Goal: Task Accomplishment & Management: Manage account settings

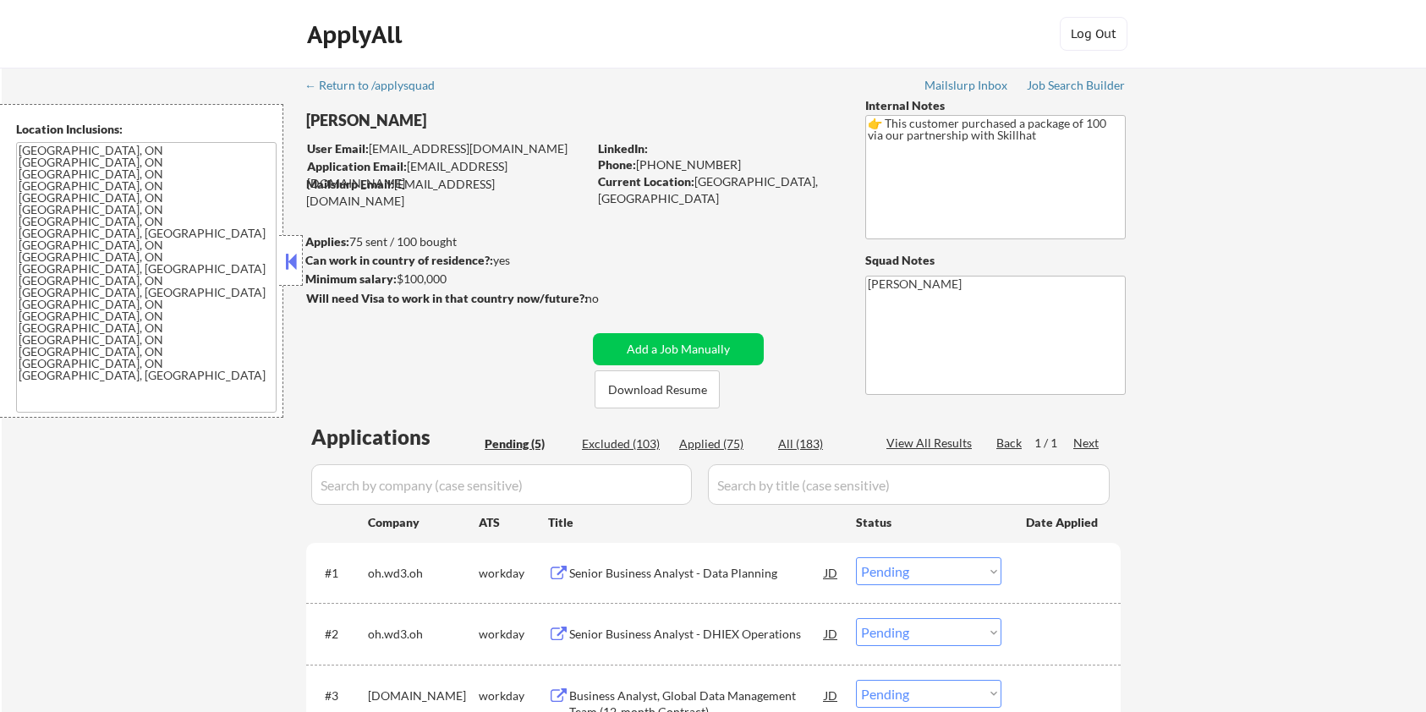
select select ""pending""
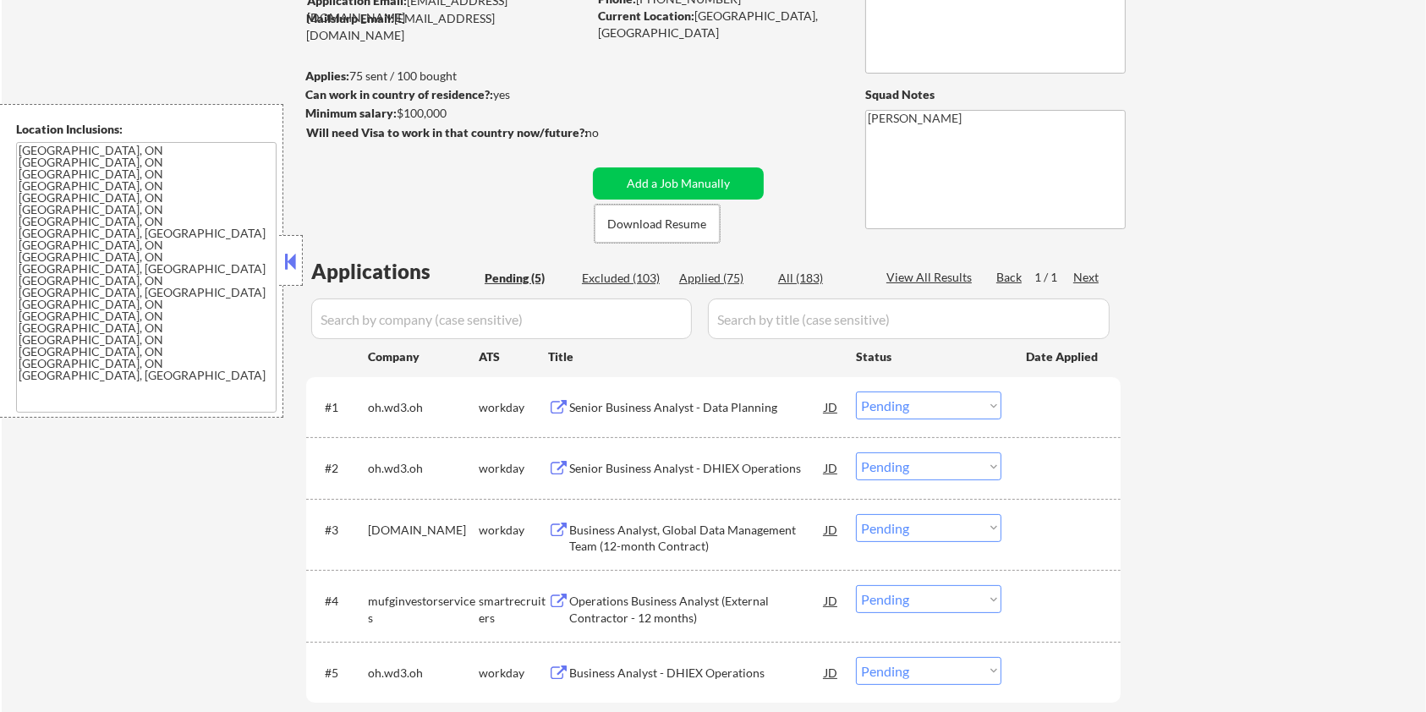
scroll to position [338, 0]
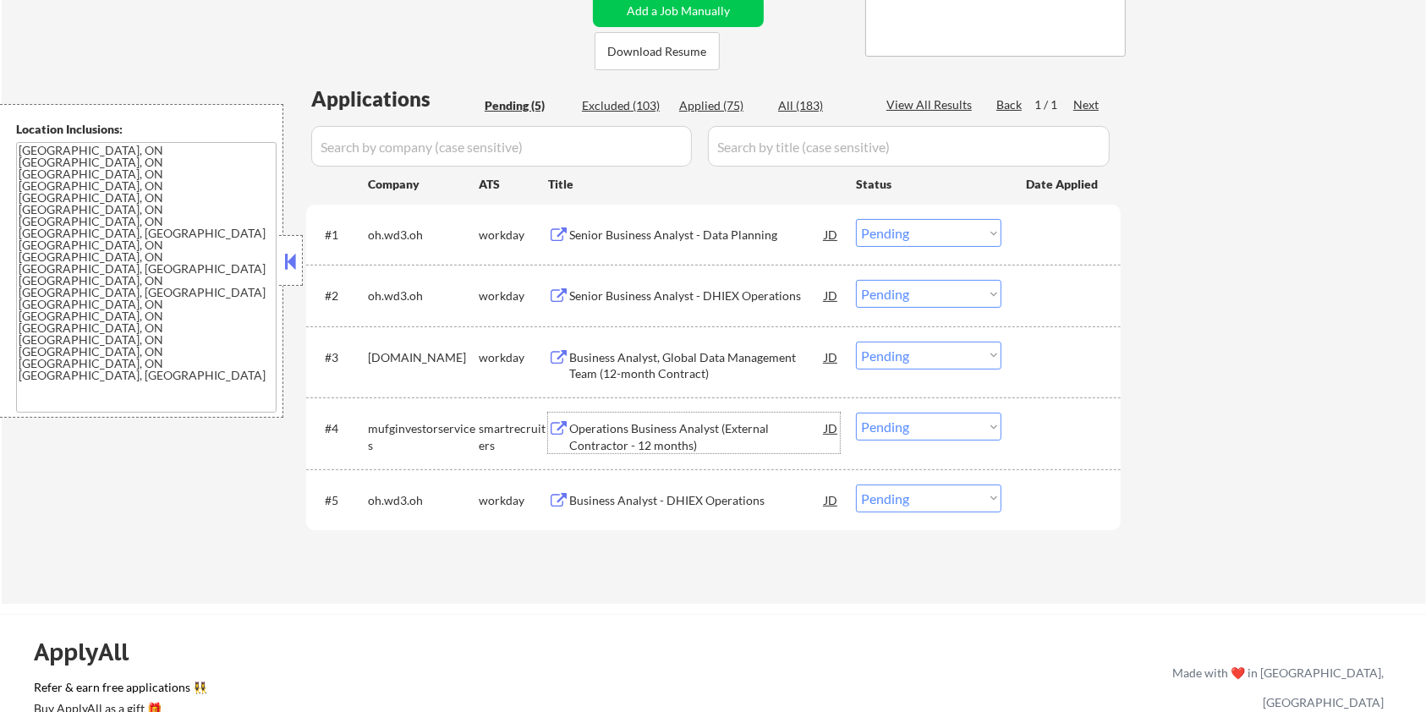
click at [630, 433] on div "Operations Business Analyst (External Contractor - 12 months)" at bounding box center [696, 436] width 255 height 33
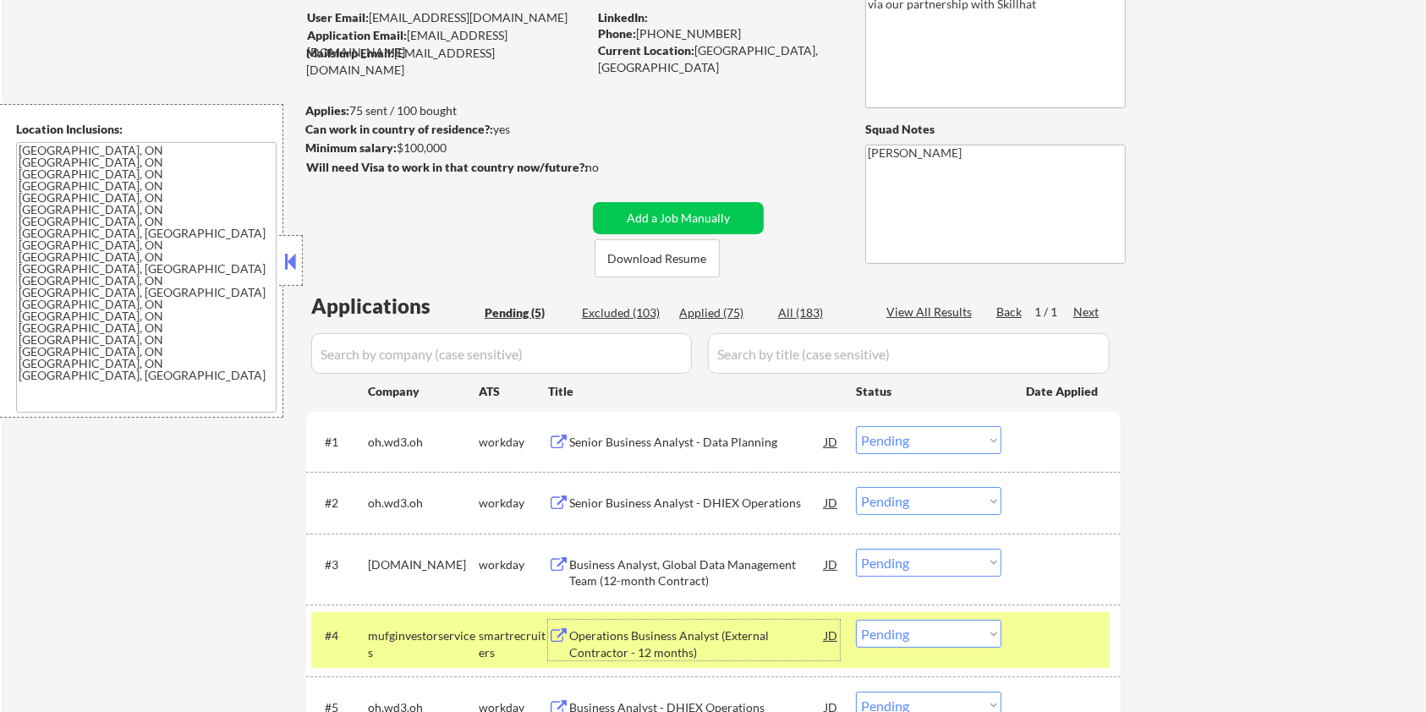
scroll to position [112, 0]
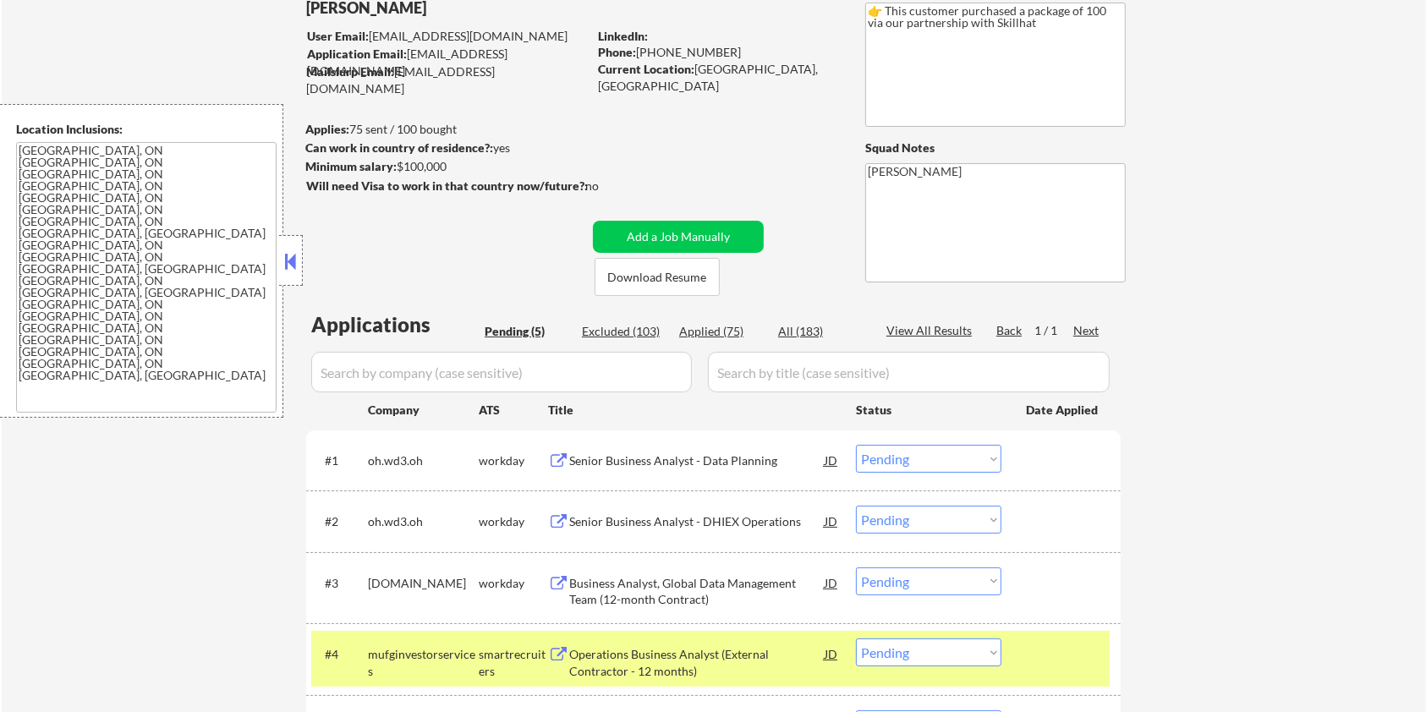
drag, startPoint x: 470, startPoint y: 178, endPoint x: 464, endPoint y: 152, distance: 26.1
click at [484, 120] on div "Eniola Adebisi User Email: adebisieniola203@gmail.com Application Email: eniola…" at bounding box center [581, 140] width 553 height 311
click at [463, 235] on div "← Return to /applysquad Mailslurp Inbox Job Search Builder Eniola Adebisi User …" at bounding box center [714, 385] width 844 height 861
click at [457, 159] on div "Eniola Adebisi User Email: adebisieniola203@gmail.com Application Email: eniola…" at bounding box center [581, 140] width 553 height 311
click at [460, 179] on strong "Will need Visa to work in that country now/future?:" at bounding box center [447, 185] width 282 height 14
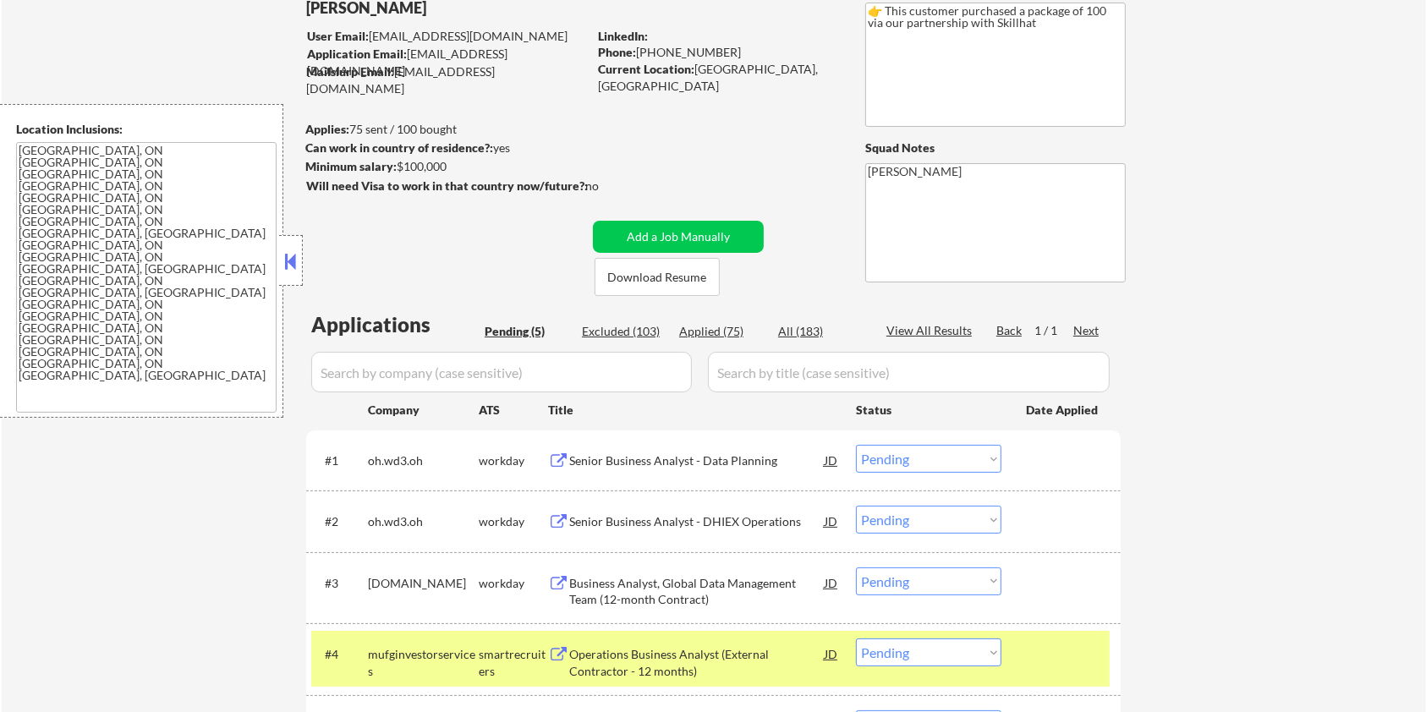
drag, startPoint x: 399, startPoint y: 166, endPoint x: 453, endPoint y: 166, distance: 54.1
click at [453, 166] on div "Minimum salary: $100,000" at bounding box center [446, 166] width 282 height 17
copy div "$100,000"
click at [956, 661] on select "Choose an option... Pending Applied Excluded (Questions) Excluded (Expired) Exc…" at bounding box center [928, 653] width 145 height 28
click at [856, 639] on select "Choose an option... Pending Applied Excluded (Questions) Excluded (Expired) Exc…" at bounding box center [928, 653] width 145 height 28
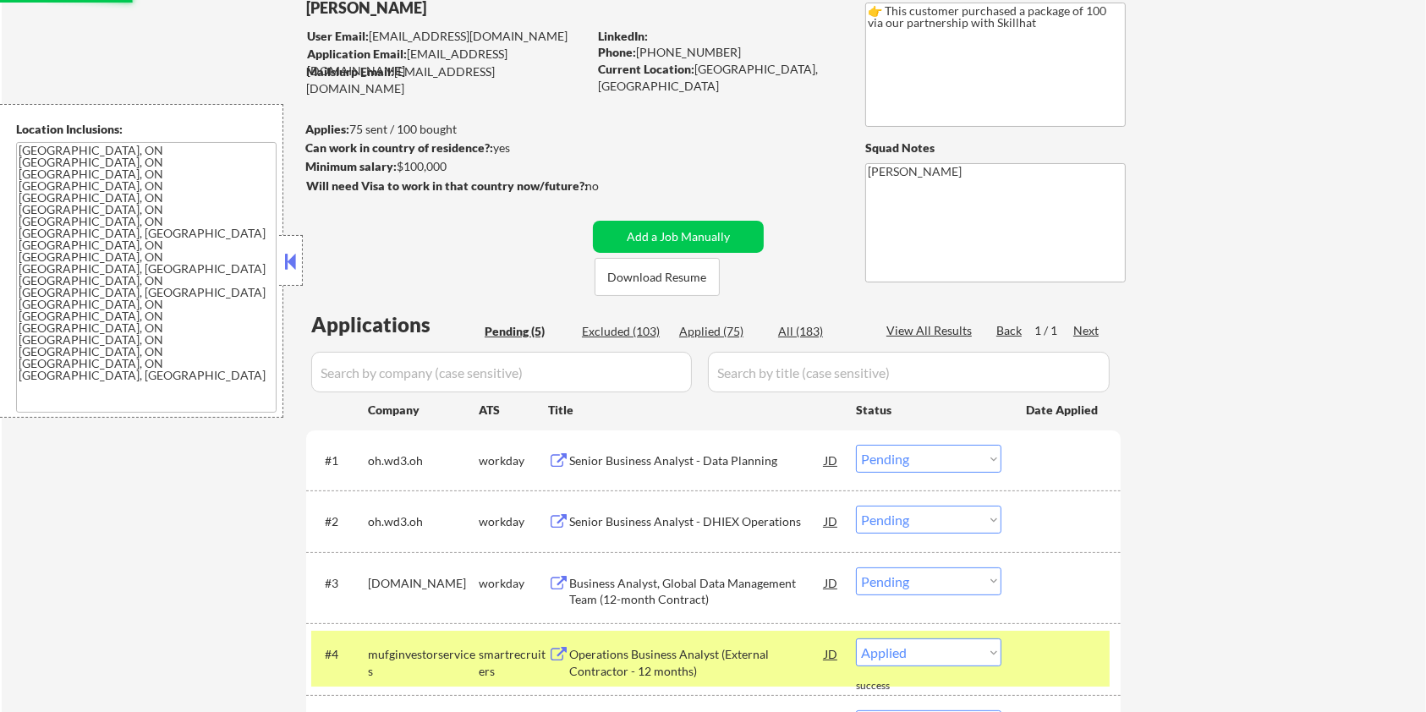
select select ""pending""
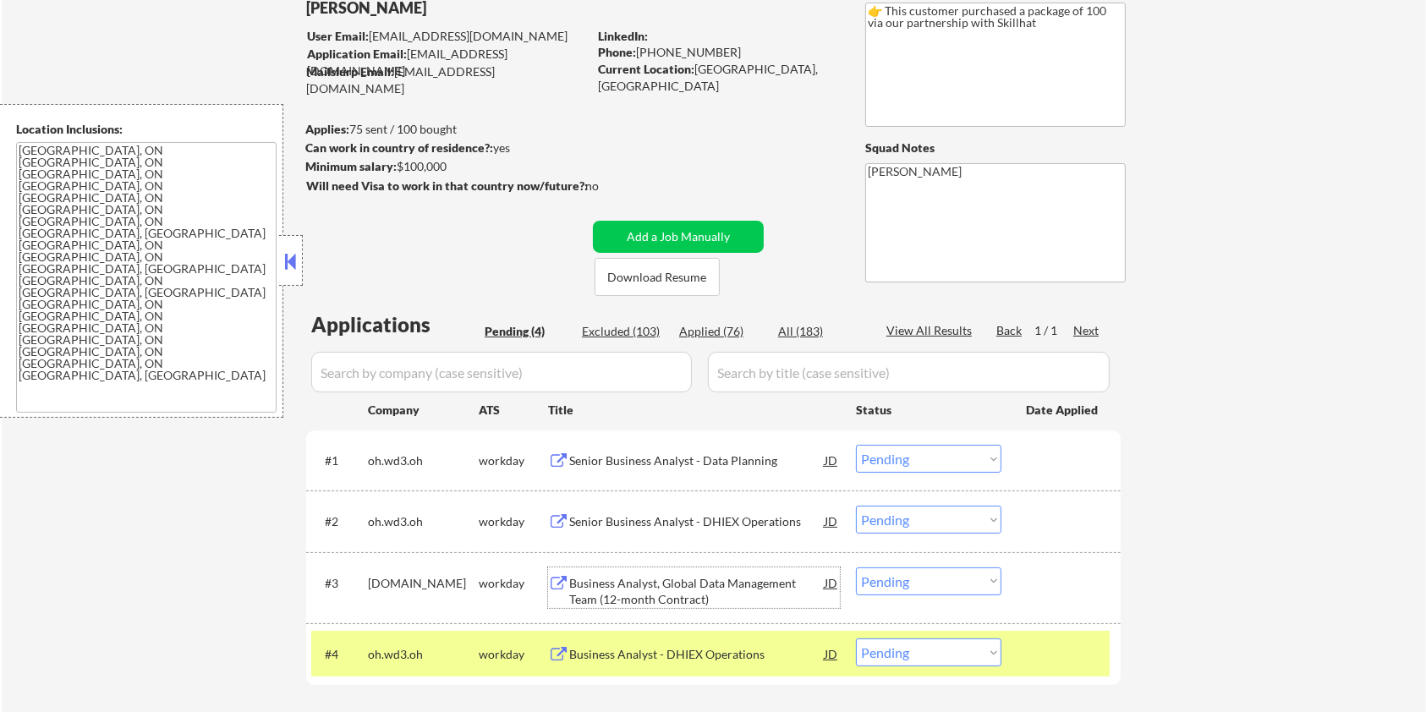
click at [629, 592] on div "Business Analyst, Global Data Management Team (12-month Contract)" at bounding box center [696, 591] width 255 height 33
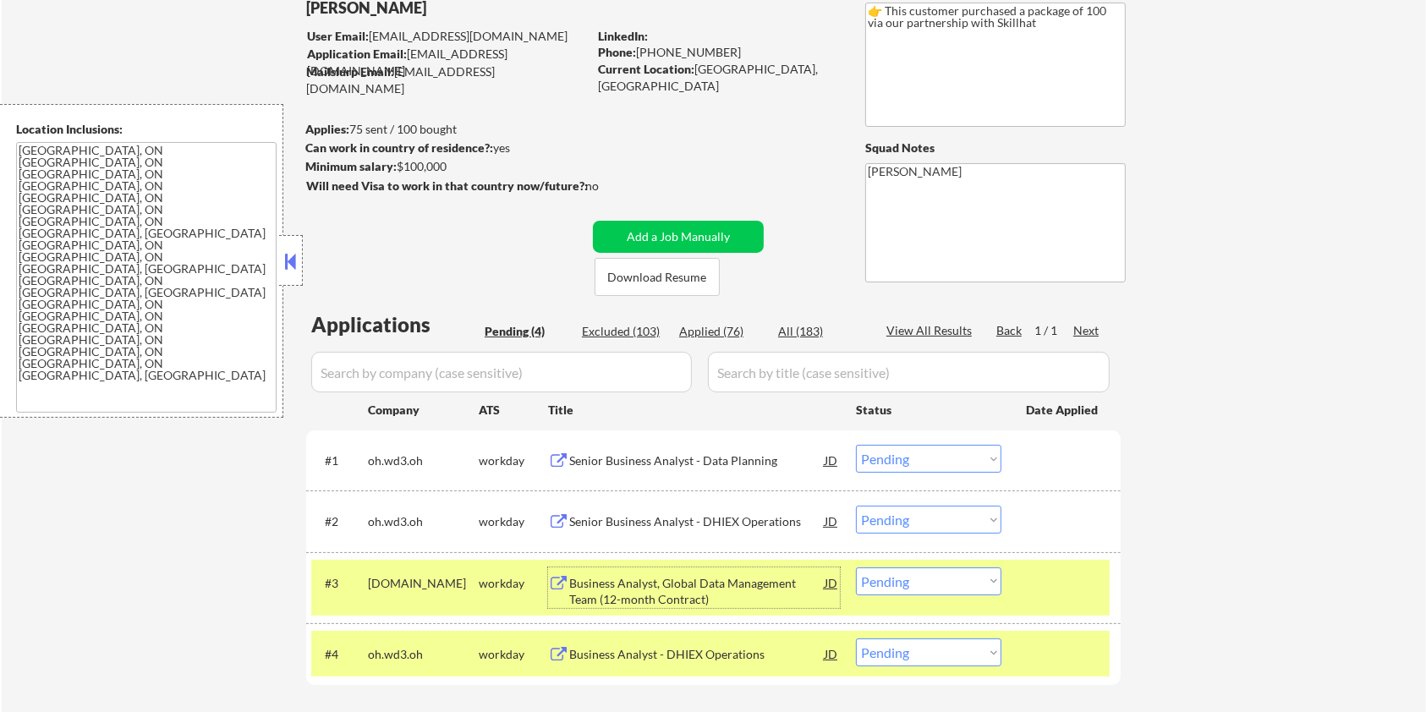
click at [967, 584] on select "Choose an option... Pending Applied Excluded (Questions) Excluded (Expired) Exc…" at bounding box center [928, 581] width 145 height 28
click at [856, 567] on select "Choose an option... Pending Applied Excluded (Questions) Excluded (Expired) Exc…" at bounding box center [928, 581] width 145 height 28
select select ""pending""
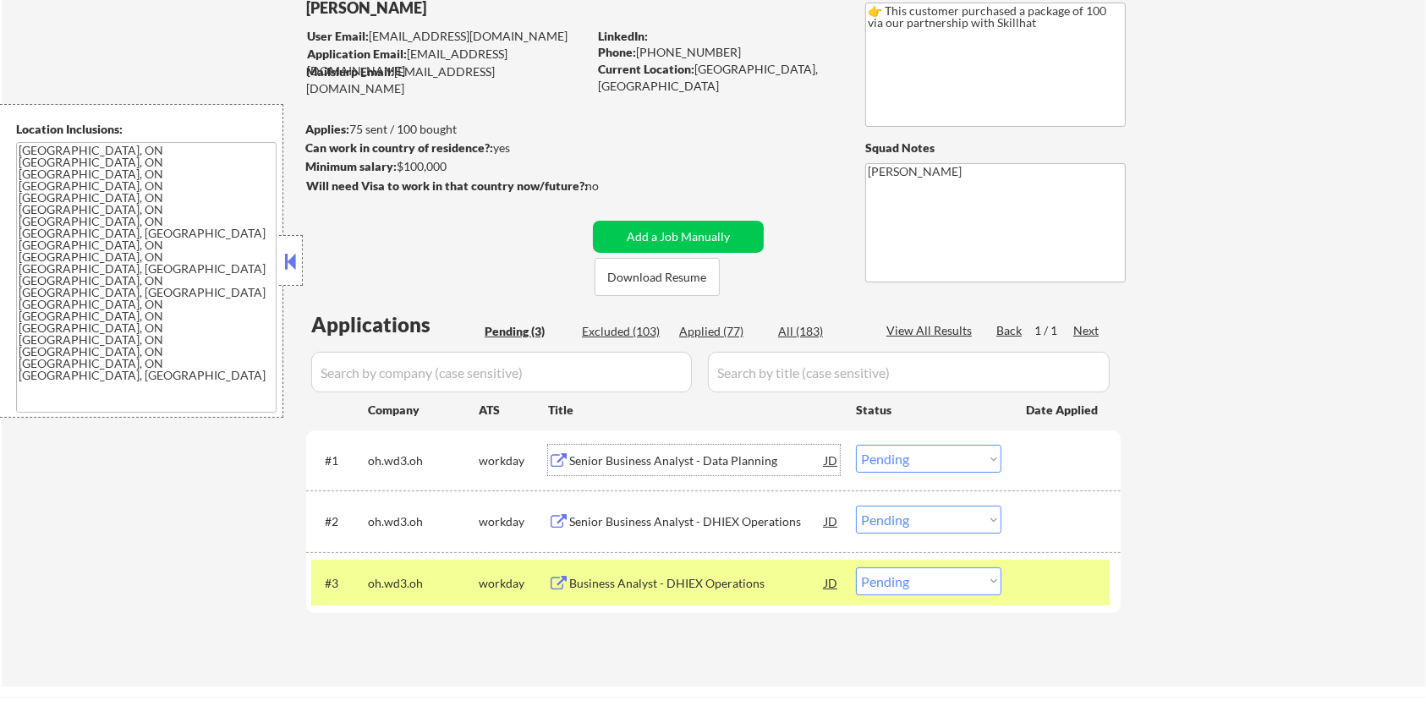
click at [583, 463] on div "Senior Business Analyst - Data Planning" at bounding box center [696, 460] width 255 height 17
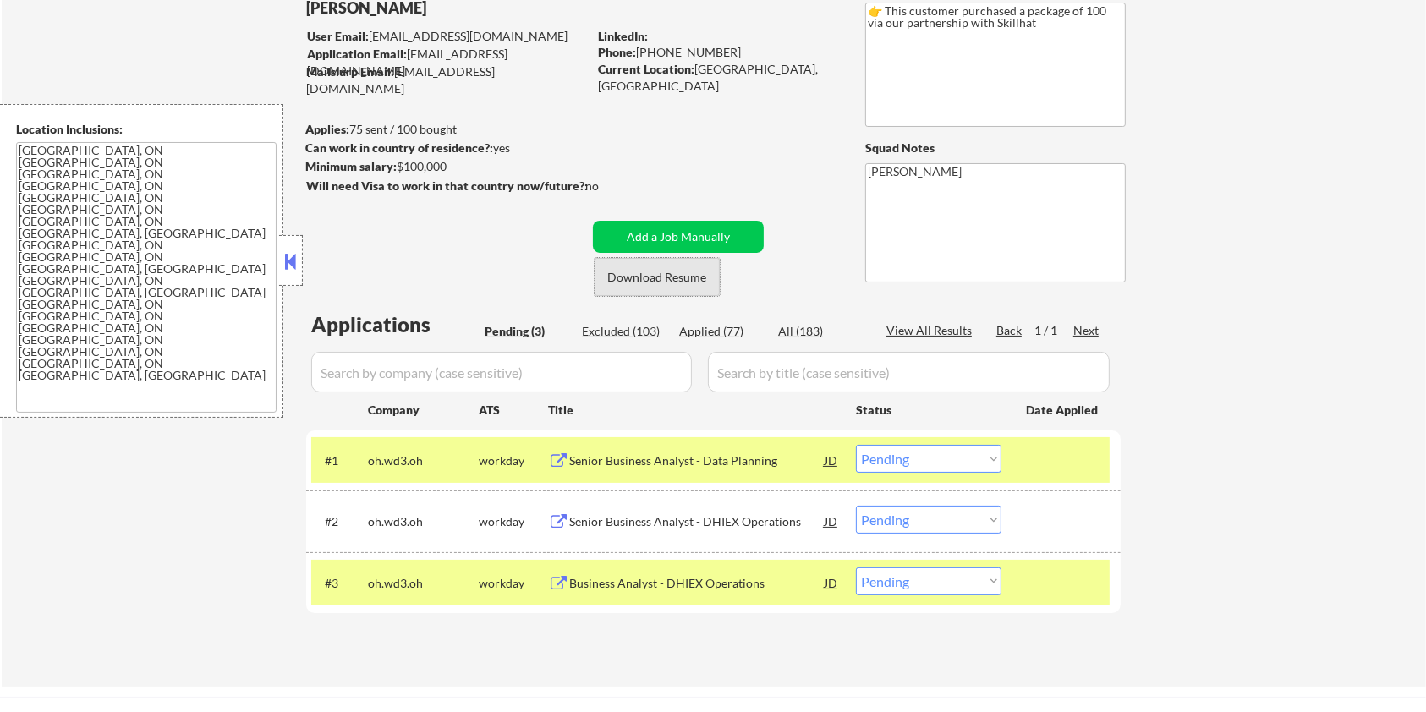
click at [639, 271] on button "Download Resume" at bounding box center [657, 277] width 125 height 38
click at [965, 463] on select "Choose an option... Pending Applied Excluded (Questions) Excluded (Expired) Exc…" at bounding box center [928, 459] width 145 height 28
click at [856, 445] on select "Choose an option... Pending Applied Excluded (Questions) Excluded (Expired) Exc…" at bounding box center [928, 459] width 145 height 28
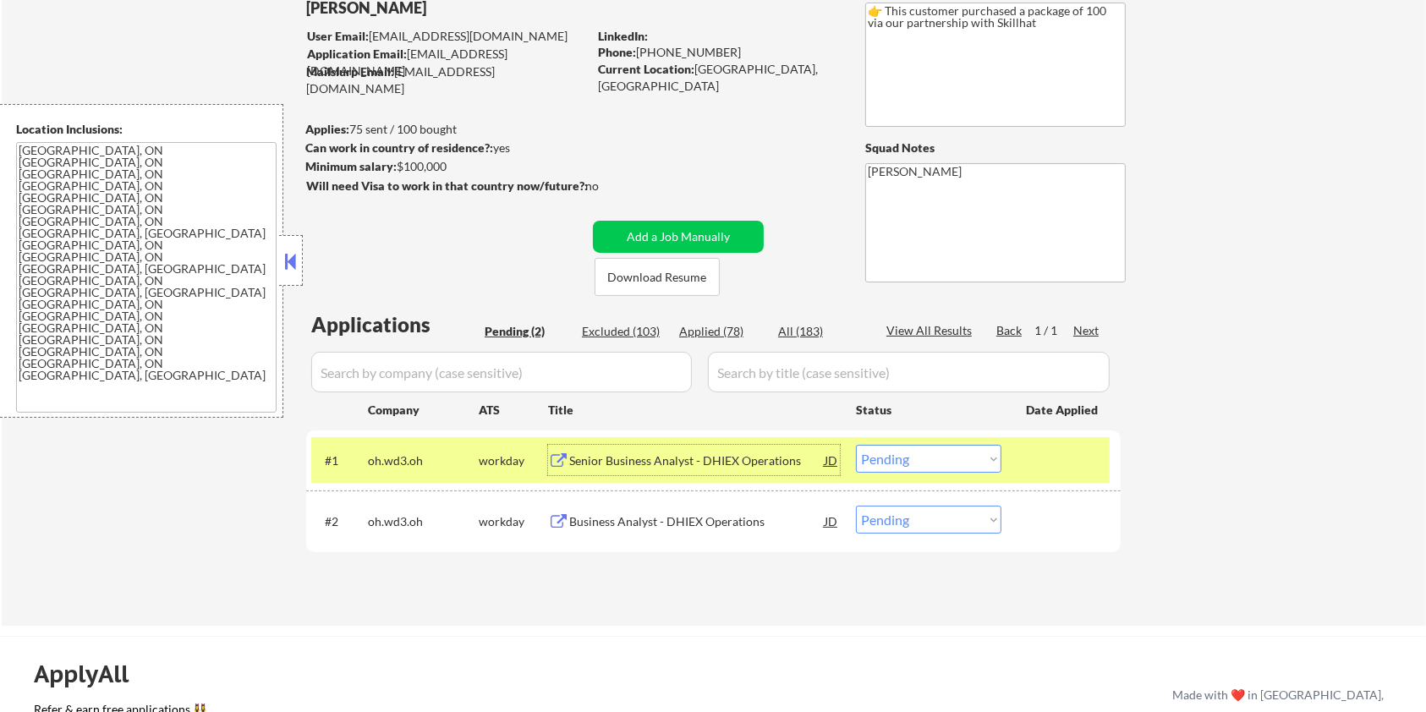
click at [740, 465] on div "Senior Business Analyst - DHIEX Operations" at bounding box center [696, 460] width 255 height 17
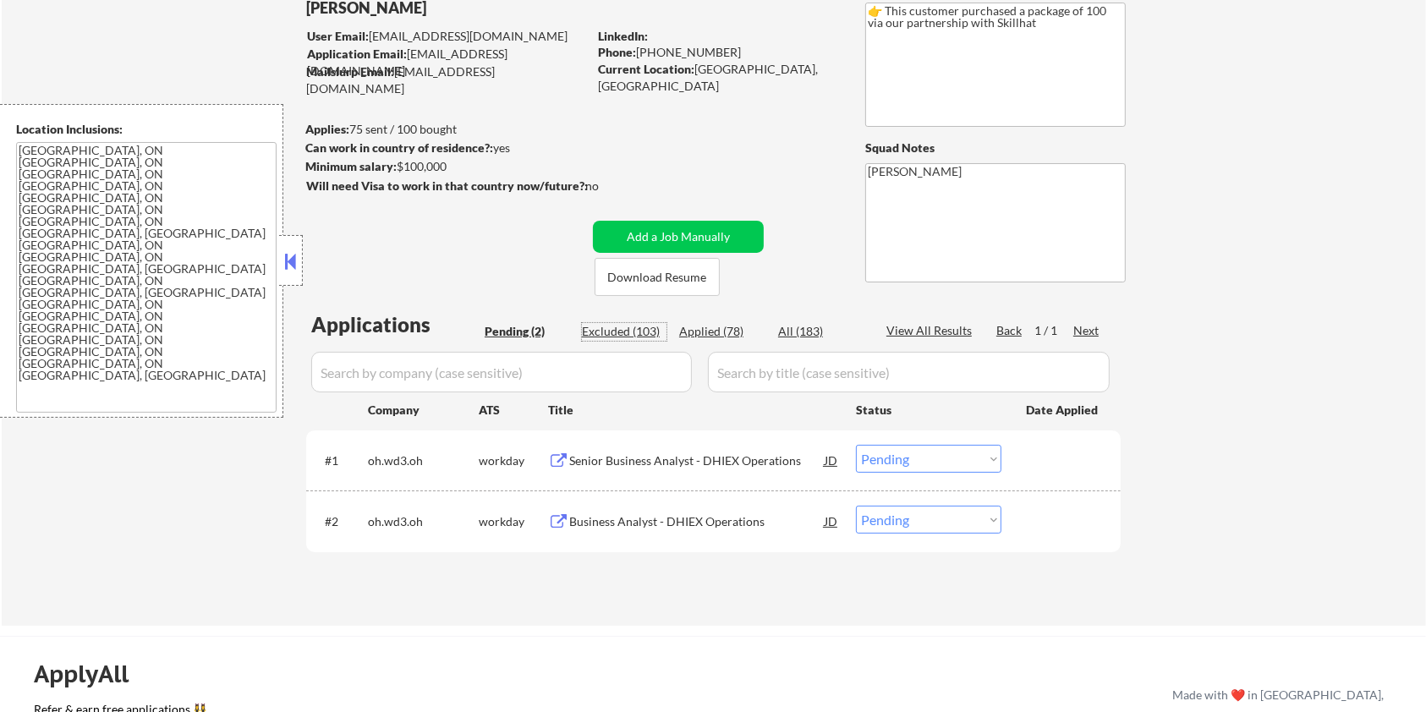
click at [625, 325] on div "Excluded (103)" at bounding box center [624, 331] width 85 height 17
select select ""excluded__other_""
select select ""excluded""
select select ""excluded__expired_""
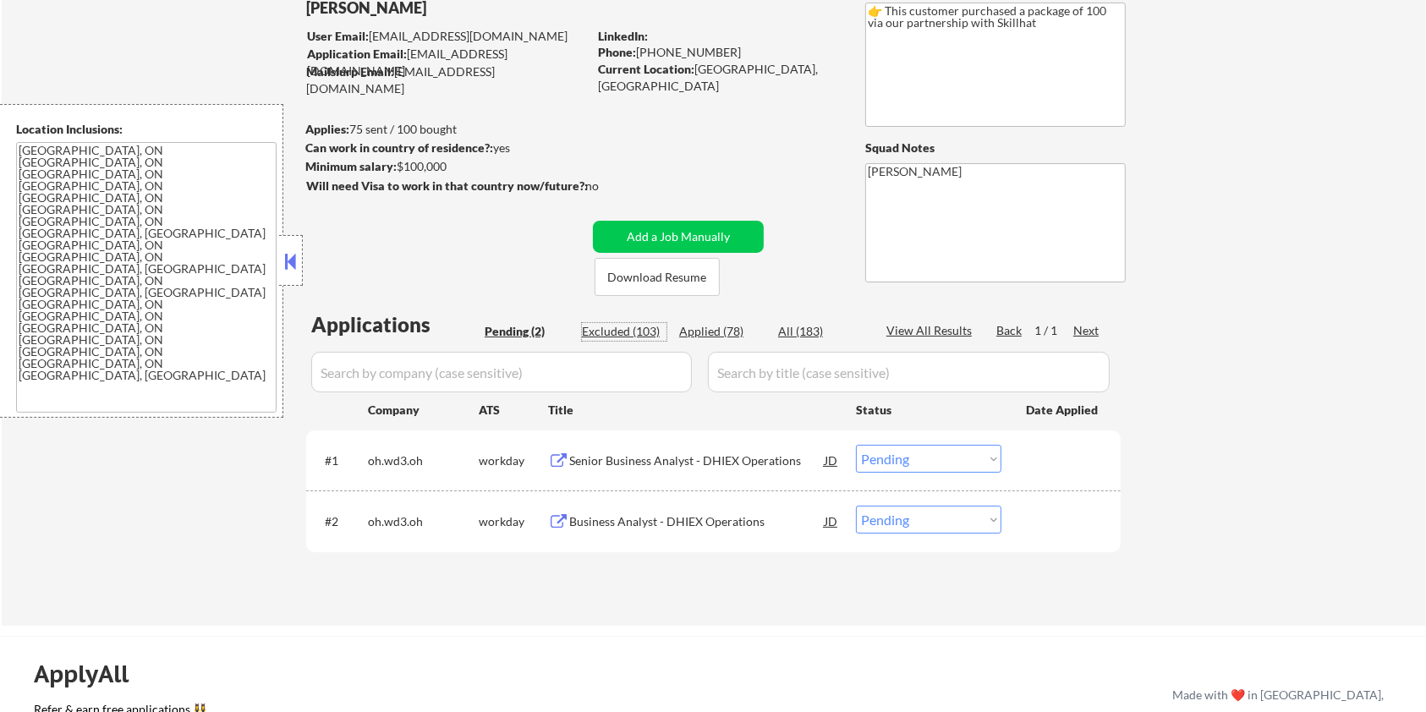
select select ""excluded__expired_""
select select ""excluded__location_""
select select ""excluded__expired_""
select select ""excluded__other_""
select select ""excluded__expired_""
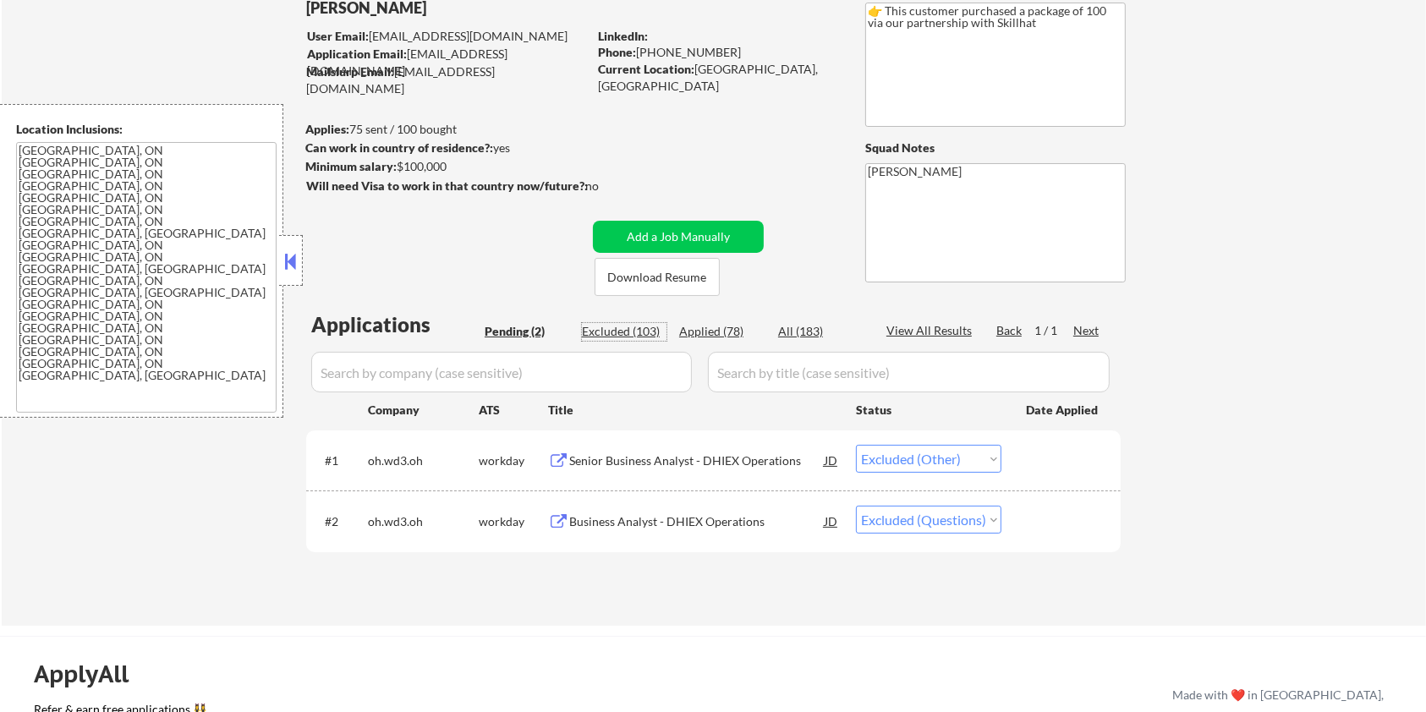
select select ""excluded""
select select ""excluded__expired_""
select select ""excluded__other_""
select select ""excluded__expired_""
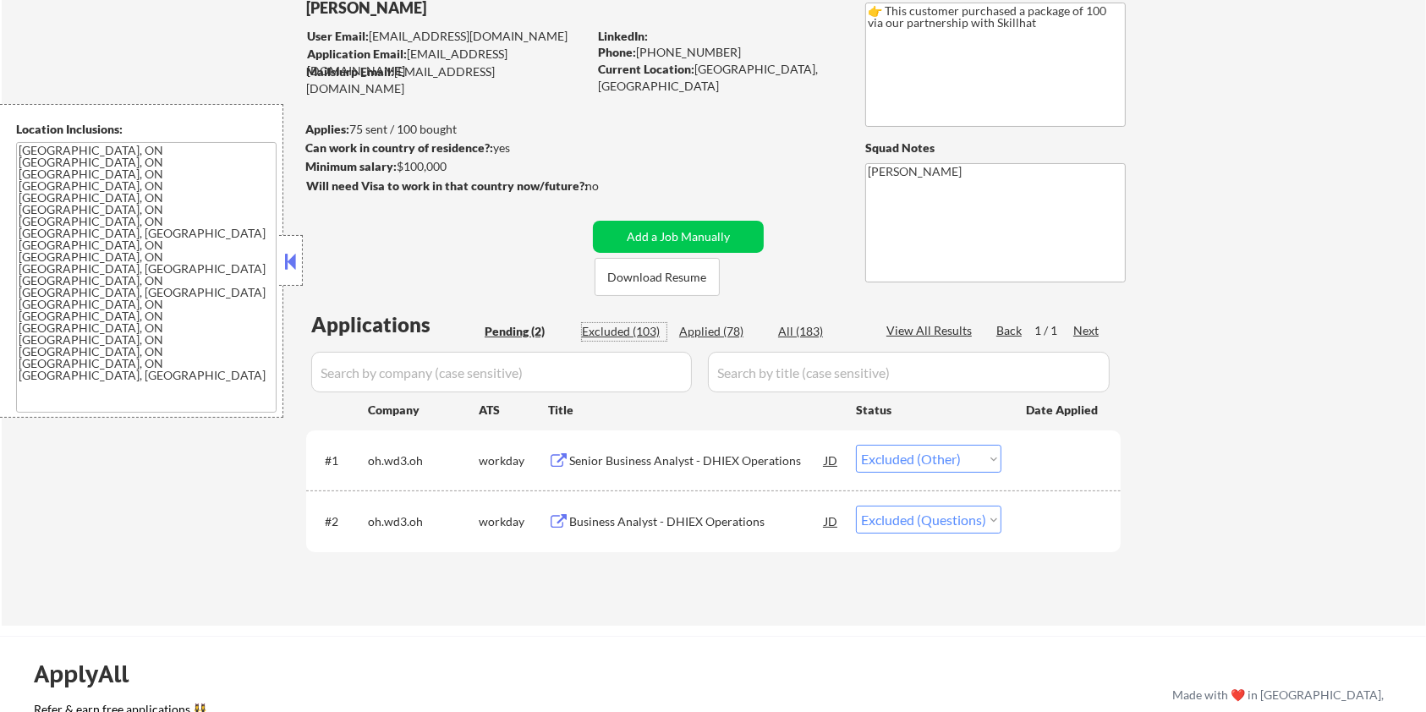
select select ""excluded__bad_match_""
select select ""excluded__expired_""
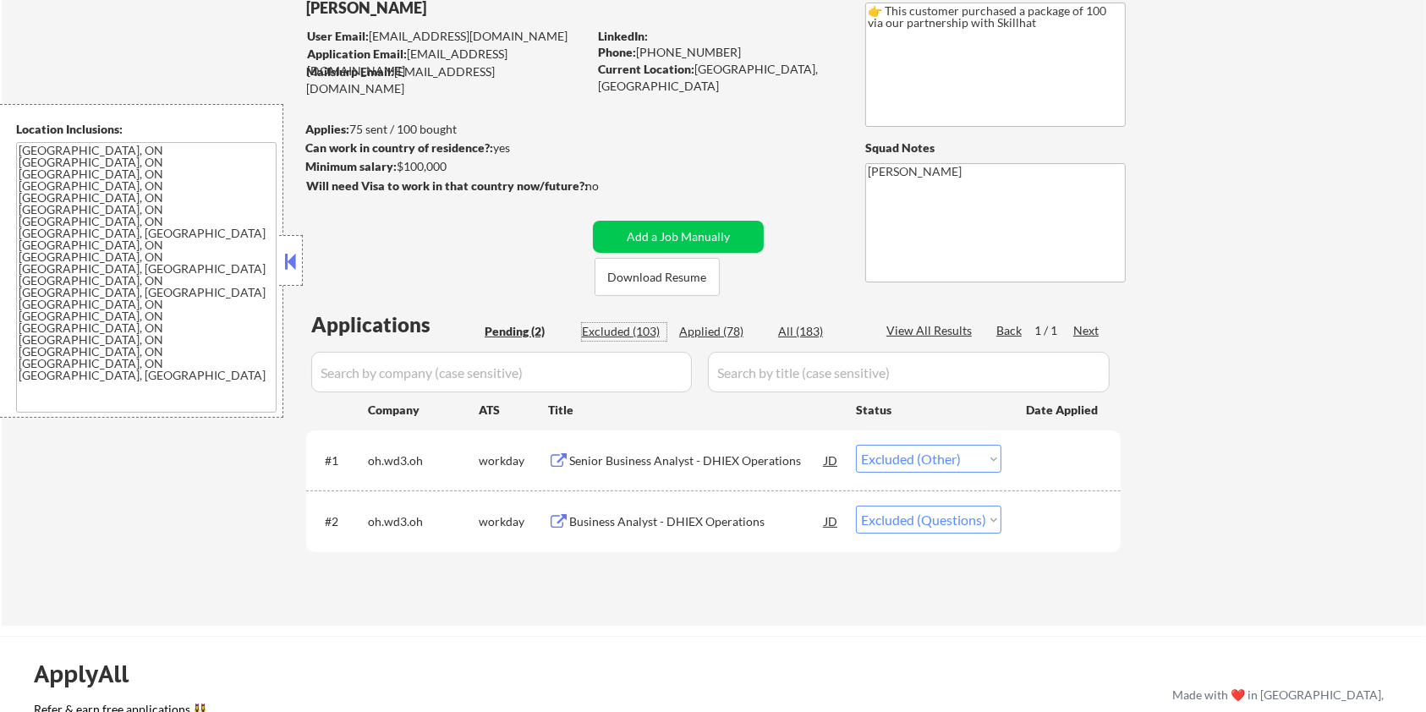
select select ""excluded__other_""
select select ""excluded__salary_""
select select ""excluded""
select select ""excluded__expired_""
select select ""excluded""
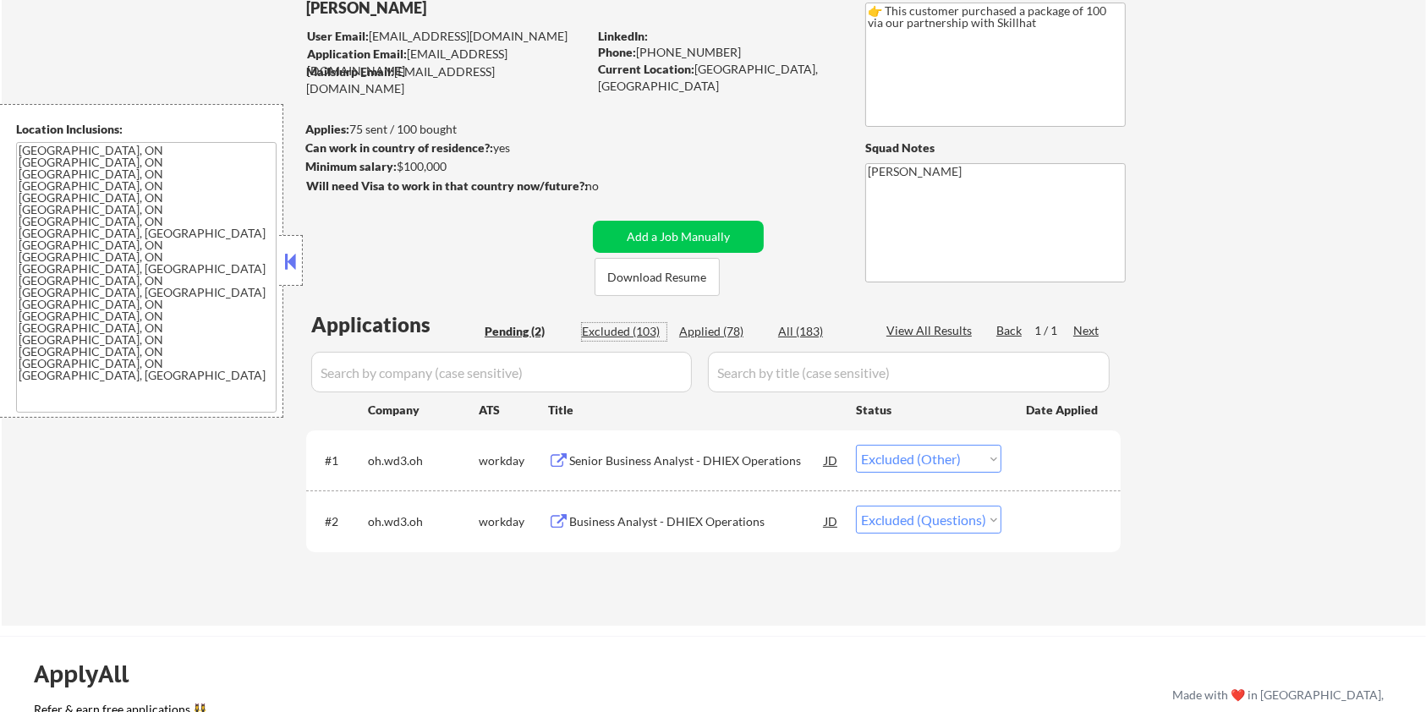
select select ""excluded__expired_""
select select ""excluded__location_""
select select ""excluded__other_""
select select ""excluded__bad_match_""
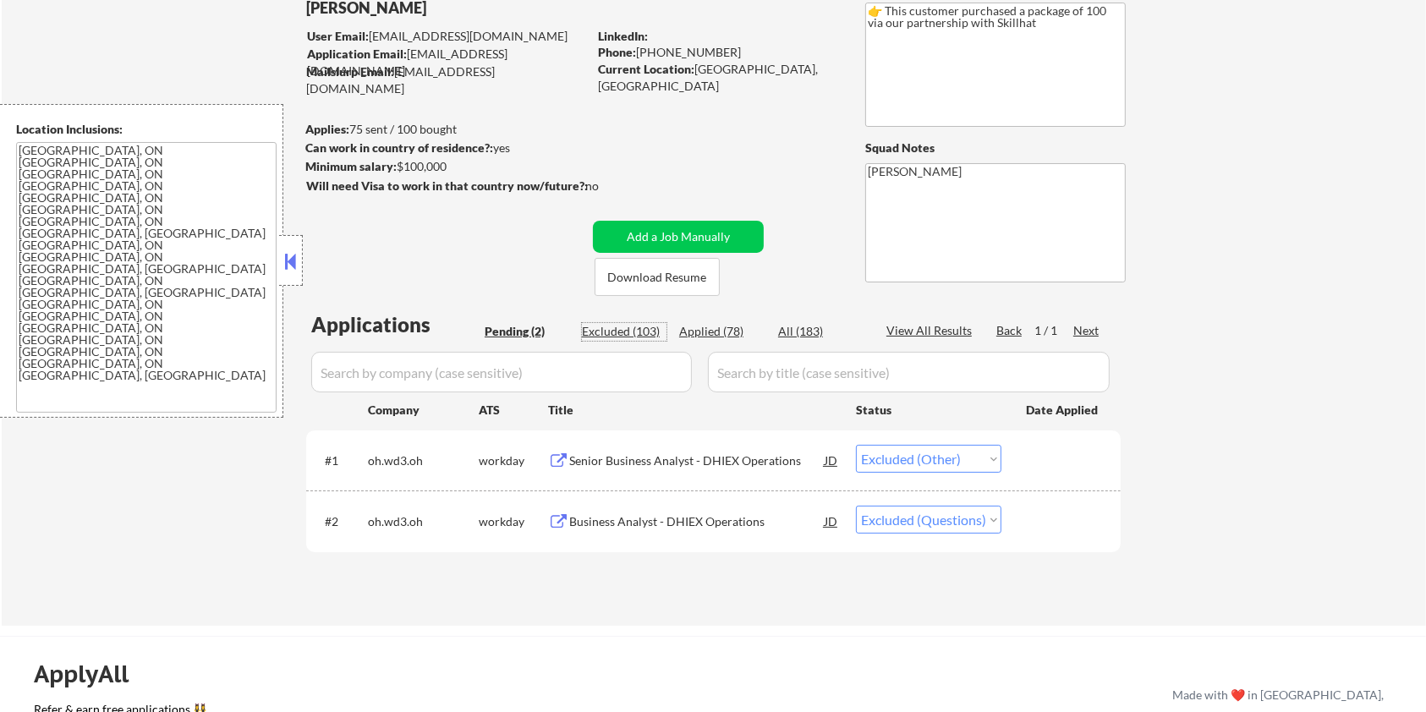
select select ""excluded__other_""
select select ""excluded__expired_""
select select ""excluded""
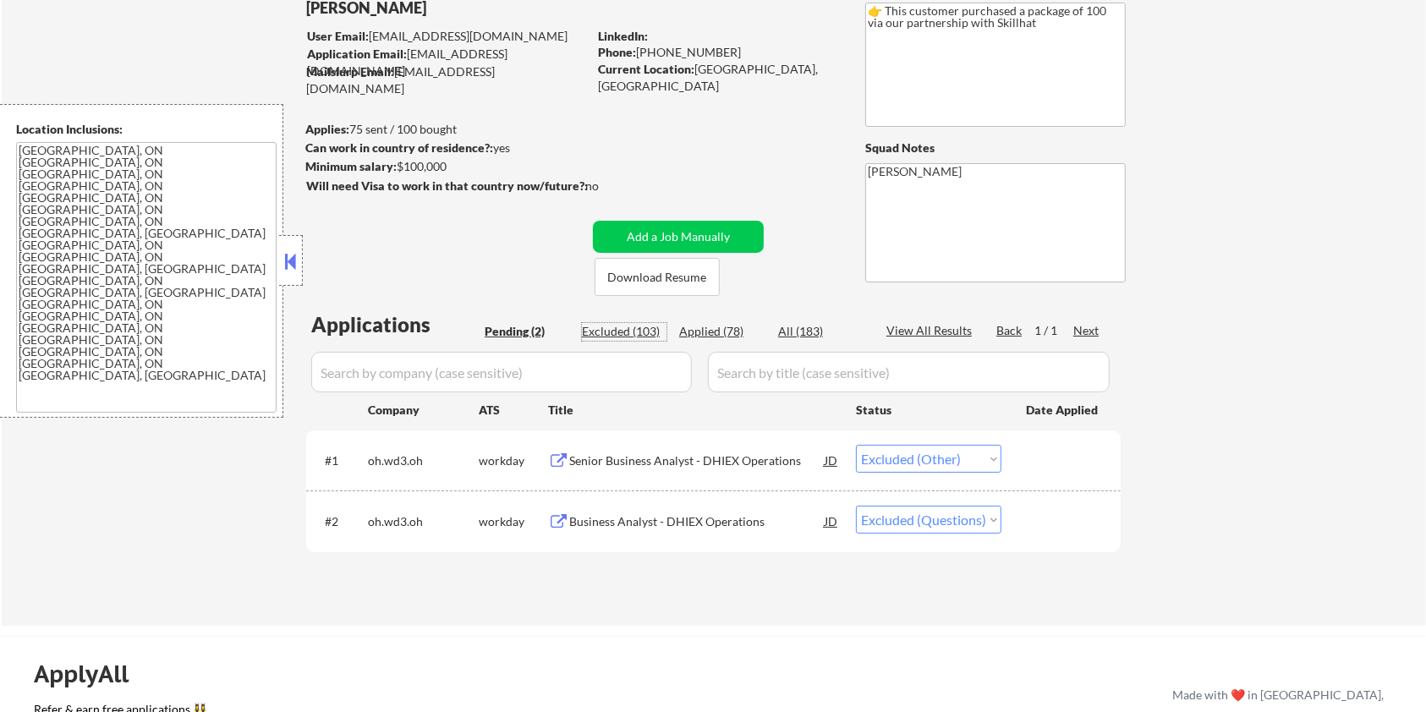
select select ""excluded__expired_""
select select ""excluded__other_""
select select ""excluded__expired_""
select select ""excluded__bad_match_""
select select ""excluded""
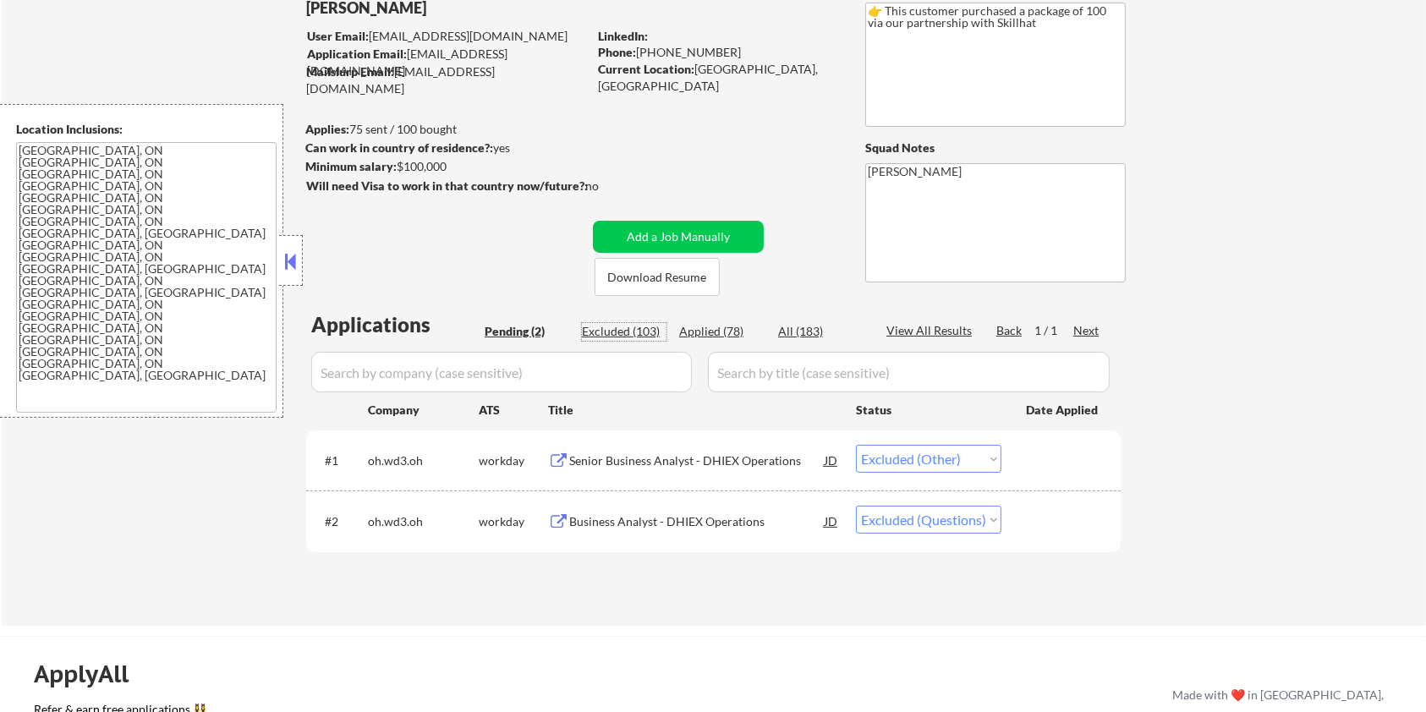
select select ""excluded__expired_""
select select ""excluded__other_""
select select ""excluded__expired_""
select select ""excluded__bad_match_""
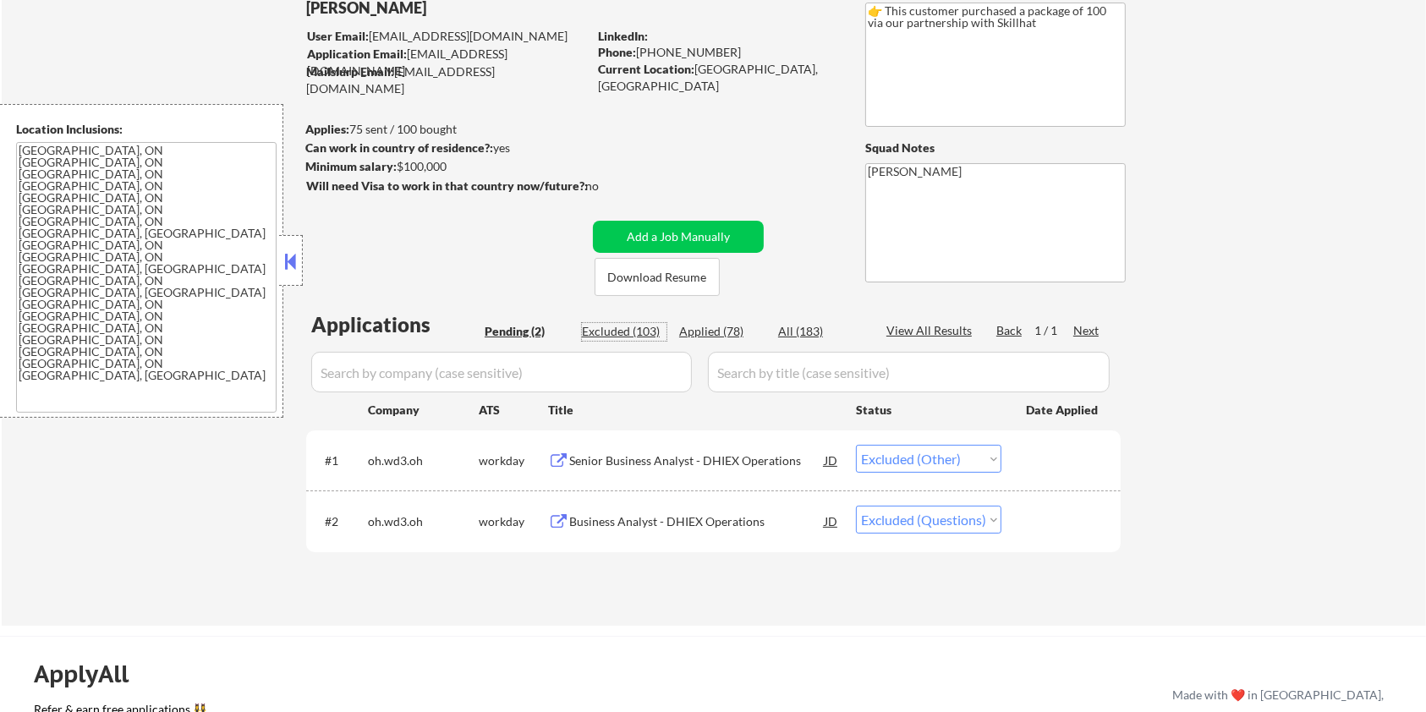
select select ""excluded""
select select ""excluded__other_""
select select ""excluded__bad_match_""
select select ""excluded__expired_""
select select ""excluded__bad_match_""
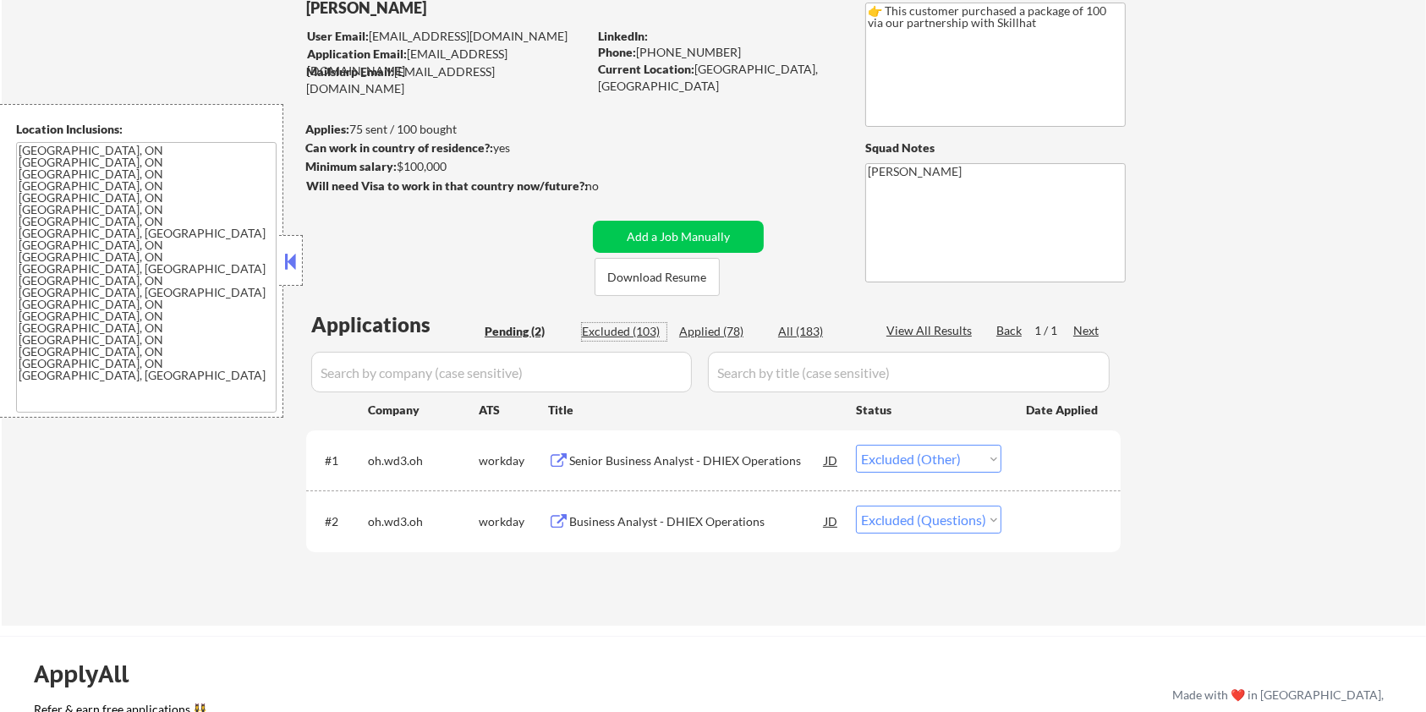
select select ""excluded__expired_""
select select ""excluded__location_""
select select ""excluded__other_""
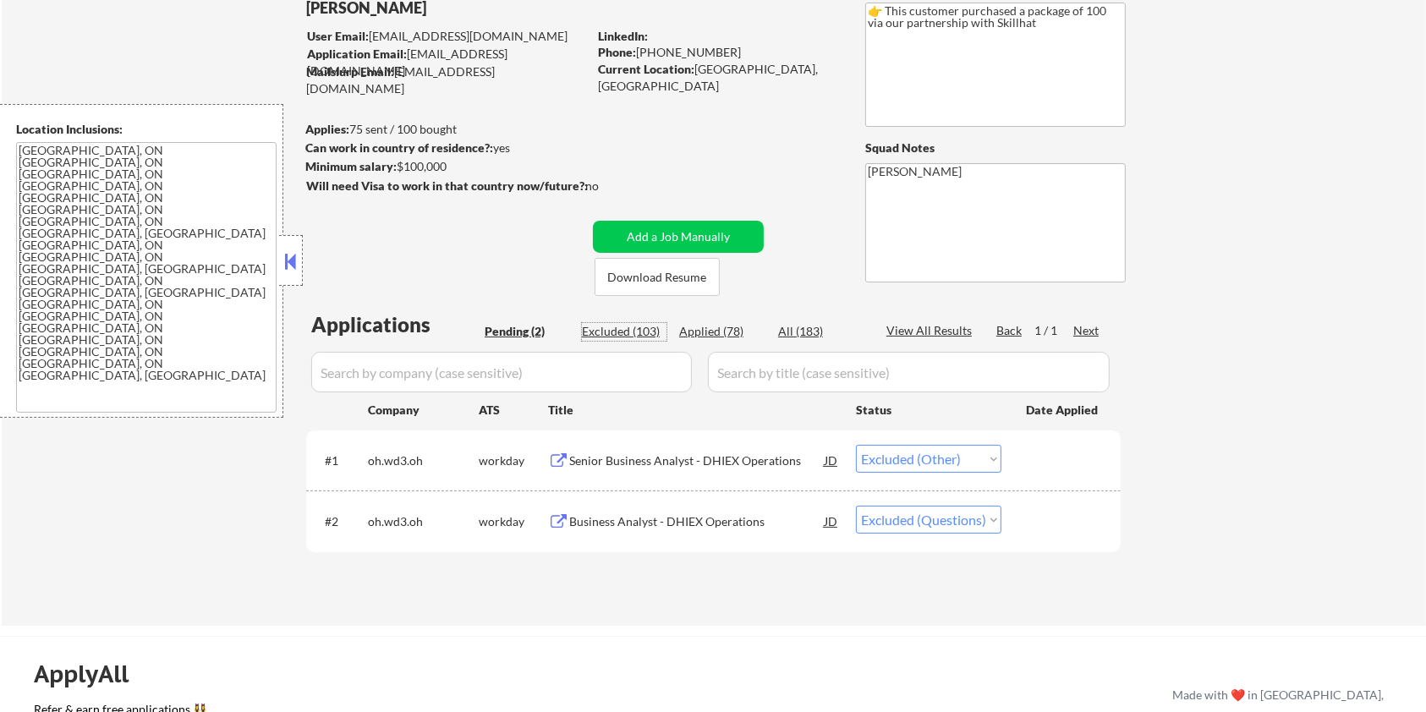
select select ""excluded__other_""
select select ""excluded__bad_match_""
select select ""excluded""
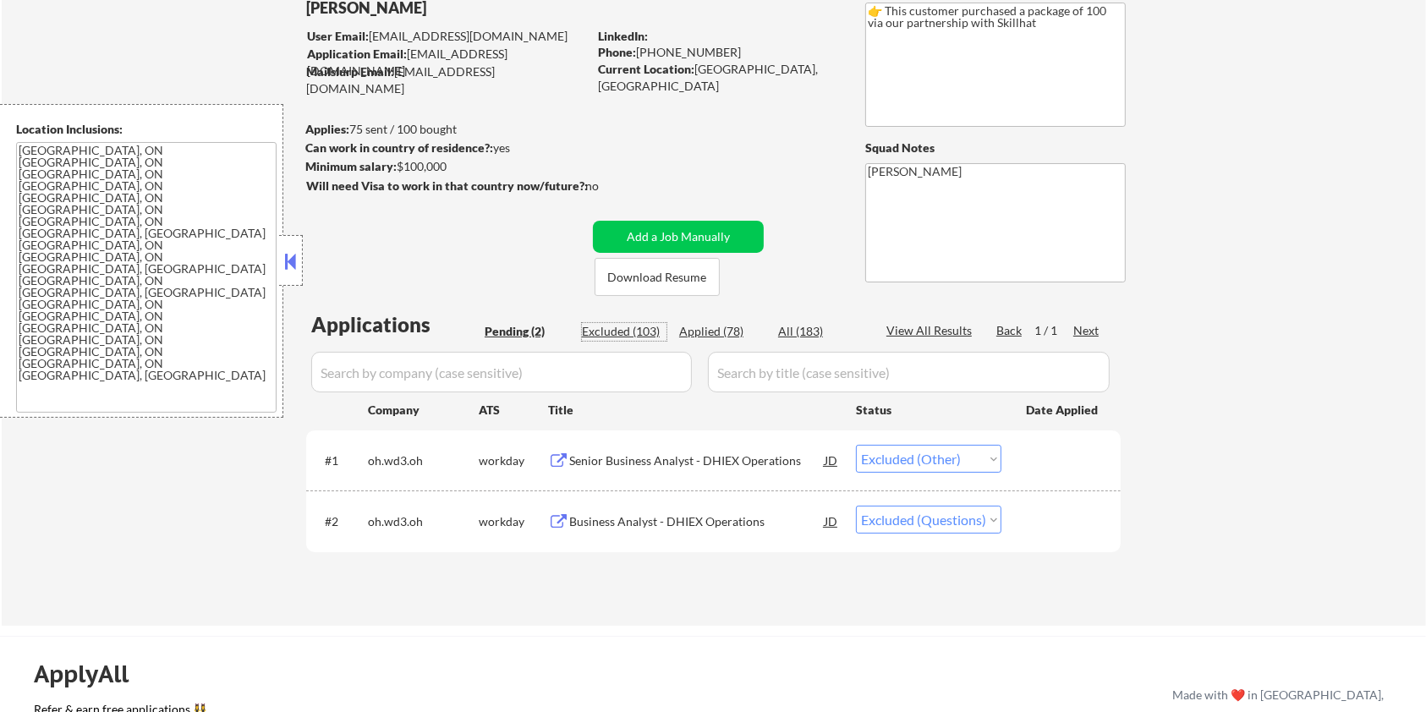
select select ""excluded__other_""
select select ""excluded""
select select ""excluded__expired_""
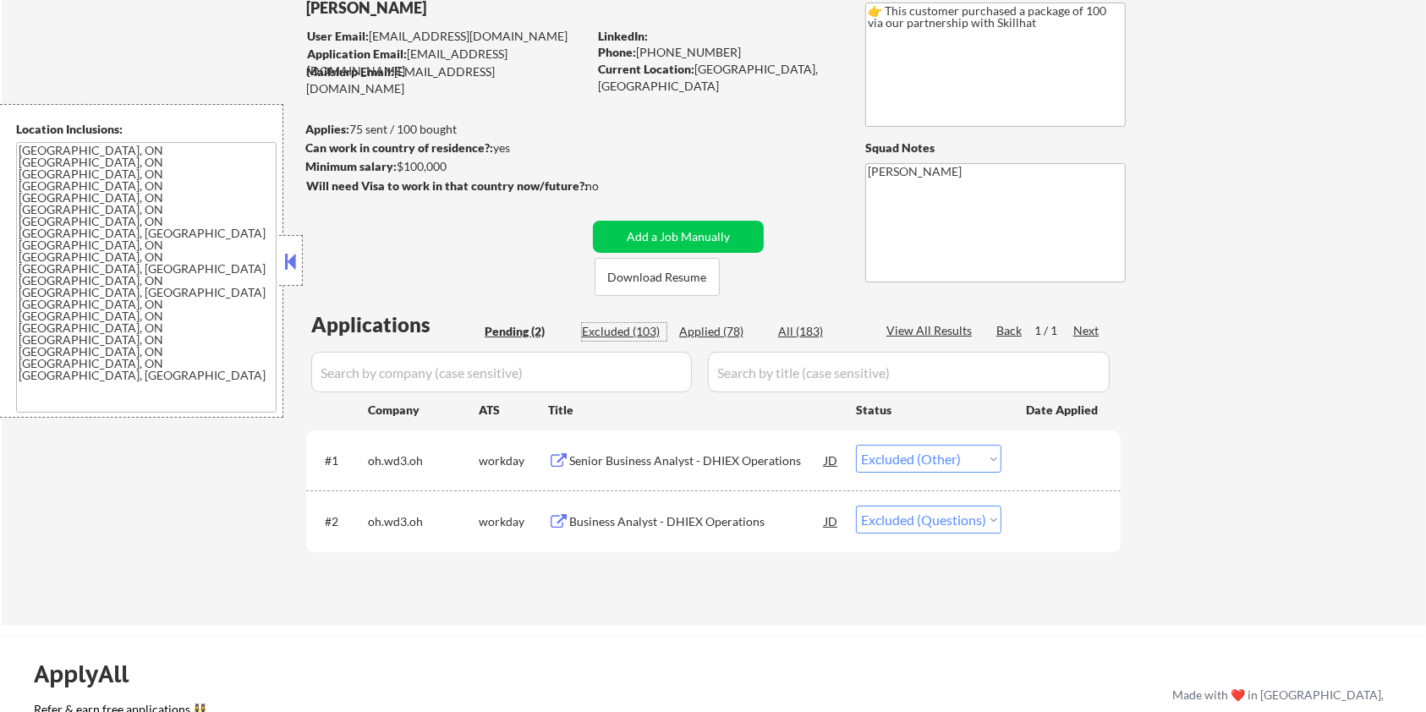
select select ""excluded__expired_""
select select ""excluded__other_""
select select ""excluded""
select select ""excluded__expired_""
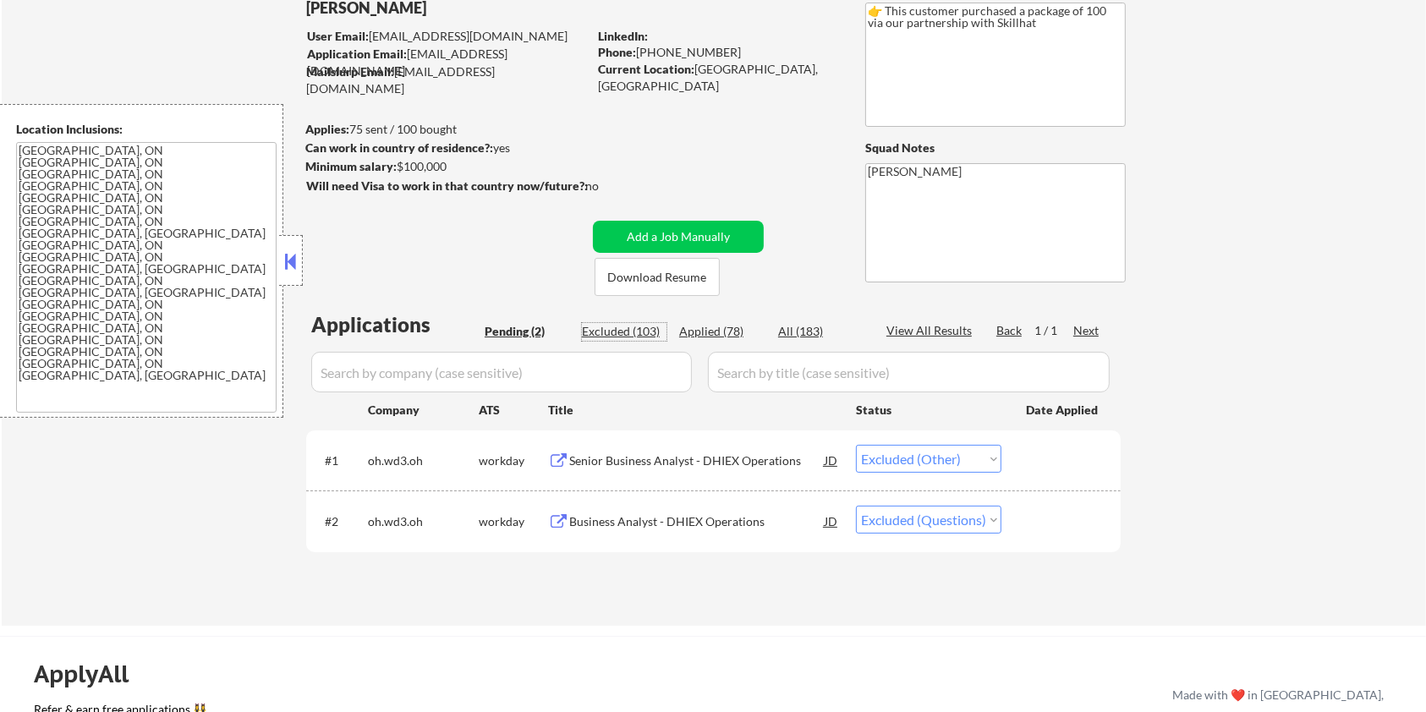
select select ""excluded__expired_""
select select ""excluded__other_""
select select ""excluded__expired_""
select select ""excluded""
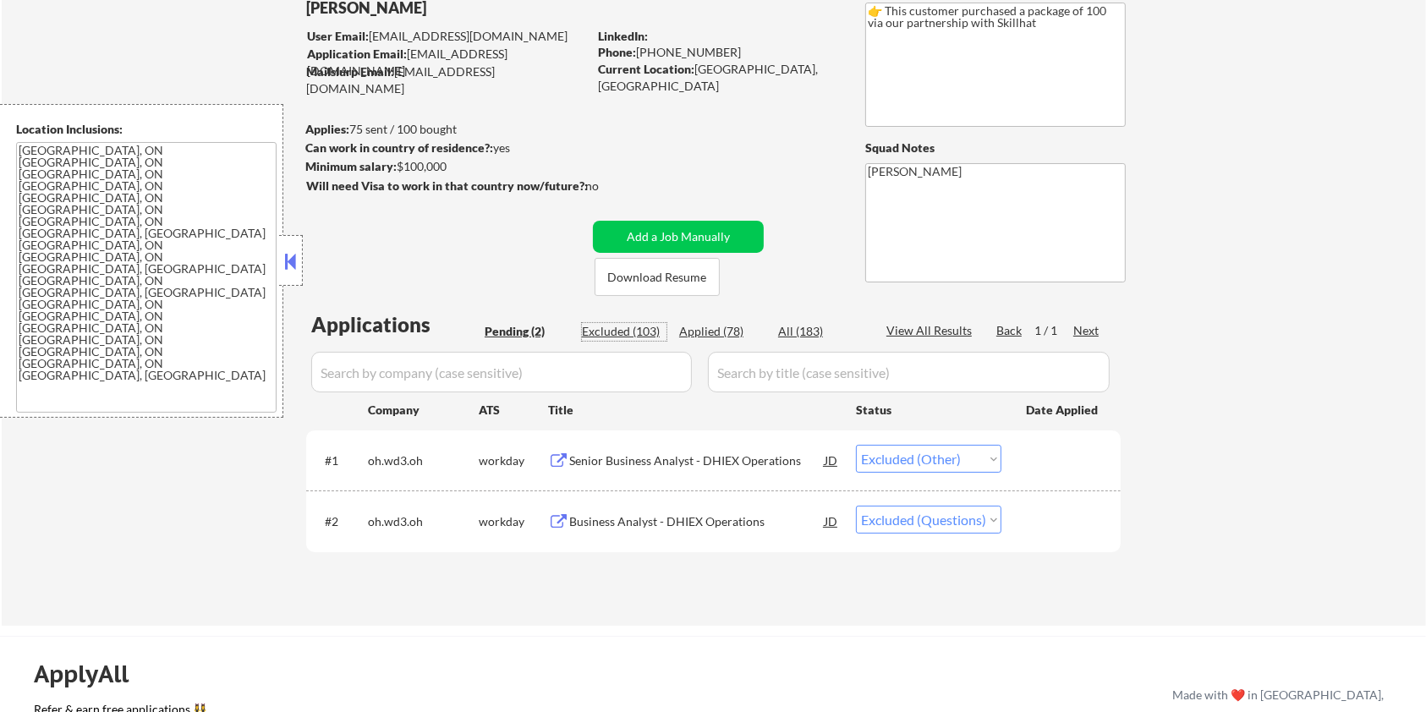
select select ""excluded__other_""
select select ""excluded__expired_""
select select ""excluded""
select select ""excluded__expired_""
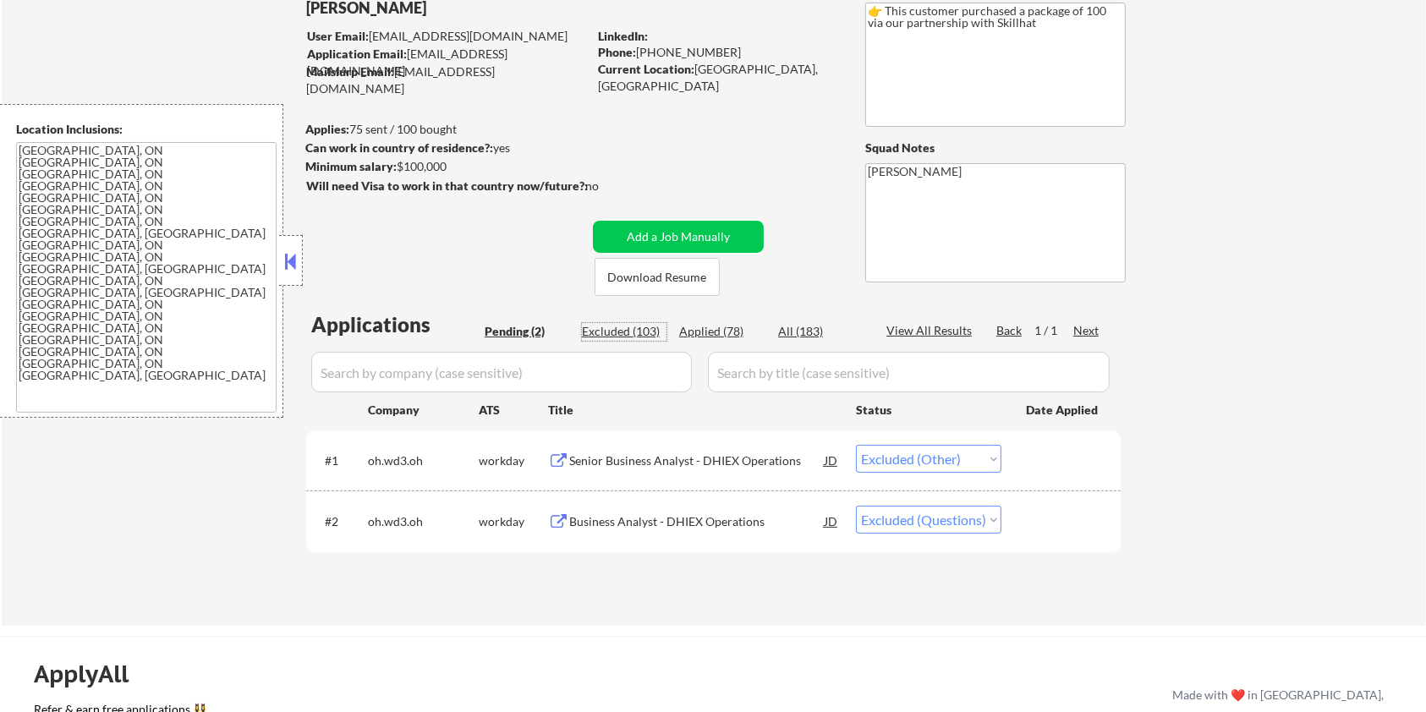
select select ""excluded__expired_""
select select ""excluded""
select select ""excluded__bad_match_""
select select ""excluded""
select select ""excluded__other_""
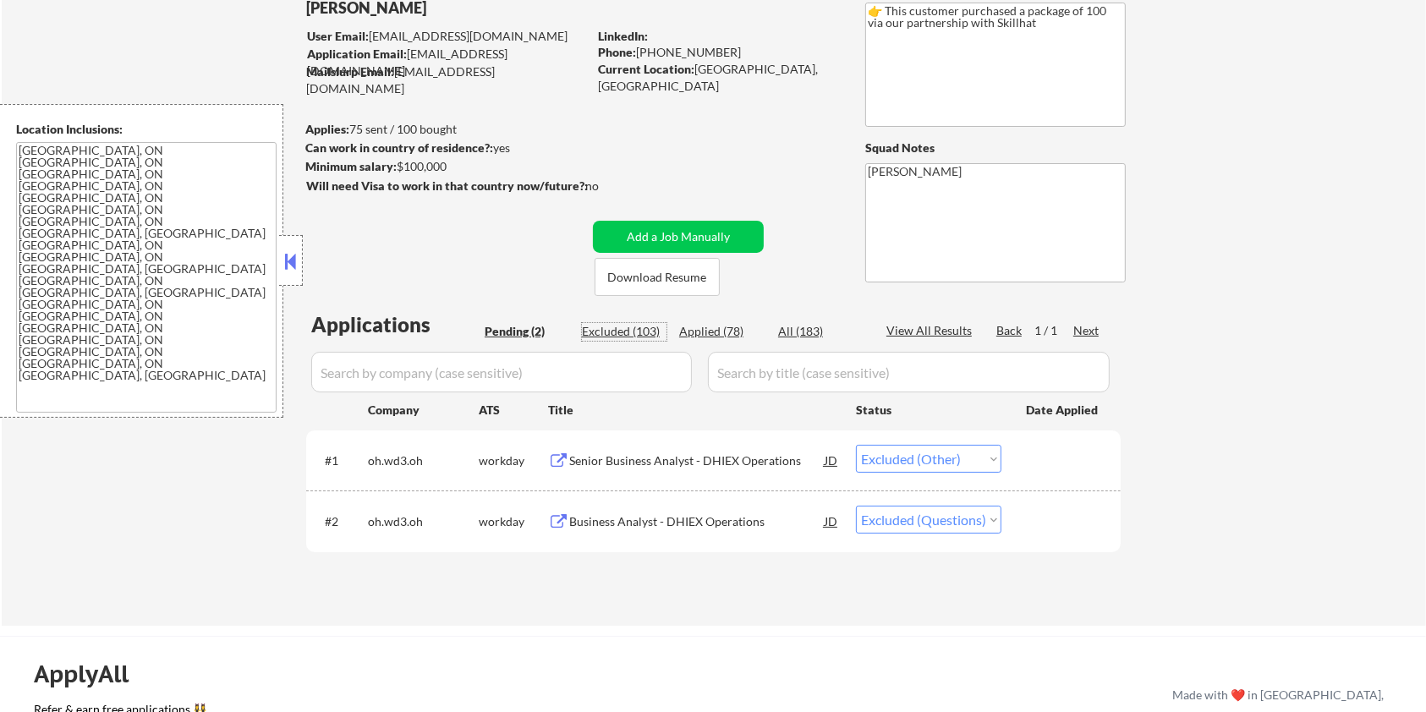
select select ""excluded""
select select ""excluded__bad_match_""
select select ""excluded__expired_""
select select ""excluded__bad_match_""
select select ""excluded""
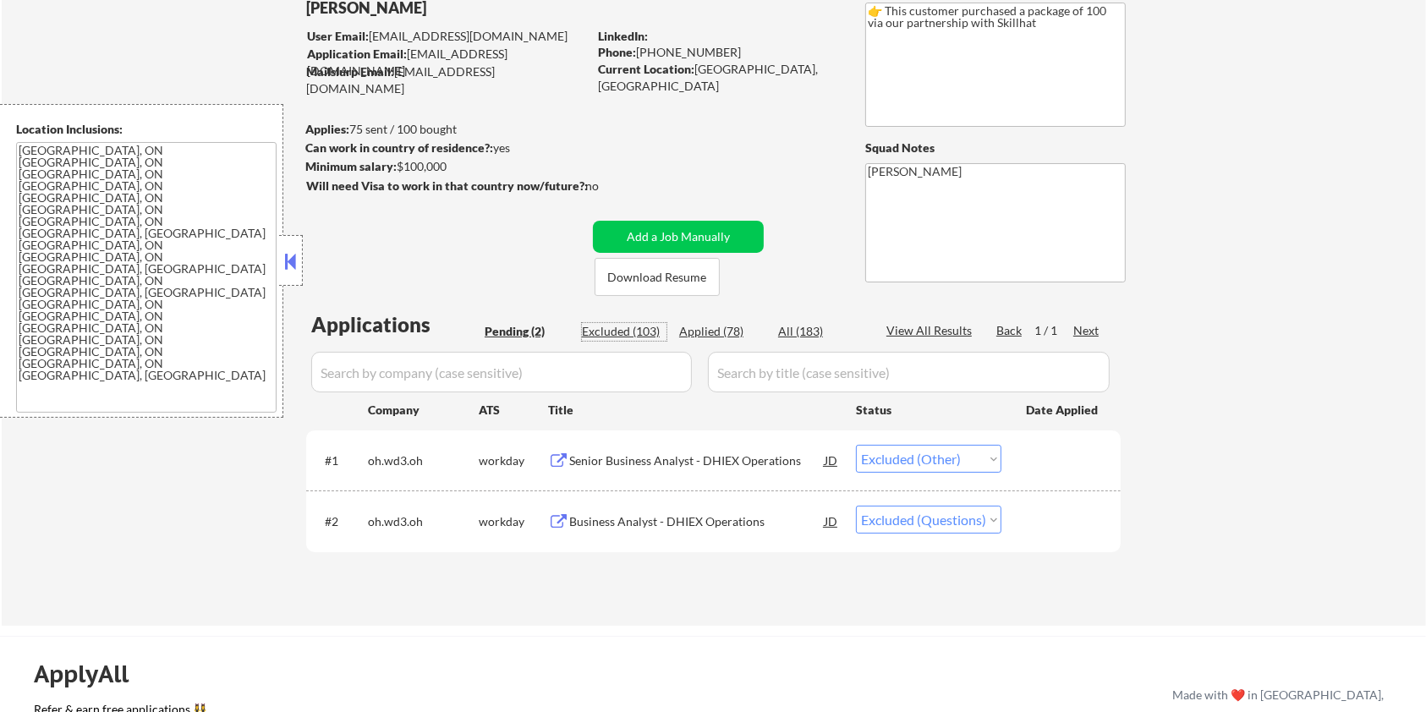
select select ""excluded__bad_match_""
select select ""excluded__expired_""
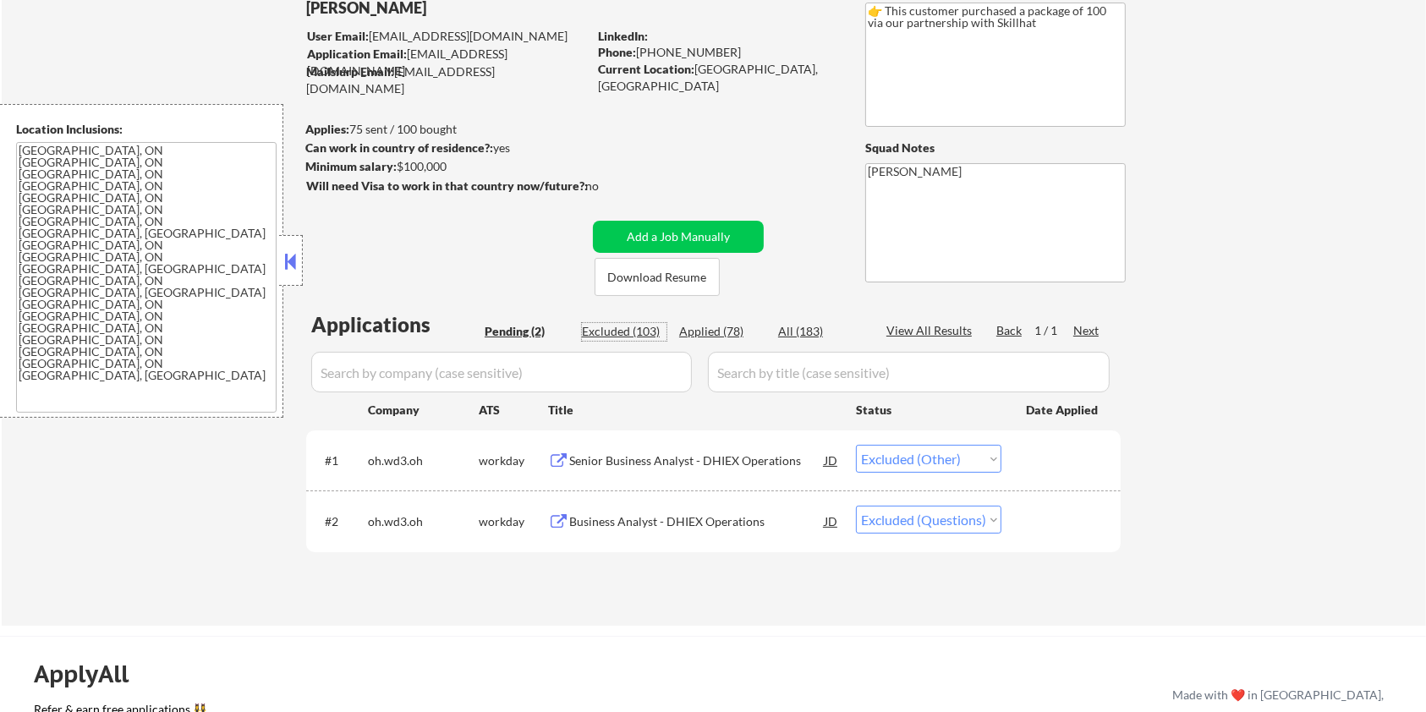
select select ""excluded__expired_""
select select ""excluded""
select select ""excluded__bad_match_""
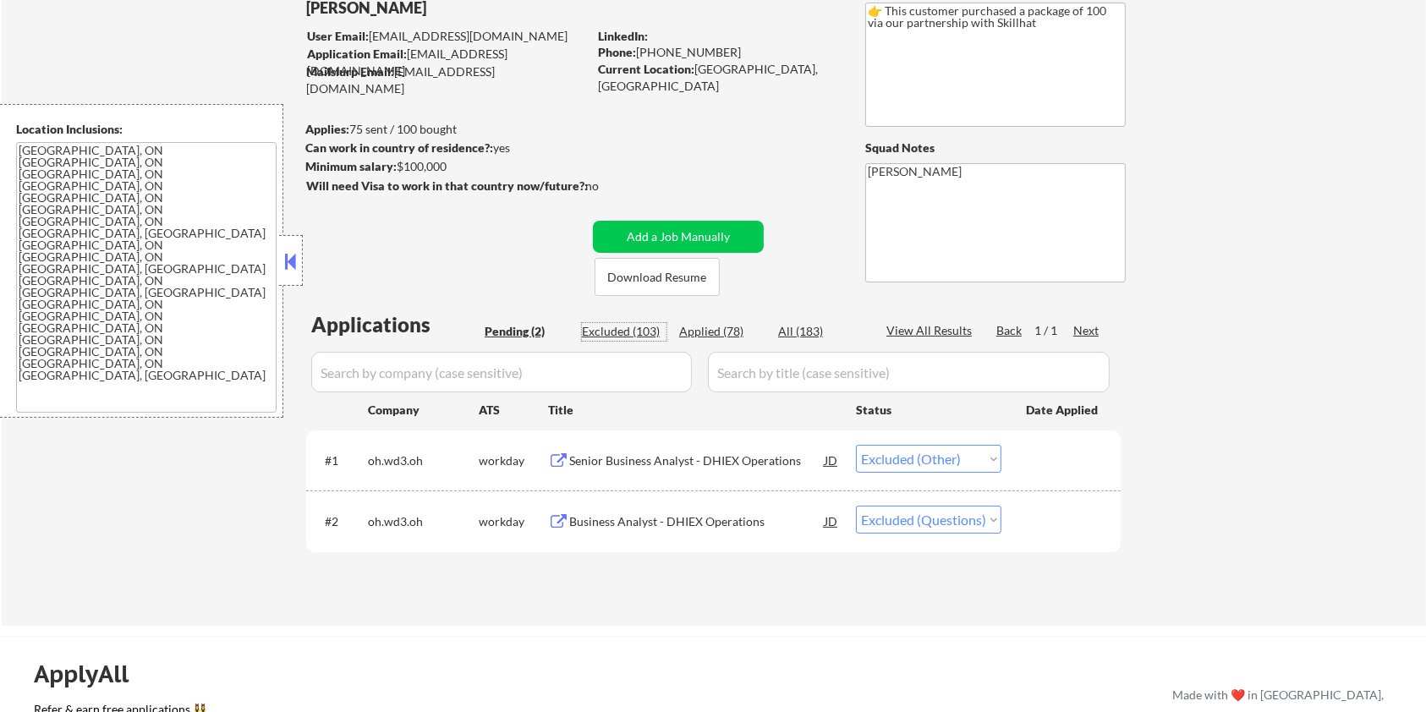
select select ""excluded__bad_match_""
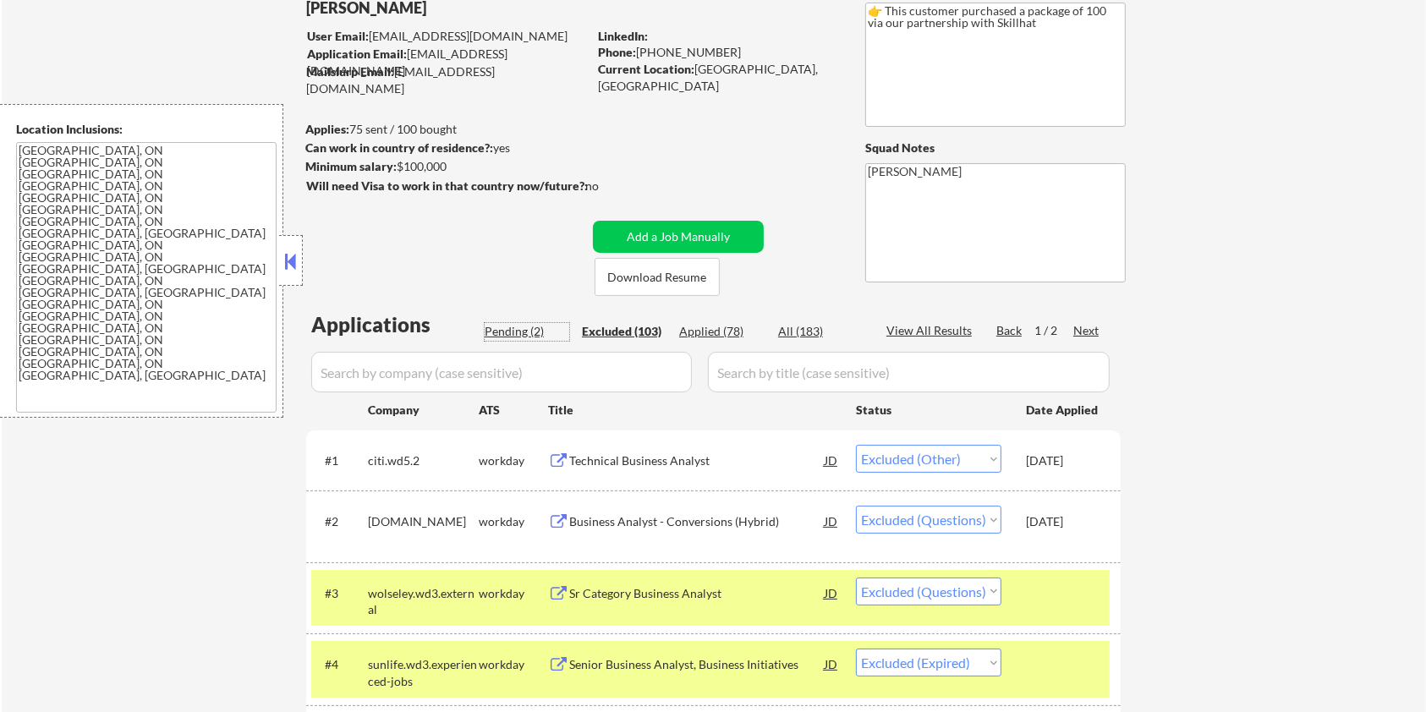
click at [521, 323] on div "Pending (2)" at bounding box center [527, 331] width 85 height 17
select select ""pending""
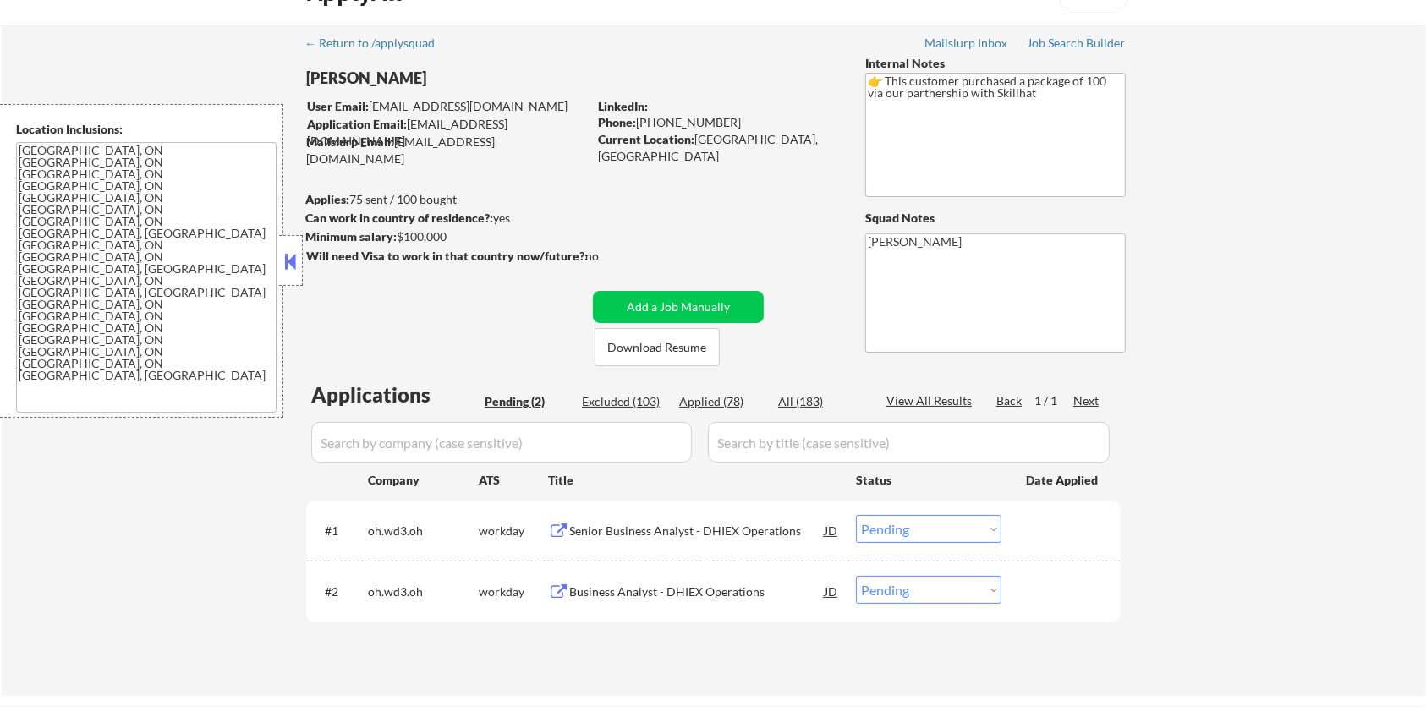
scroll to position [0, 0]
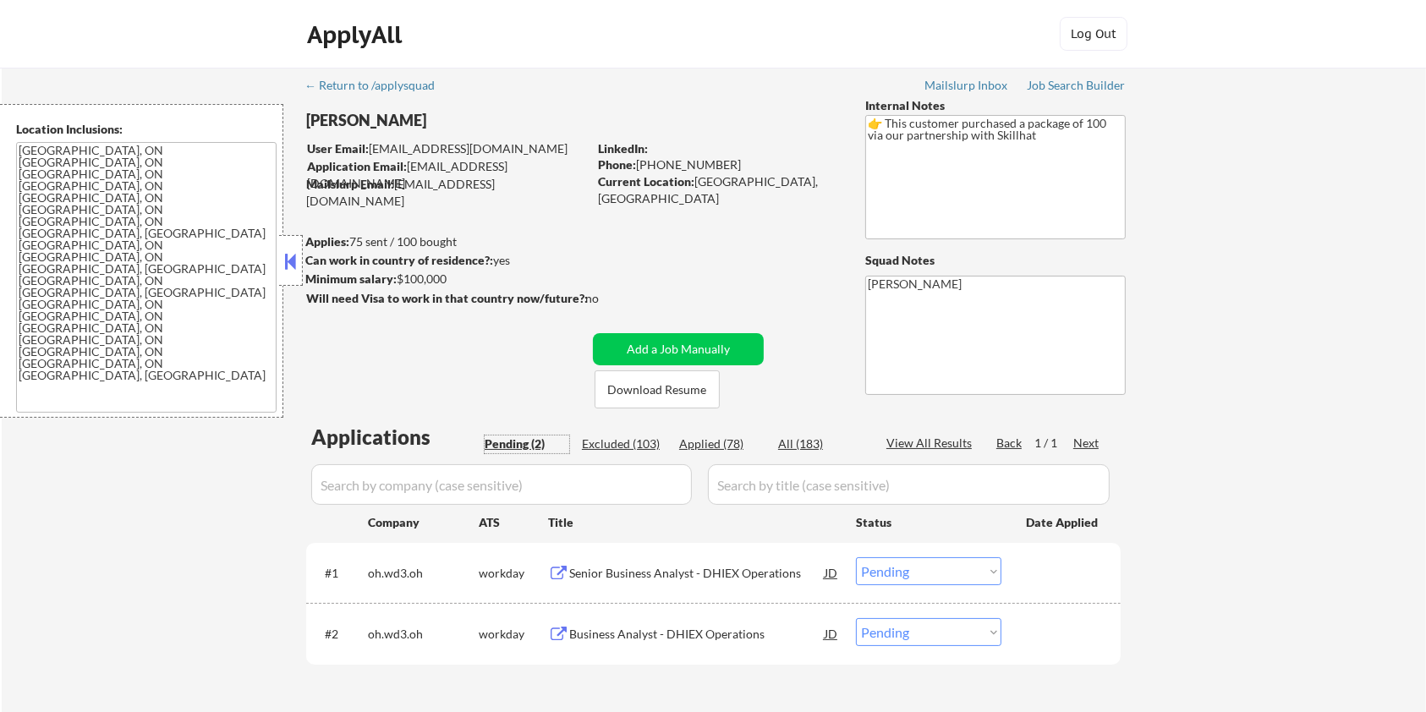
click at [895, 563] on select "Choose an option... Pending Applied Excluded (Questions) Excluded (Expired) Exc…" at bounding box center [928, 571] width 145 height 28
click at [856, 557] on select "Choose an option... Pending Applied Excluded (Questions) Excluded (Expired) Exc…" at bounding box center [928, 571] width 145 height 28
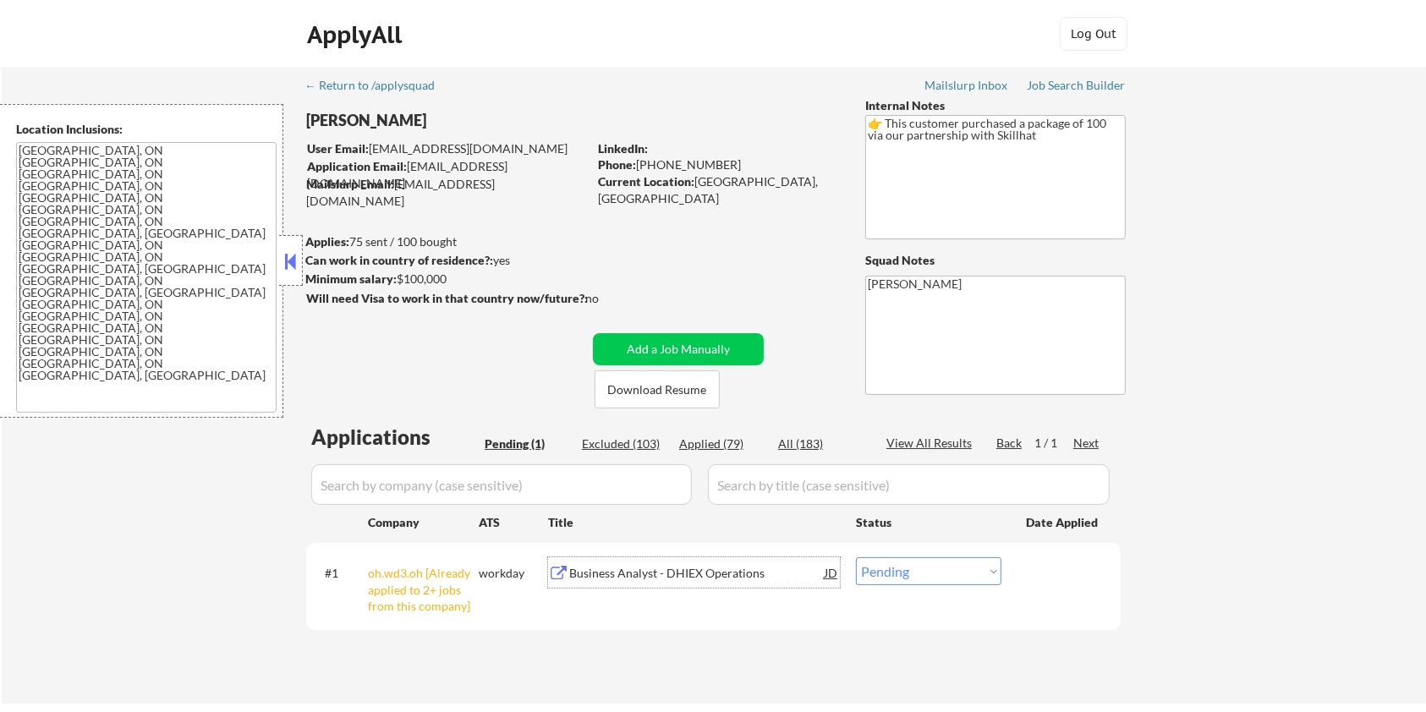
click at [606, 572] on div "Business Analyst - DHIEX Operations" at bounding box center [696, 573] width 255 height 17
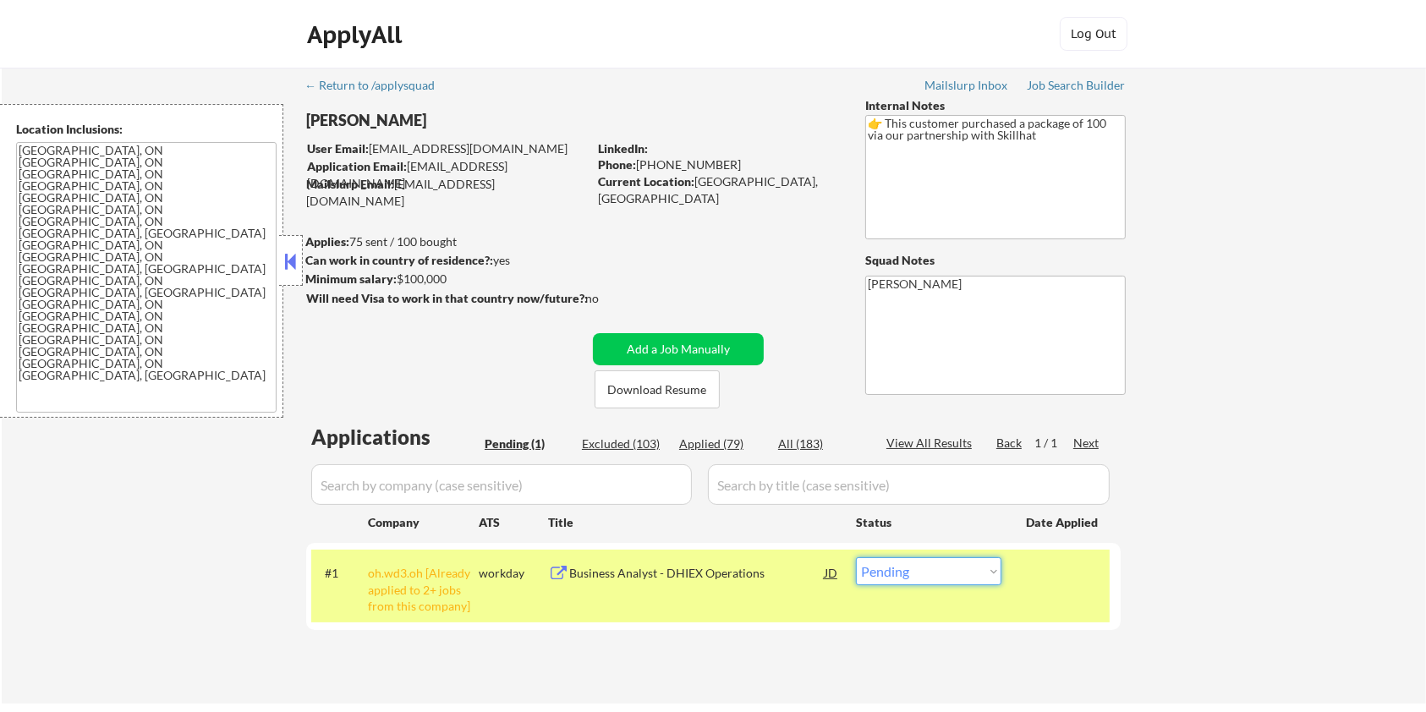
click at [893, 572] on select "Choose an option... Pending Applied Excluded (Questions) Excluded (Expired) Exc…" at bounding box center [928, 571] width 145 height 28
select select ""applied""
click at [856, 557] on select "Choose an option... Pending Applied Excluded (Questions) Excluded (Expired) Exc…" at bounding box center [928, 571] width 145 height 28
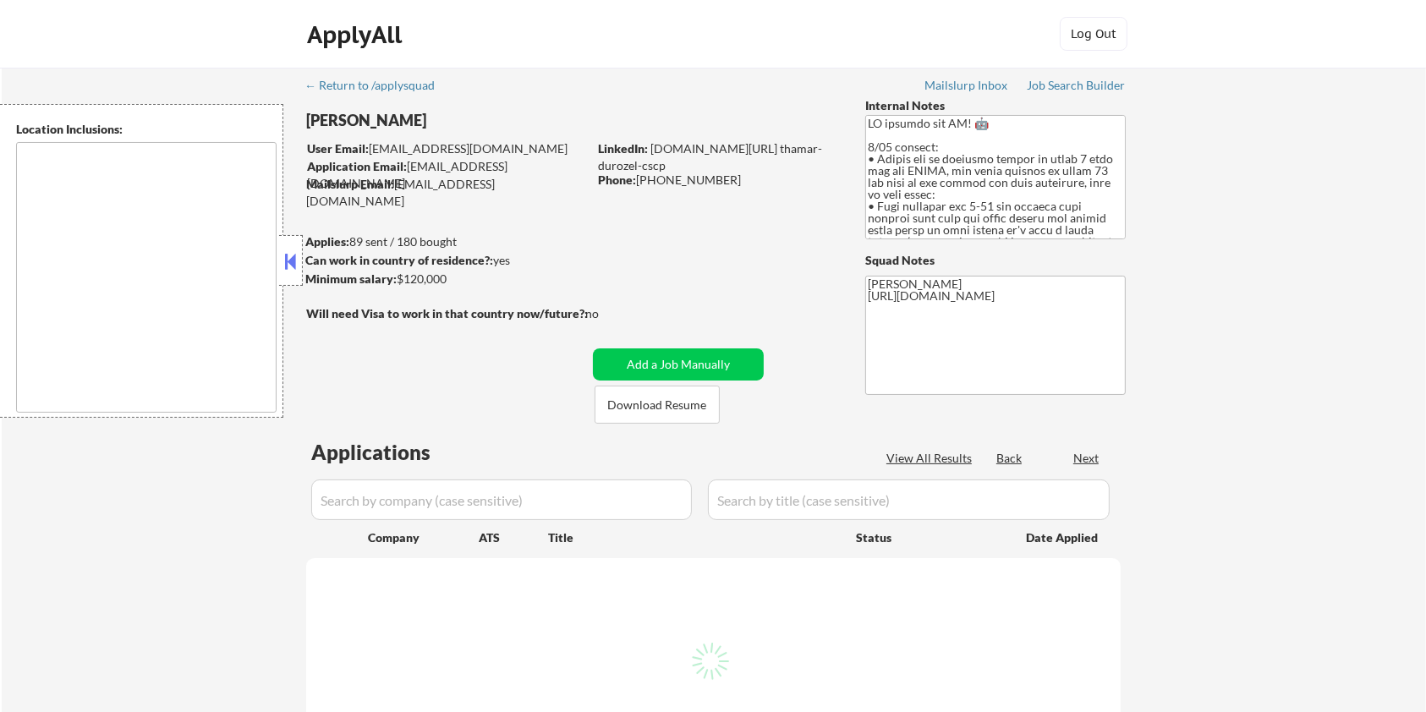
select select ""pending""
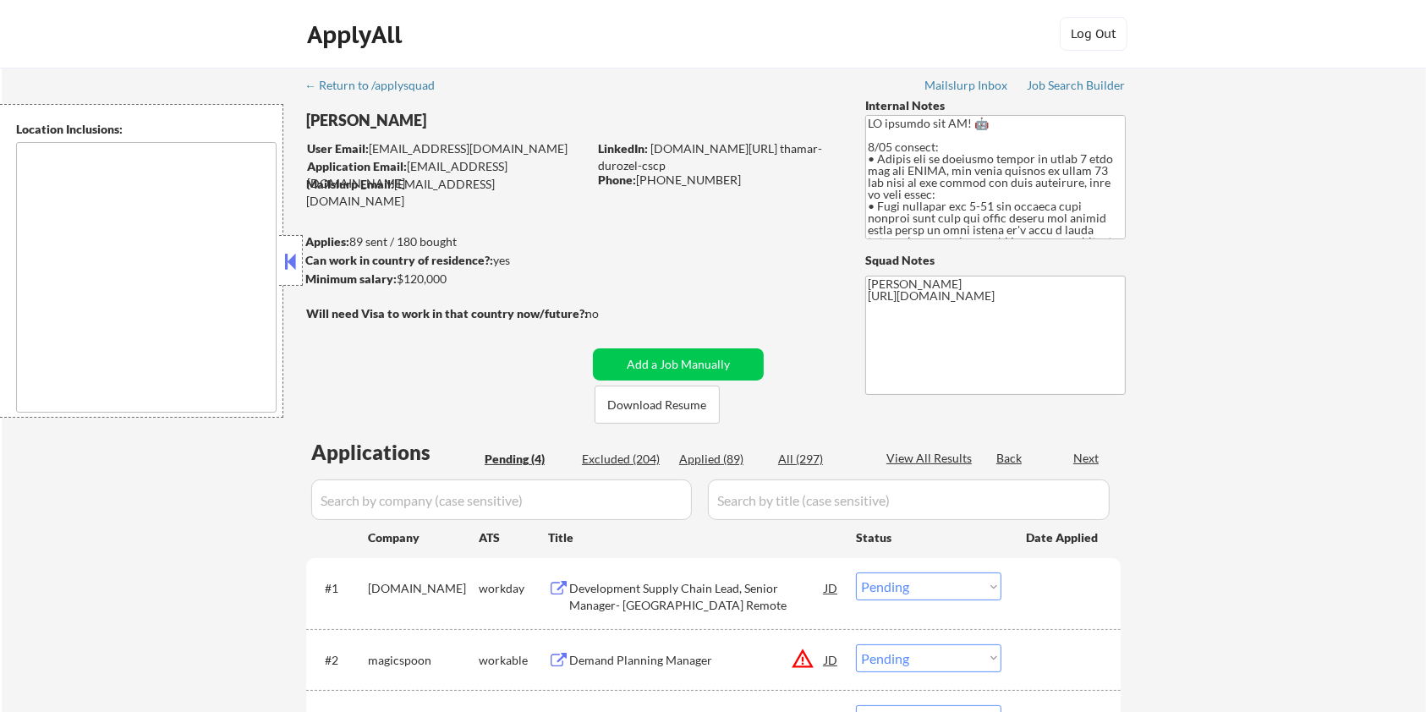
type textarea "Seattle, WA Mercer Island, WA Shoreline, WA Tukwila, WA Burien, WA SeaTac, WA R…"
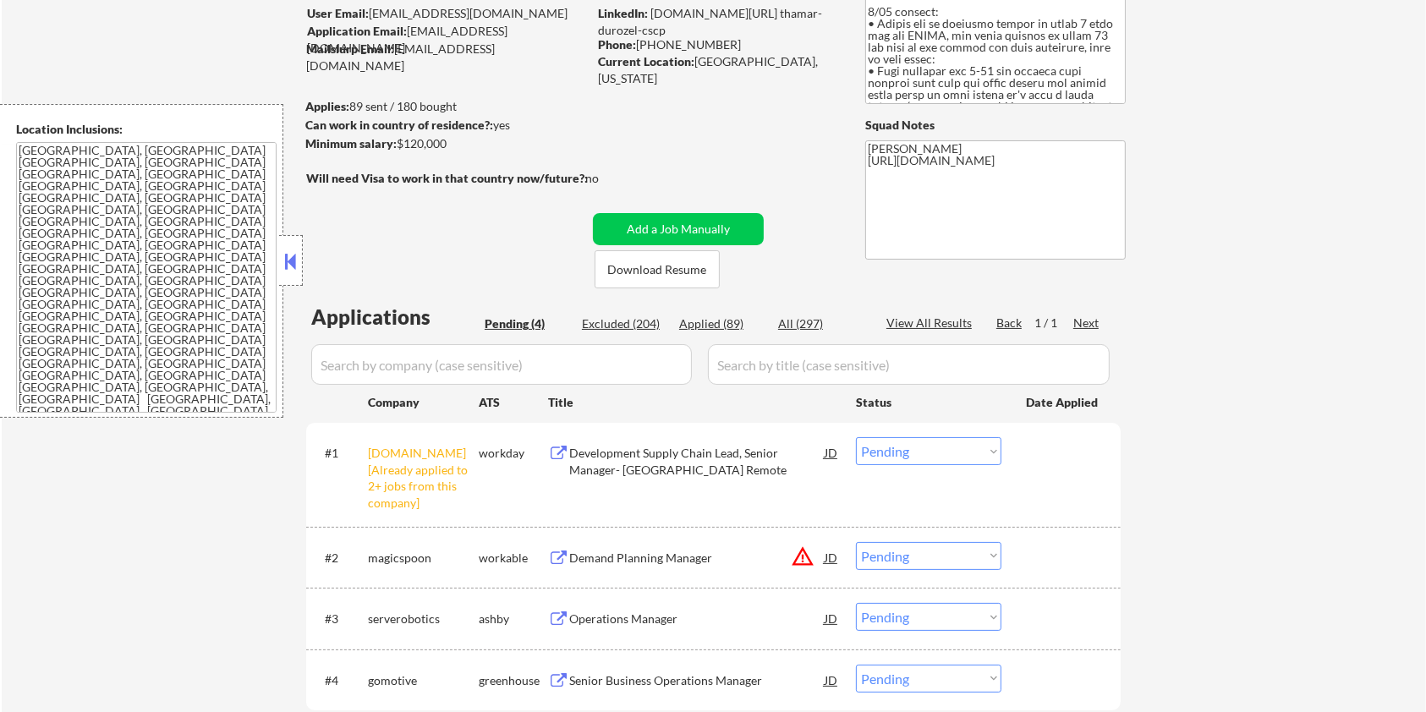
scroll to position [112, 0]
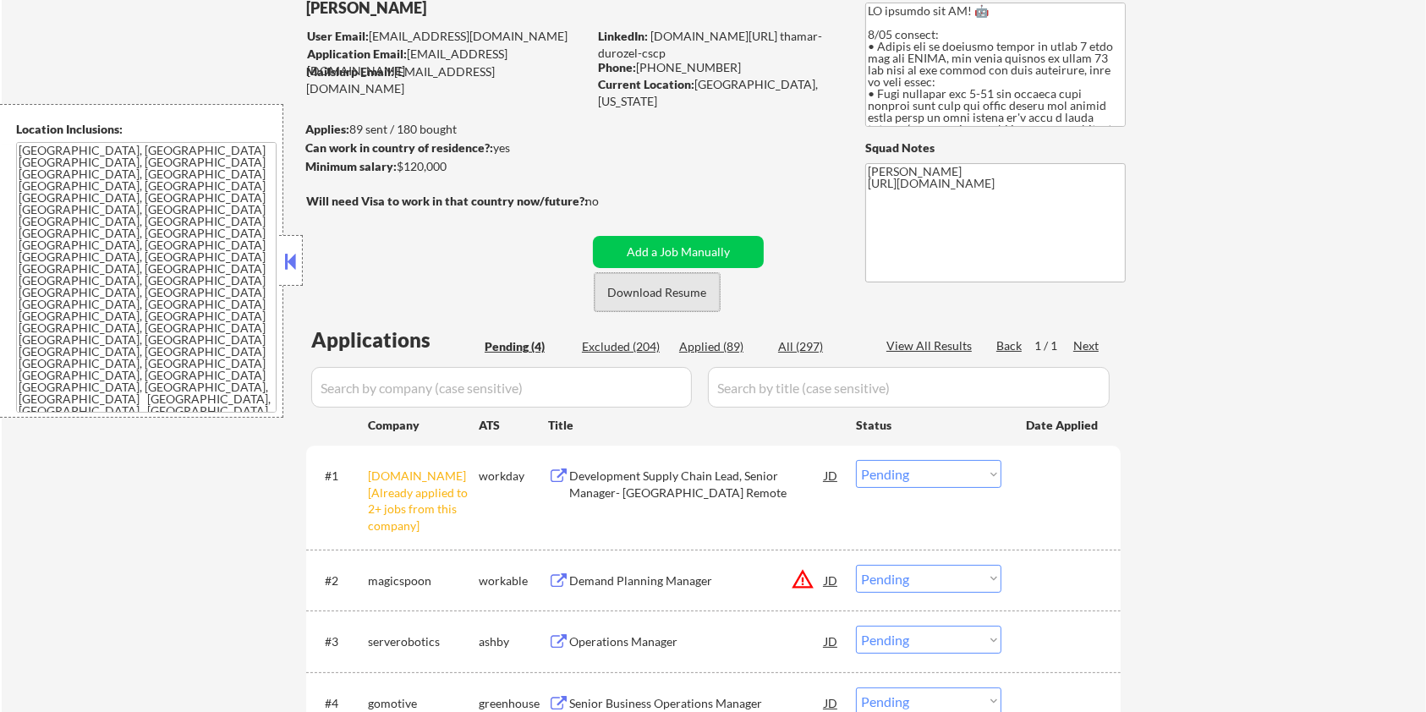
click at [663, 289] on button "Download Resume" at bounding box center [657, 292] width 125 height 38
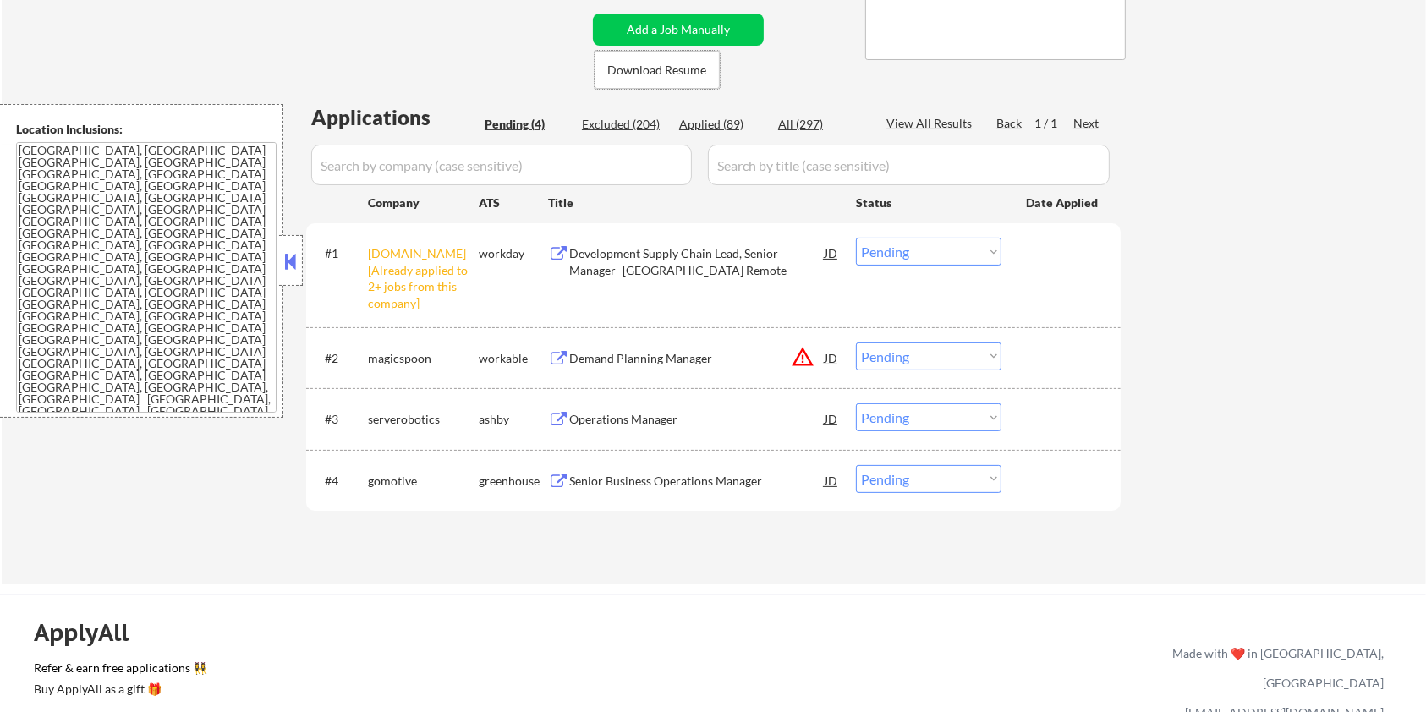
scroll to position [338, 0]
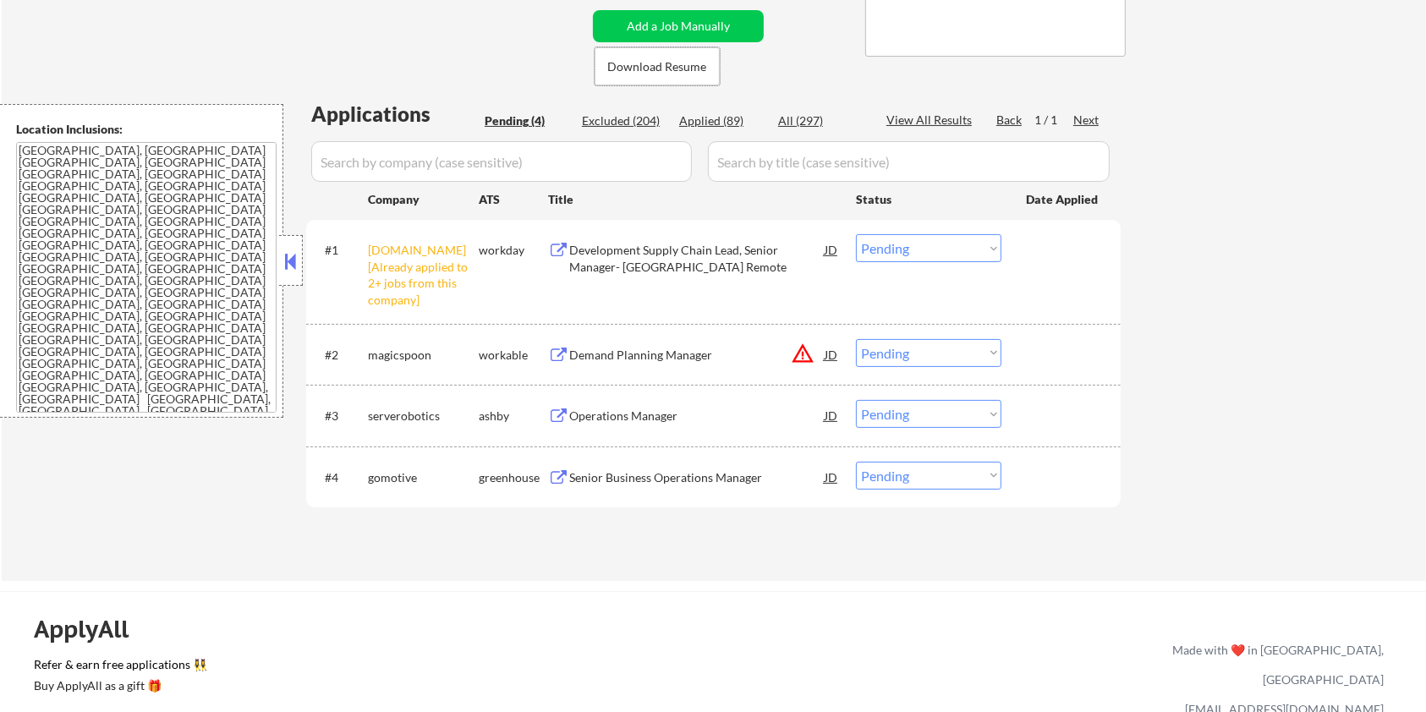
click at [608, 409] on div "Operations Manager" at bounding box center [696, 416] width 255 height 17
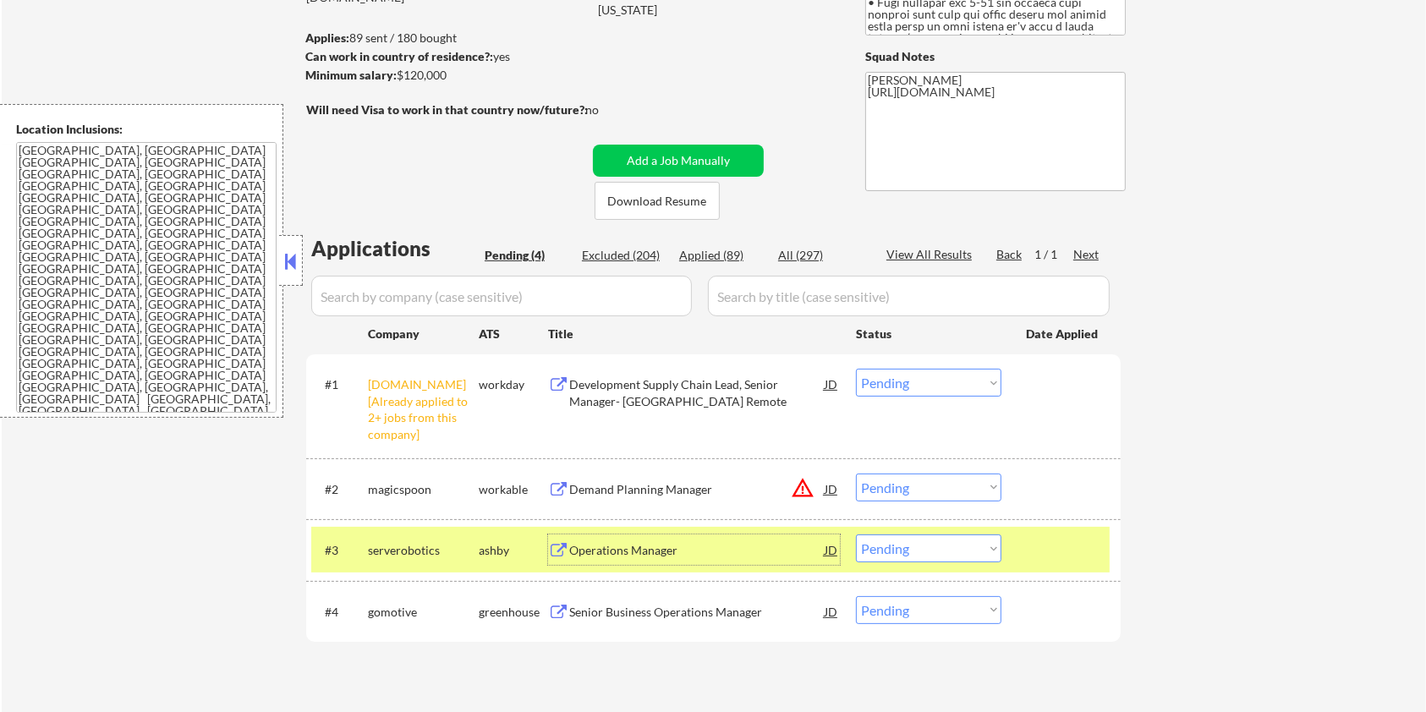
scroll to position [112, 0]
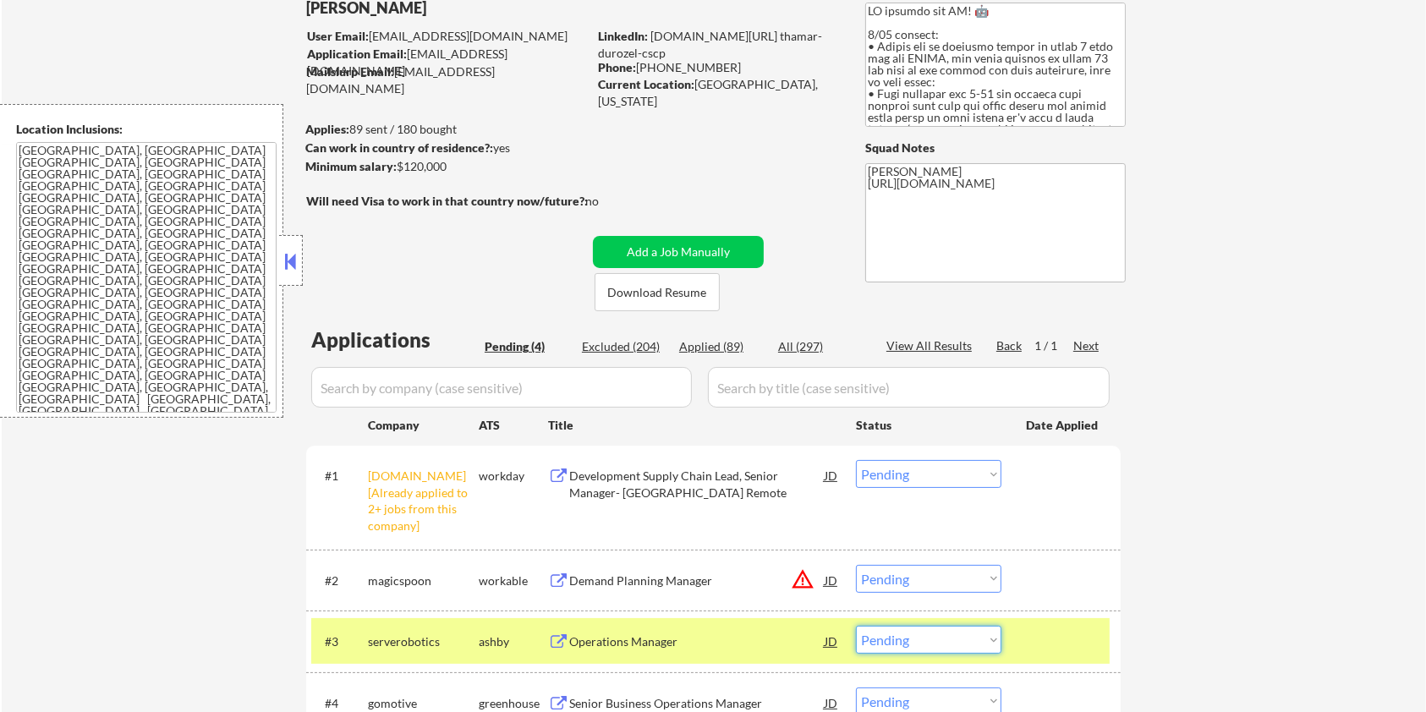
click at [903, 644] on select "Choose an option... Pending Applied Excluded (Questions) Excluded (Expired) Exc…" at bounding box center [928, 640] width 145 height 28
click at [856, 626] on select "Choose an option... Pending Applied Excluded (Questions) Excluded (Expired) Exc…" at bounding box center [928, 640] width 145 height 28
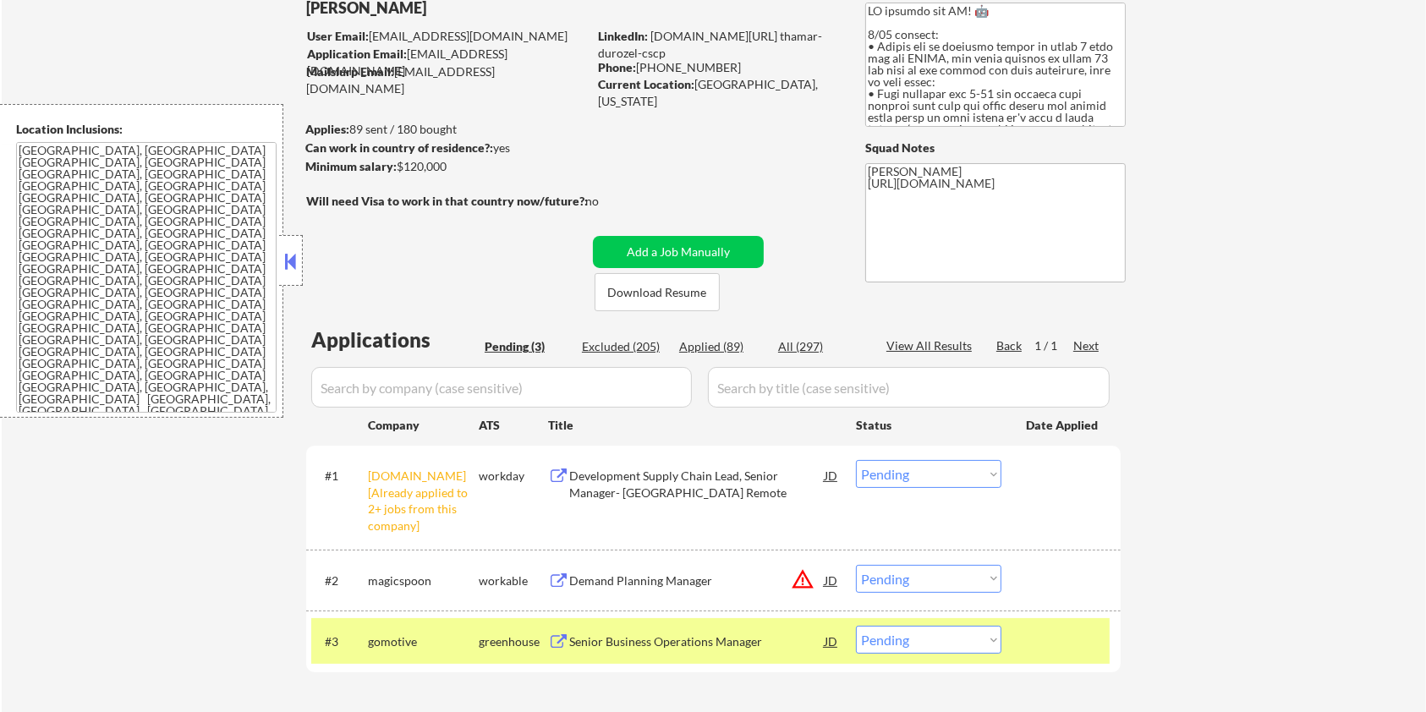
click at [622, 639] on div "Senior Business Operations Manager" at bounding box center [696, 641] width 255 height 17
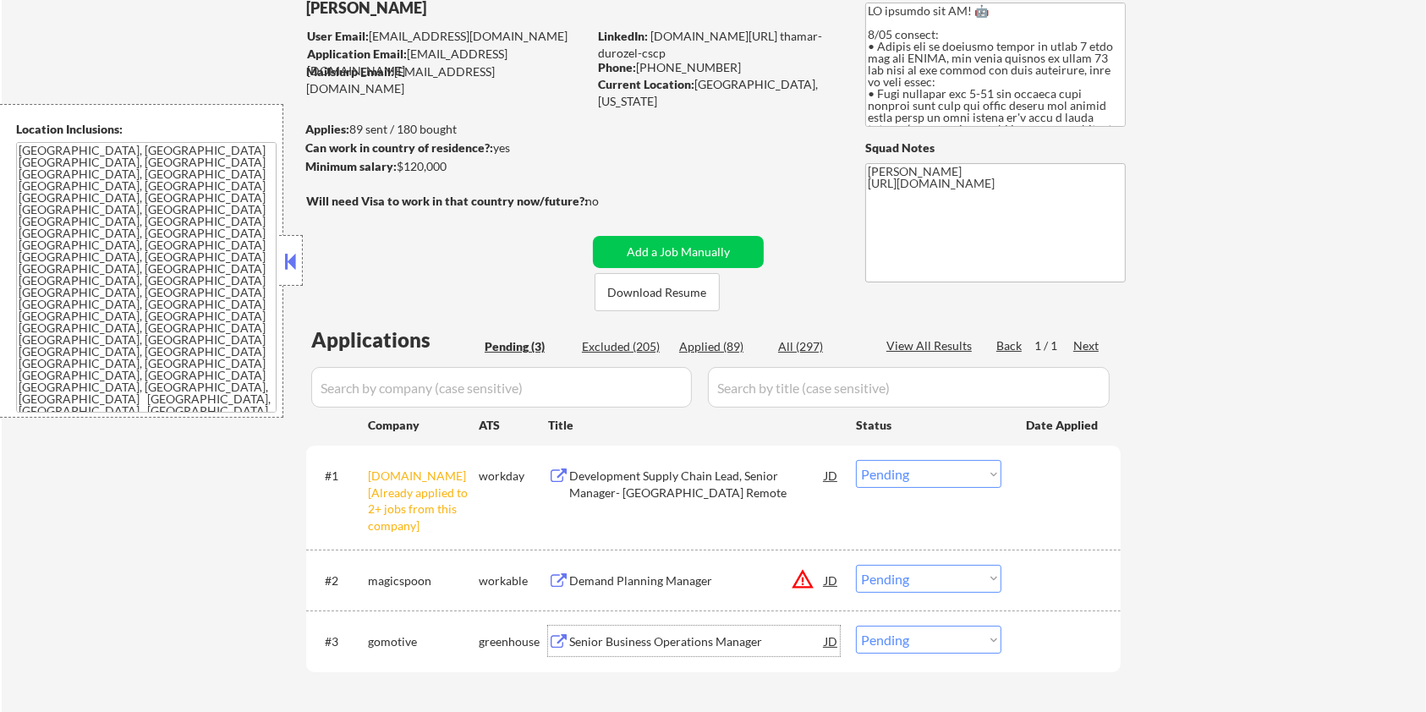
click at [867, 645] on select "Choose an option... Pending Applied Excluded (Questions) Excluded (Expired) Exc…" at bounding box center [928, 640] width 145 height 28
select select ""excluded__bad_match_""
click at [856, 626] on select "Choose an option... Pending Applied Excluded (Questions) Excluded (Expired) Exc…" at bounding box center [928, 640] width 145 height 28
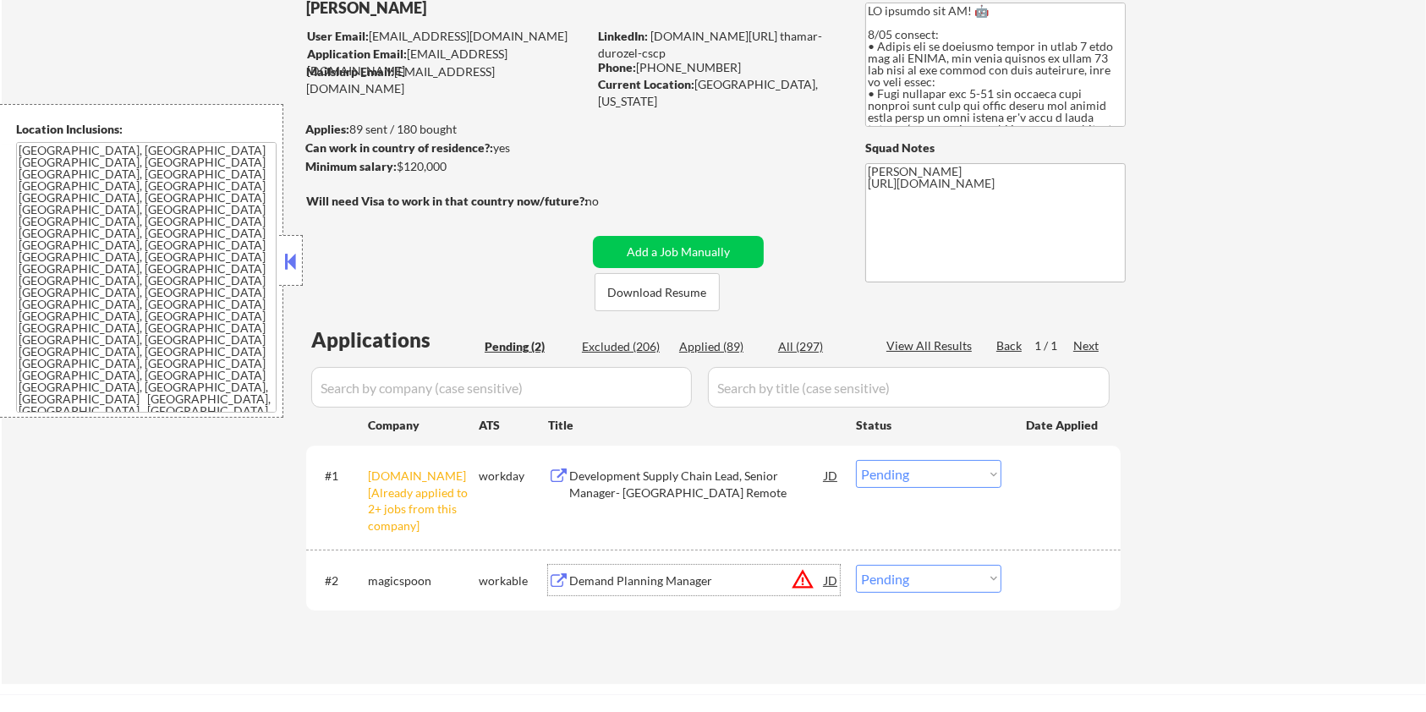
click at [650, 578] on div "Demand Planning Manager" at bounding box center [696, 581] width 255 height 17
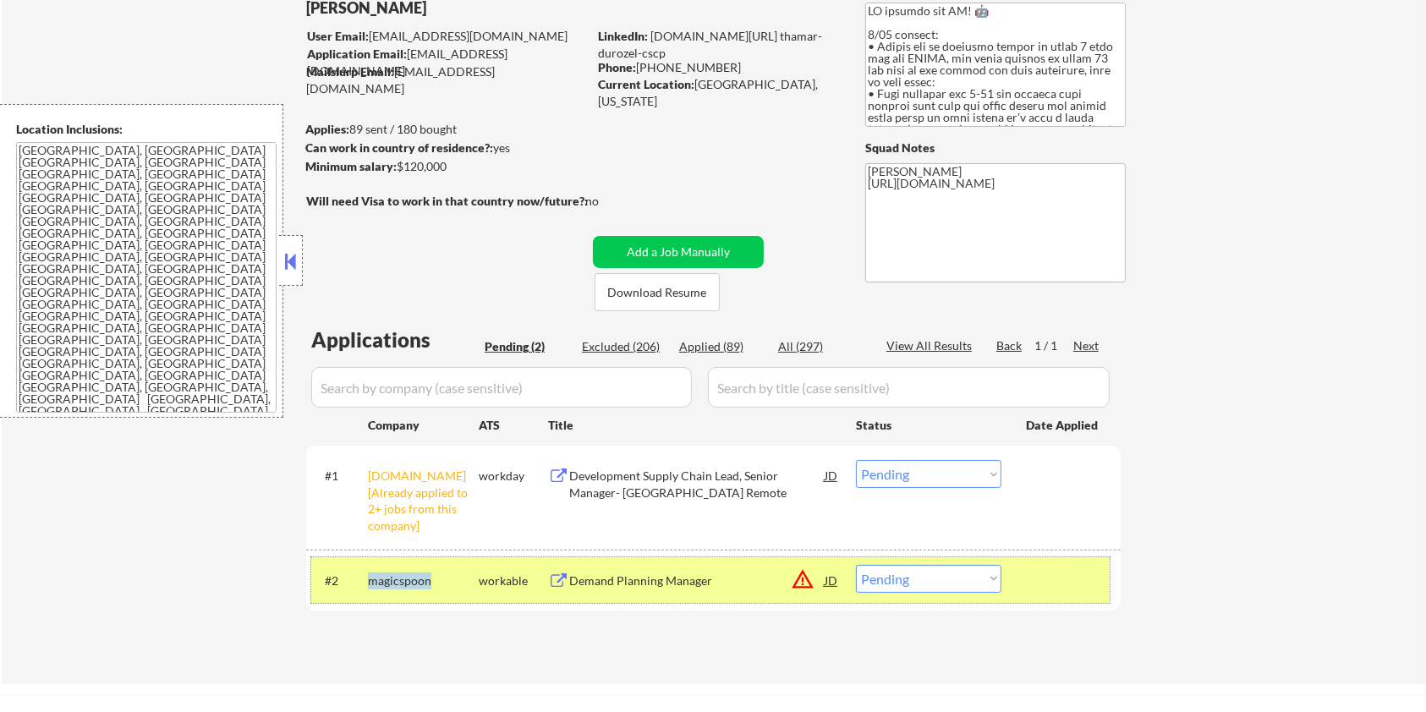
drag, startPoint x: 435, startPoint y: 584, endPoint x: 365, endPoint y: 590, distance: 69.6
click at [365, 590] on div "#2 magicspoon workable Demand Planning Manager JD warning_amber Choose an optio…" at bounding box center [710, 580] width 798 height 46
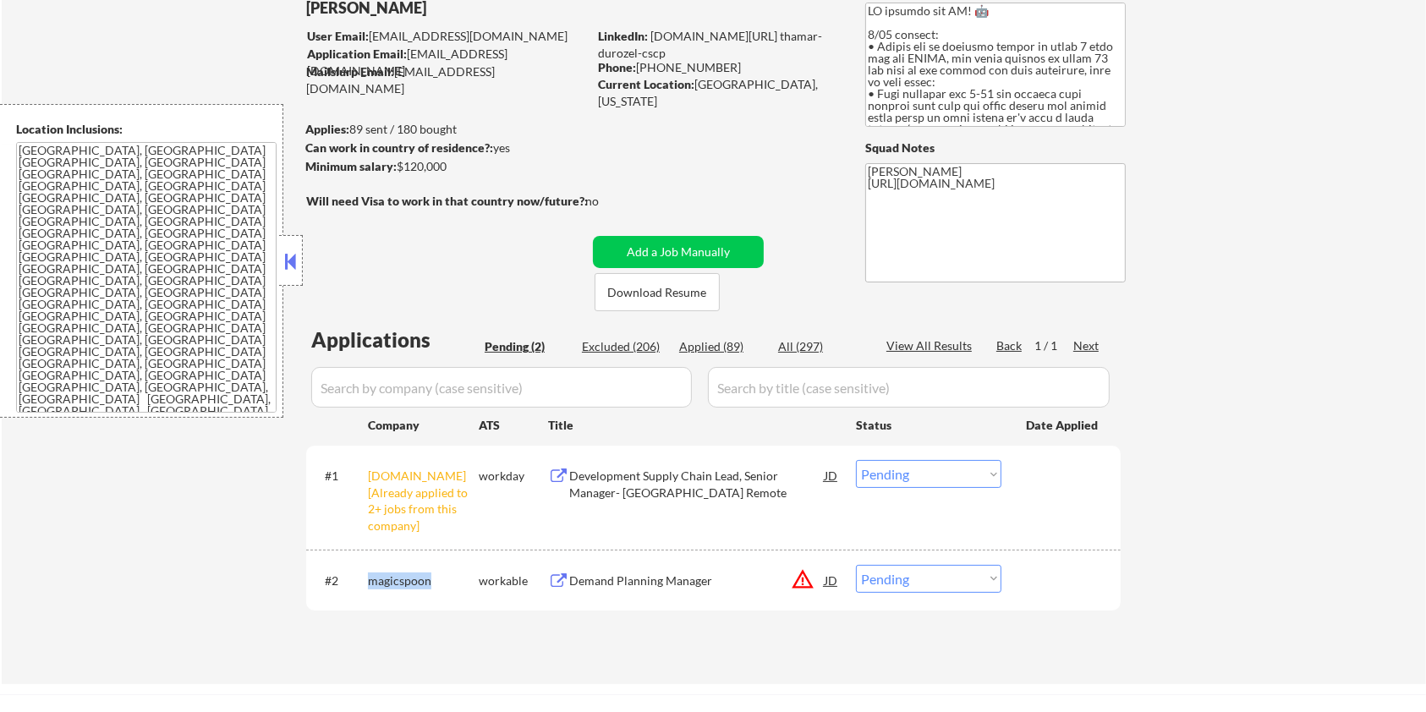
copy div "magicspoon"
click at [913, 580] on select "Choose an option... Pending Applied Excluded (Questions) Excluded (Expired) Exc…" at bounding box center [928, 579] width 145 height 28
select select ""excluded__location_""
click at [856, 565] on select "Choose an option... Pending Applied Excluded (Questions) Excluded (Expired) Exc…" at bounding box center [928, 579] width 145 height 28
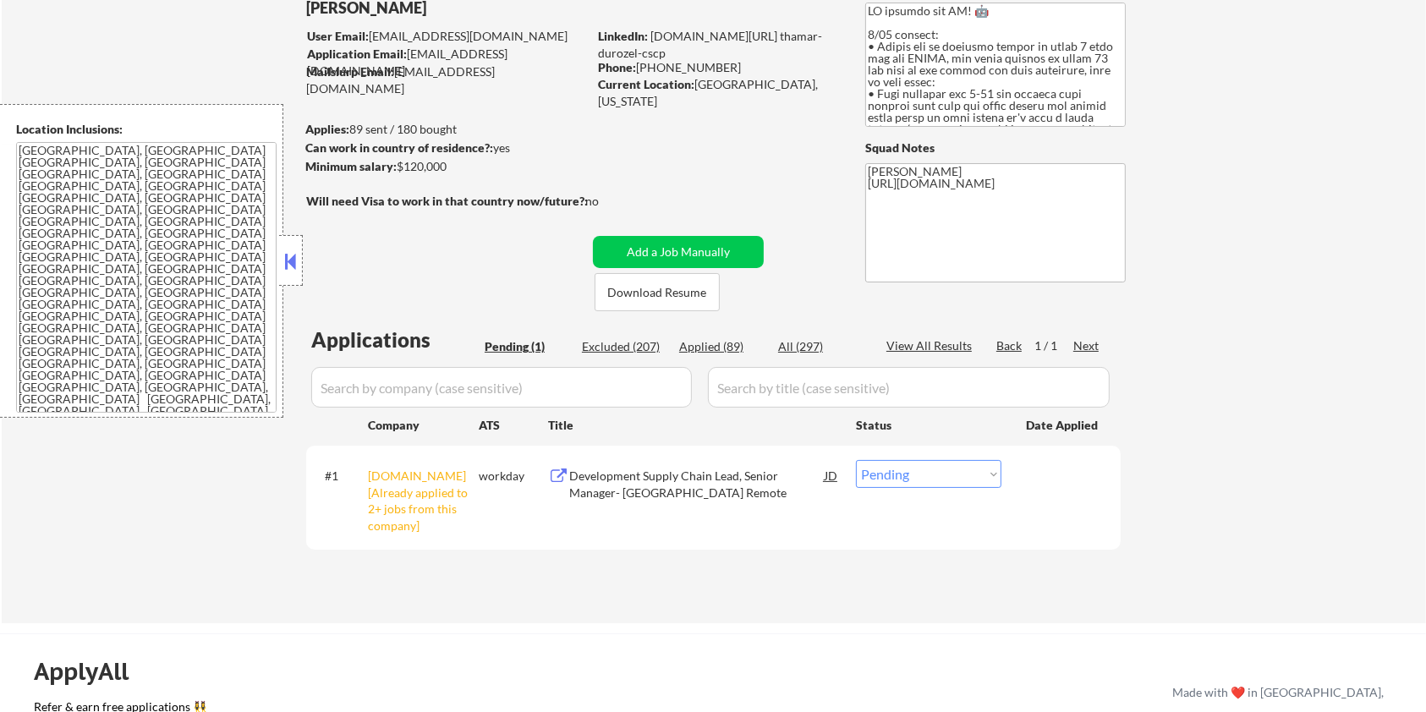
click at [619, 485] on div "Development Supply Chain Lead, Senior Manager- US Remote" at bounding box center [696, 484] width 255 height 33
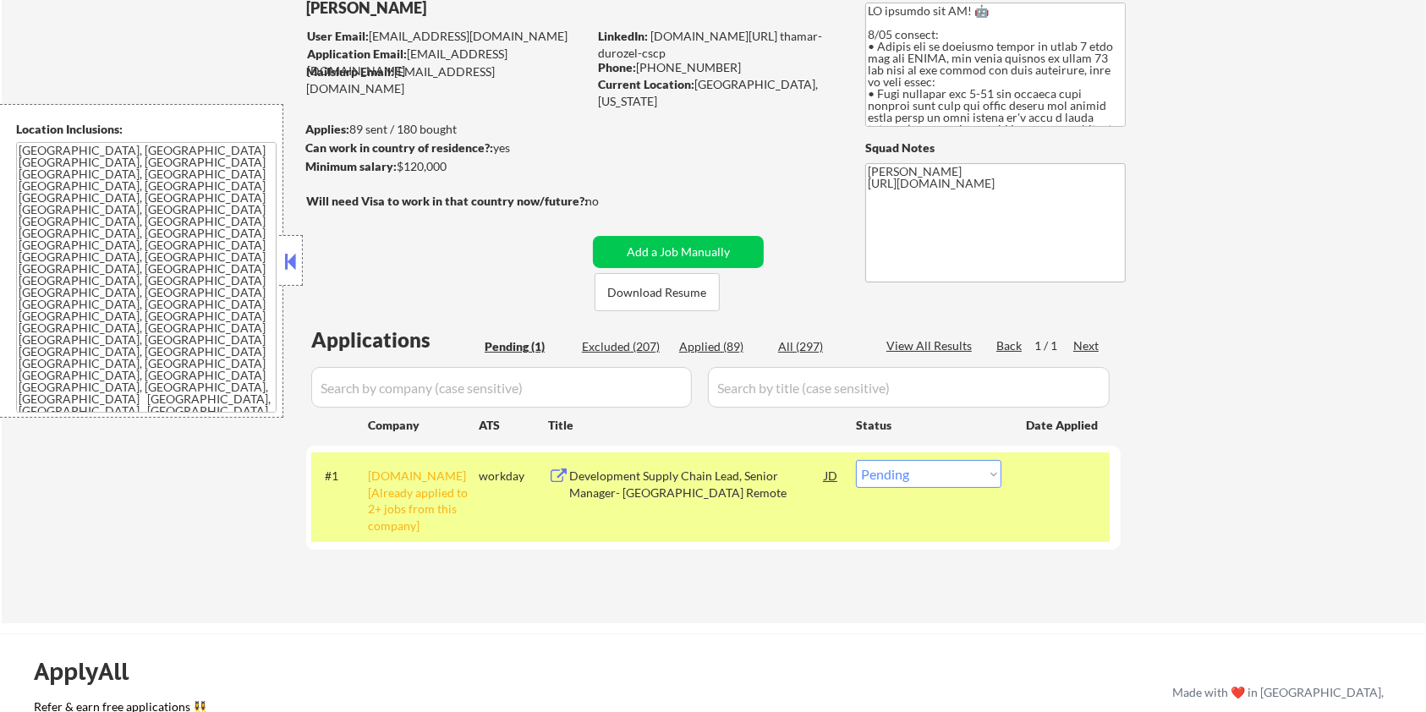
drag, startPoint x: 463, startPoint y: 169, endPoint x: 398, endPoint y: 169, distance: 64.3
click at [398, 169] on div "Minimum salary: $120,000" at bounding box center [446, 166] width 282 height 17
copy div "$120,000"
drag, startPoint x: 907, startPoint y: 475, endPoint x: 900, endPoint y: 481, distance: 9.0
click at [907, 475] on select "Choose an option... Pending Applied Excluded (Questions) Excluded (Expired) Exc…" at bounding box center [928, 474] width 145 height 28
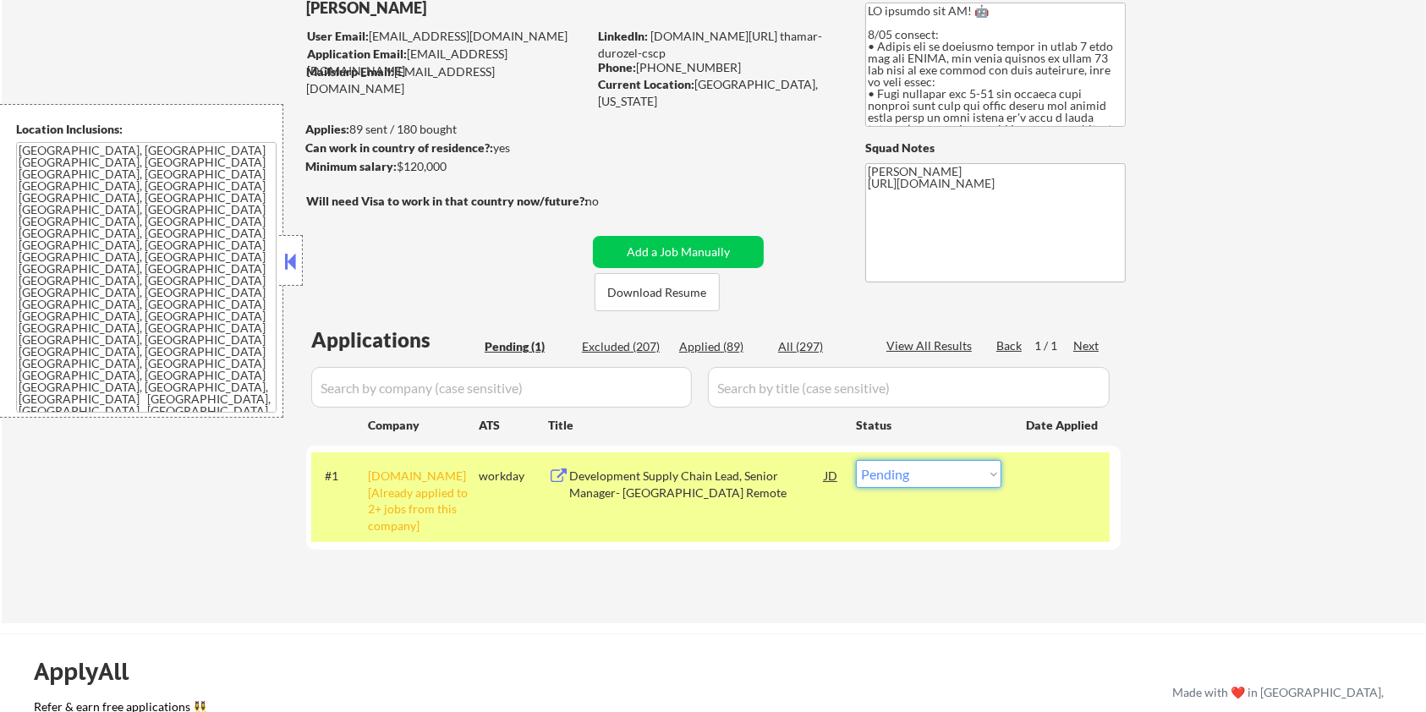
select select ""applied""
click at [856, 460] on select "Choose an option... Pending Applied Excluded (Questions) Excluded (Expired) Exc…" at bounding box center [928, 474] width 145 height 28
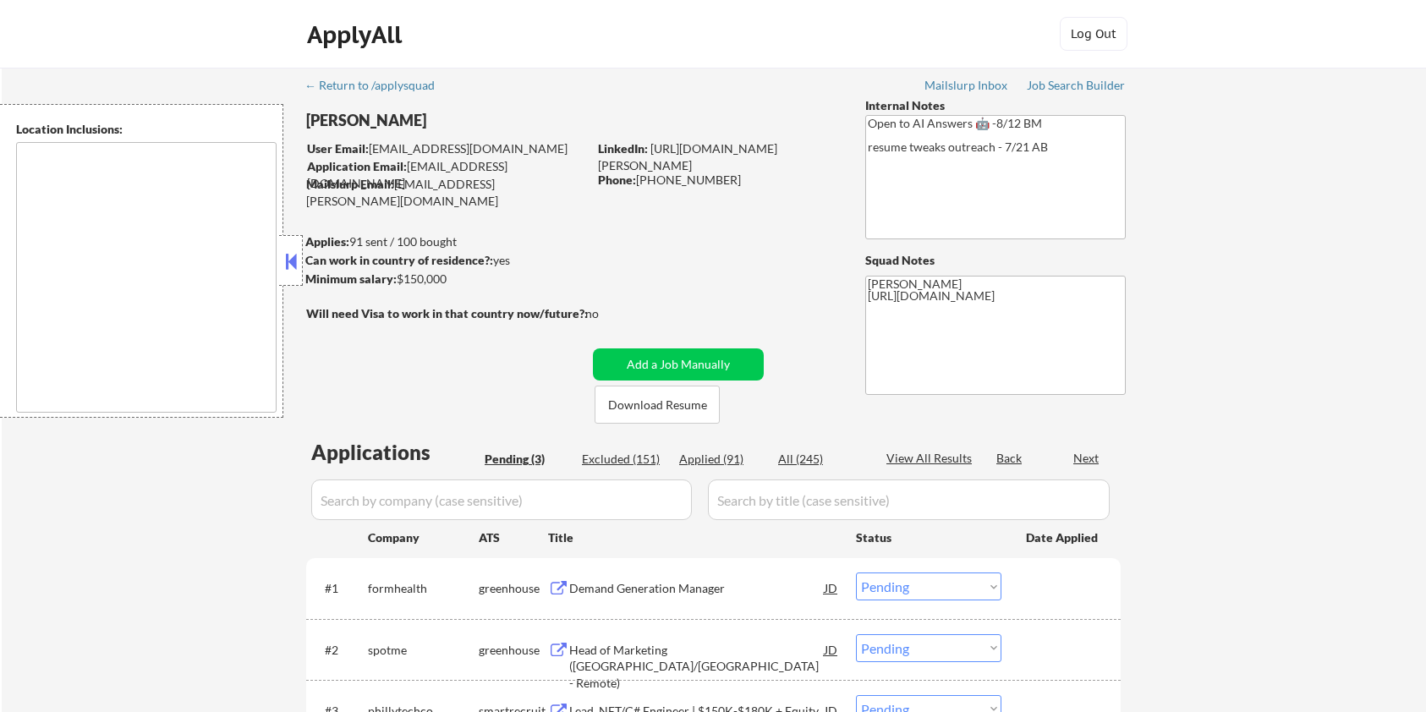
select select ""pending""
type textarea "remote"
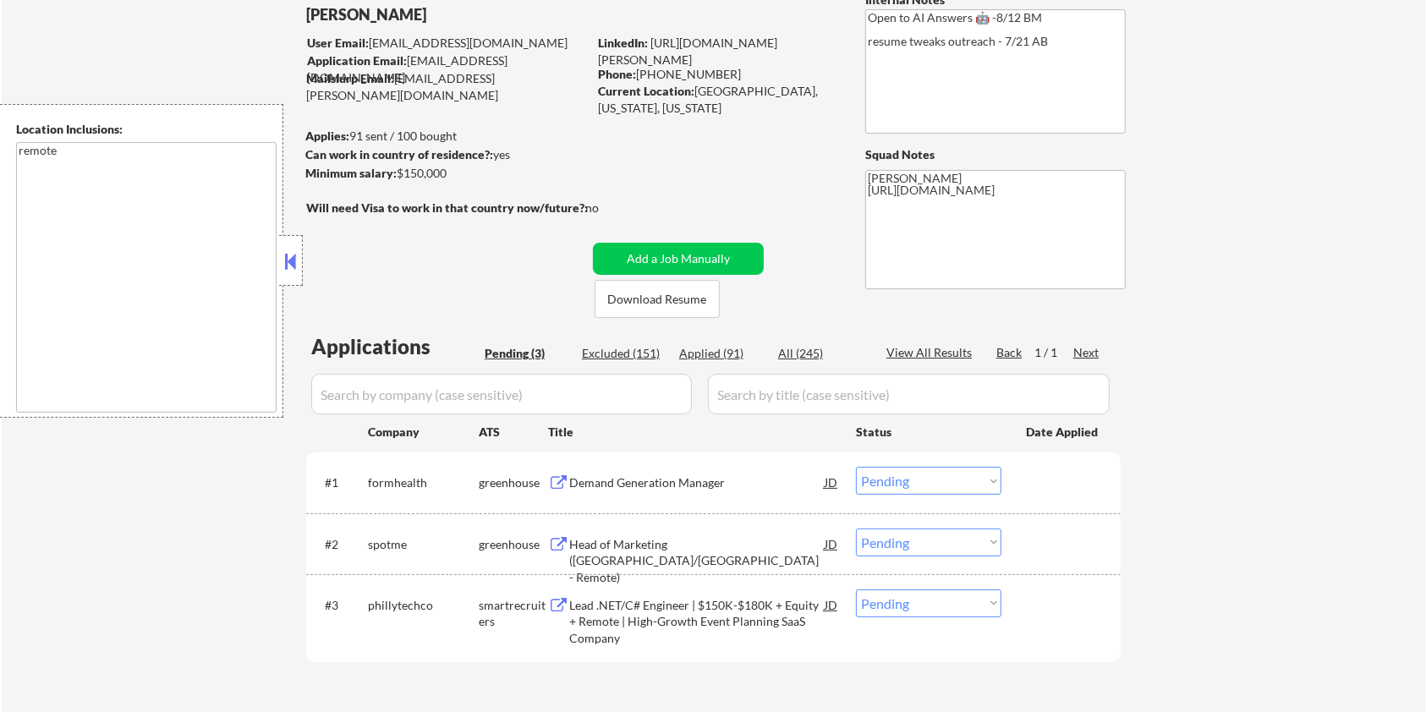
scroll to position [112, 0]
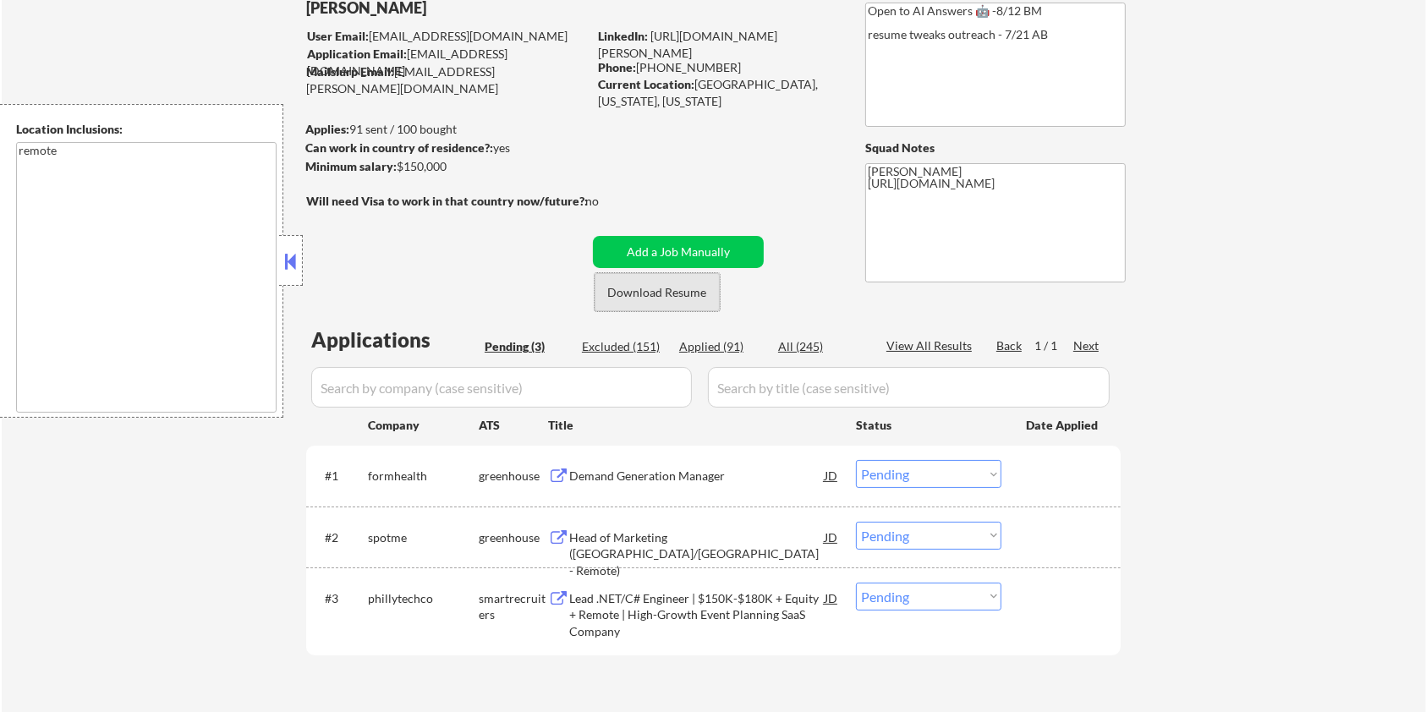
click at [659, 295] on button "Download Resume" at bounding box center [657, 292] width 125 height 38
click at [622, 468] on div "Demand Generation Manager" at bounding box center [696, 476] width 255 height 17
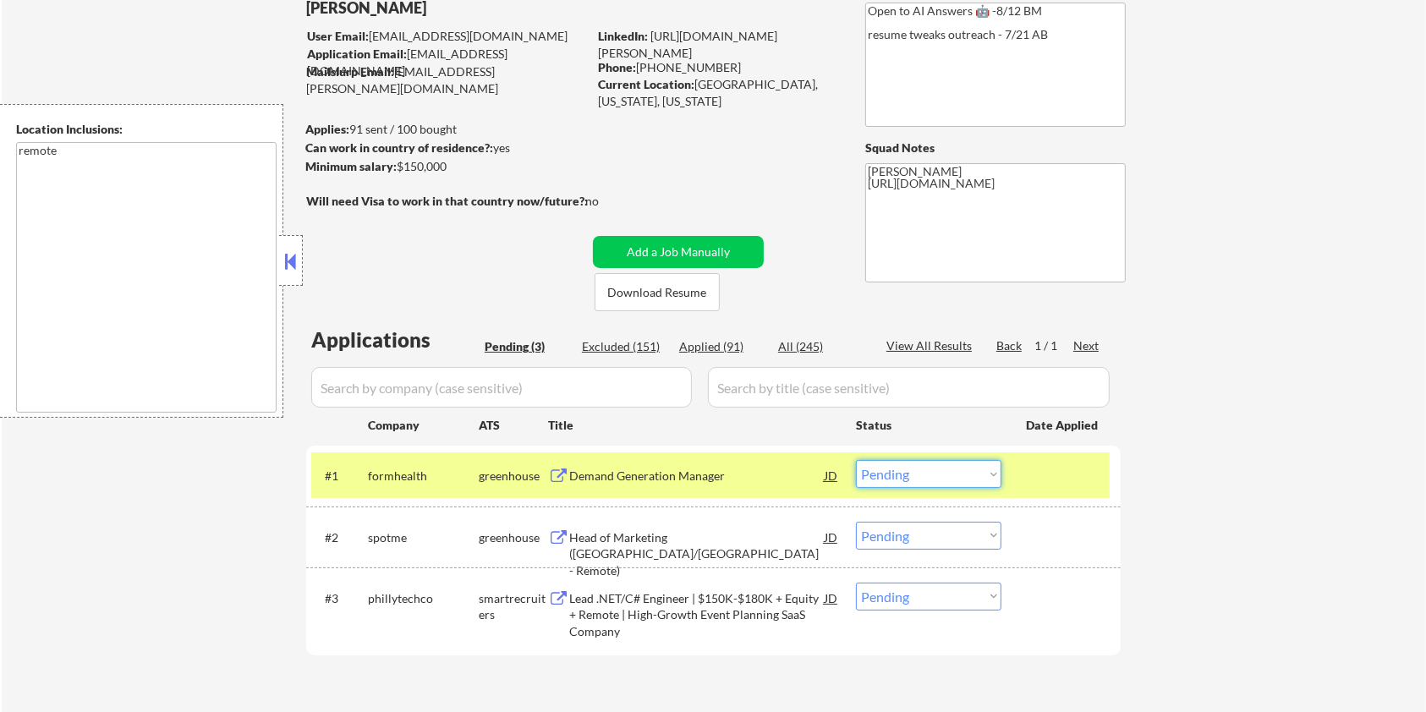
click at [896, 470] on select "Choose an option... Pending Applied Excluded (Questions) Excluded (Expired) Exc…" at bounding box center [928, 474] width 145 height 28
click at [856, 460] on select "Choose an option... Pending Applied Excluded (Questions) Excluded (Expired) Exc…" at bounding box center [928, 474] width 145 height 28
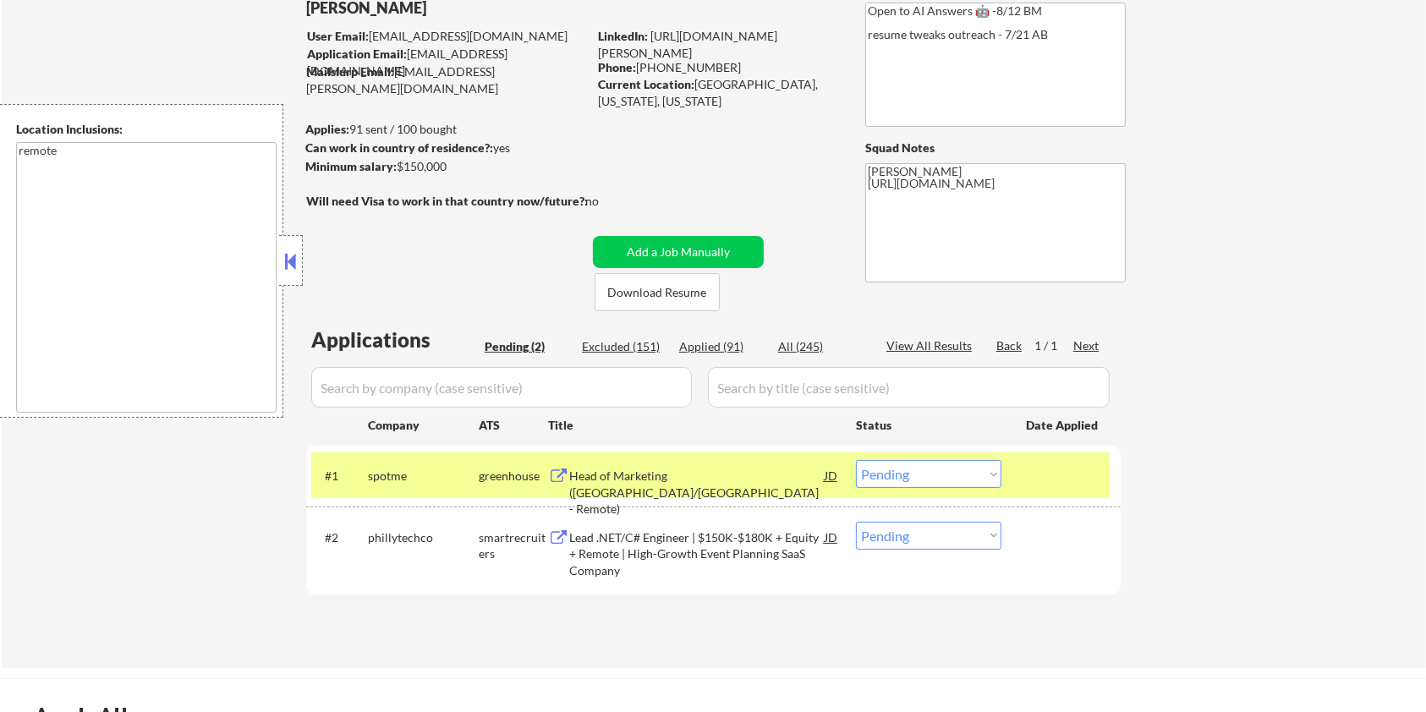
click at [682, 473] on div "Head of Marketing (Europe/US - Remote)" at bounding box center [696, 493] width 255 height 50
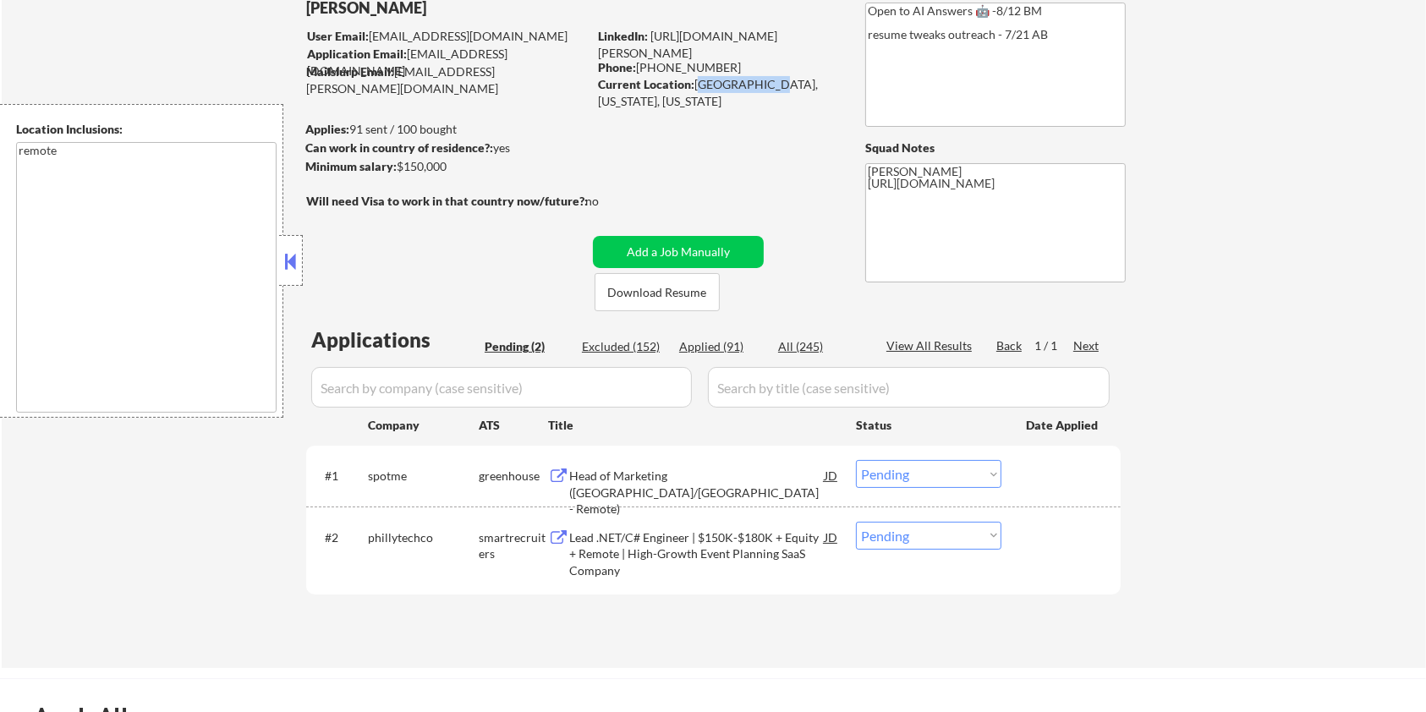
drag, startPoint x: 765, startPoint y: 81, endPoint x: 694, endPoint y: 91, distance: 70.9
click at [694, 91] on div "Current Location: North Canton, Ohio, Ohio" at bounding box center [717, 92] width 239 height 33
copy div "North Canton"
click at [920, 478] on select "Choose an option... Pending Applied Excluded (Questions) Excluded (Expired) Exc…" at bounding box center [928, 474] width 145 height 28
click at [856, 460] on select "Choose an option... Pending Applied Excluded (Questions) Excluded (Expired) Exc…" at bounding box center [928, 474] width 145 height 28
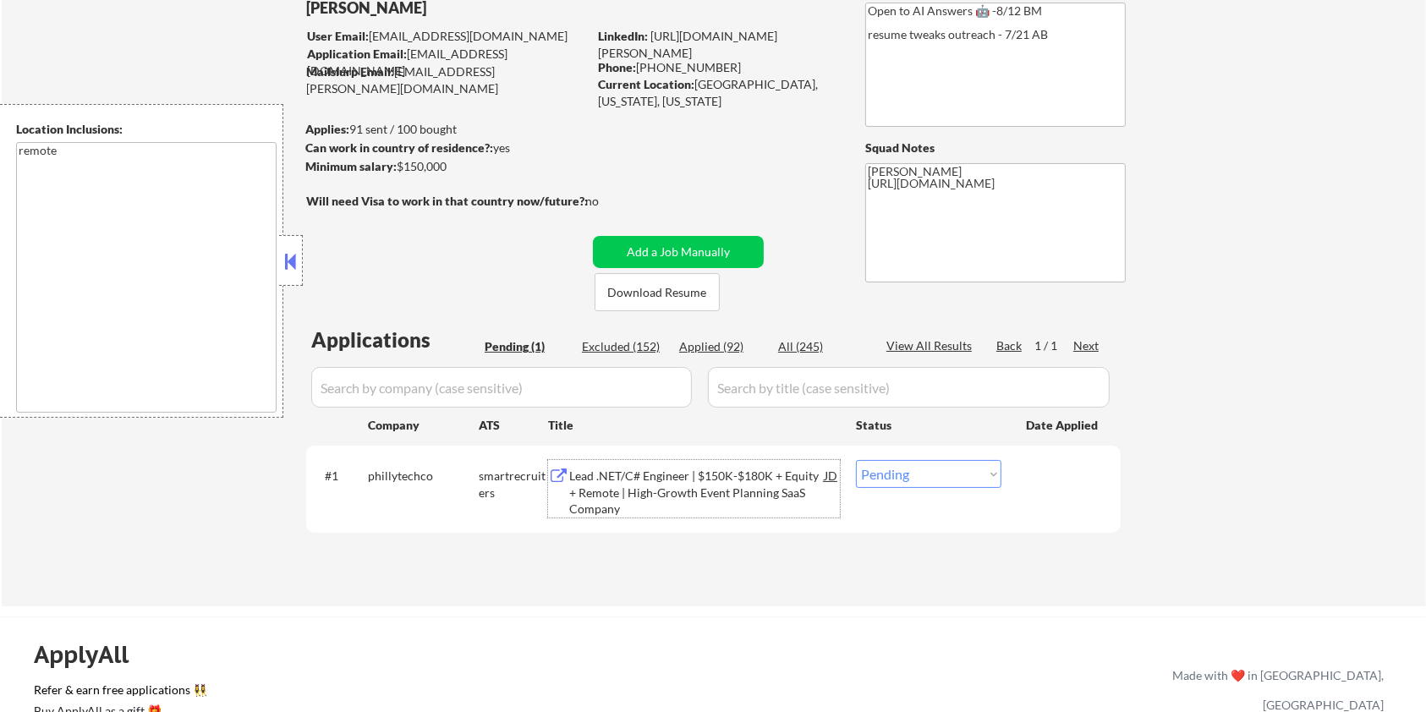
click at [619, 497] on div "Lead .NET/C# Engineer | $150K-$180K + Equity + Remote | High-Growth Event Plann…" at bounding box center [696, 493] width 255 height 50
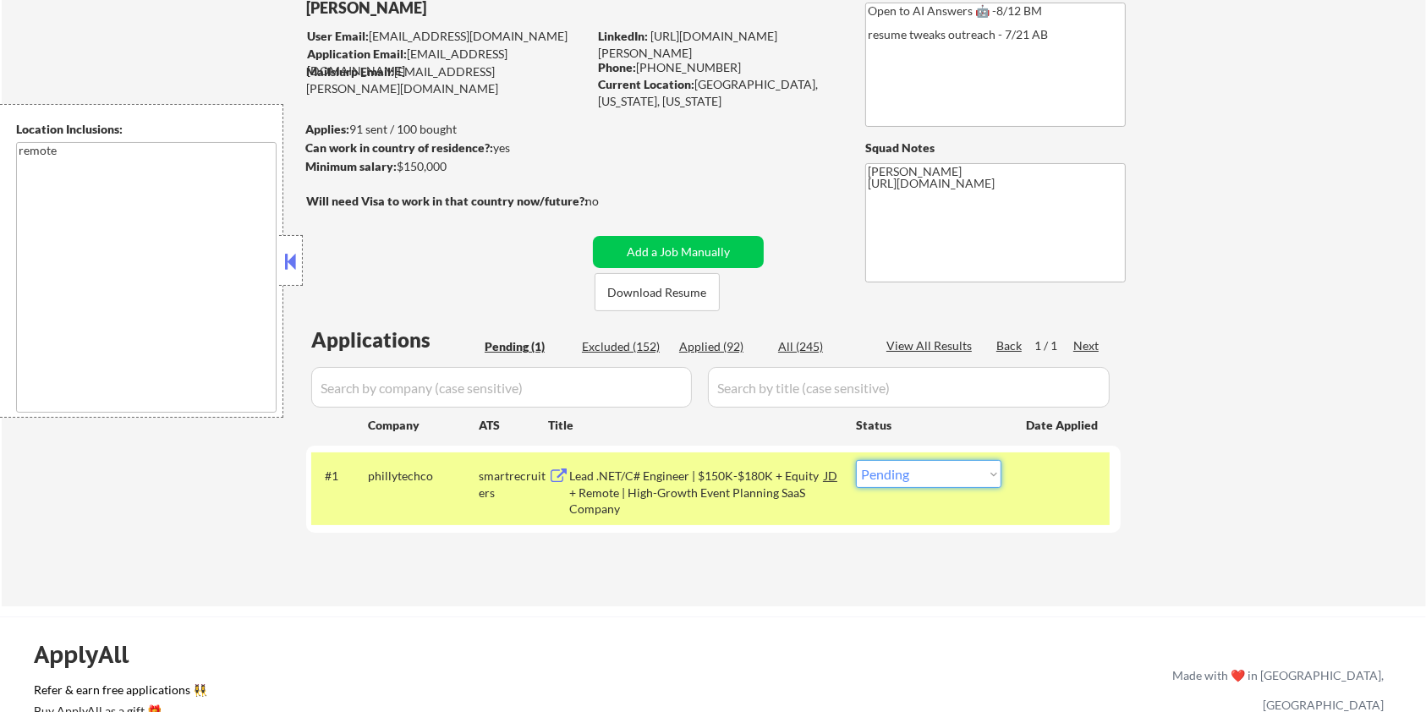
click at [912, 477] on select "Choose an option... Pending Applied Excluded (Questions) Excluded (Expired) Exc…" at bounding box center [928, 474] width 145 height 28
click at [918, 480] on select "Choose an option... Pending Applied Excluded (Questions) Excluded (Expired) Exc…" at bounding box center [928, 474] width 145 height 28
select select ""excluded__bad_match_""
click at [856, 460] on select "Choose an option... Pending Applied Excluded (Questions) Excluded (Expired) Exc…" at bounding box center [928, 474] width 145 height 28
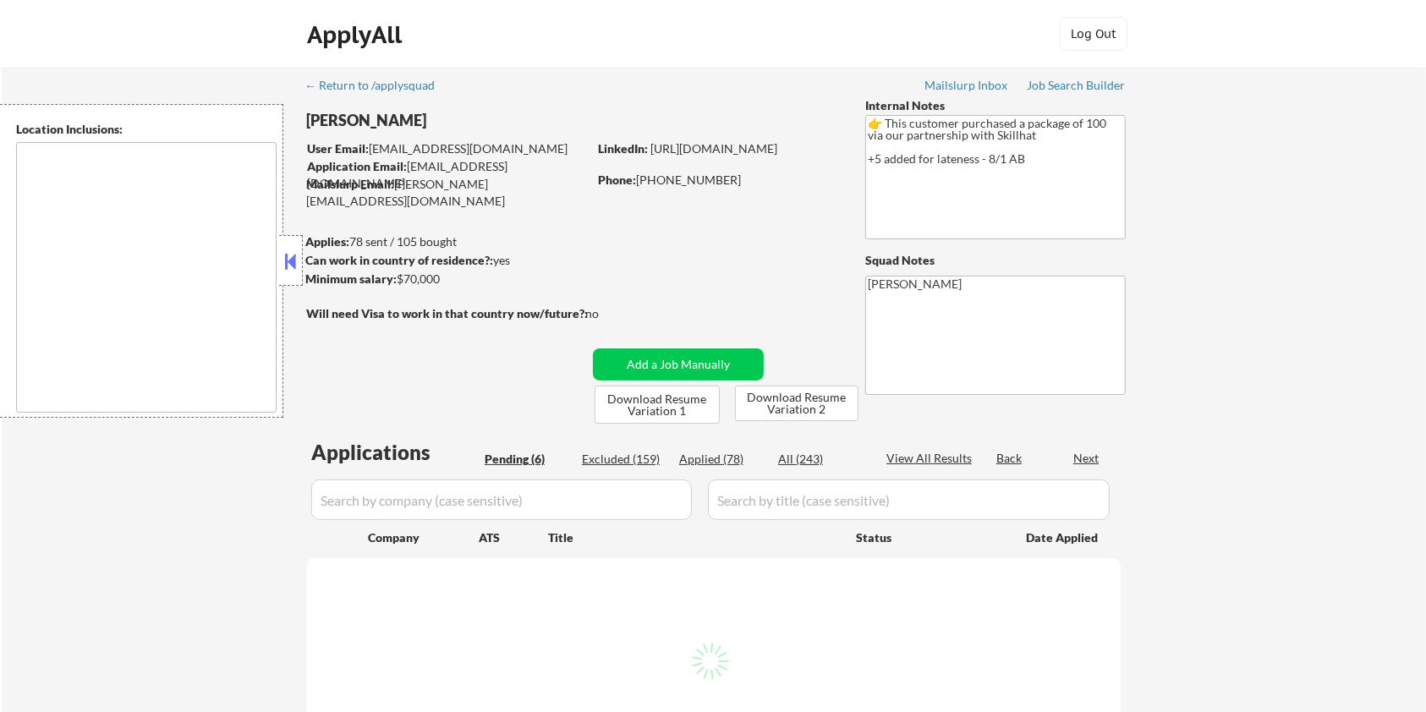
type textarea "country:CA"
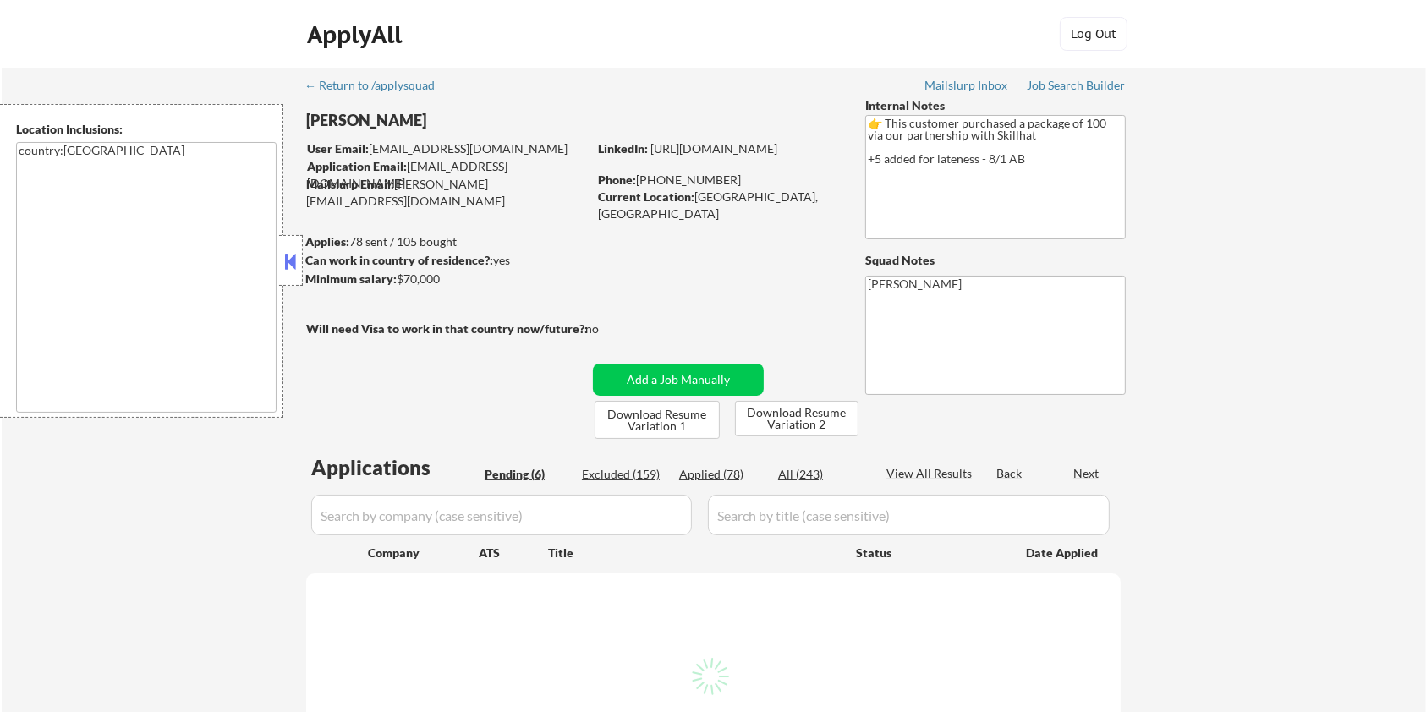
select select ""pending""
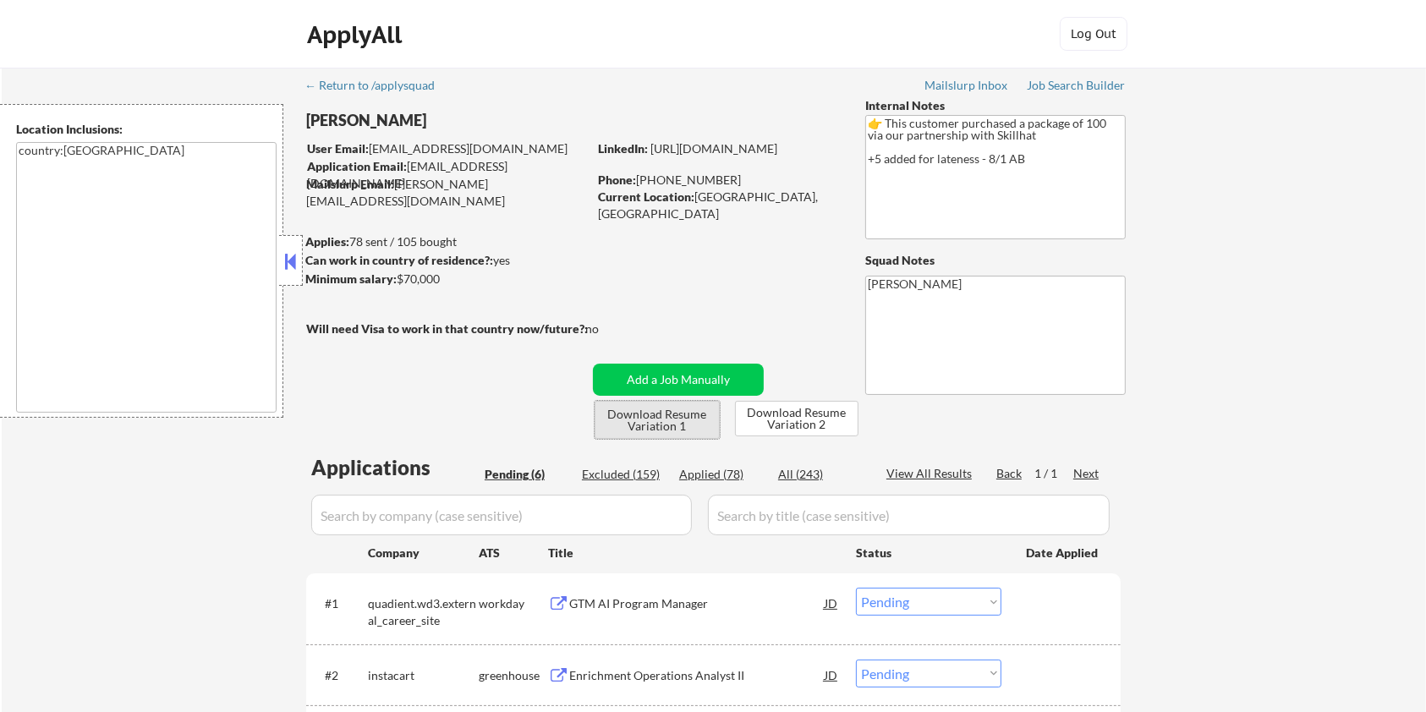
click at [654, 417] on button "Download Resume Variation 1" at bounding box center [657, 420] width 125 height 38
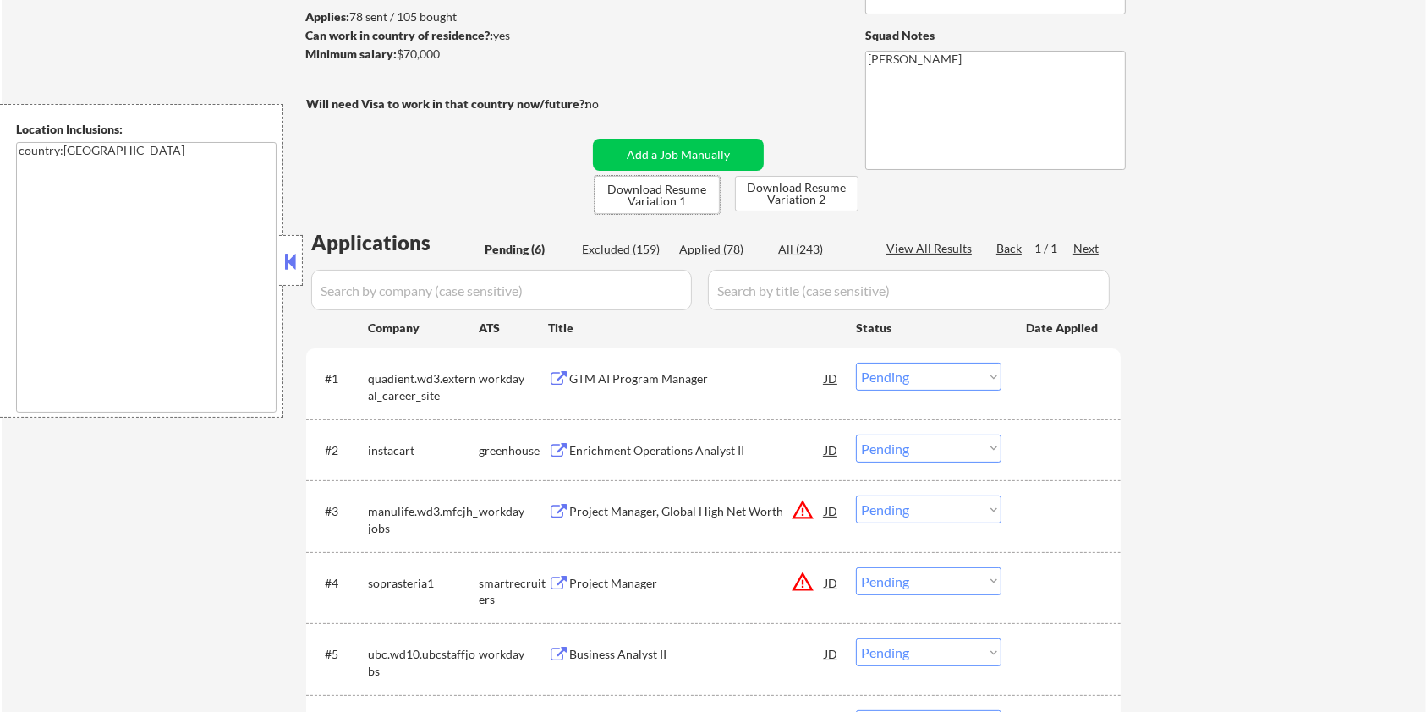
scroll to position [338, 0]
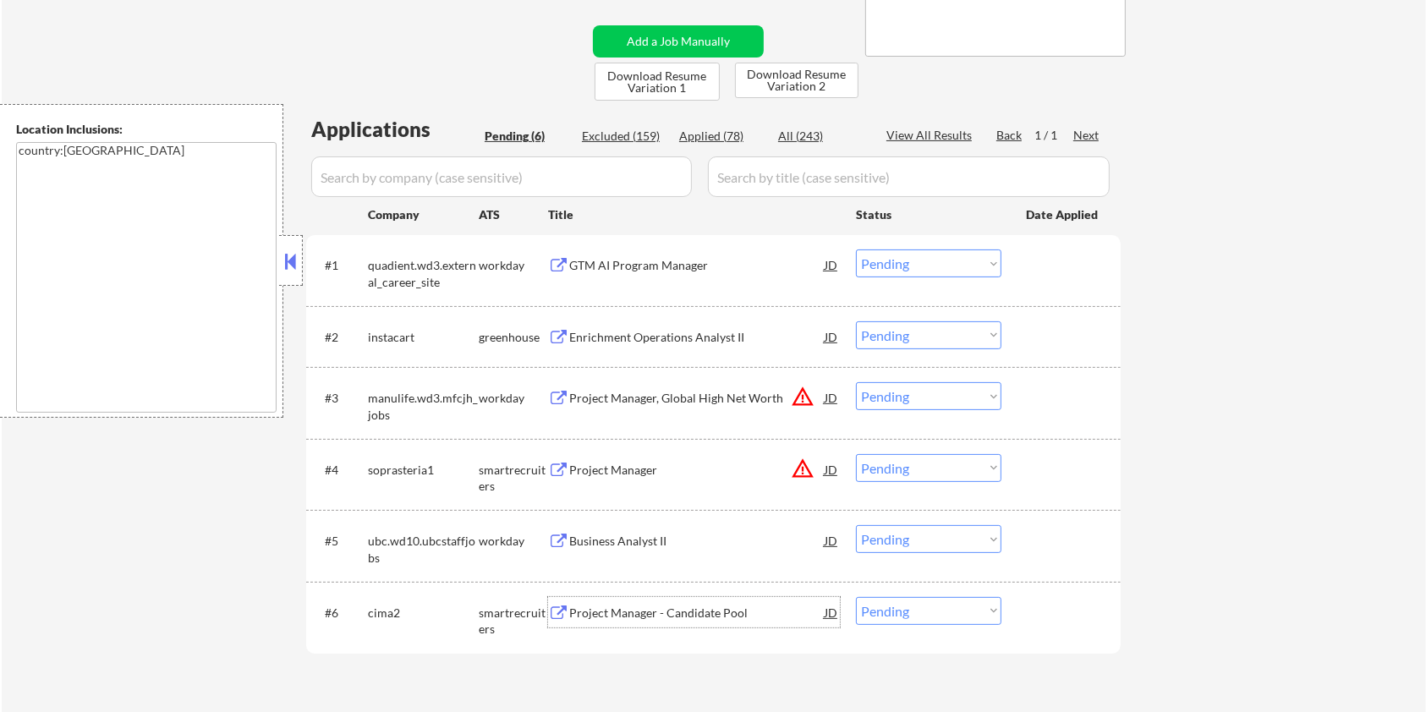
click at [616, 615] on div "Project Manager - Candidate Pool" at bounding box center [696, 613] width 255 height 17
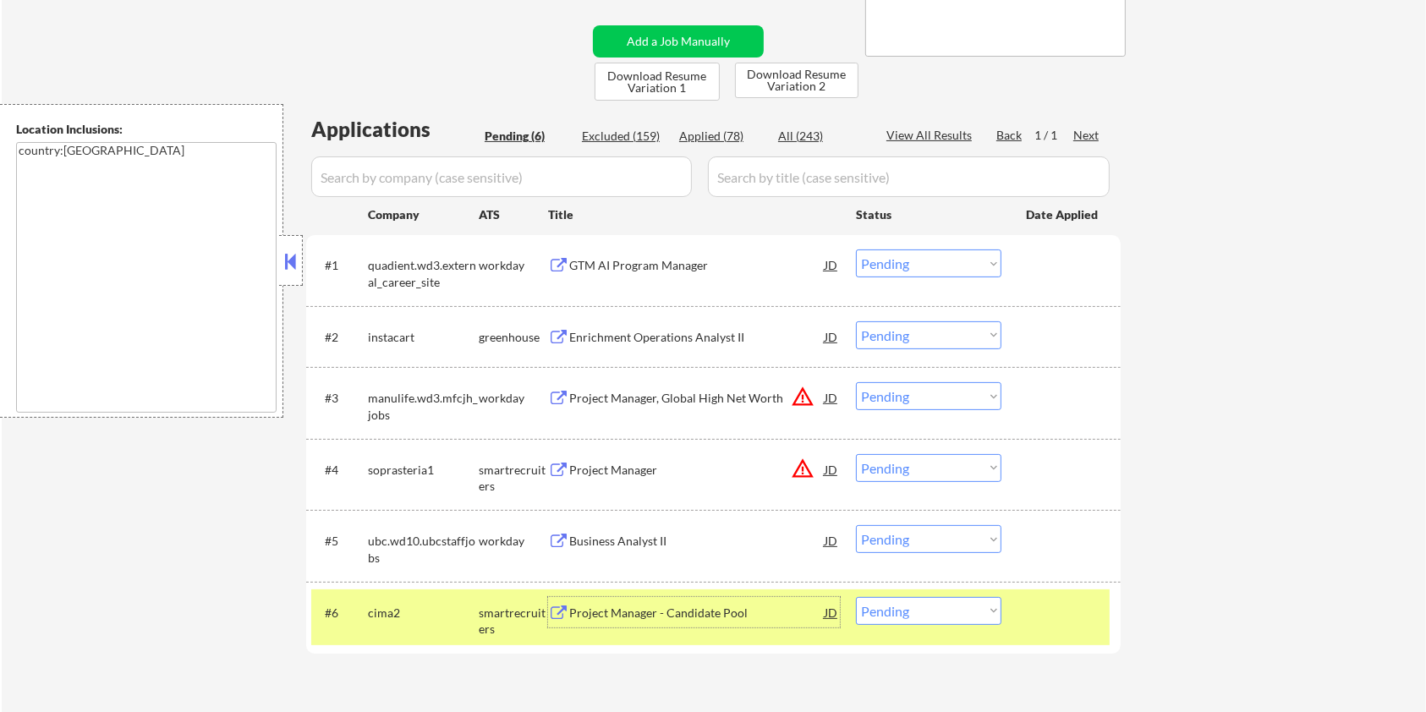
click at [961, 619] on select "Choose an option... Pending Applied Excluded (Questions) Excluded (Expired) Exc…" at bounding box center [928, 611] width 145 height 28
select select ""excluded__bad_match_""
click at [856, 597] on select "Choose an option... Pending Applied Excluded (Questions) Excluded (Expired) Exc…" at bounding box center [928, 611] width 145 height 28
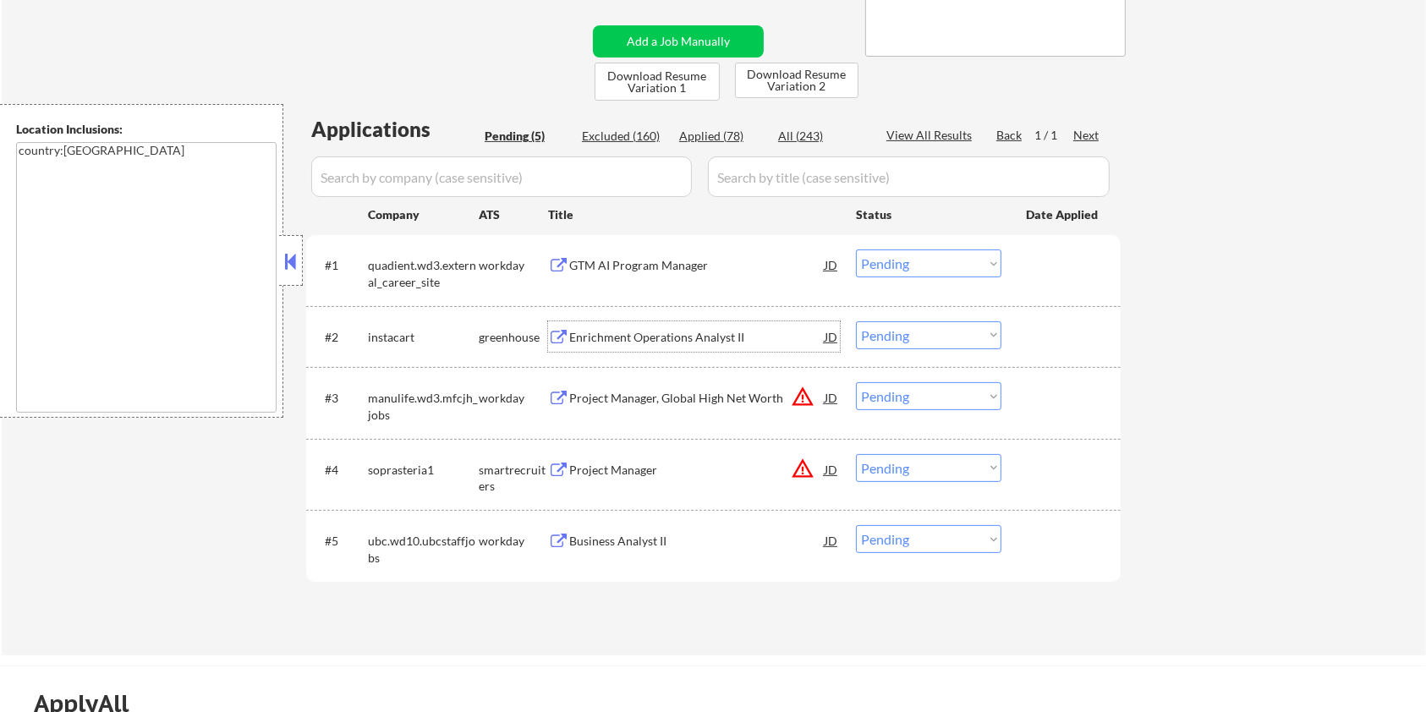
click at [615, 326] on div "Enrichment Operations Analyst II" at bounding box center [696, 336] width 255 height 30
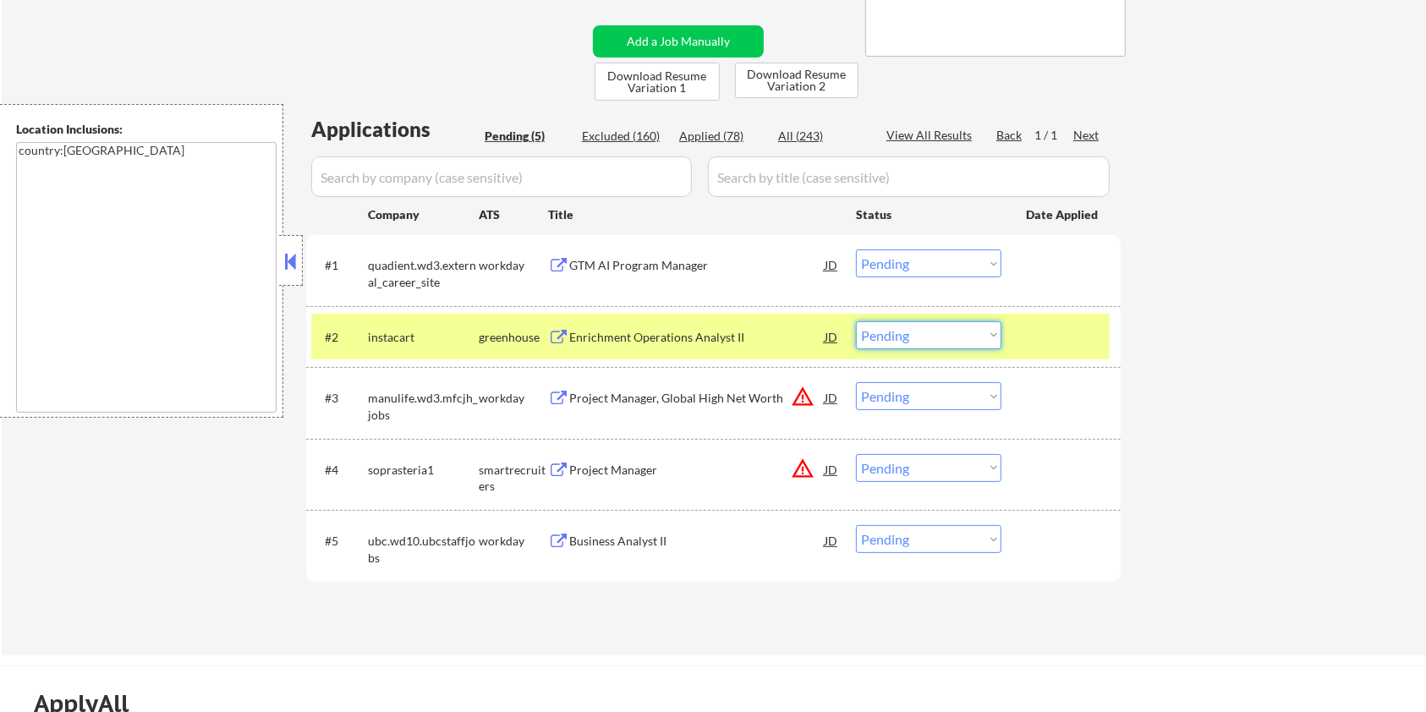
click at [958, 337] on select "Choose an option... Pending Applied Excluded (Questions) Excluded (Expired) Exc…" at bounding box center [928, 335] width 145 height 28
click at [856, 321] on select "Choose an option... Pending Applied Excluded (Questions) Excluded (Expired) Exc…" at bounding box center [928, 335] width 145 height 28
select select ""pending""
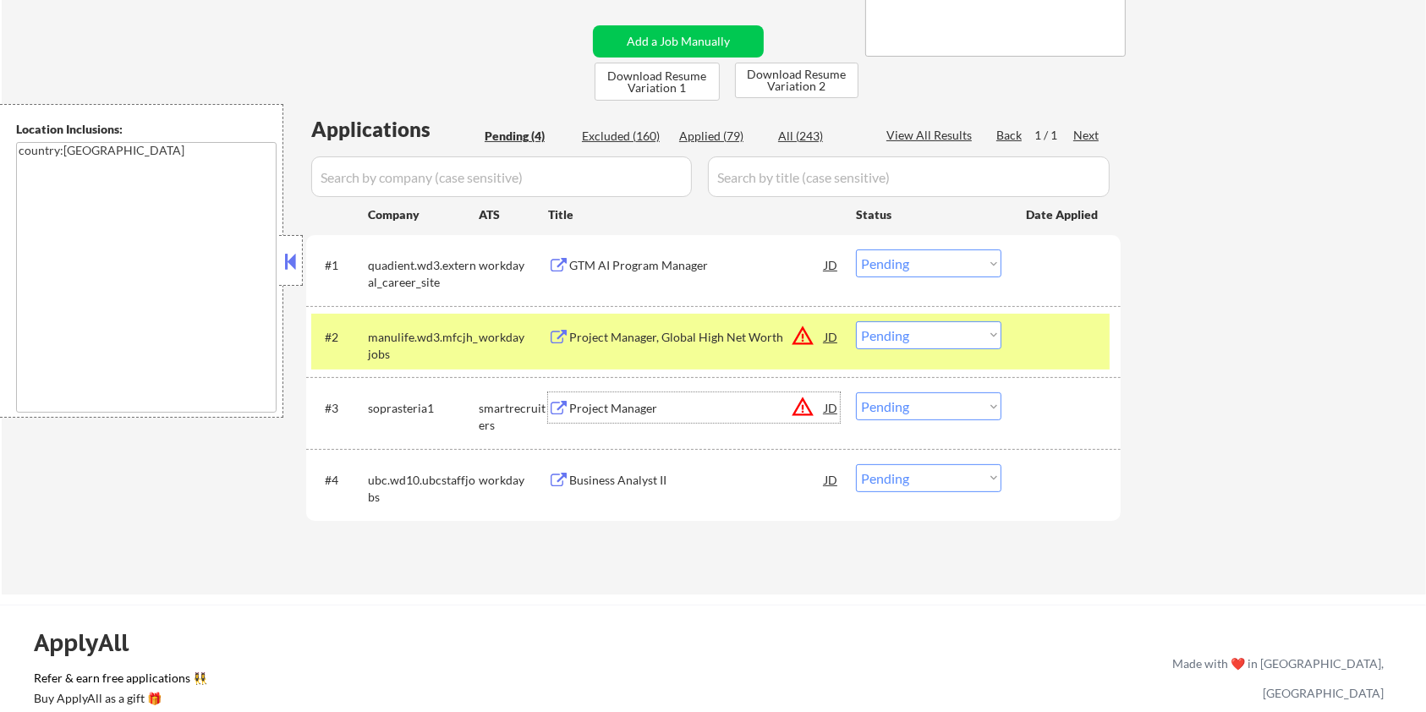
click at [616, 401] on div "Project Manager" at bounding box center [696, 408] width 255 height 17
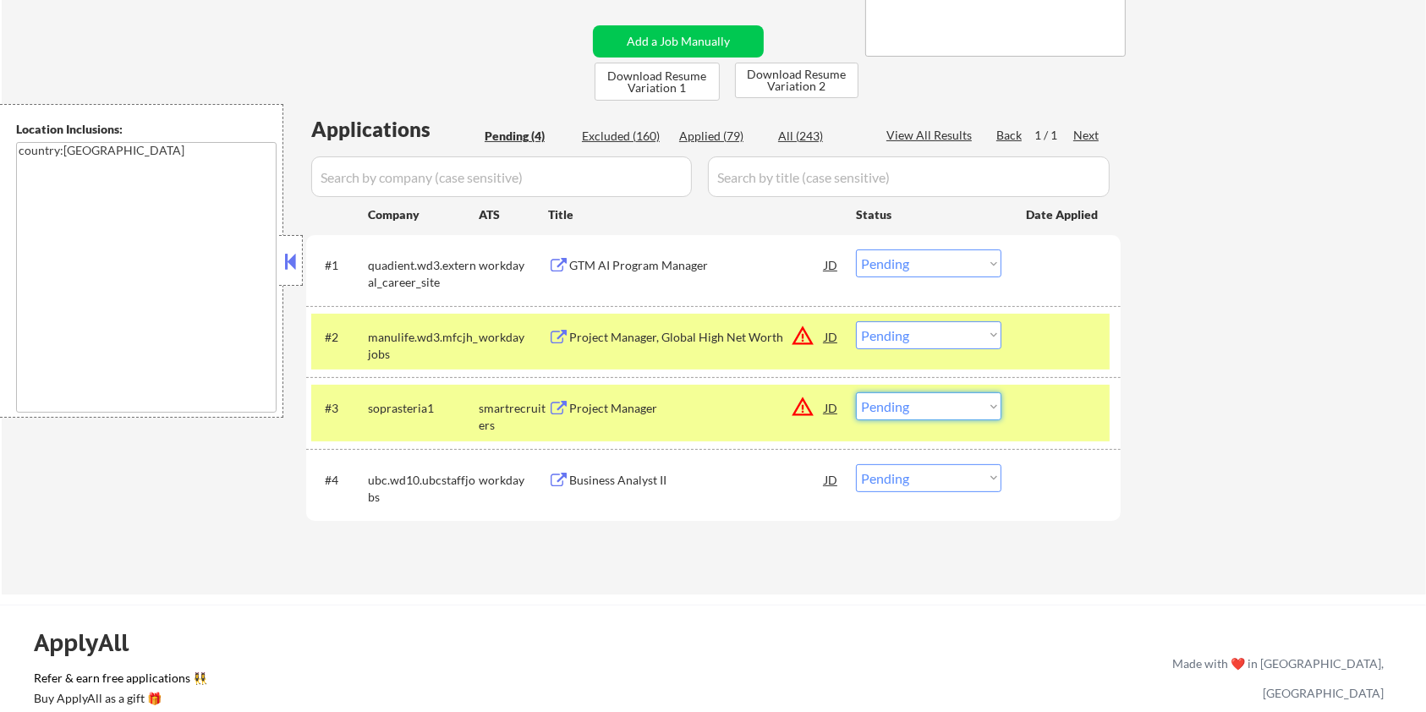
click at [954, 403] on select "Choose an option... Pending Applied Excluded (Questions) Excluded (Expired) Exc…" at bounding box center [928, 406] width 145 height 28
click at [856, 392] on select "Choose an option... Pending Applied Excluded (Questions) Excluded (Expired) Exc…" at bounding box center [928, 406] width 145 height 28
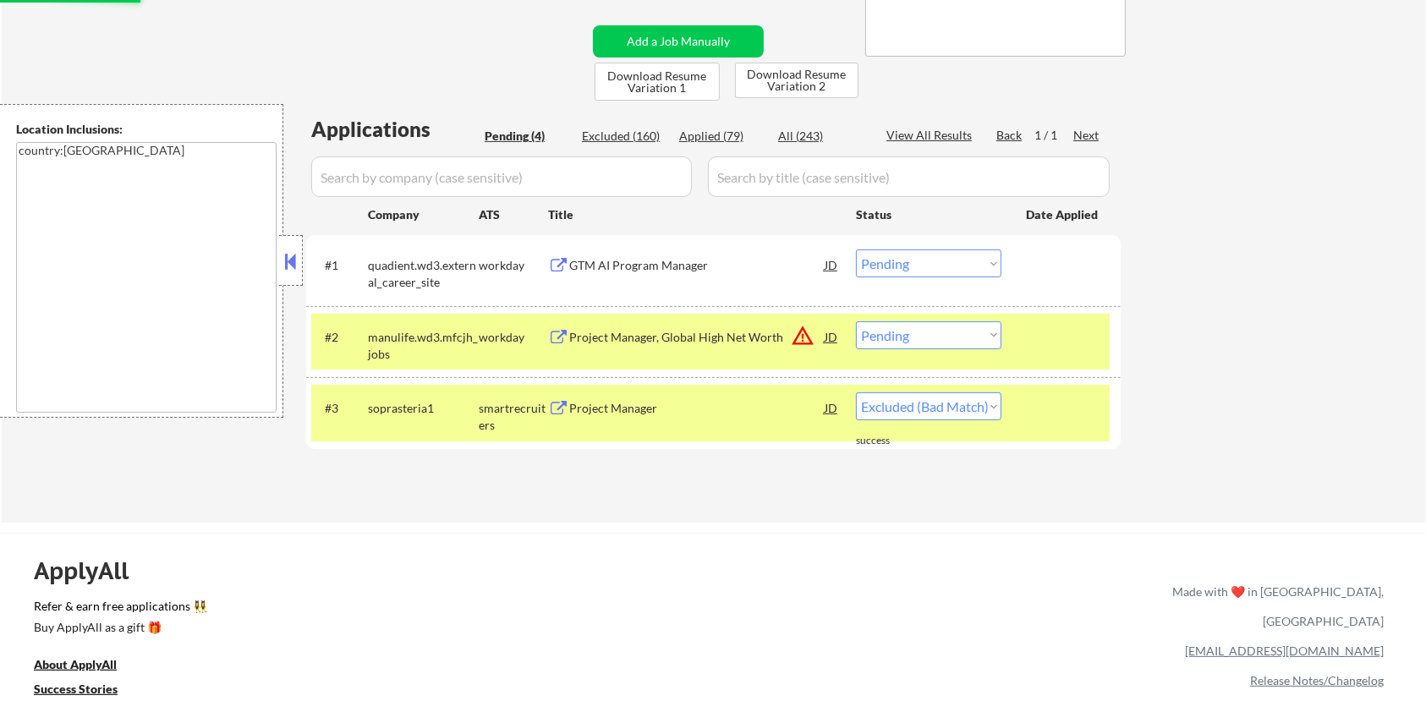
select select ""pending""
click at [636, 335] on div "Project Manager, Global High Net Worth" at bounding box center [696, 337] width 255 height 17
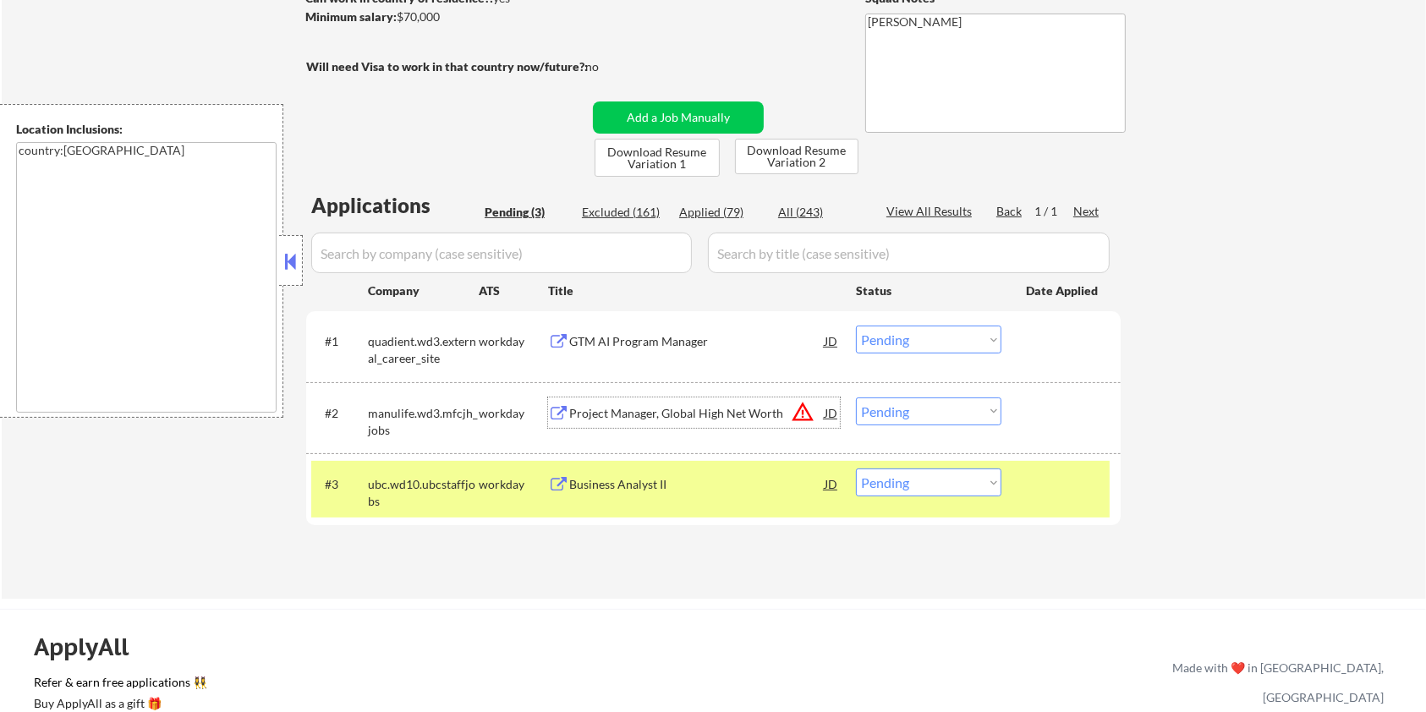
scroll to position [112, 0]
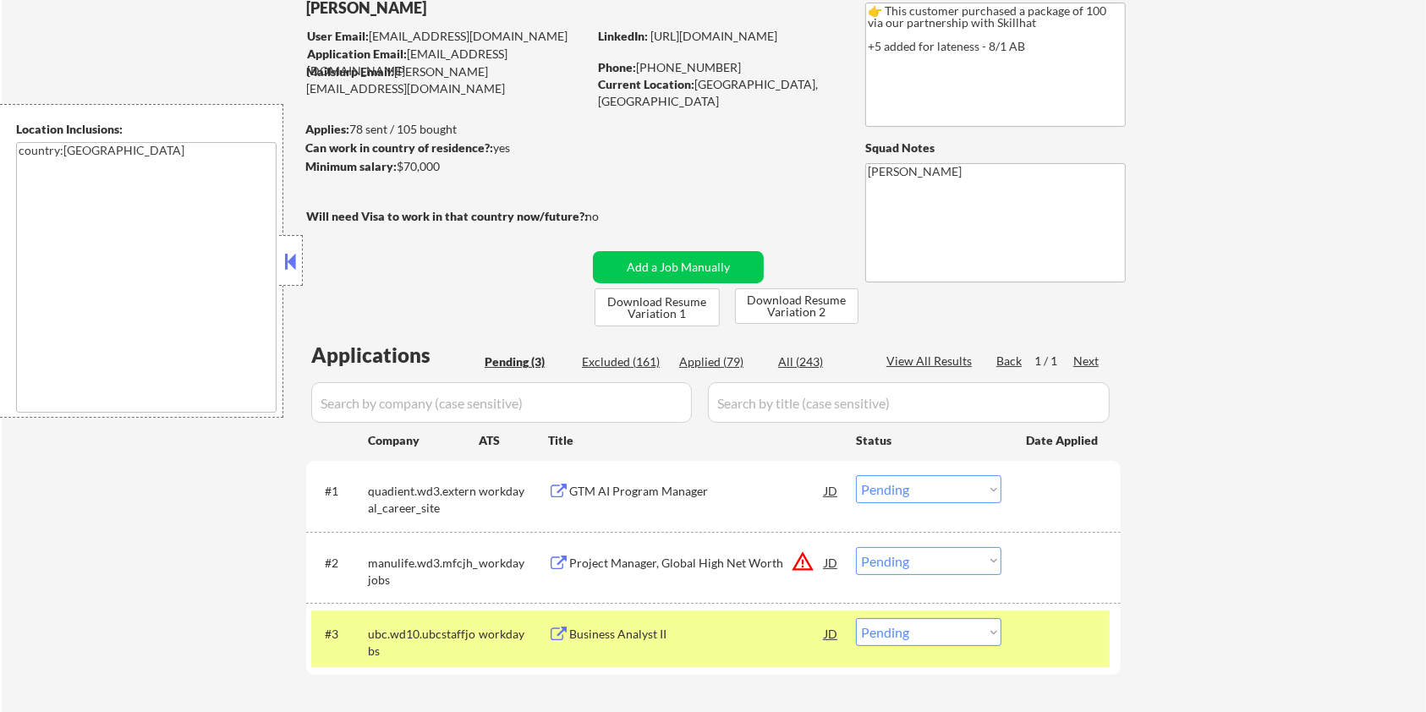
drag, startPoint x: 453, startPoint y: 169, endPoint x: 406, endPoint y: 173, distance: 47.5
click at [394, 168] on div "Minimum salary: $70,000" at bounding box center [446, 166] width 282 height 17
copy div "$70,000"
click at [930, 560] on select "Choose an option... Pending Applied Excluded (Questions) Excluded (Expired) Exc…" at bounding box center [928, 561] width 145 height 28
click at [856, 547] on select "Choose an option... Pending Applied Excluded (Questions) Excluded (Expired) Exc…" at bounding box center [928, 561] width 145 height 28
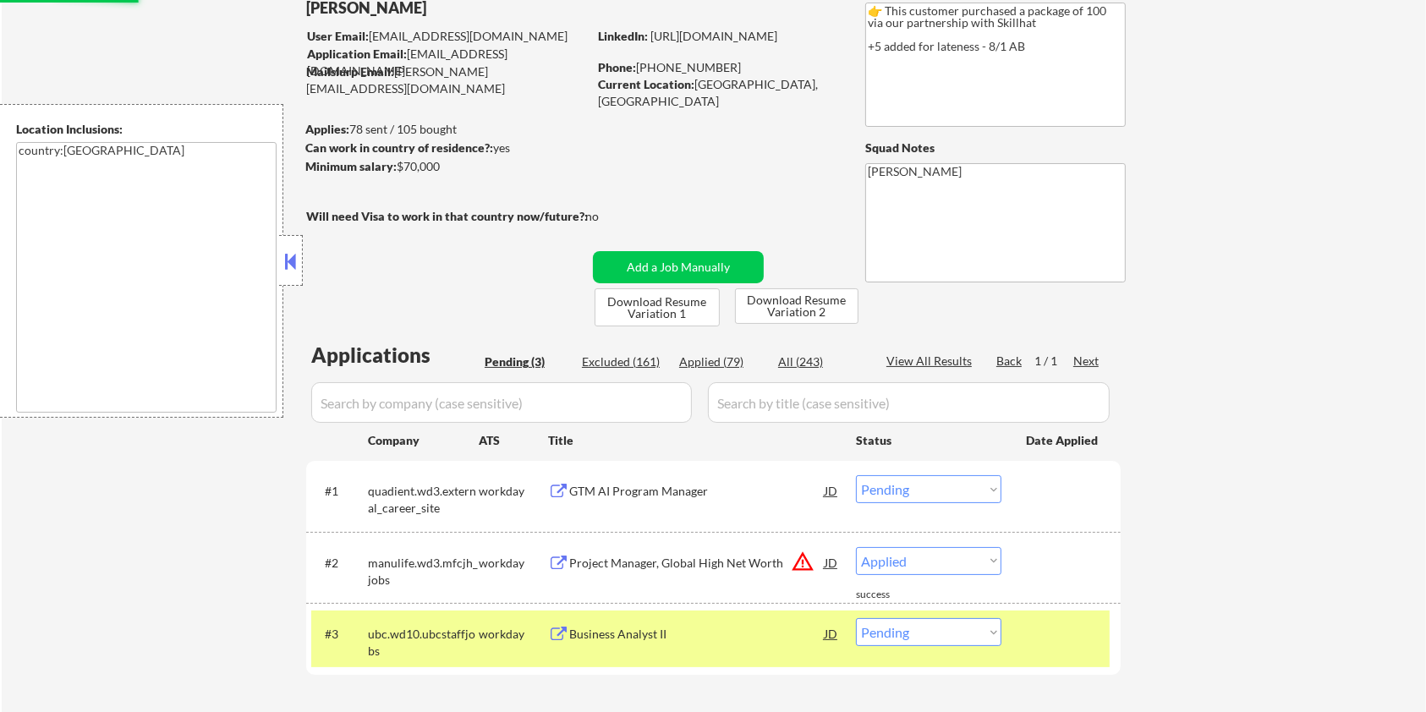
select select ""pending""
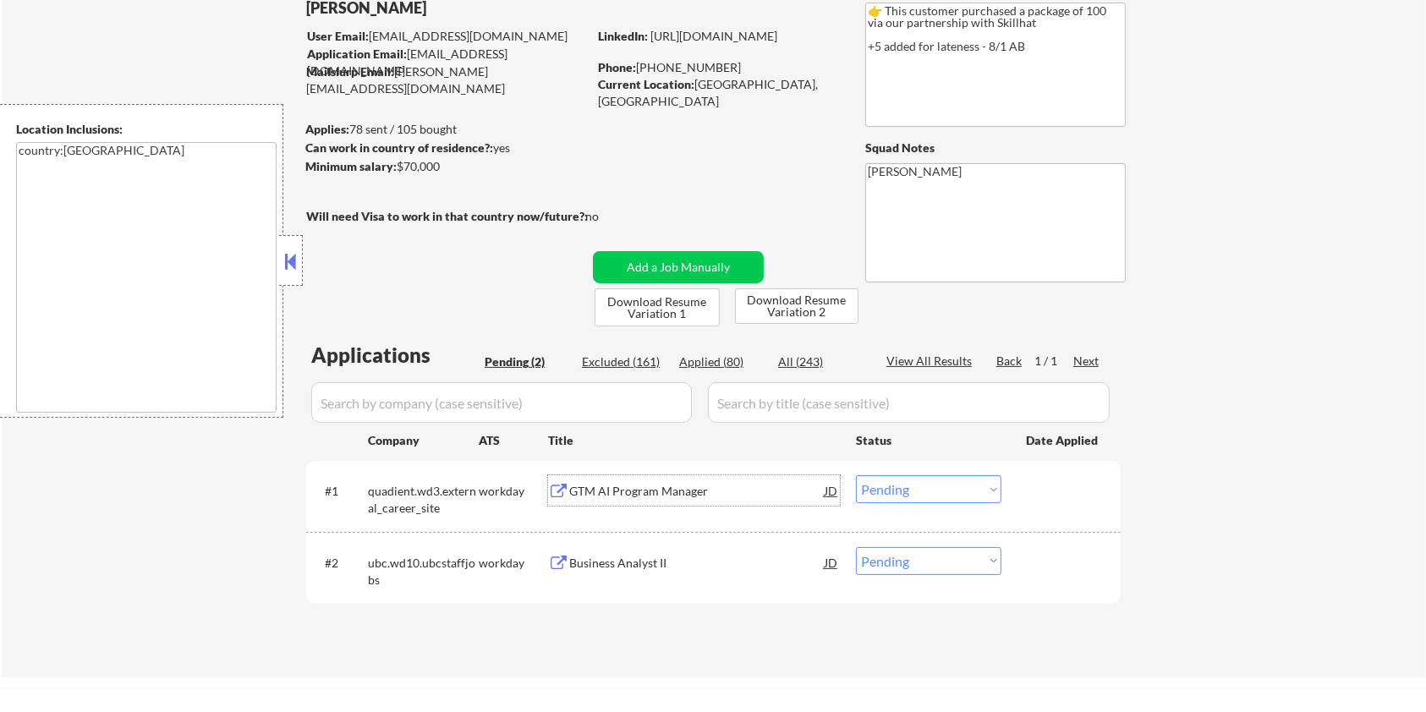
click at [606, 489] on div "GTM AI Program Manager" at bounding box center [696, 491] width 255 height 17
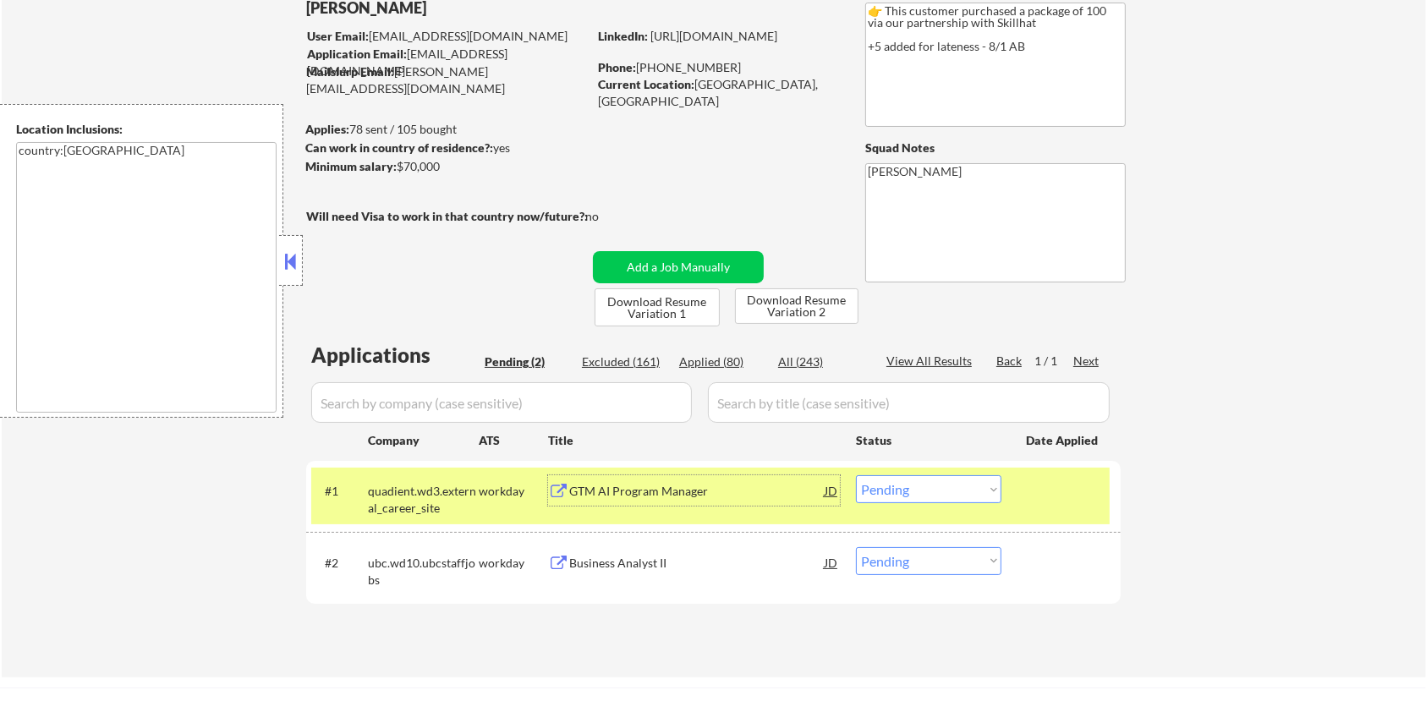
click at [921, 487] on select "Choose an option... Pending Applied Excluded (Questions) Excluded (Expired) Exc…" at bounding box center [928, 489] width 145 height 28
click at [856, 475] on select "Choose an option... Pending Applied Excluded (Questions) Excluded (Expired) Exc…" at bounding box center [928, 489] width 145 height 28
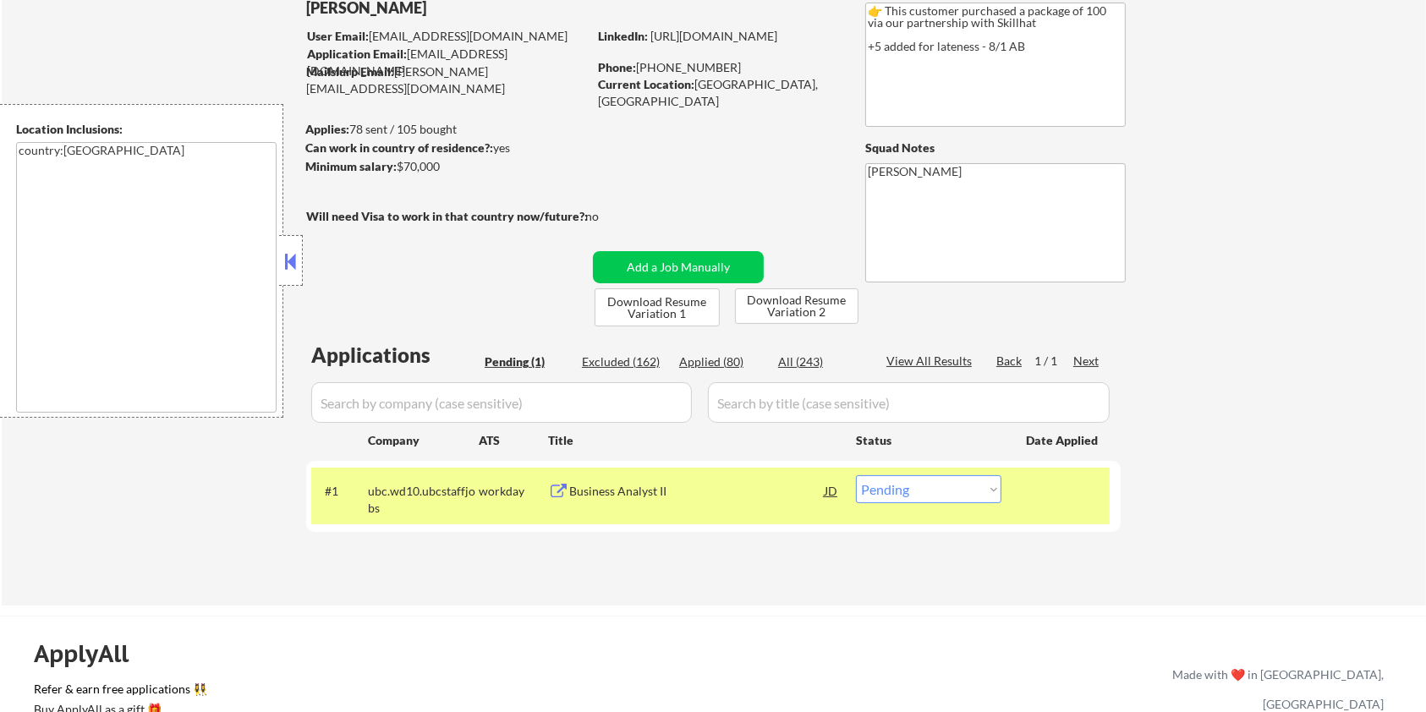
click at [631, 491] on div "Business Analyst II" at bounding box center [696, 491] width 255 height 17
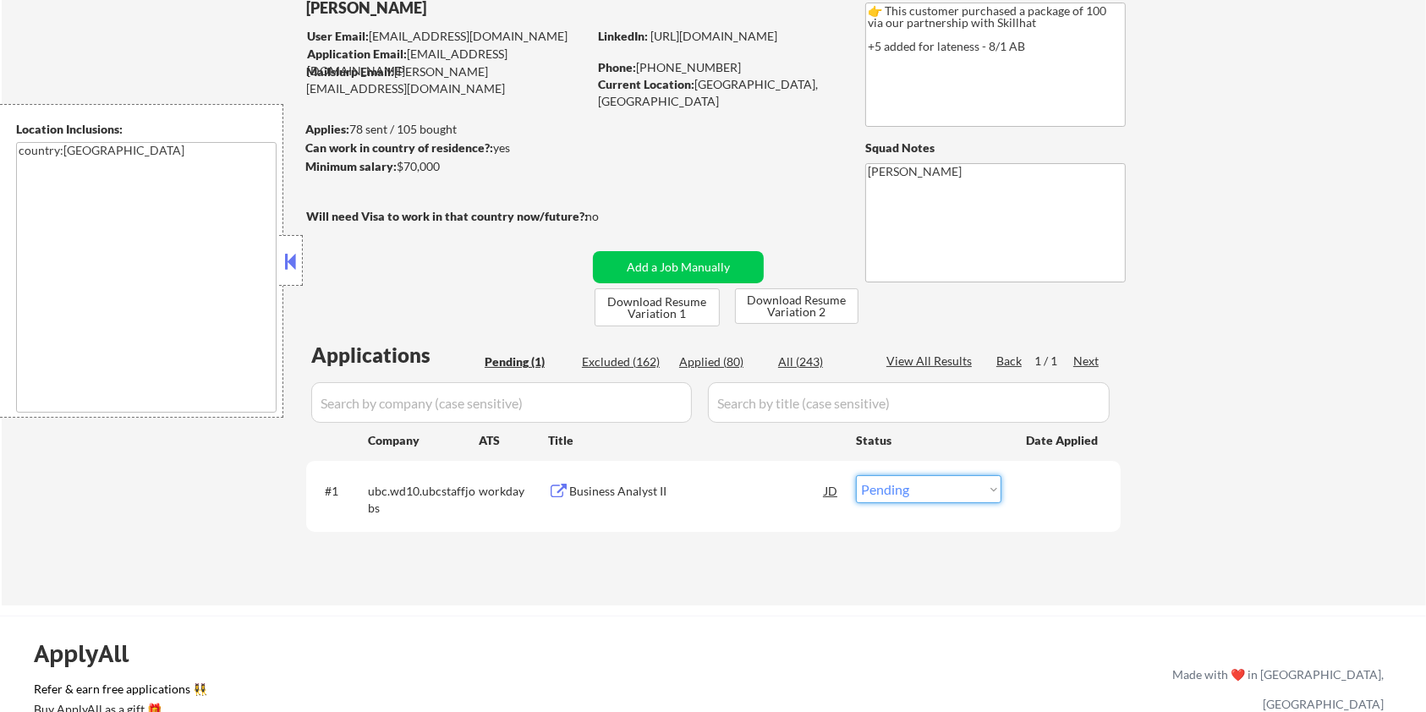
click at [908, 494] on select "Choose an option... Pending Applied Excluded (Questions) Excluded (Expired) Exc…" at bounding box center [928, 489] width 145 height 28
select select ""excluded""
click at [856, 475] on select "Choose an option... Pending Applied Excluded (Questions) Excluded (Expired) Exc…" at bounding box center [928, 489] width 145 height 28
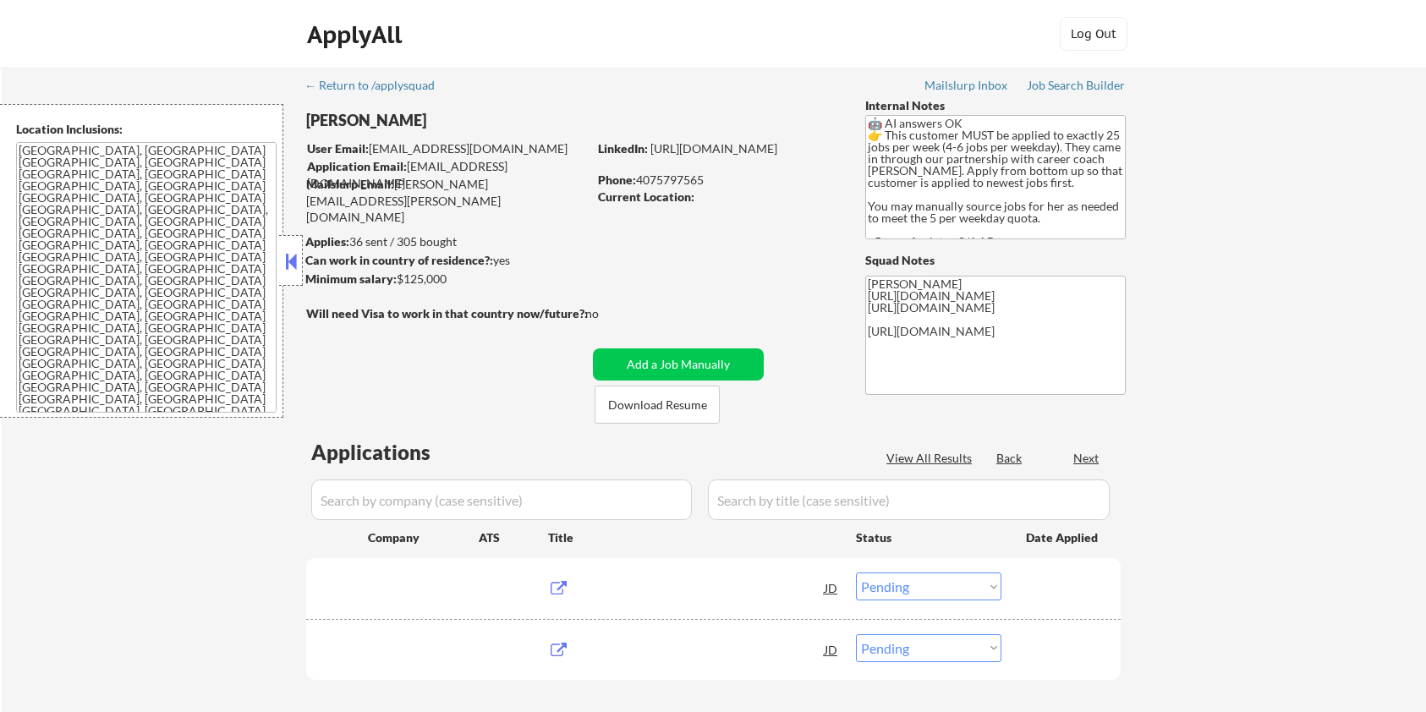
select select ""pending""
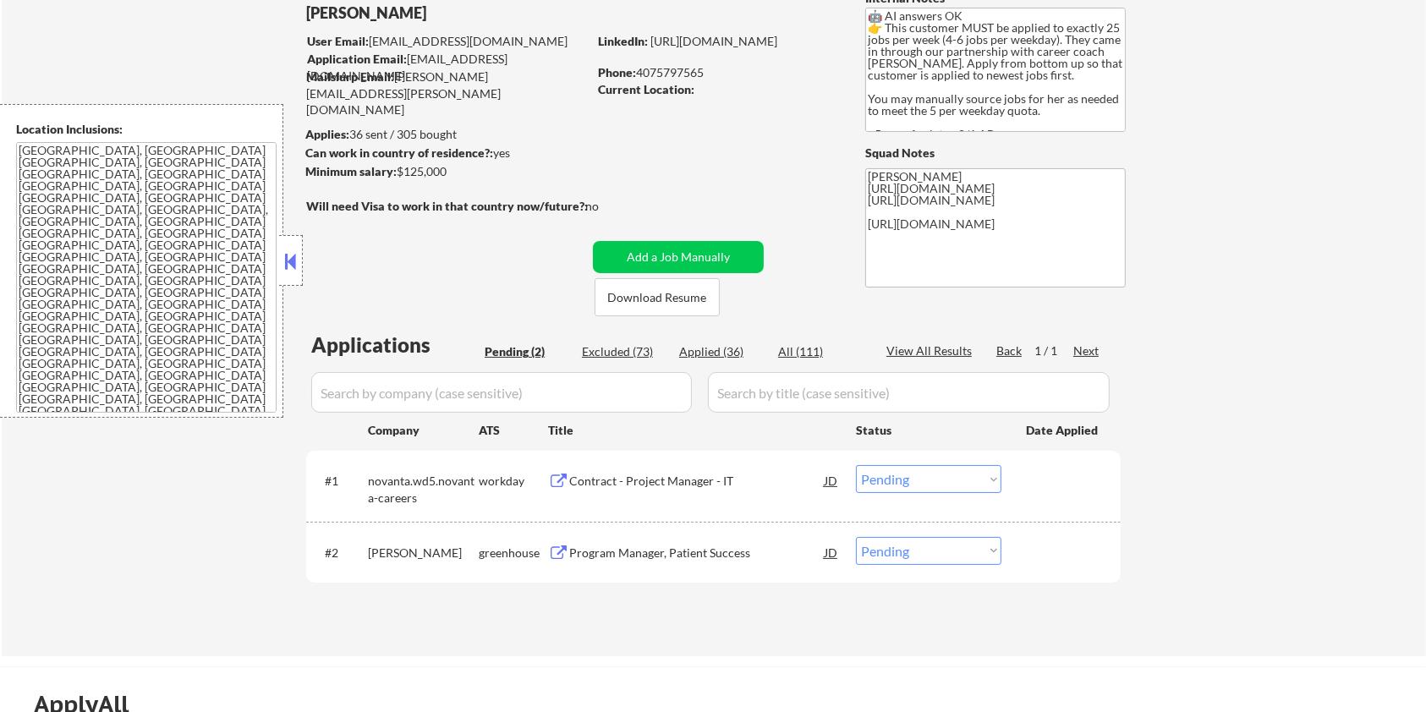
scroll to position [112, 0]
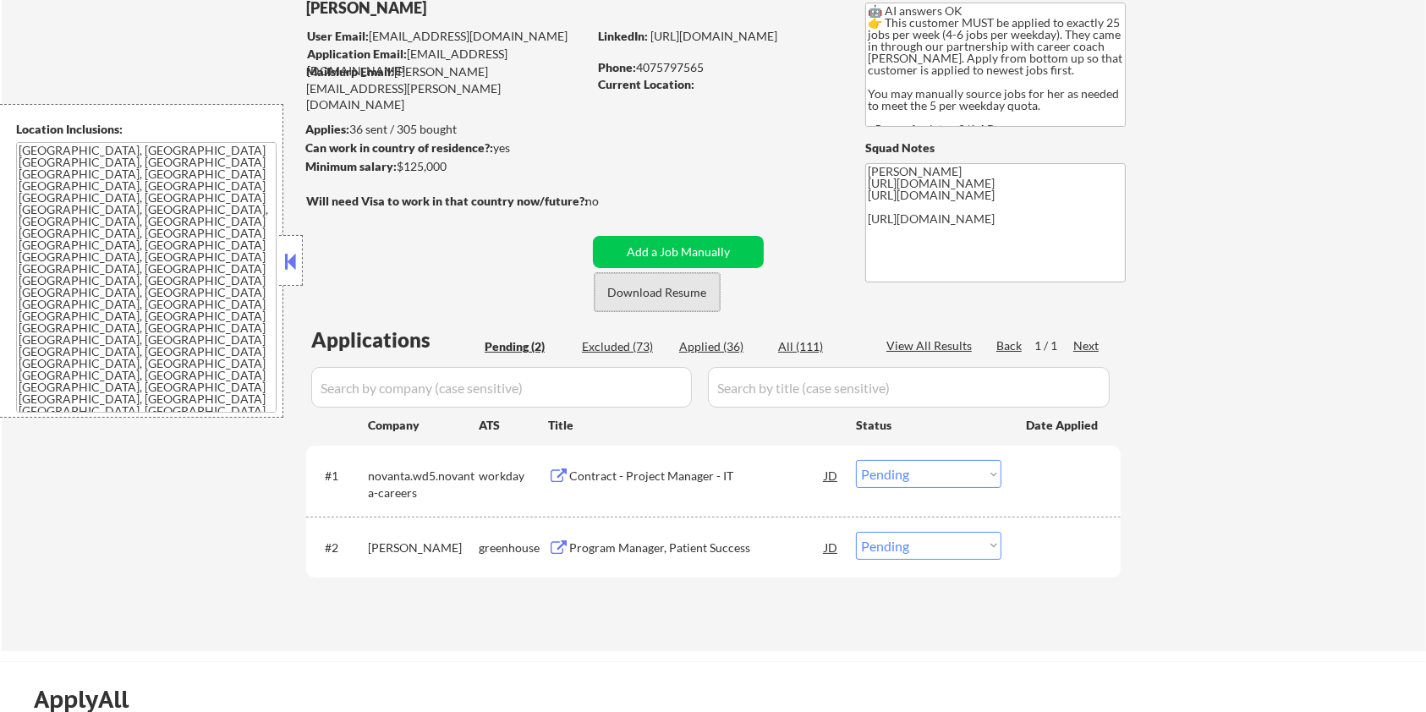
click at [641, 288] on button "Download Resume" at bounding box center [657, 292] width 125 height 38
click at [592, 540] on div "Program Manager, Patient Success" at bounding box center [696, 548] width 255 height 17
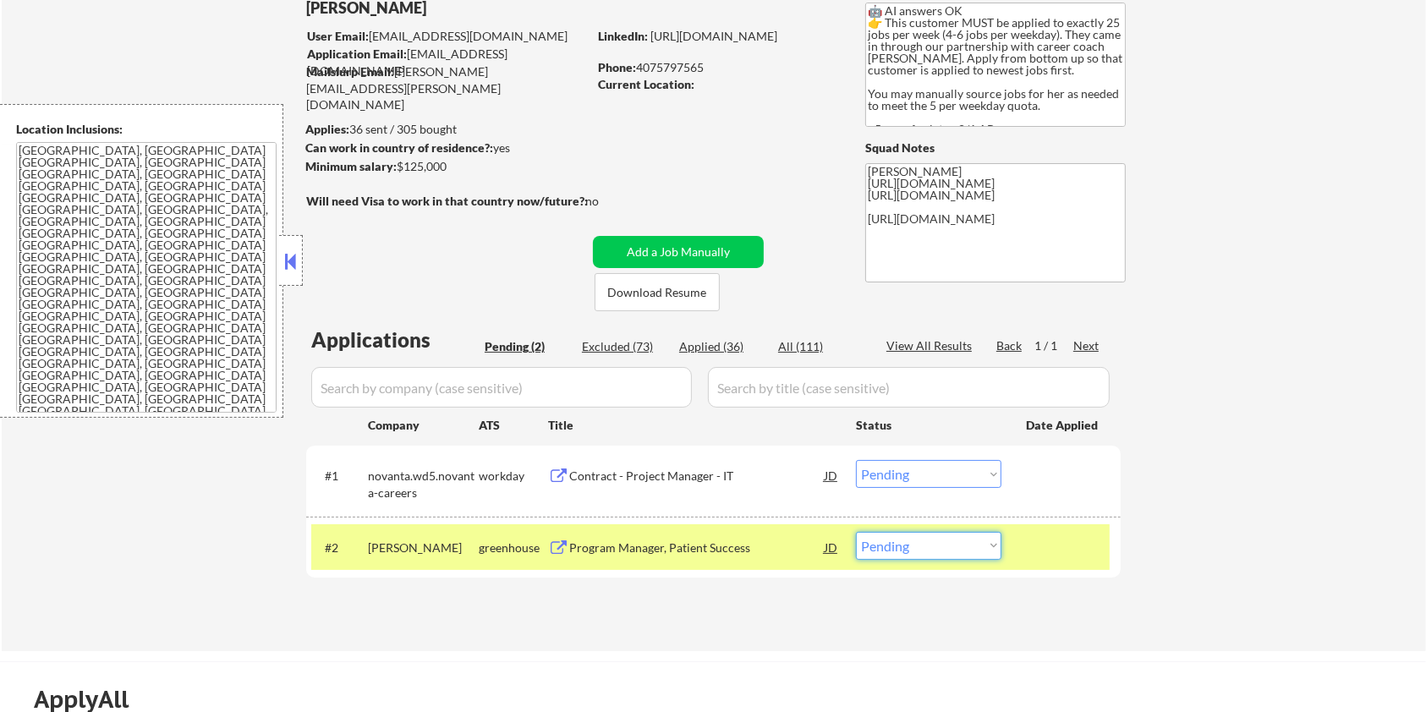
click at [967, 544] on select "Choose an option... Pending Applied Excluded (Questions) Excluded (Expired) Exc…" at bounding box center [928, 546] width 145 height 28
select select ""excluded__bad_match_""
click at [856, 532] on select "Choose an option... Pending Applied Excluded (Questions) Excluded (Expired) Exc…" at bounding box center [928, 546] width 145 height 28
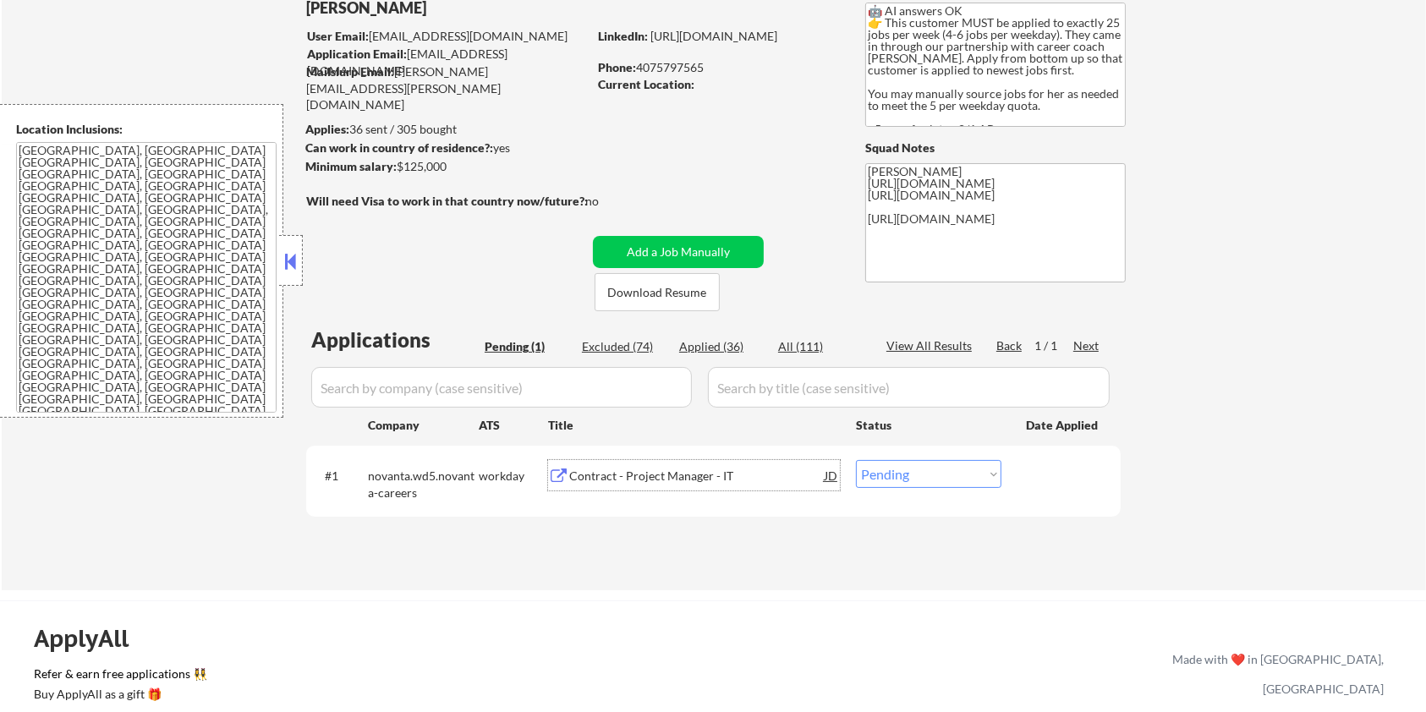
click at [647, 474] on div "Contract - Project Manager - IT" at bounding box center [696, 476] width 255 height 17
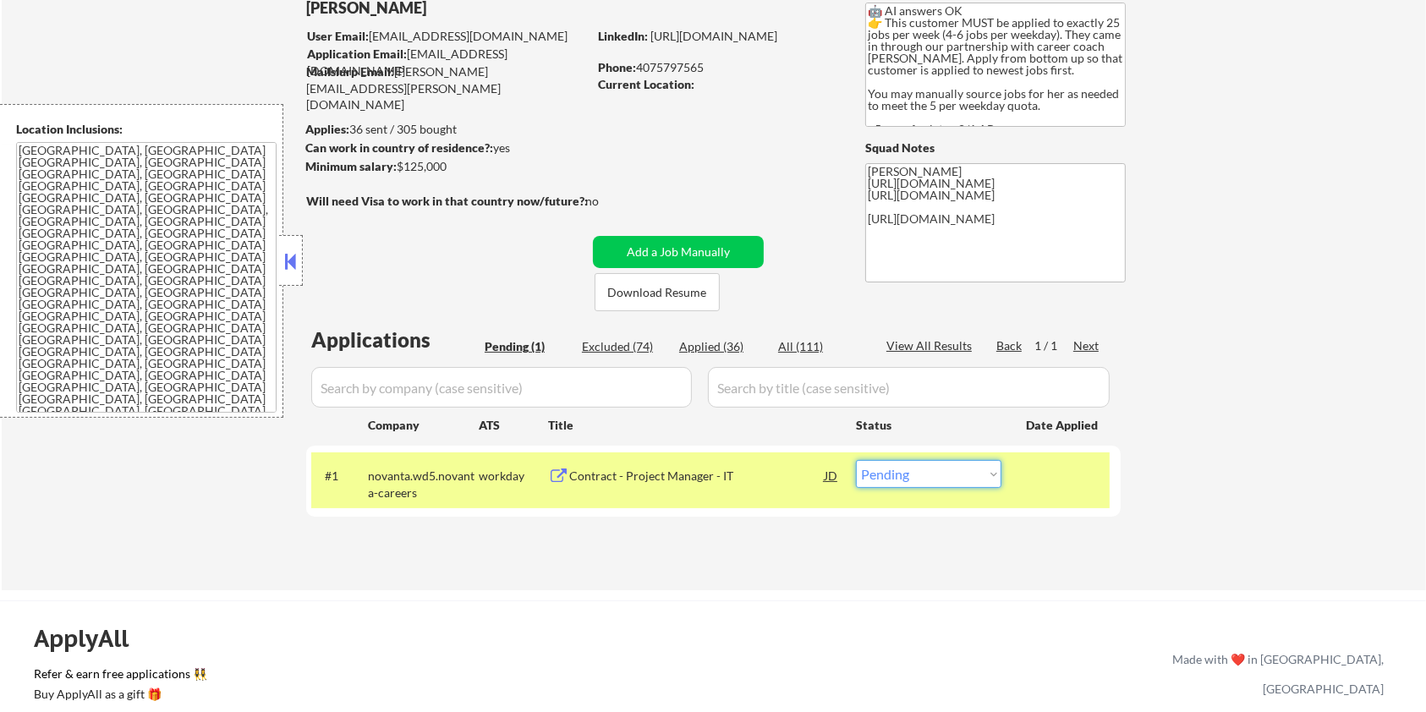
click at [927, 474] on select "Choose an option... Pending Applied Excluded (Questions) Excluded (Expired) Exc…" at bounding box center [928, 474] width 145 height 28
select select ""excluded__expired_""
click at [856, 460] on select "Choose an option... Pending Applied Excluded (Questions) Excluded (Expired) Exc…" at bounding box center [928, 474] width 145 height 28
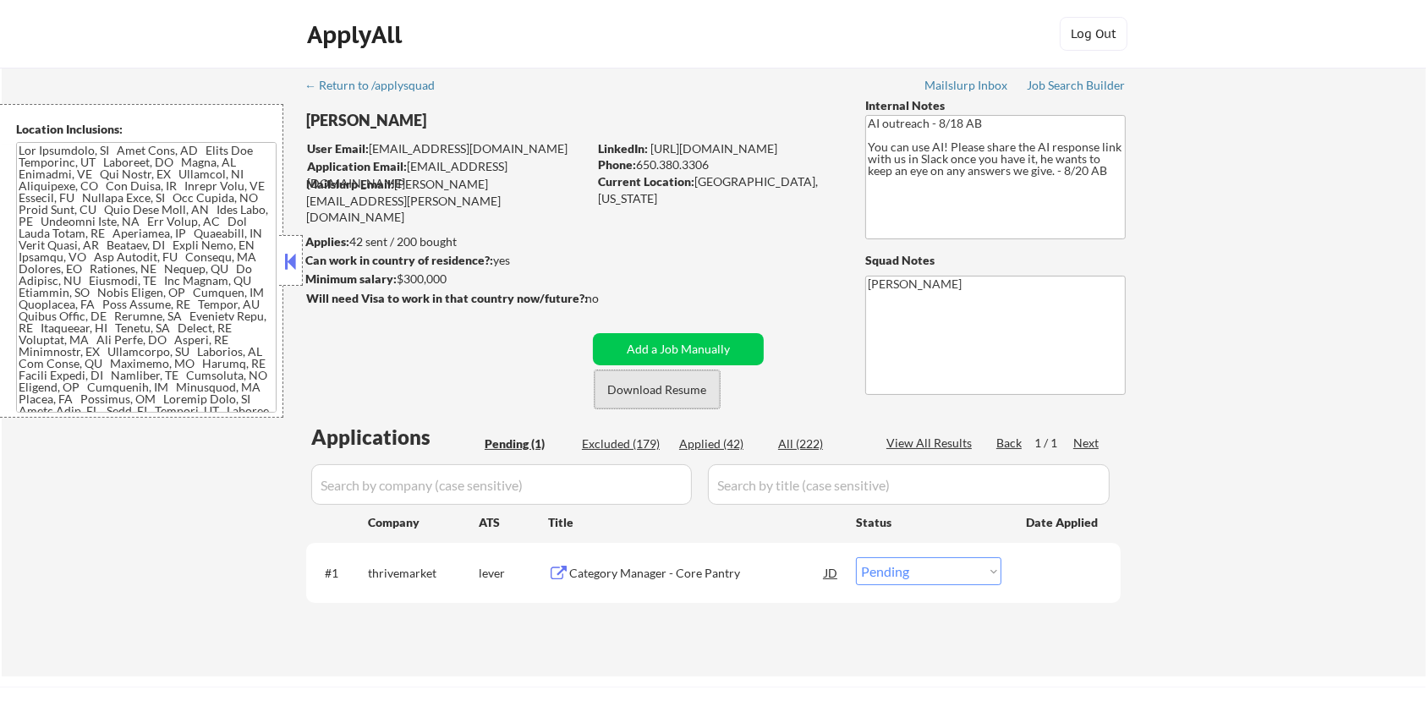
click at [655, 387] on button "Download Resume" at bounding box center [657, 389] width 125 height 38
click at [677, 582] on div "Category Manager - Core Pantry" at bounding box center [696, 572] width 255 height 30
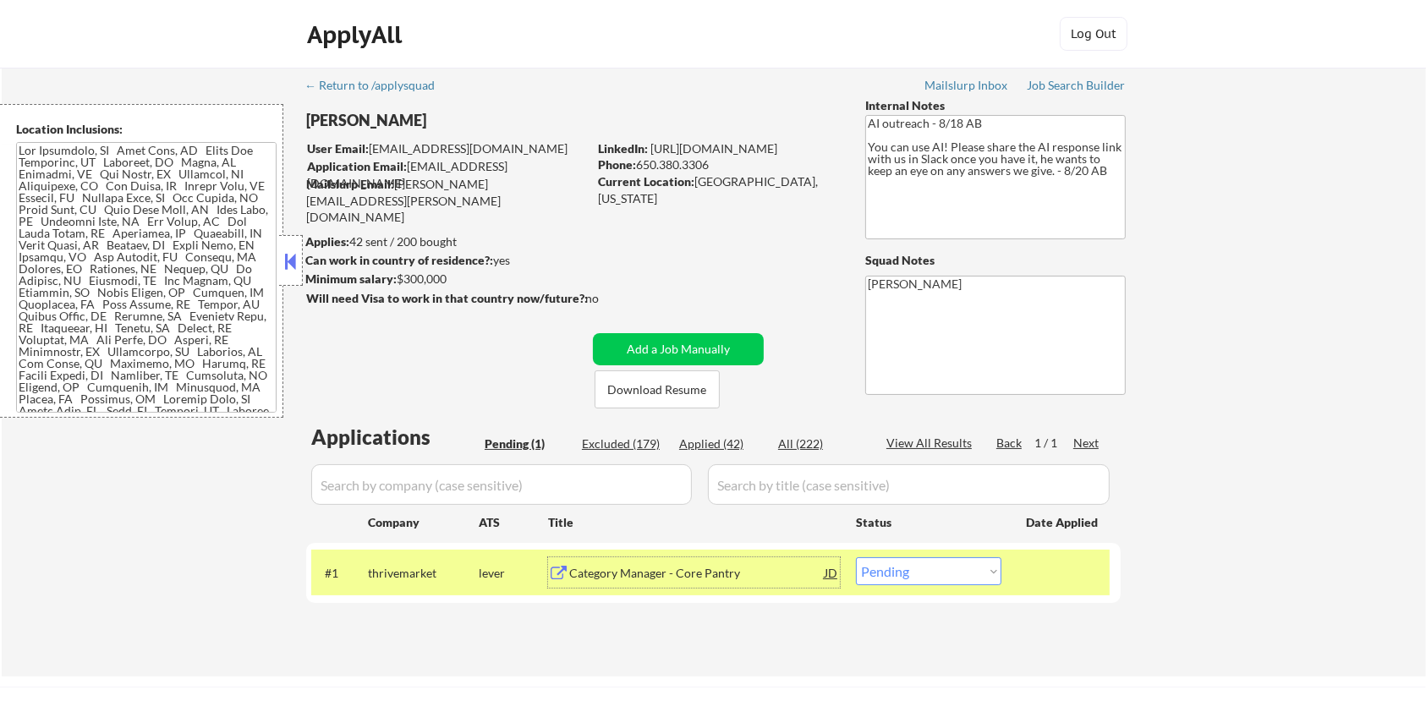
click at [919, 567] on select "Choose an option... Pending Applied Excluded (Questions) Excluded (Expired) Exc…" at bounding box center [928, 571] width 145 height 28
select select ""excluded__salary_""
click at [856, 557] on select "Choose an option... Pending Applied Excluded (Questions) Excluded (Expired) Exc…" at bounding box center [928, 571] width 145 height 28
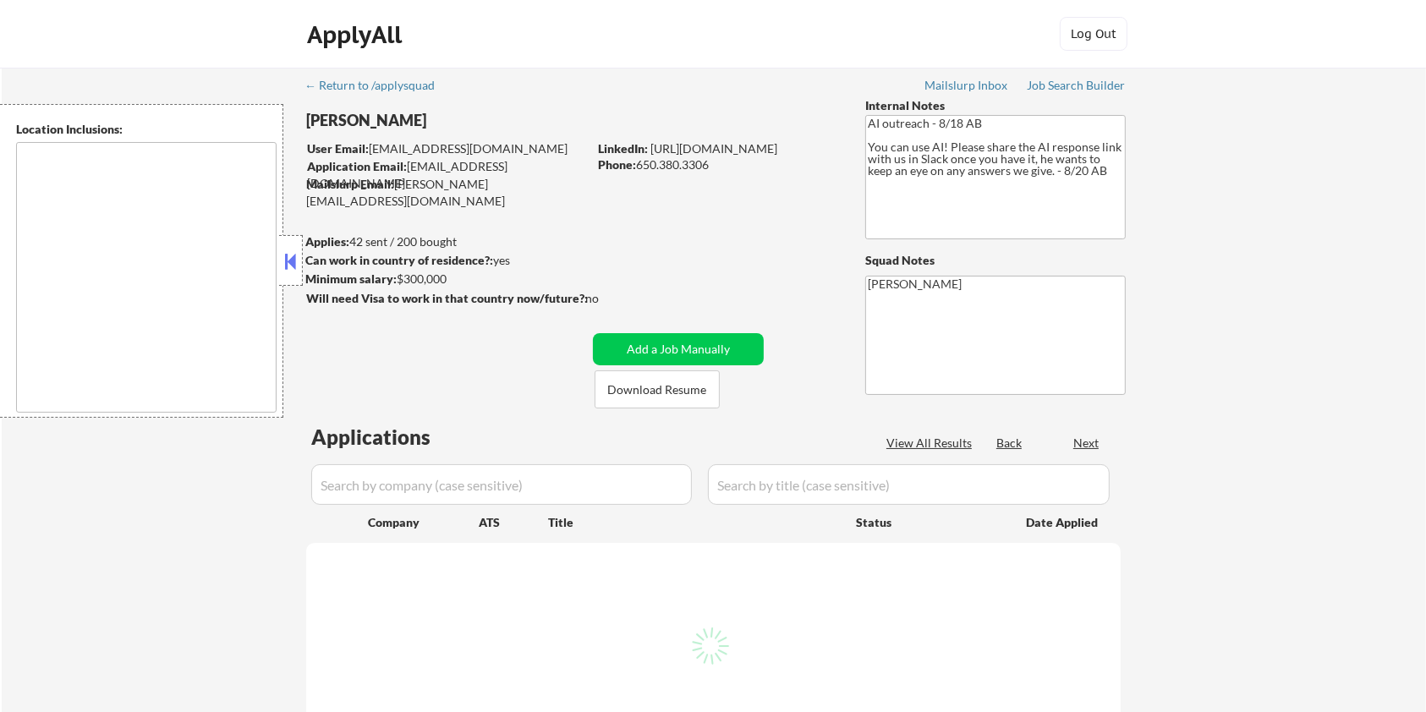
type textarea "[GEOGRAPHIC_DATA], [GEOGRAPHIC_DATA] [GEOGRAPHIC_DATA], [GEOGRAPHIC_DATA] [GEOG…"
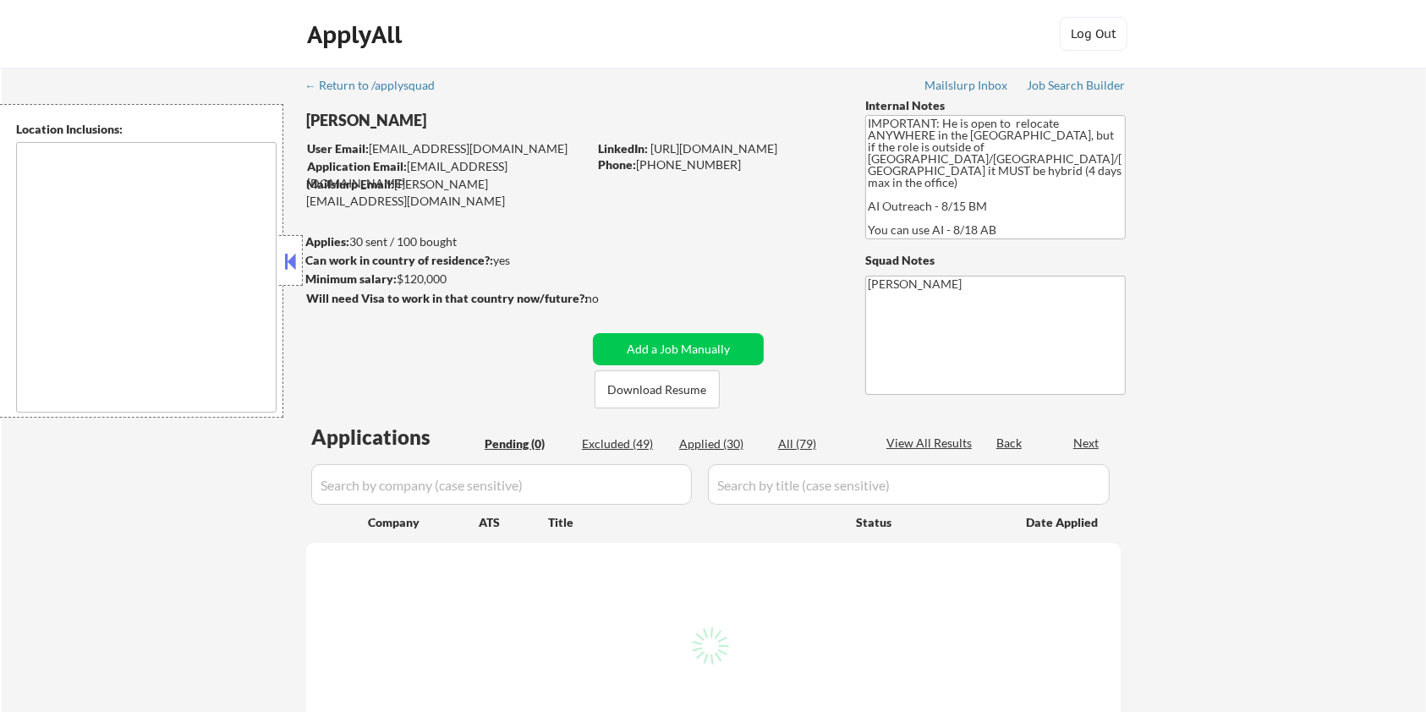
type textarea "country:[GEOGRAPHIC_DATA]"
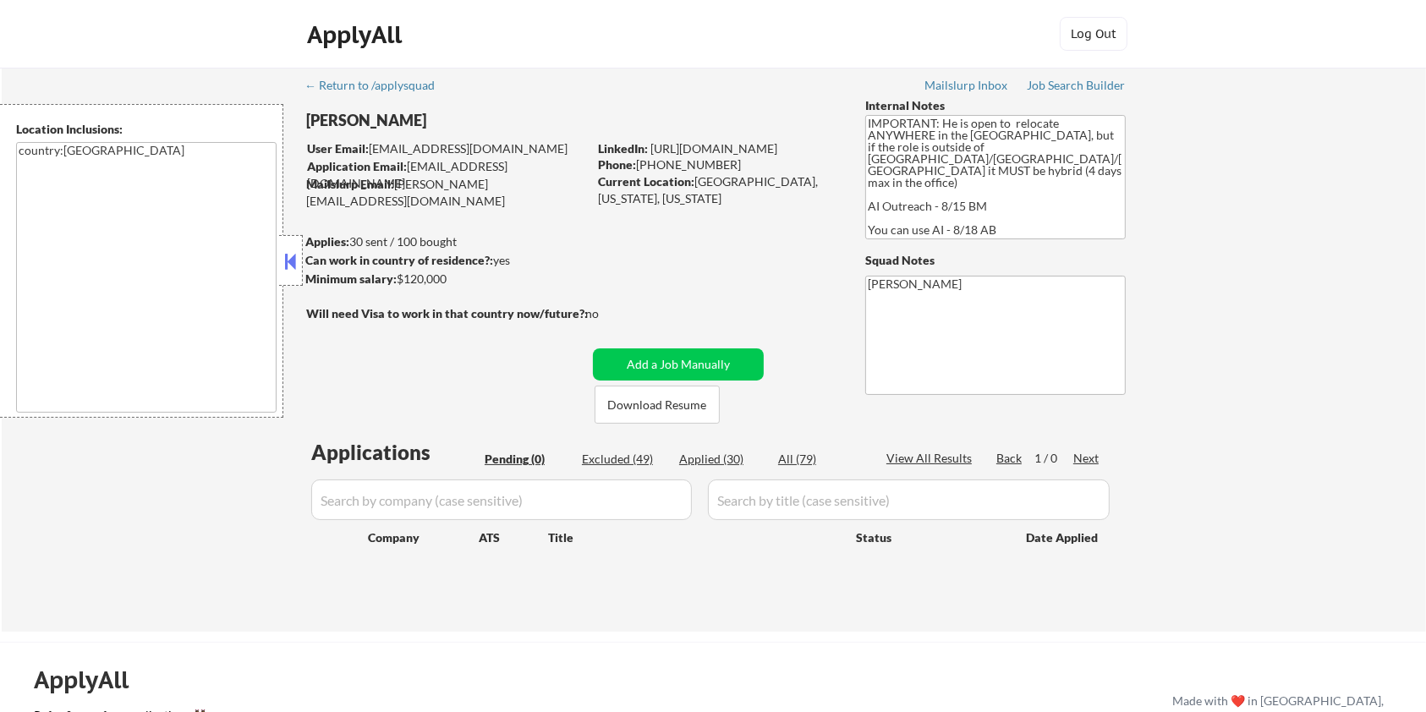
click at [618, 457] on div "Excluded (49)" at bounding box center [624, 459] width 85 height 17
select select ""excluded__location_""
select select ""excluded__bad_match_""
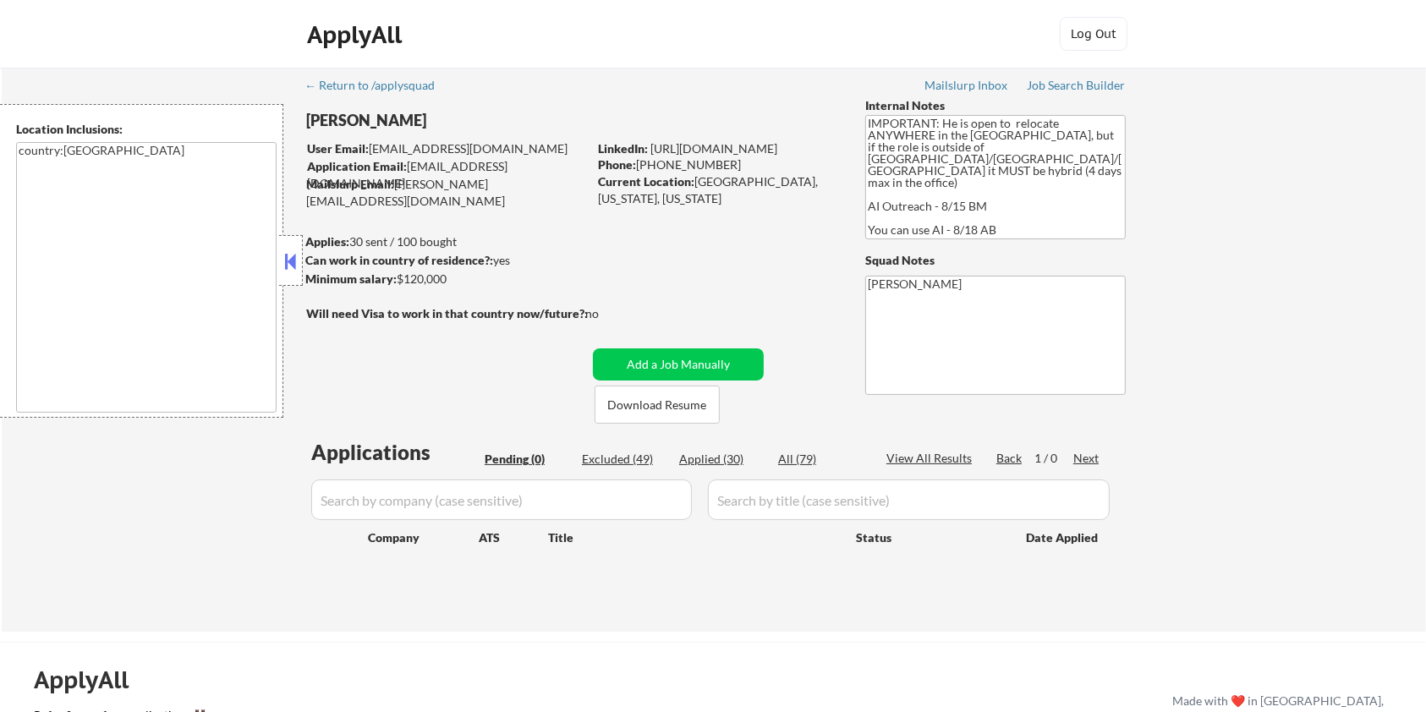
select select ""excluded__bad_match_""
select select ""excluded__expired_""
select select ""excluded__bad_match_""
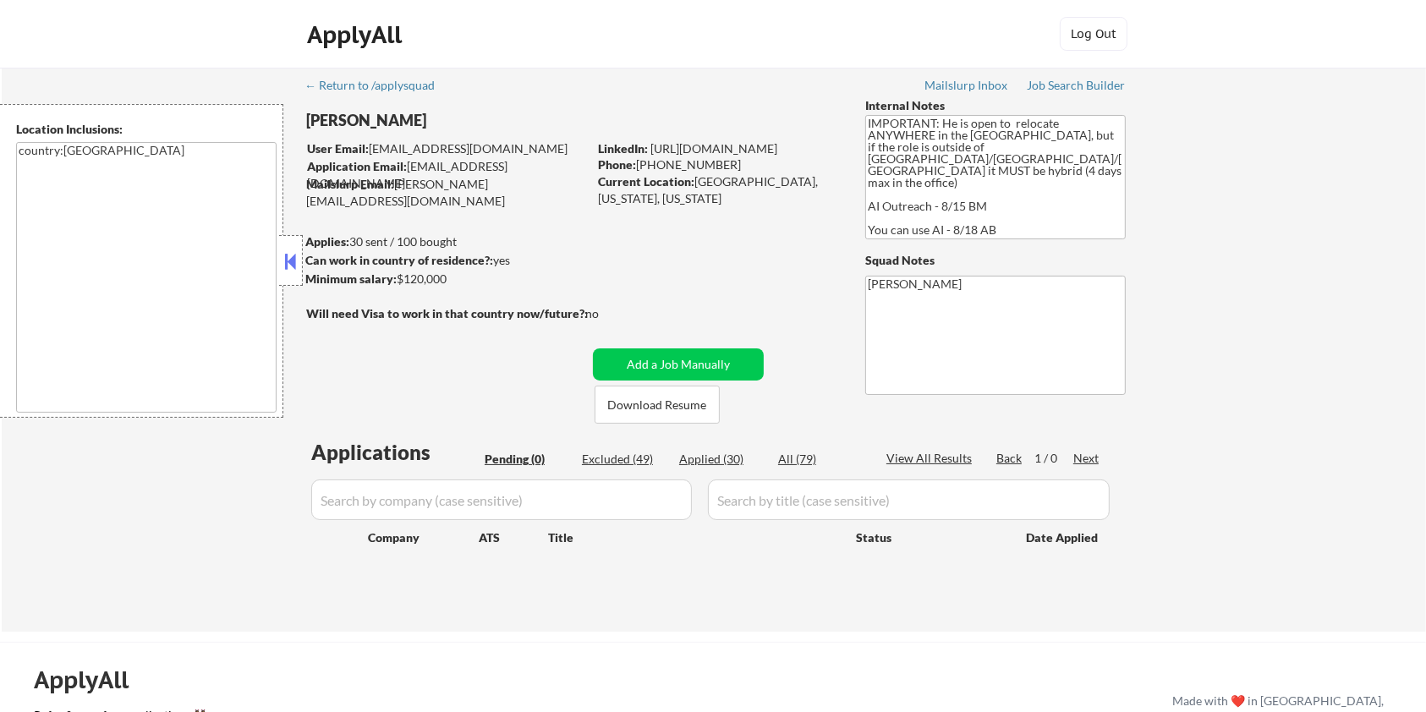
select select ""excluded__other_""
select select ""excluded__bad_match_""
select select ""excluded__location_""
select select ""excluded__expired_""
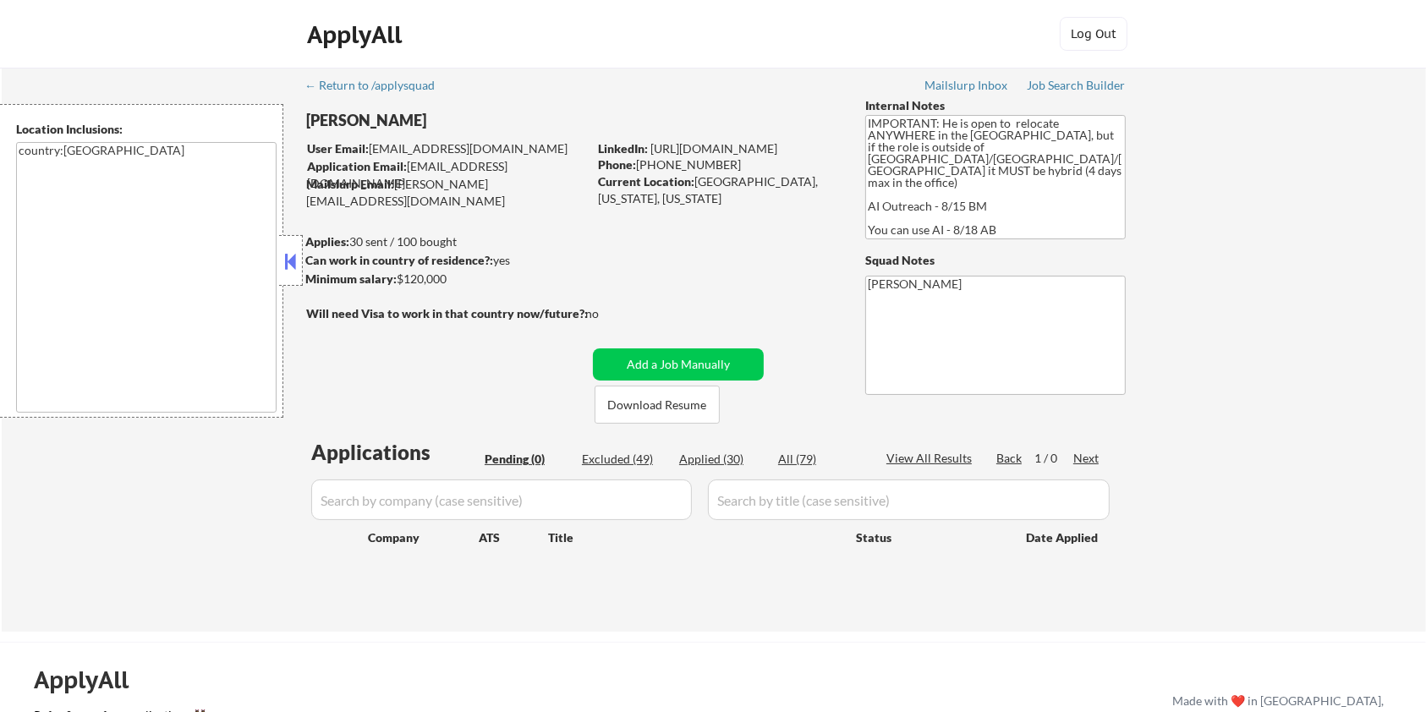
select select ""excluded__blocklist_""
select select ""excluded__bad_match_""
select select ""excluded__expired_""
select select ""excluded__bad_match_""
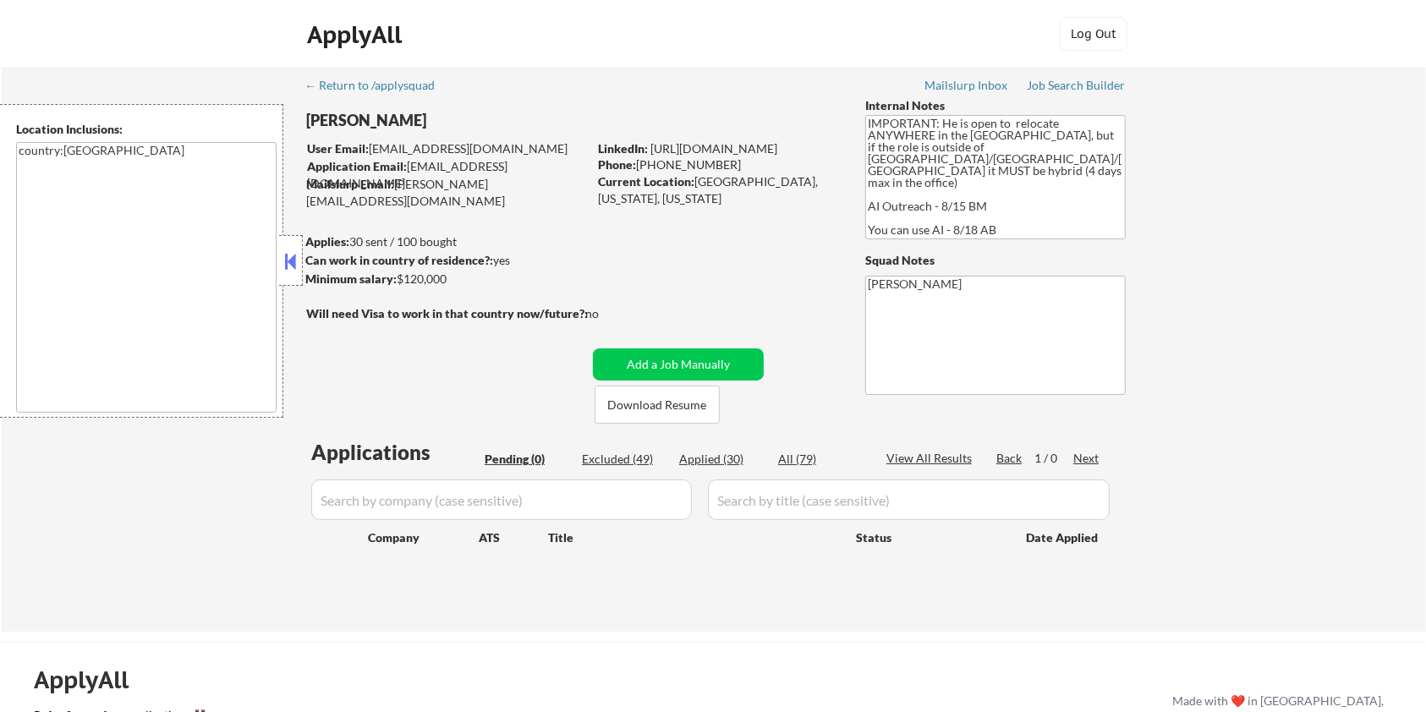
select select ""excluded__bad_match_""
select select ""excluded__expired_""
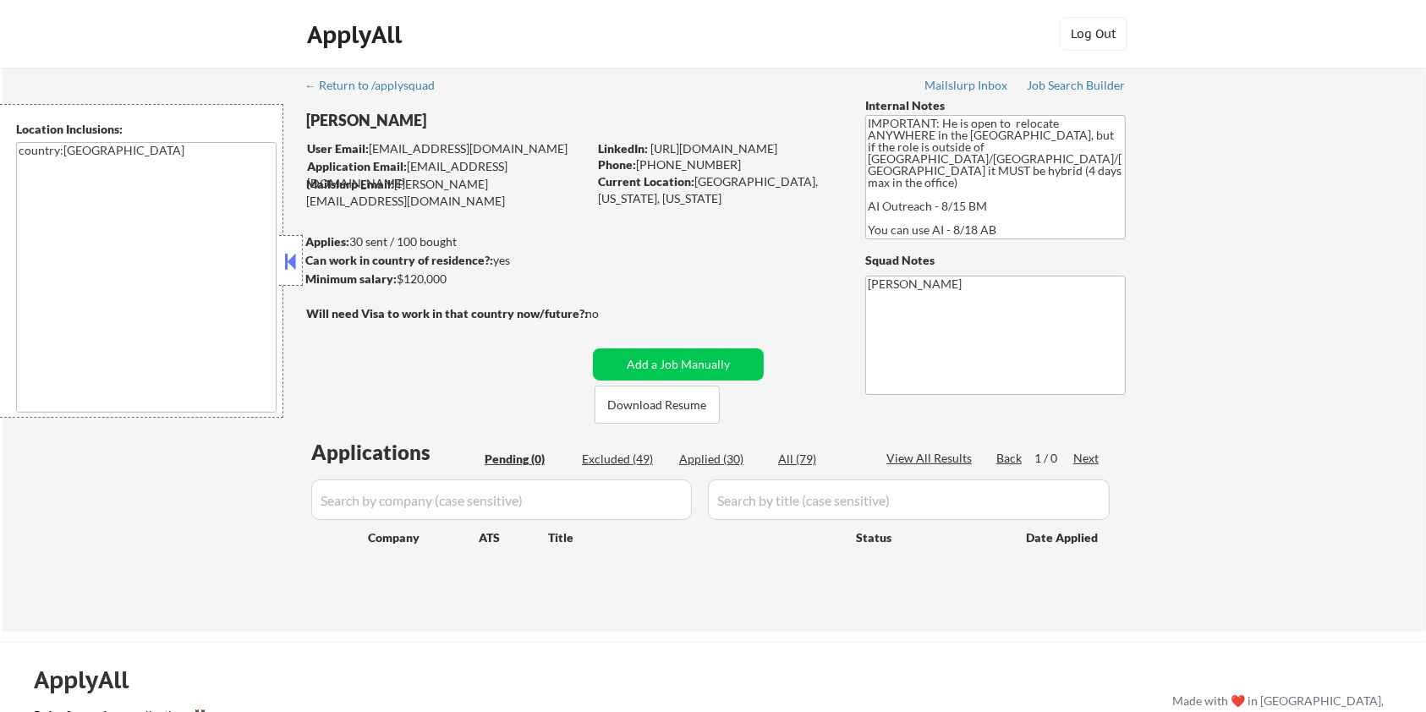
select select ""excluded__expired_""
select select ""excluded__bad_match_""
select select ""excluded__expired_""
select select ""excluded__bad_match_""
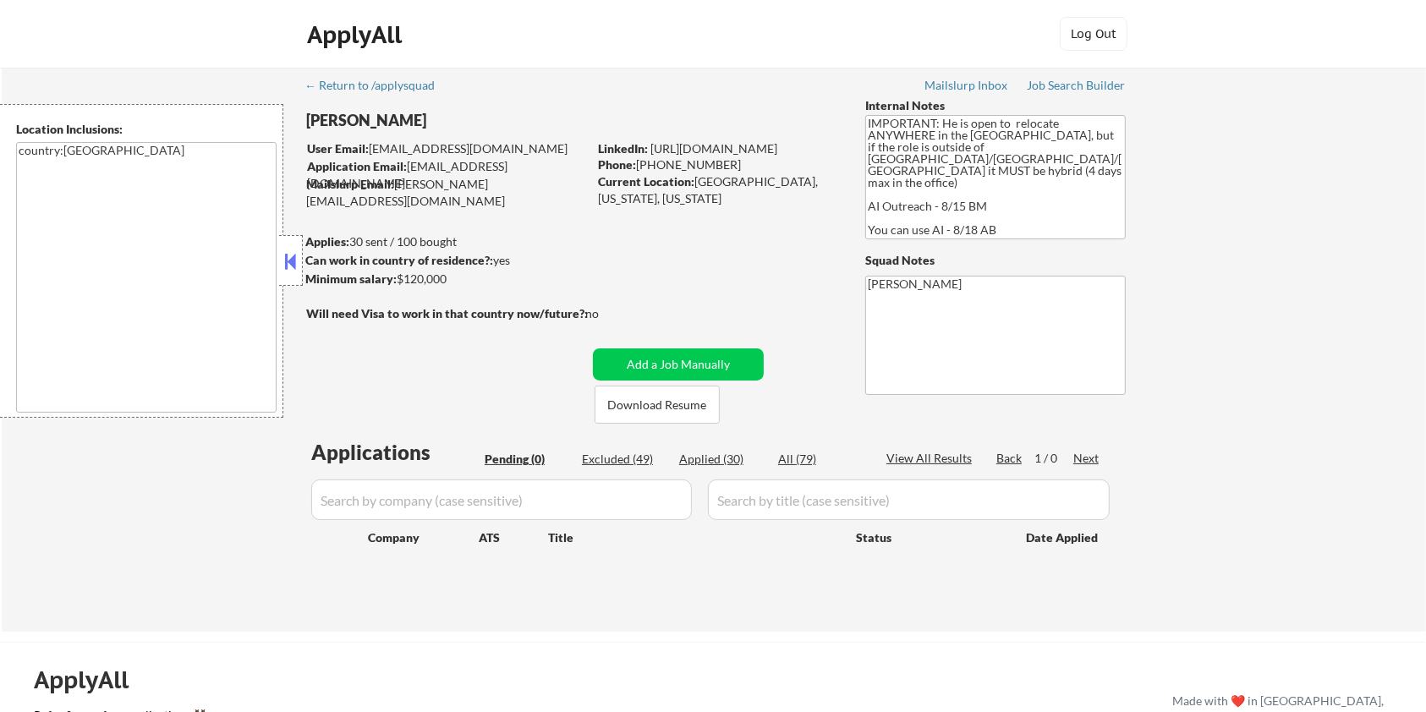
select select ""excluded__other_""
select select ""excluded__bad_match_""
select select ""excluded__other_""
select select ""excluded__bad_match_""
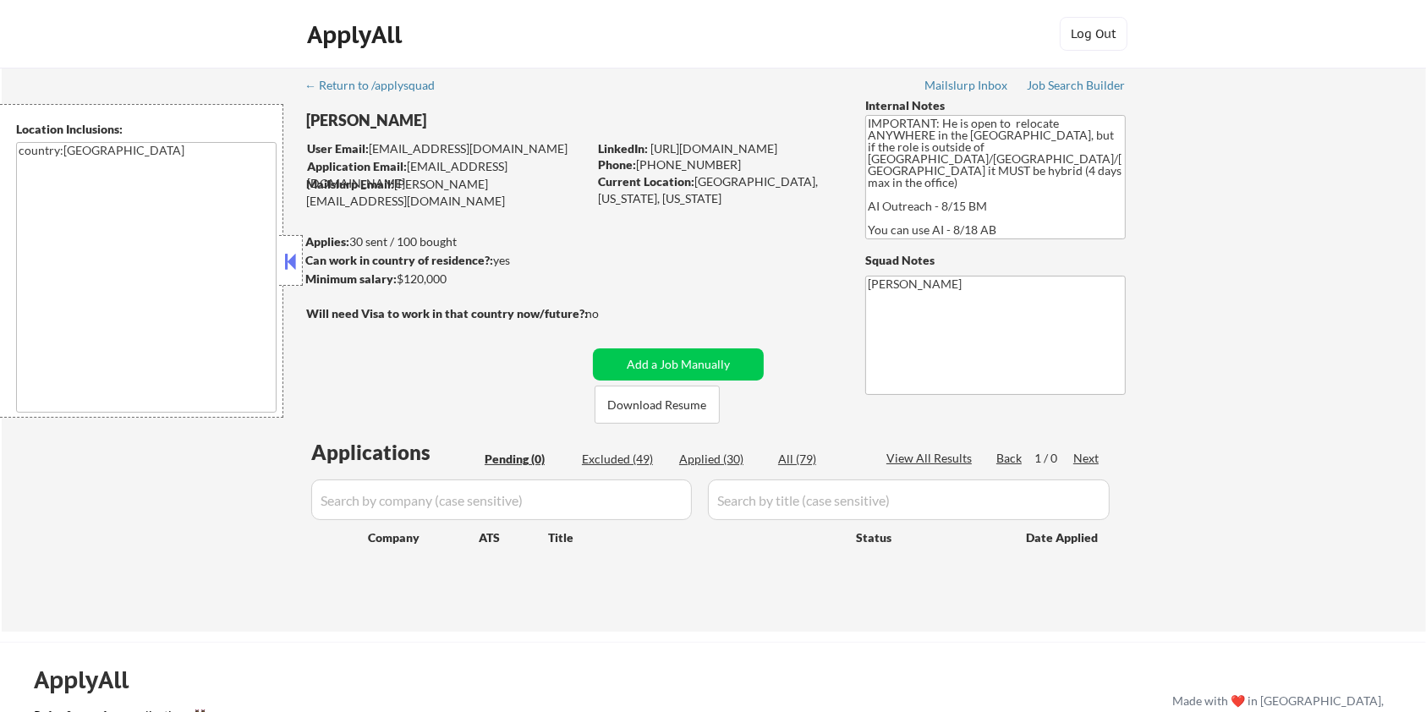
select select ""excluded__expired_""
select select ""excluded__bad_match_""
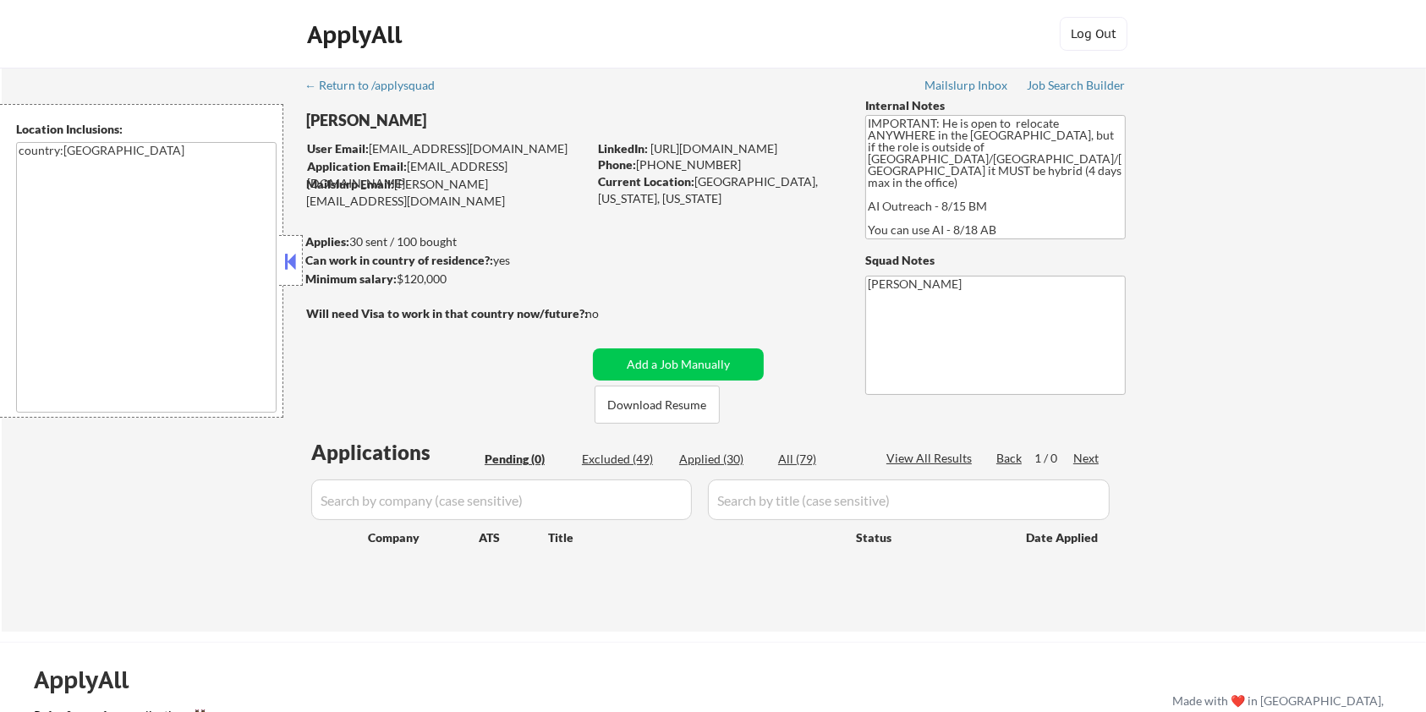
select select ""excluded__bad_match_""
select select ""excluded__expired_""
select select ""excluded__bad_match_""
select select ""excluded__expired_""
select select ""excluded__bad_match_""
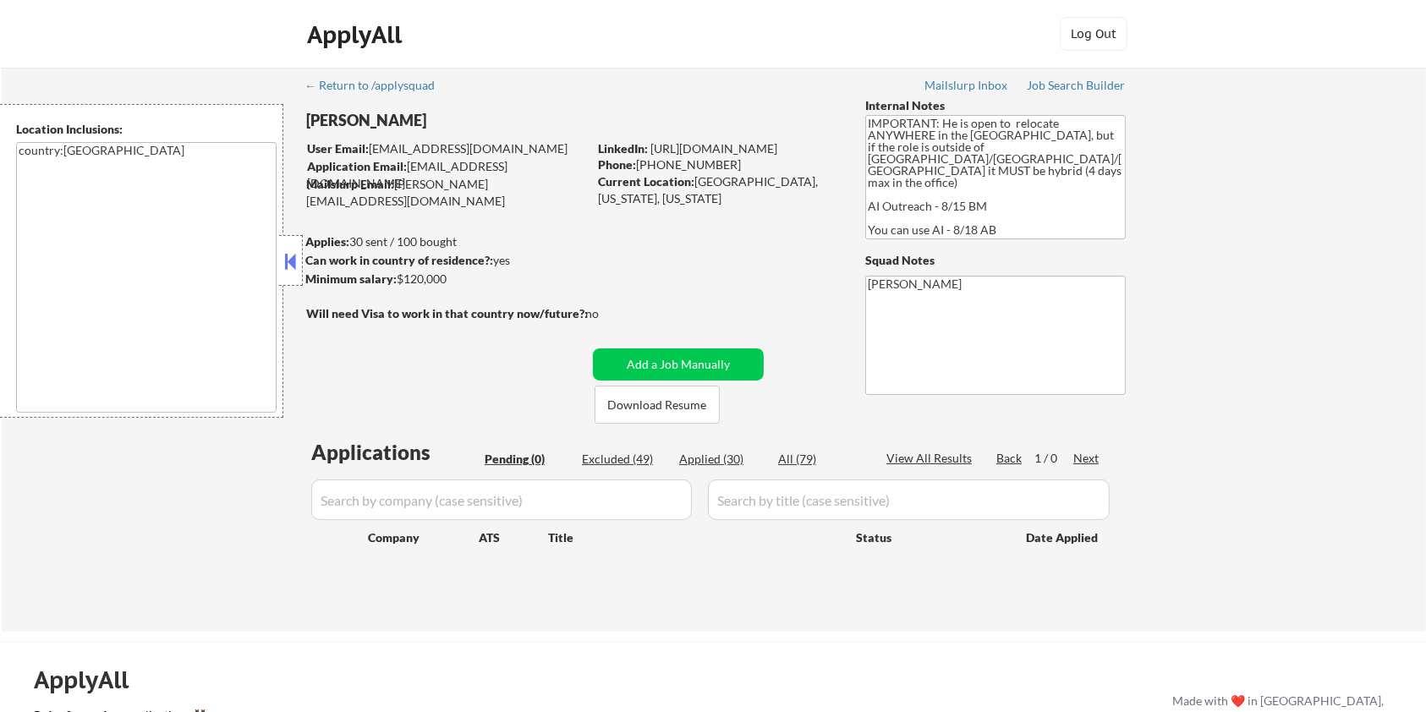
select select ""excluded__bad_match_""
select select ""excluded__expired_""
select select ""excluded__bad_match_""
select select ""excluded__expired_""
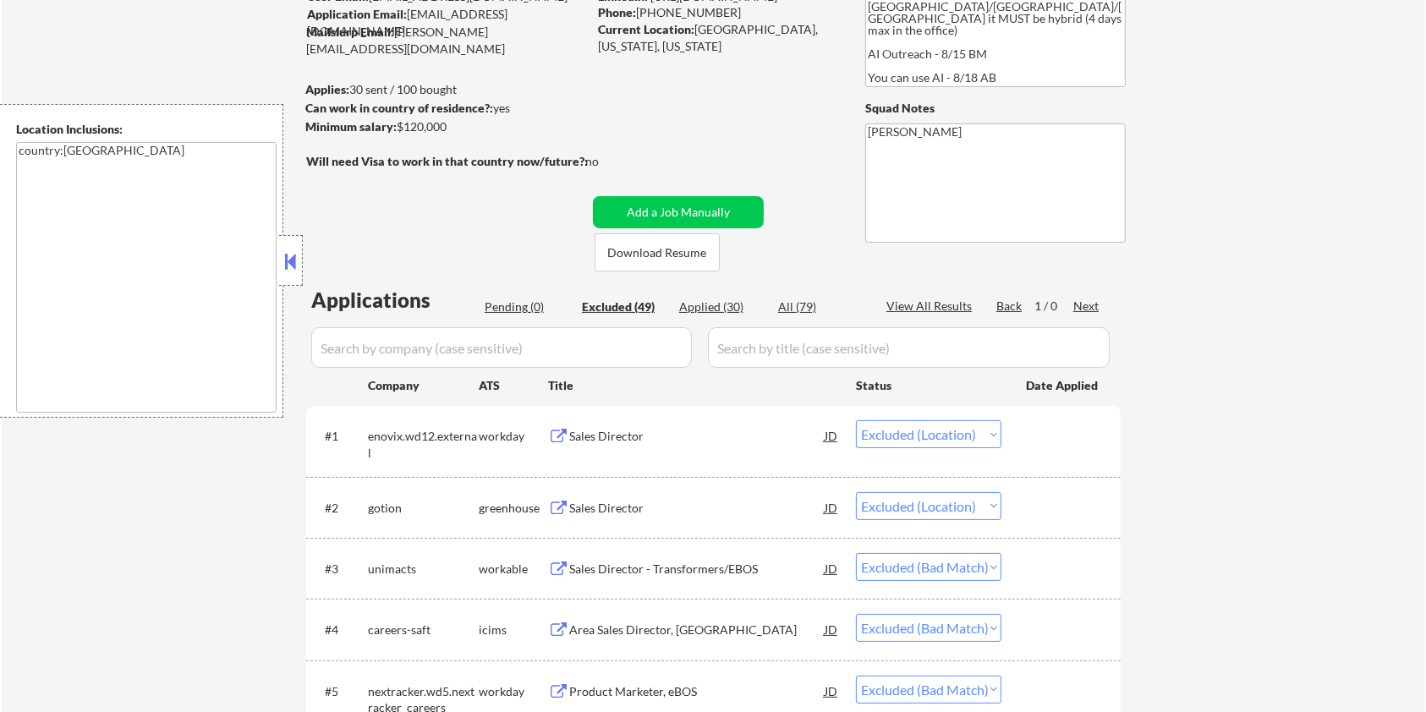
scroll to position [338, 0]
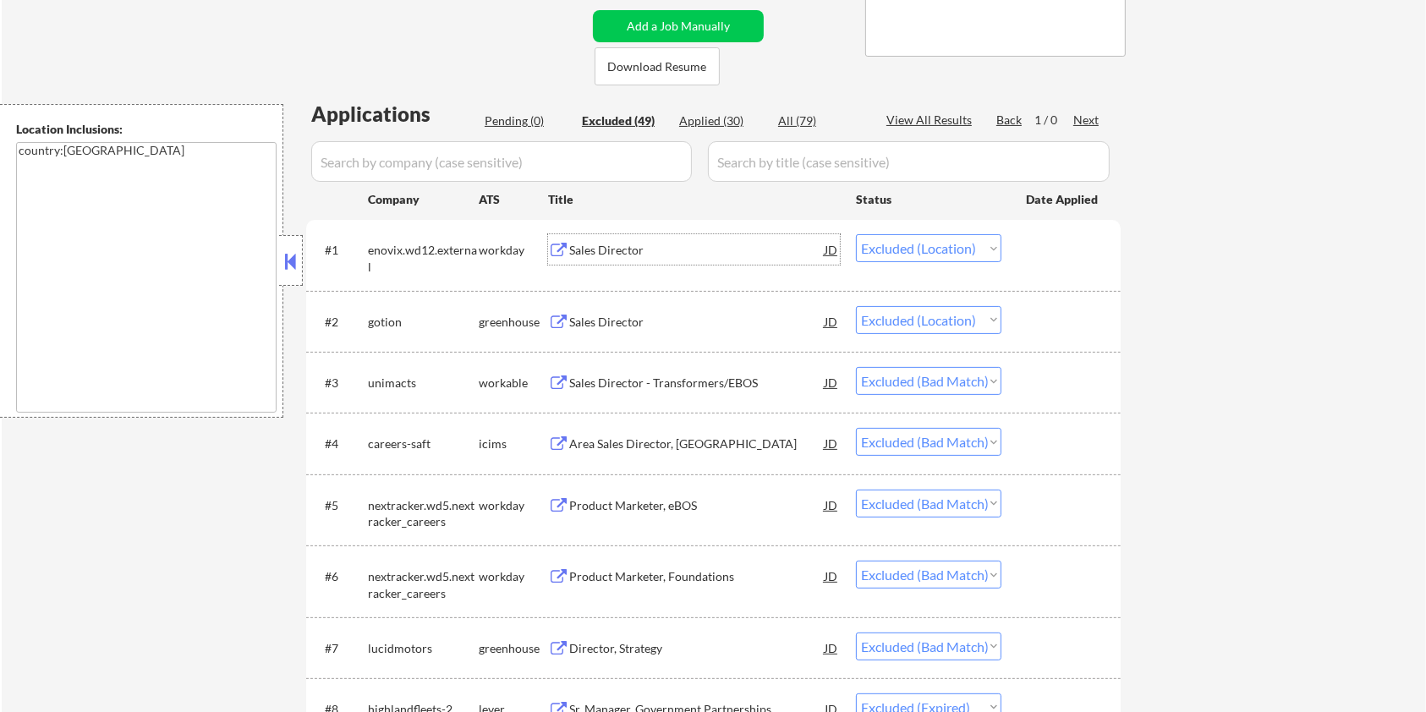
click at [650, 244] on div "Sales Director" at bounding box center [696, 250] width 255 height 17
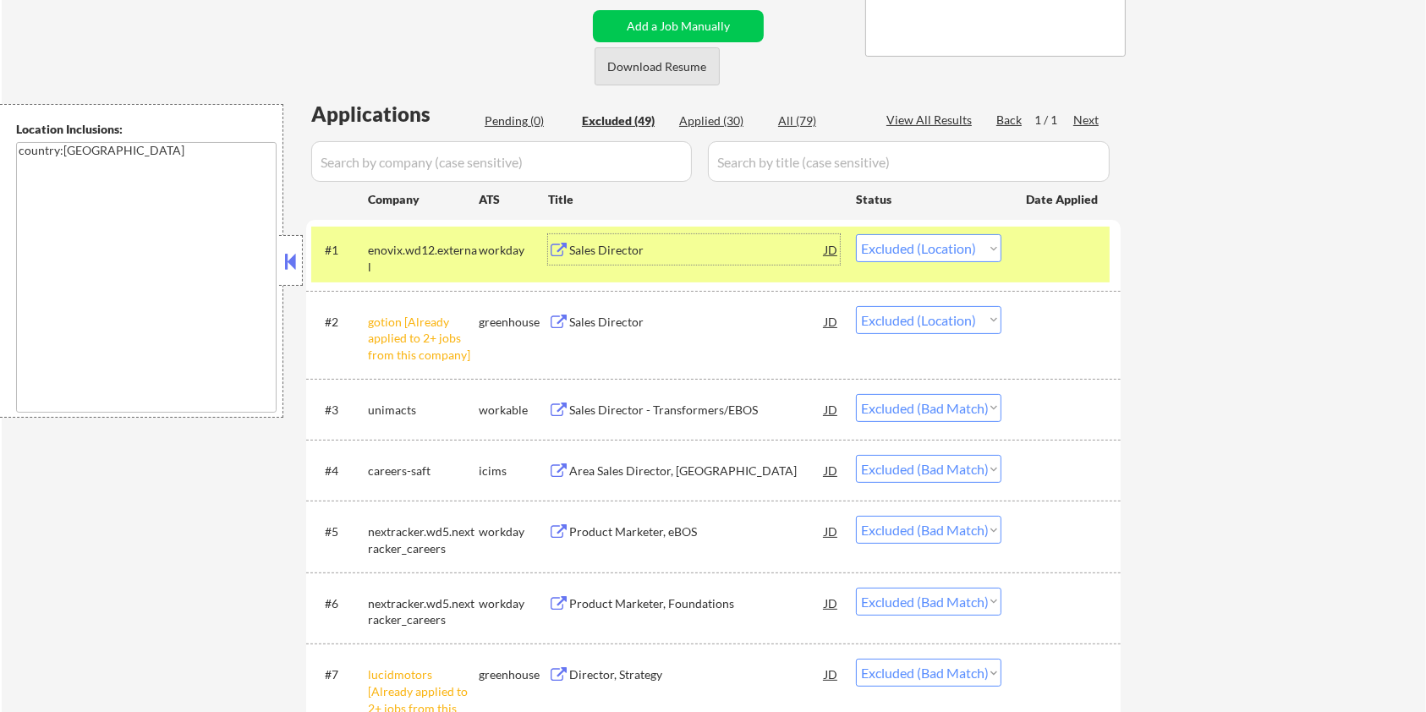
click at [658, 71] on button "Download Resume" at bounding box center [657, 66] width 125 height 38
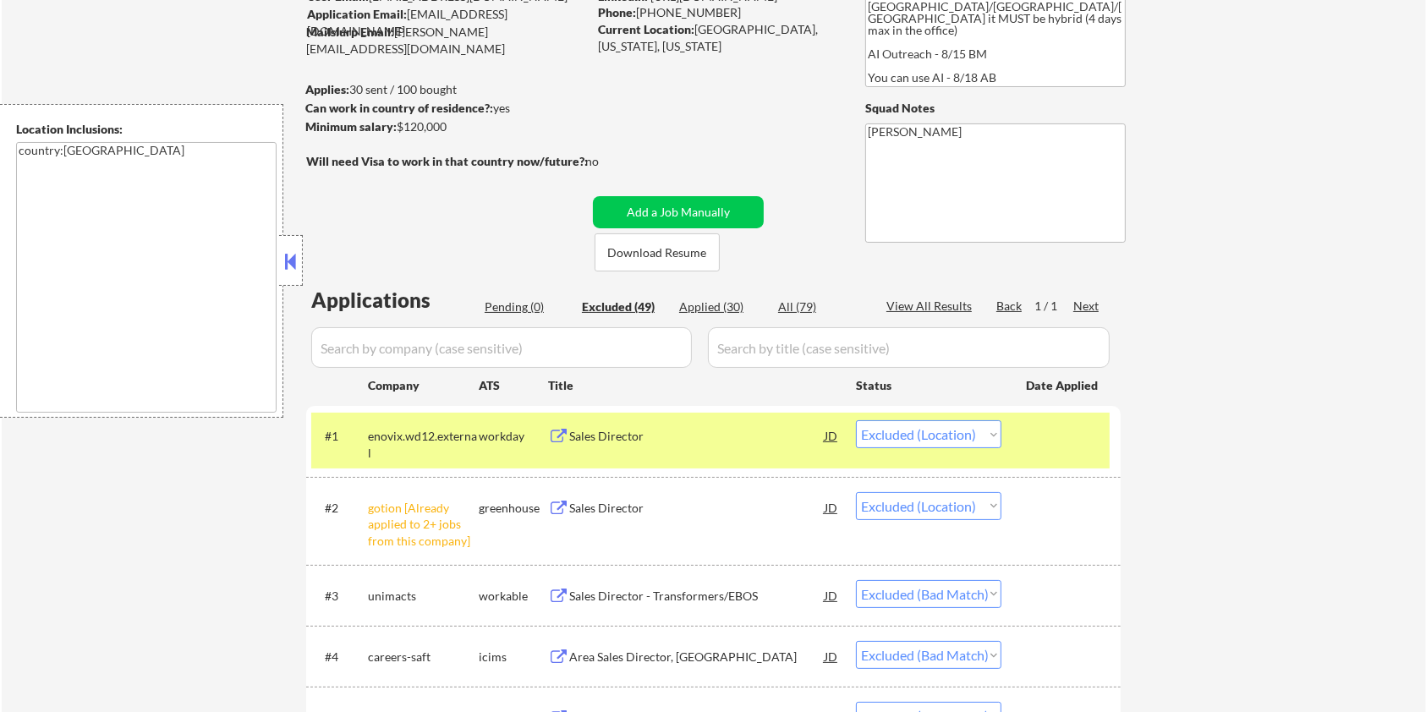
scroll to position [0, 0]
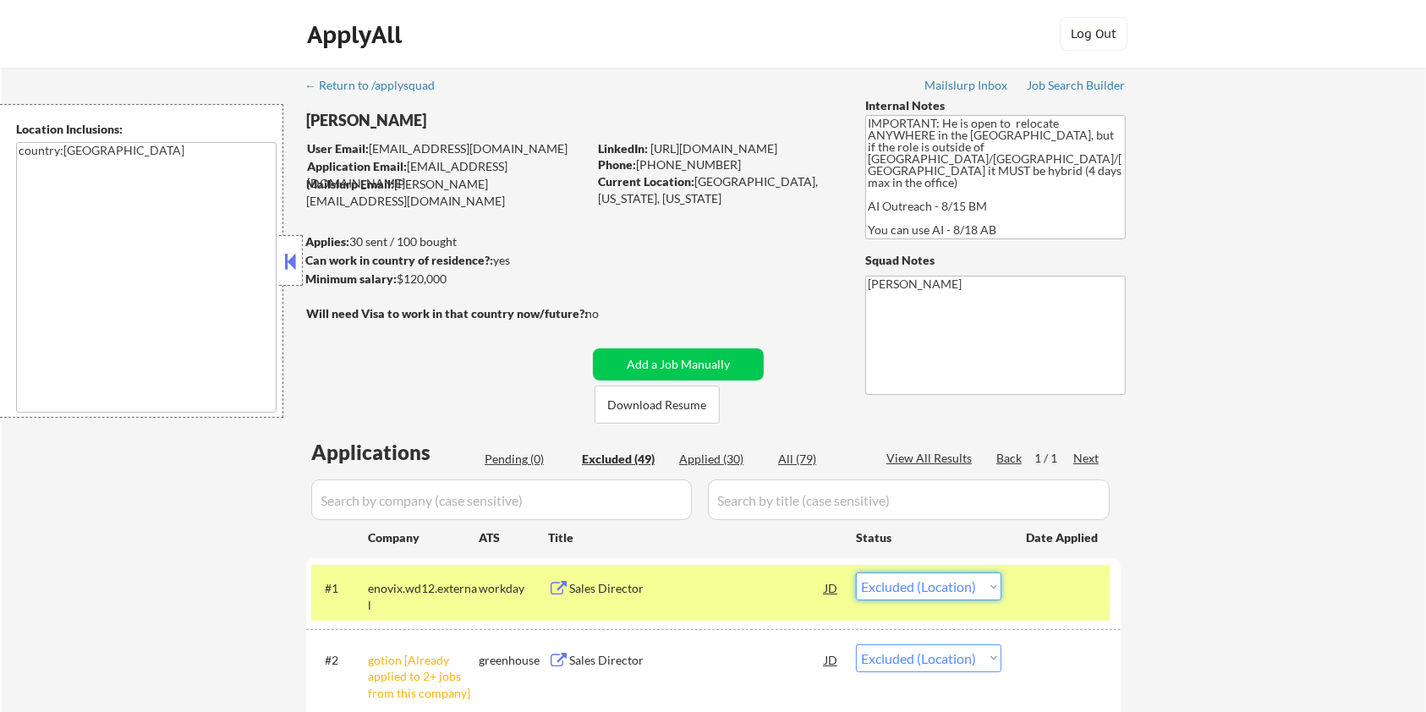
click at [977, 585] on select "Choose an option... Pending Applied Excluded (Questions) Excluded (Expired) Exc…" at bounding box center [928, 587] width 145 height 28
click at [856, 573] on select "Choose an option... Pending Applied Excluded (Questions) Excluded (Expired) Exc…" at bounding box center [928, 587] width 145 height 28
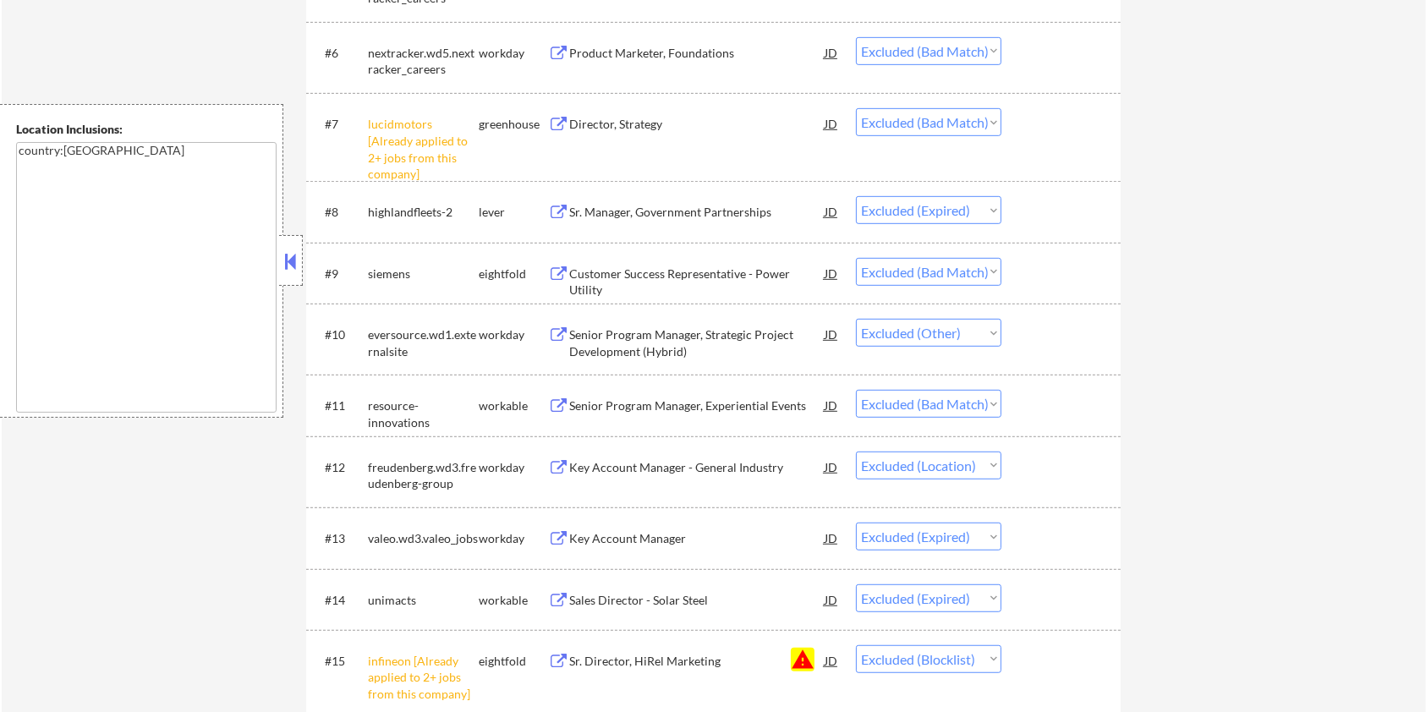
scroll to position [1015, 0]
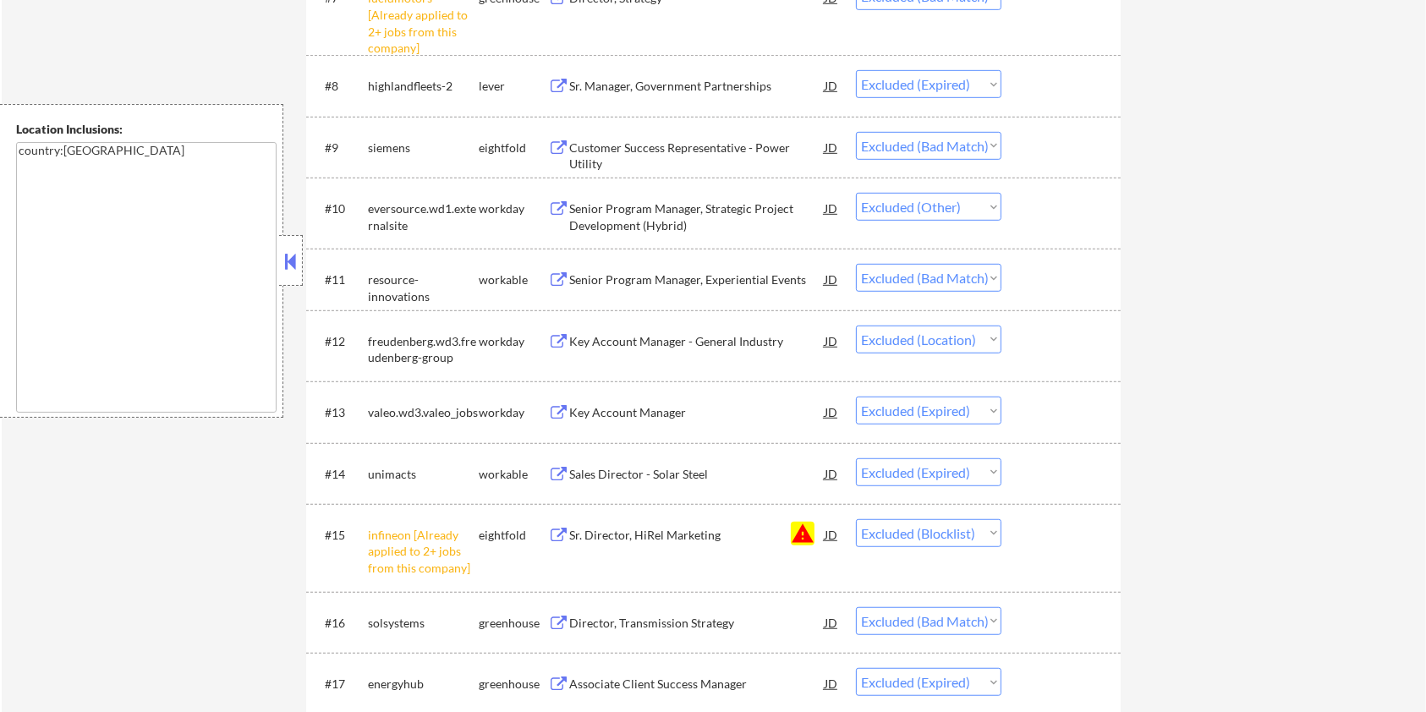
select select ""excluded__location_""
select select ""excluded__bad_match_""
select select ""excluded__expired_""
select select ""excluded__bad_match_""
select select ""excluded__other_""
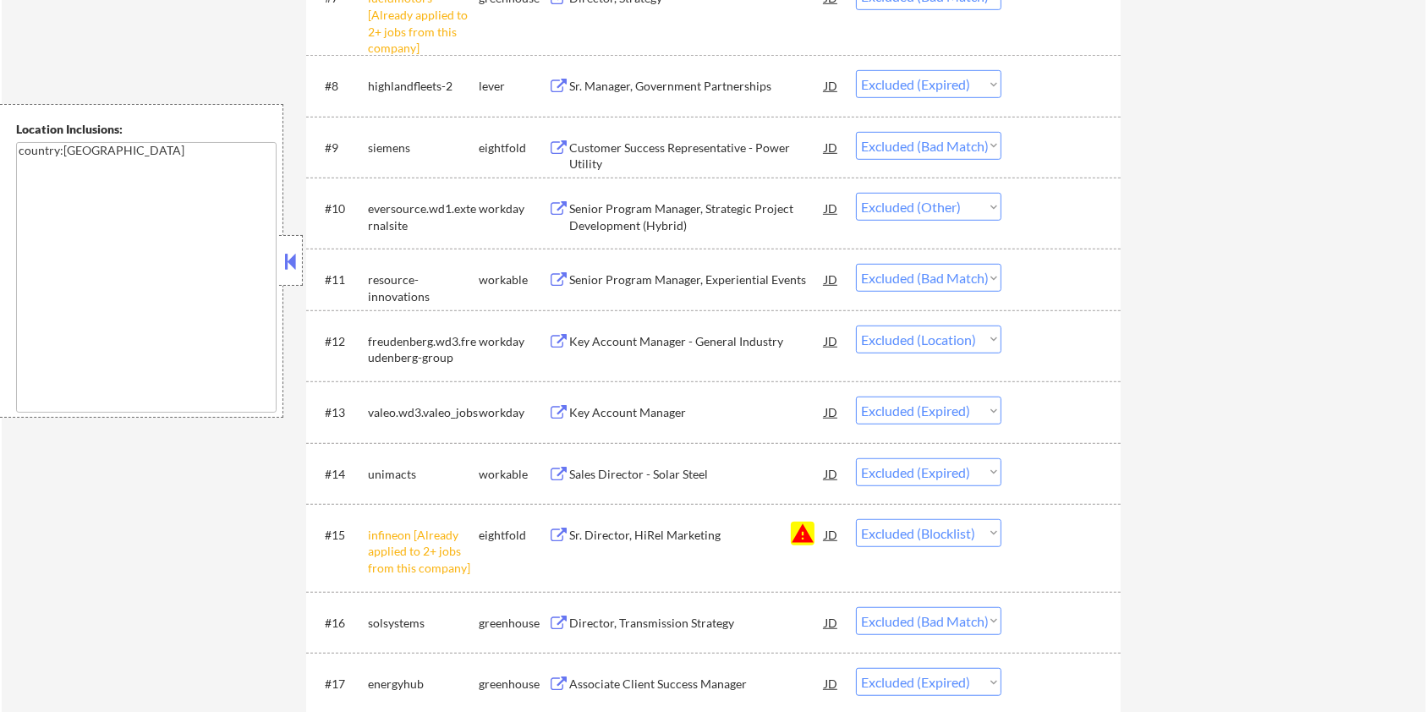
select select ""excluded__bad_match_""
select select ""excluded__location_""
select select ""excluded__expired_""
select select ""excluded__blocklist_""
select select ""excluded__bad_match_""
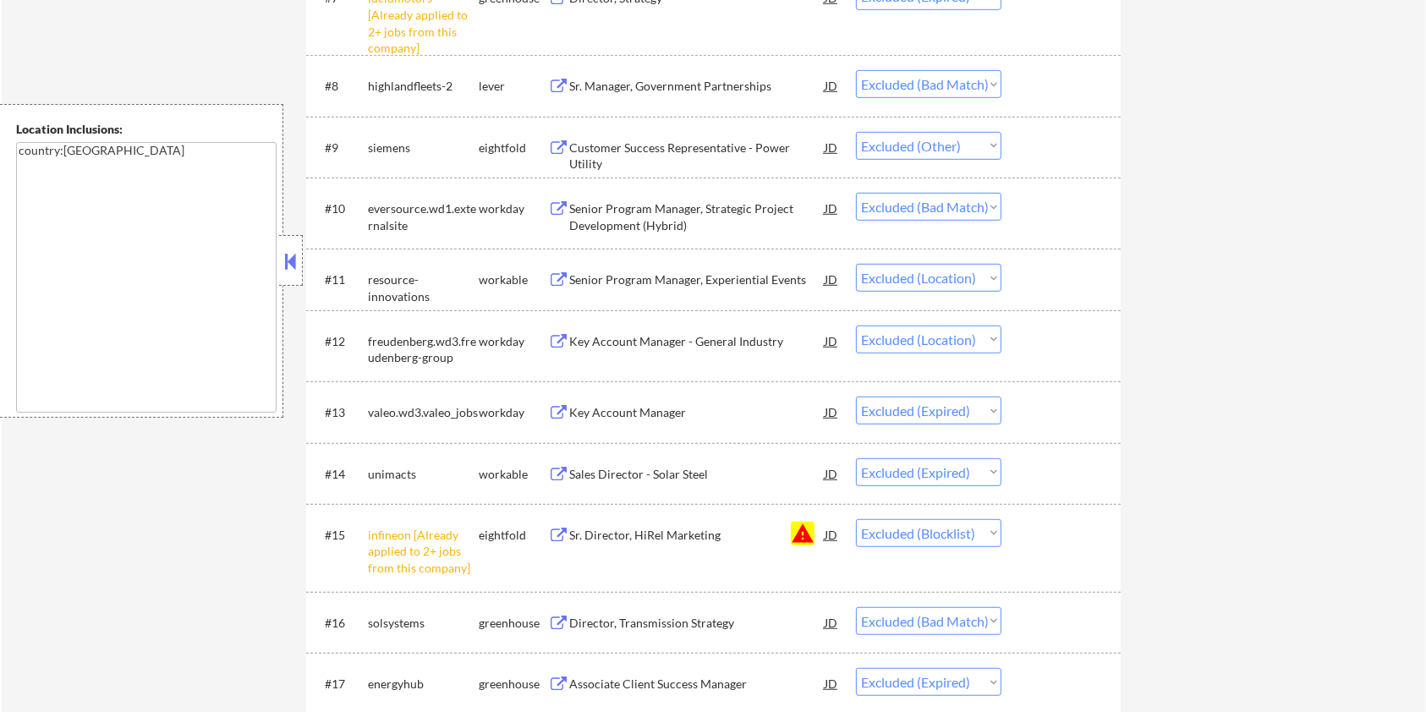
select select ""excluded__expired_""
select select ""excluded__bad_match_""
select select ""excluded__expired_""
select select ""excluded__bad_match_""
select select ""excluded__expired_""
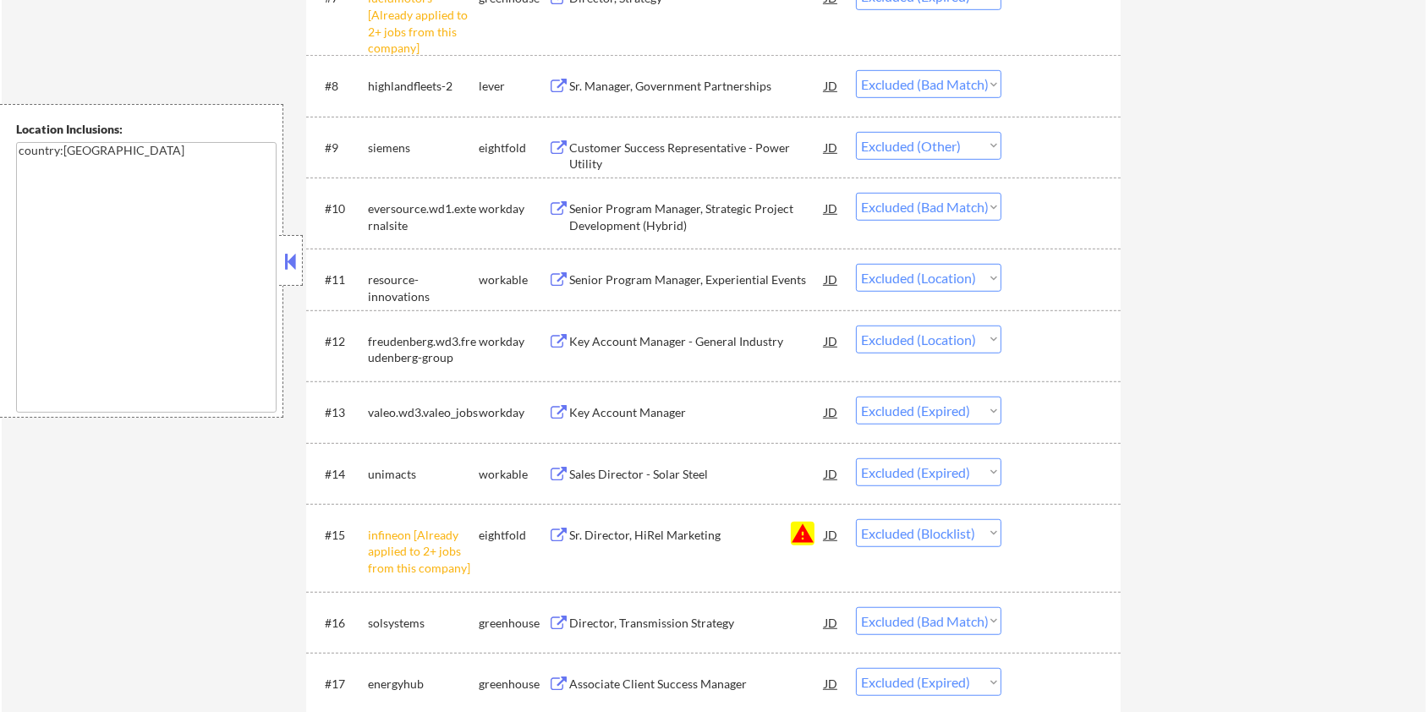
select select ""excluded__bad_match_""
select select ""excluded__other_""
select select ""excluded__bad_match_""
select select ""excluded__other_""
select select ""excluded__bad_match_""
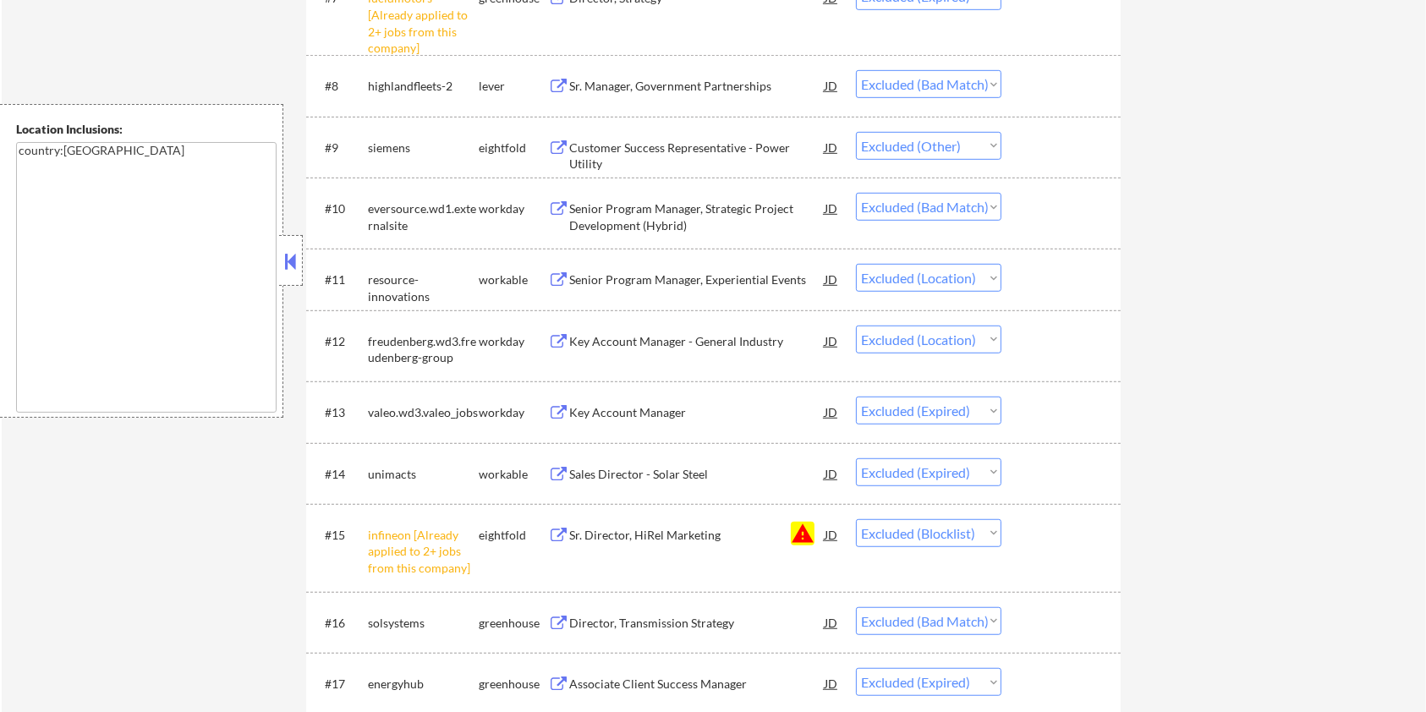
select select ""excluded__expired_""
select select ""excluded__bad_match_""
select select ""excluded__expired_""
select select ""excluded__bad_match_""
select select ""excluded__expired_""
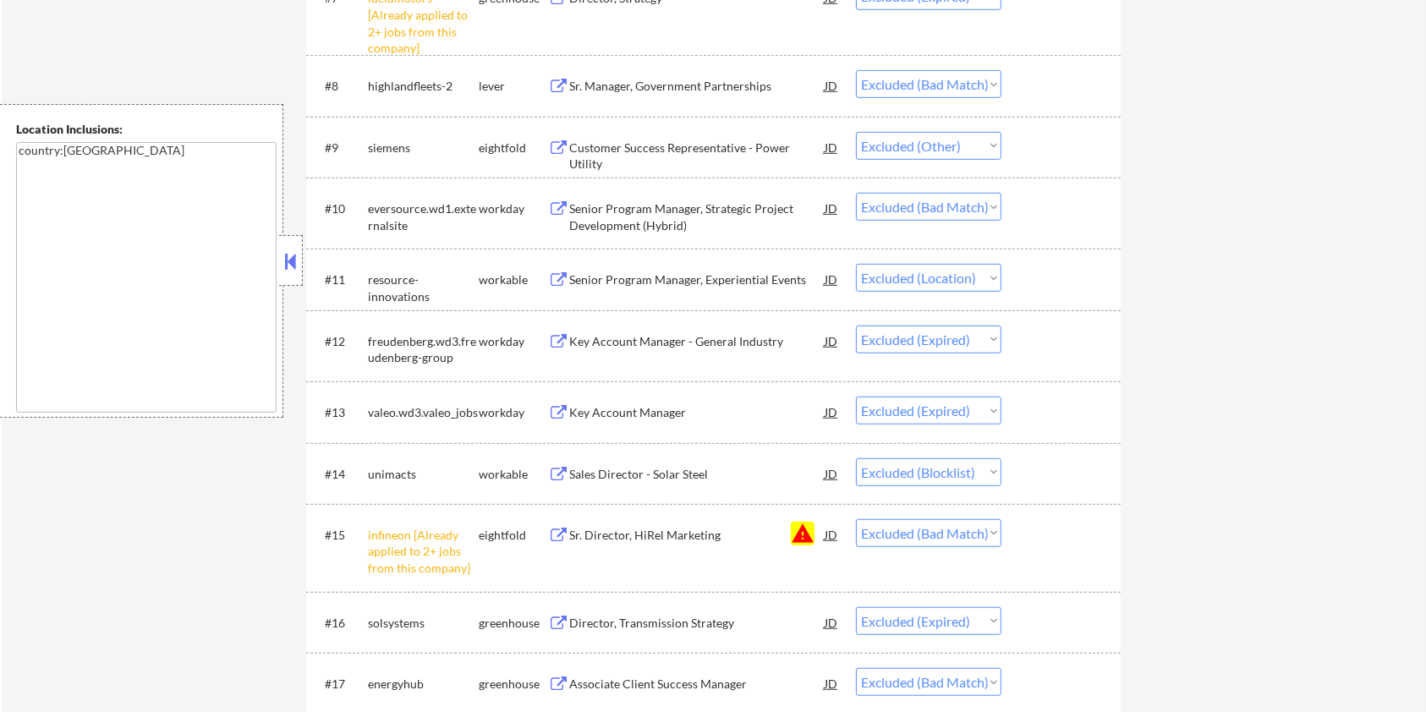
select select ""excluded__bad_match_""
select select ""excluded__expired_""
select select ""excluded__bad_match_""
select select ""excluded__expired_""
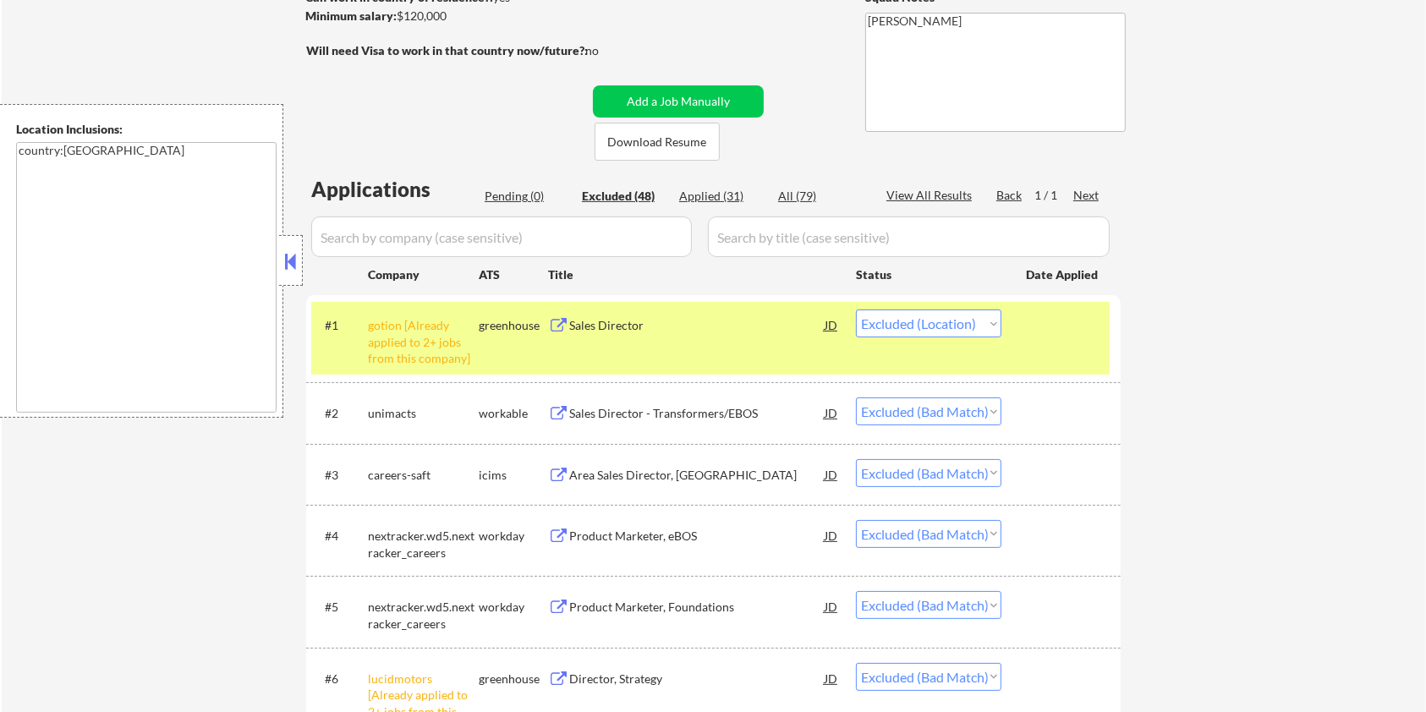
scroll to position [225, 0]
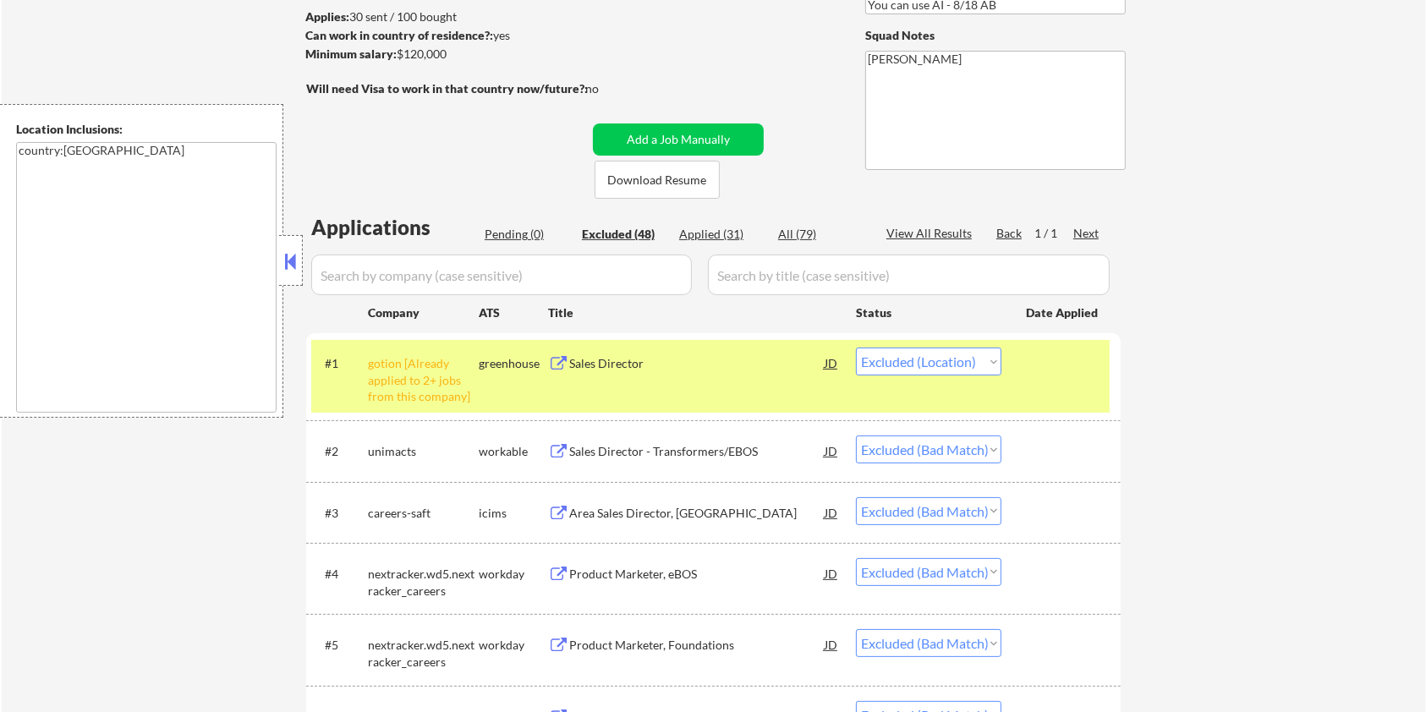
click at [631, 360] on div "Sales Director" at bounding box center [696, 363] width 255 height 17
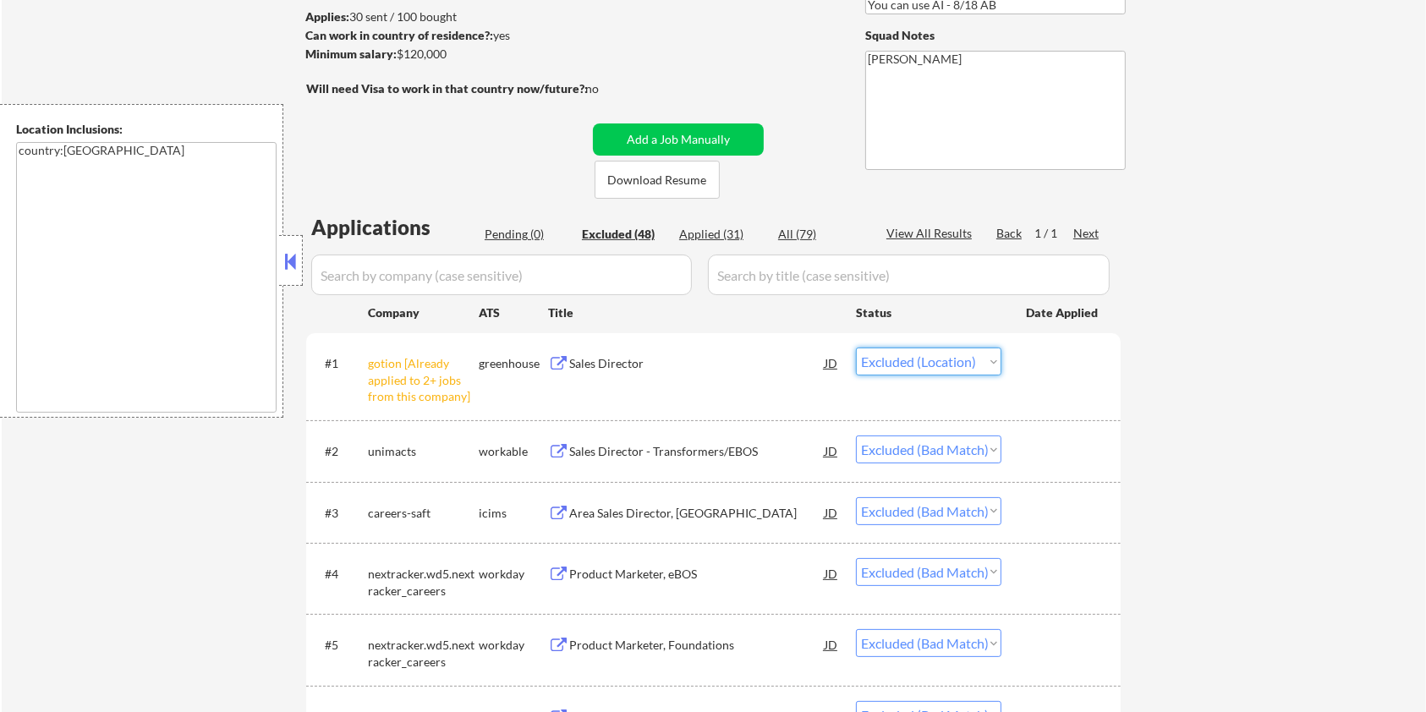
click at [973, 363] on select "Choose an option... Pending Applied Excluded (Questions) Excluded (Expired) Exc…" at bounding box center [928, 362] width 145 height 28
click at [856, 348] on select "Choose an option... Pending Applied Excluded (Questions) Excluded (Expired) Exc…" at bounding box center [928, 362] width 145 height 28
select select ""excluded__bad_match_""
select select ""excluded__expired_""
select select ""excluded__bad_match_""
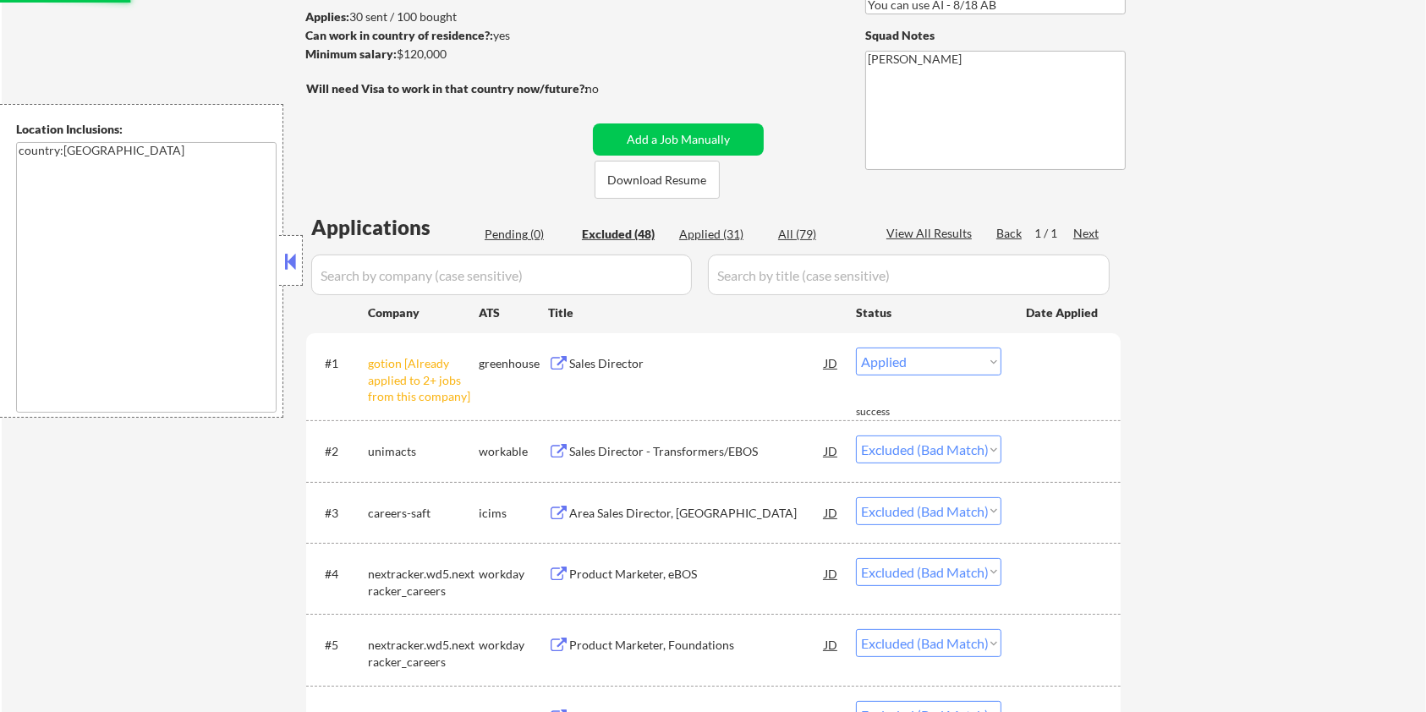
select select ""excluded__other_""
select select ""excluded__bad_match_""
select select ""excluded__location_""
select select ""excluded__expired_""
select select ""excluded__blocklist_""
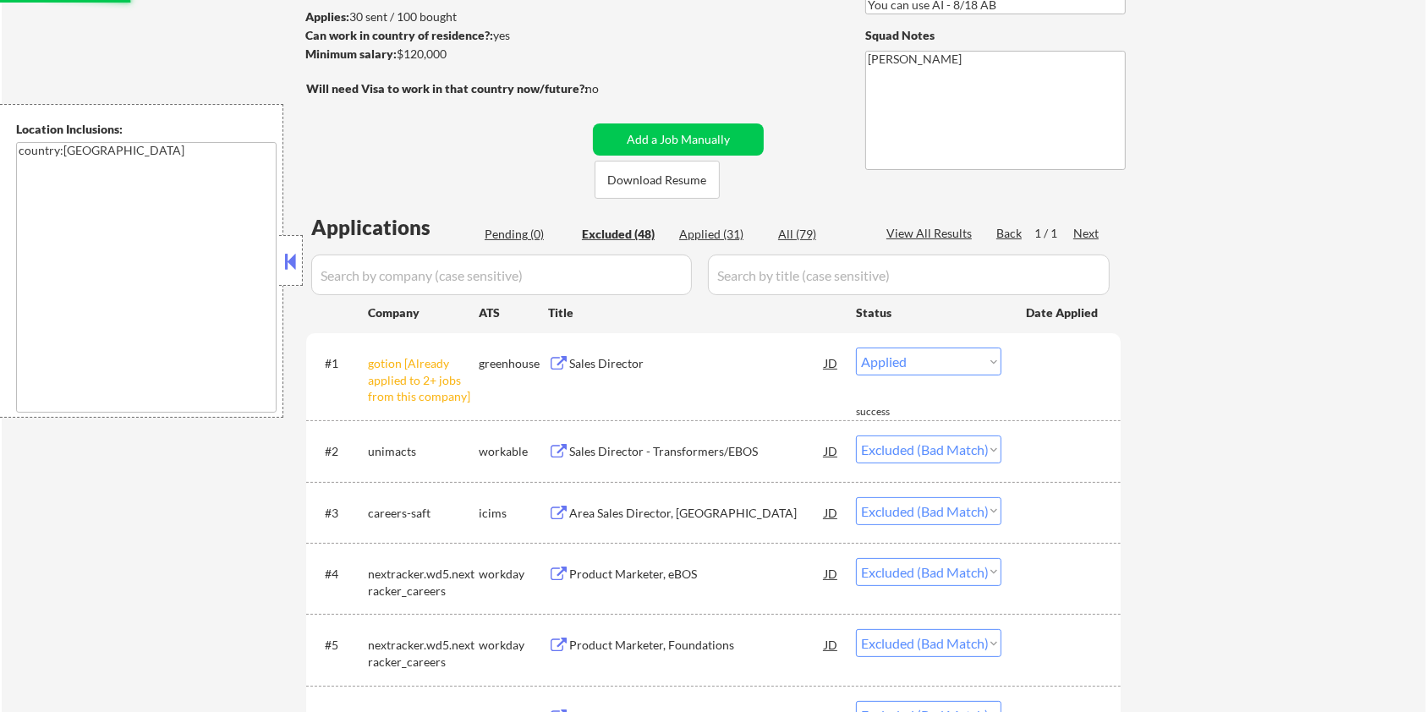
select select ""excluded__bad_match_""
select select ""excluded__expired_""
select select ""excluded__bad_match_""
select select ""excluded__expired_""
select select ""excluded__bad_match_""
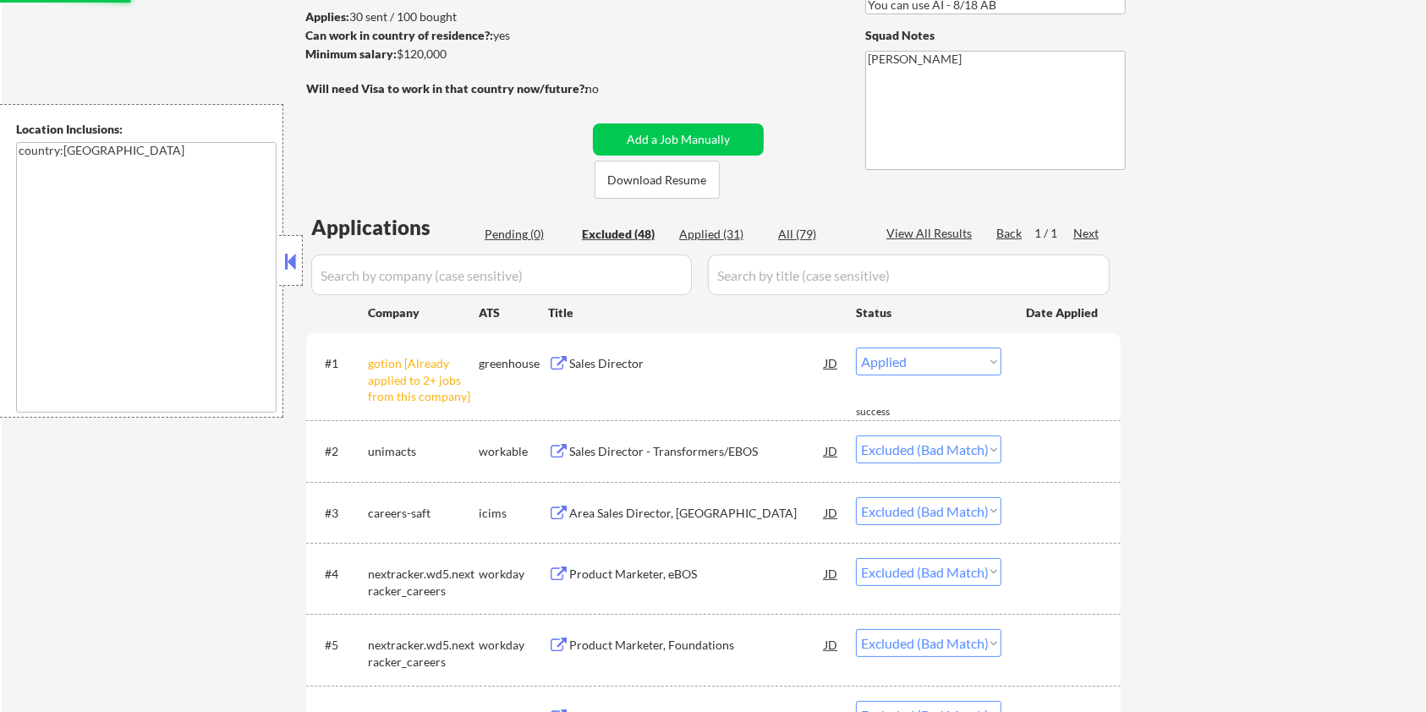
select select ""excluded__expired_""
select select ""excluded__bad_match_""
select select ""excluded__other_""
select select ""excluded__bad_match_""
select select ""excluded__other_""
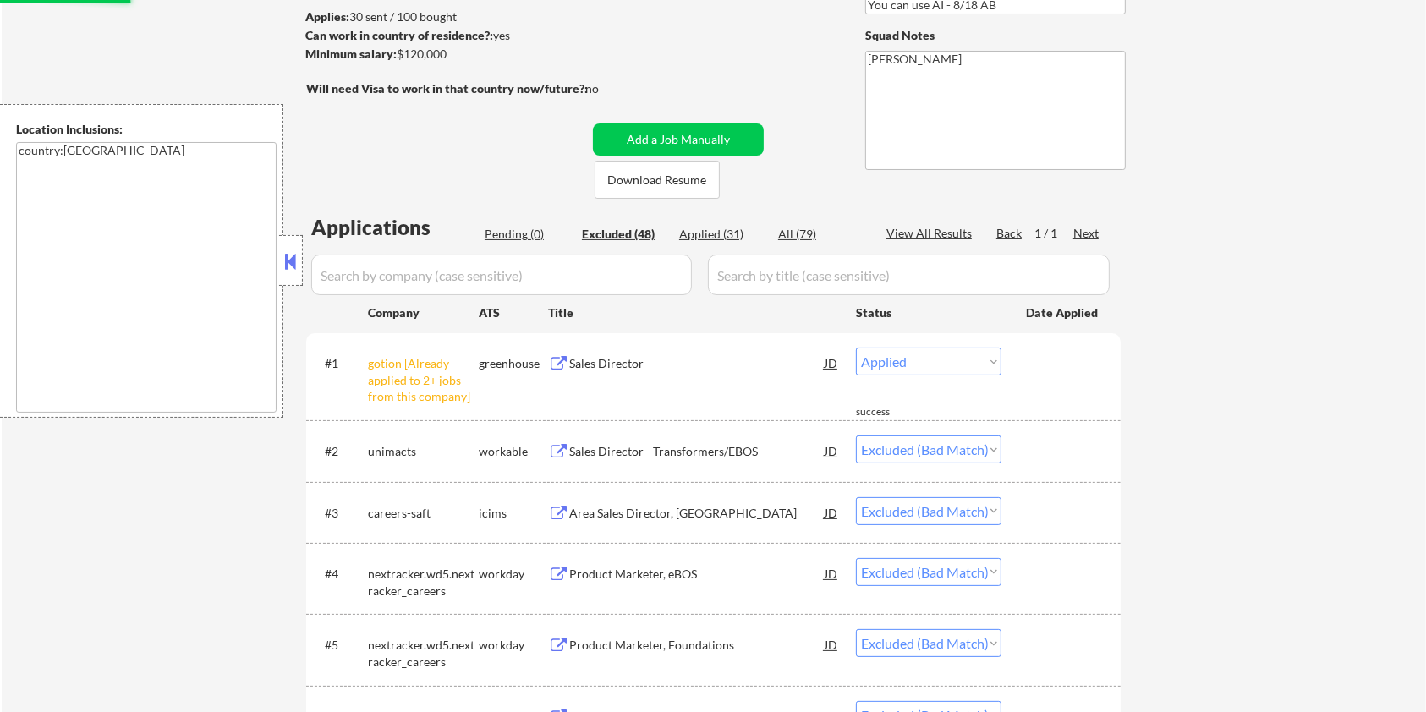
select select ""excluded__bad_match_""
select select ""excluded__expired_""
select select ""excluded__bad_match_""
select select ""excluded__expired_""
select select ""excluded__bad_match_""
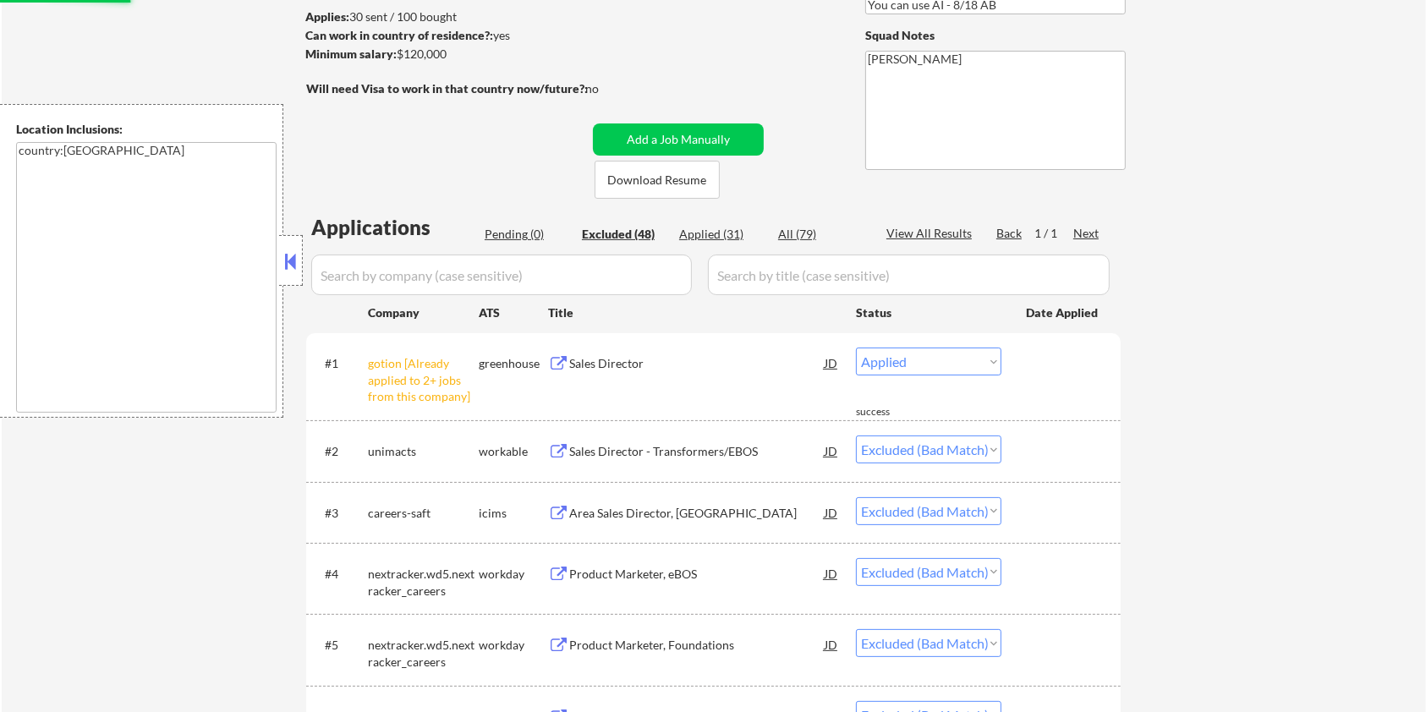
select select ""excluded__expired_""
select select ""excluded__bad_match_""
select select ""excluded__expired_""
select select ""excluded__bad_match_""
select select ""excluded__expired_""
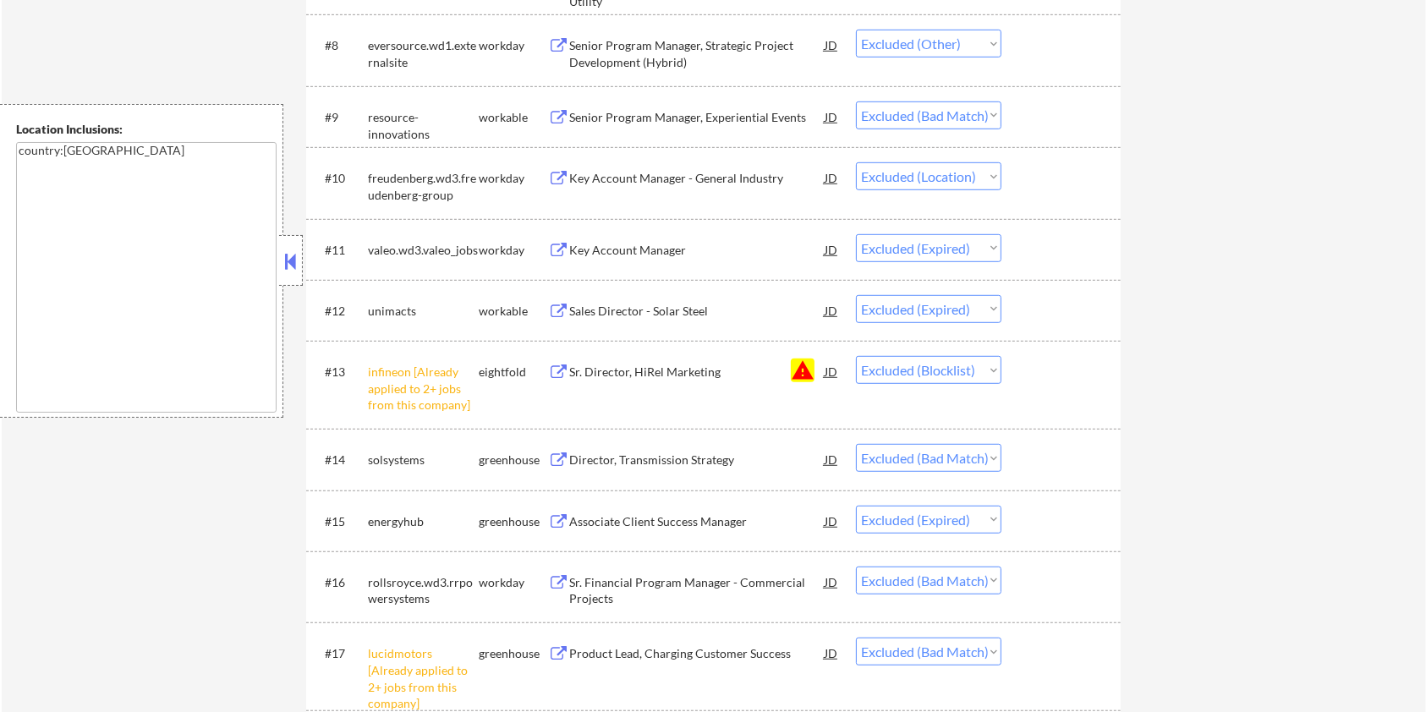
scroll to position [902, 0]
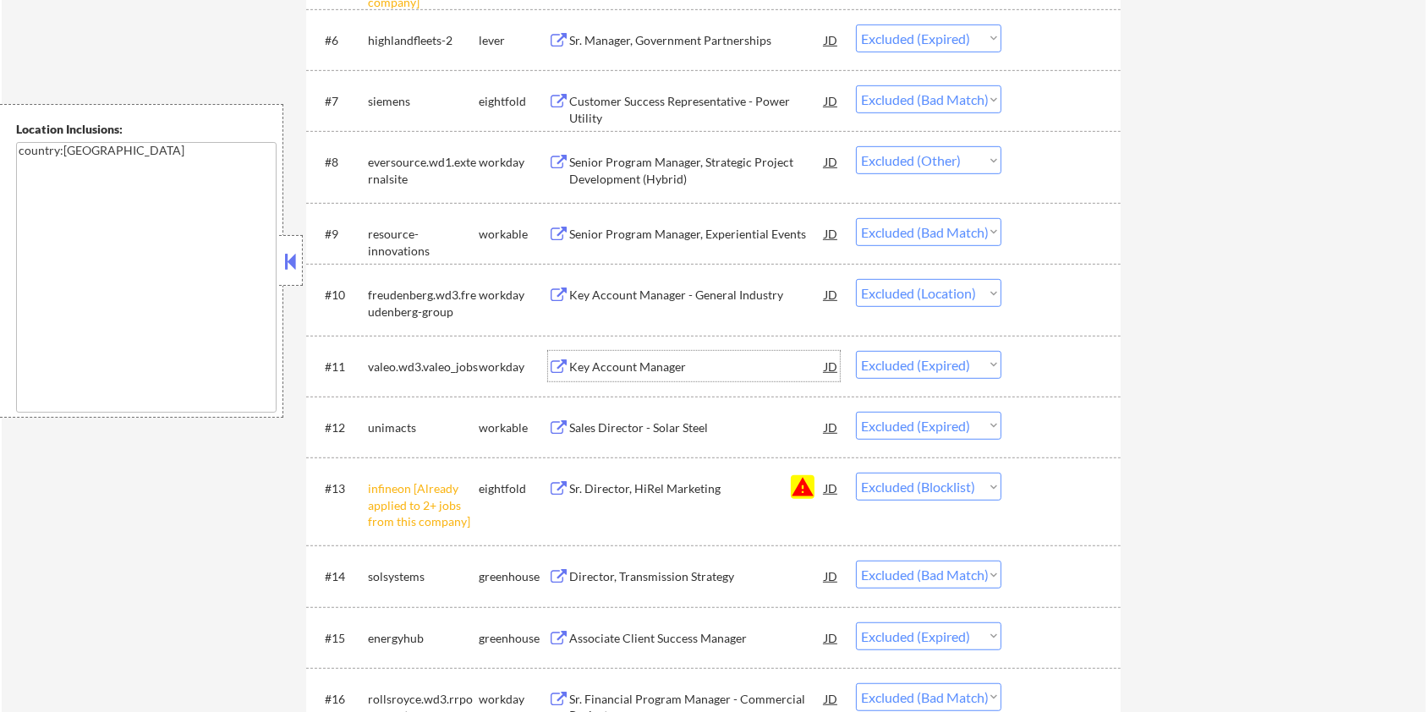
click at [683, 365] on div "Key Account Manager" at bounding box center [696, 367] width 255 height 17
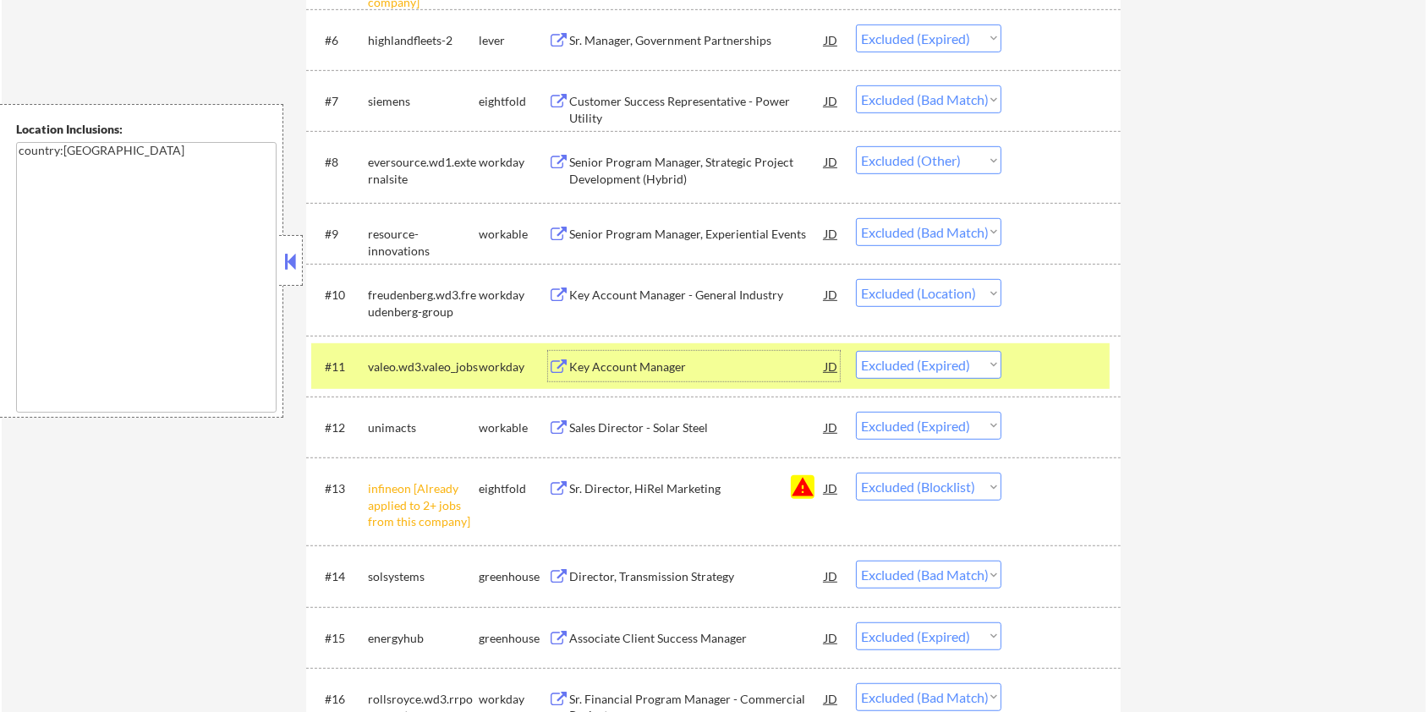
click at [699, 287] on div "Key Account Manager - General Industry" at bounding box center [696, 295] width 255 height 17
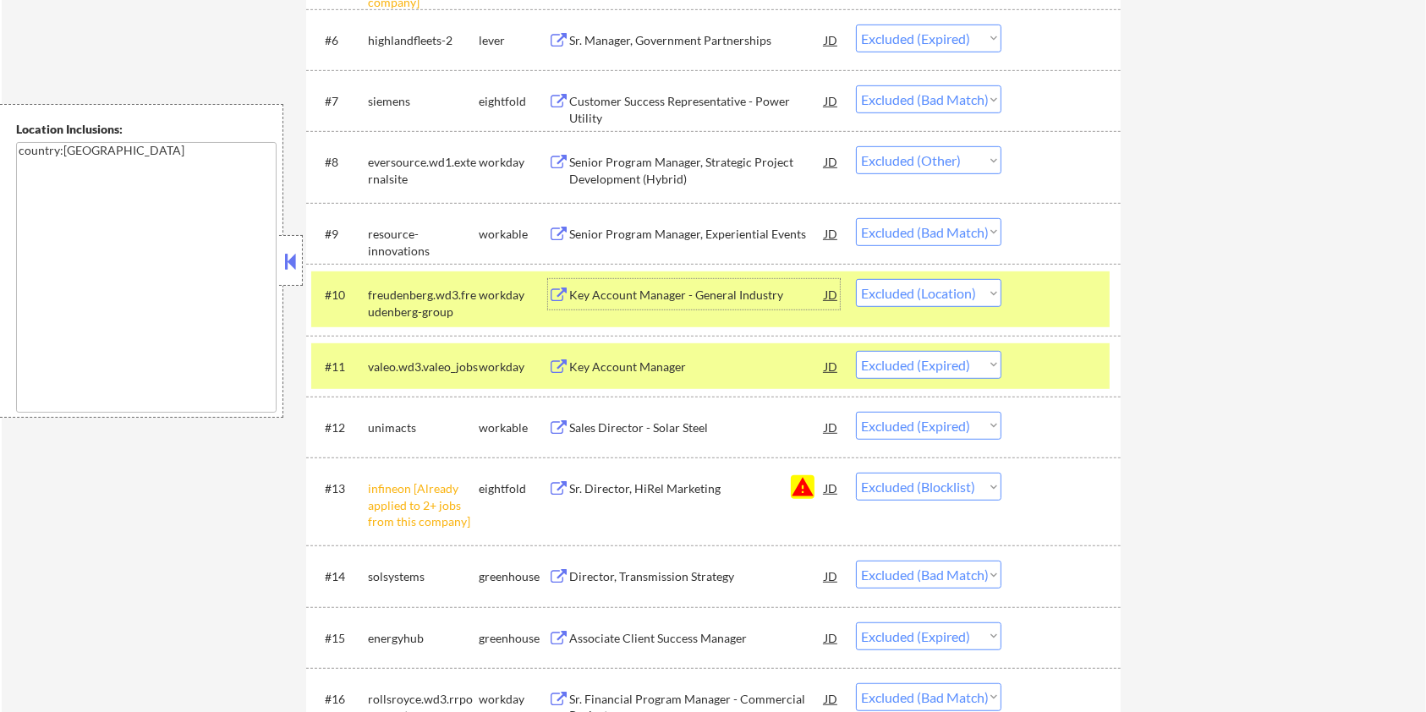
click at [920, 293] on select "Choose an option... Pending Applied Excluded (Questions) Excluded (Expired) Exc…" at bounding box center [928, 293] width 145 height 28
click at [856, 279] on select "Choose an option... Pending Applied Excluded (Questions) Excluded (Expired) Exc…" at bounding box center [928, 293] width 145 height 28
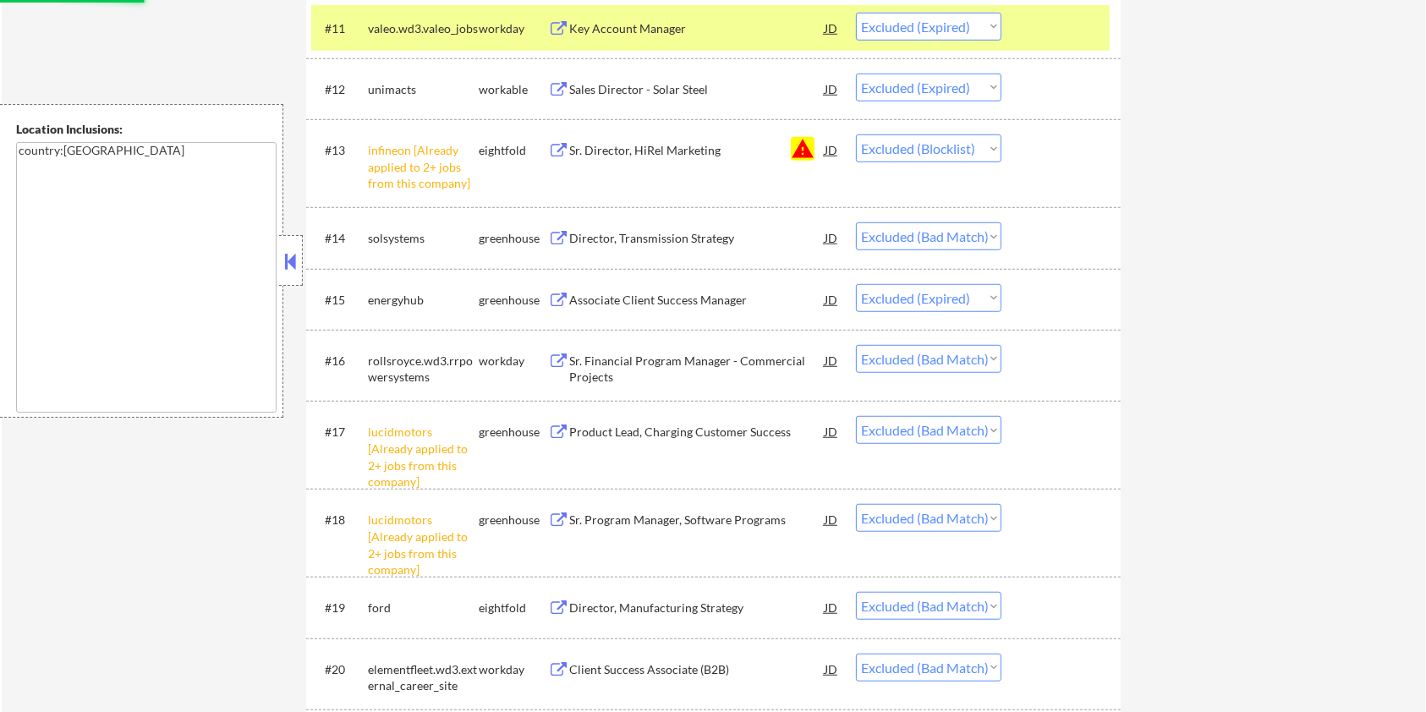
select select ""excluded__expired_""
select select ""excluded__blocklist_""
select select ""excluded__bad_match_""
select select ""excluded__expired_""
select select ""excluded__bad_match_""
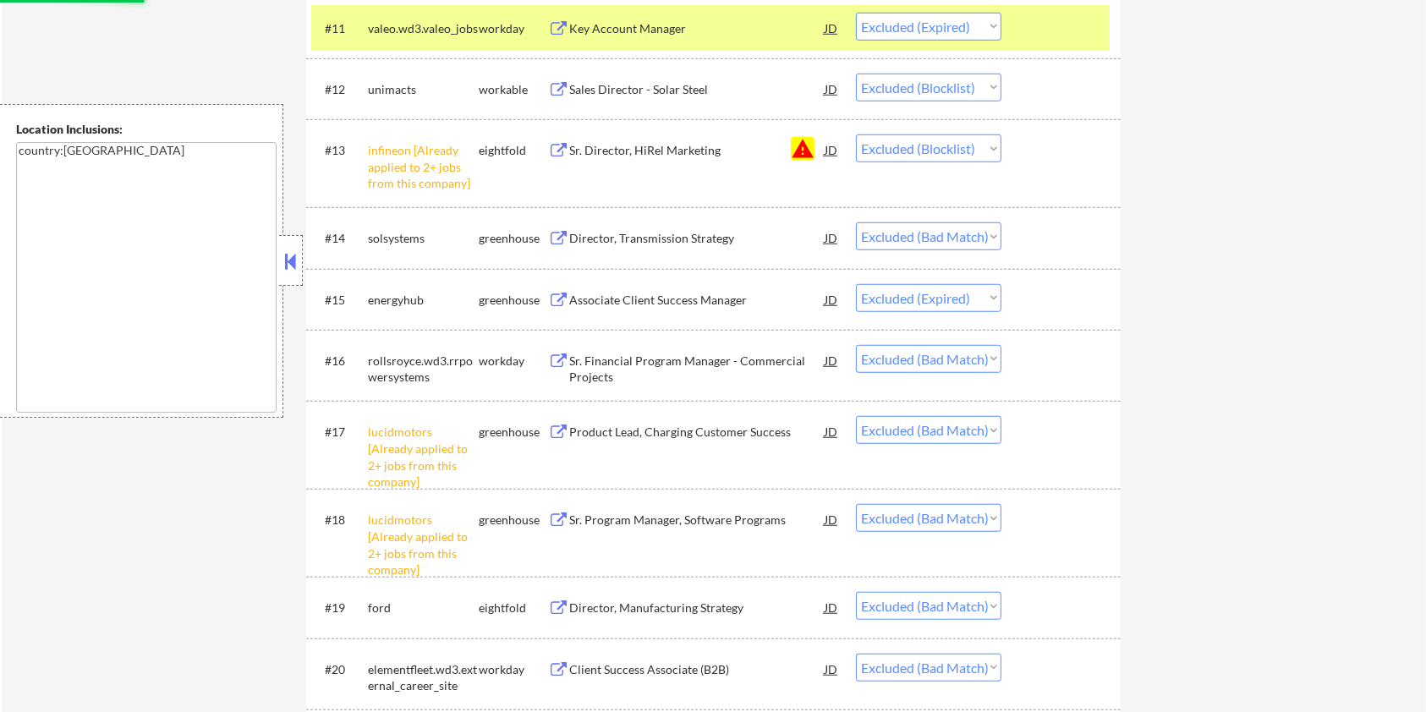
select select ""excluded__expired_""
select select ""excluded__bad_match_""
select select ""excluded__expired_""
select select ""excluded__bad_match_""
select select ""excluded__other_""
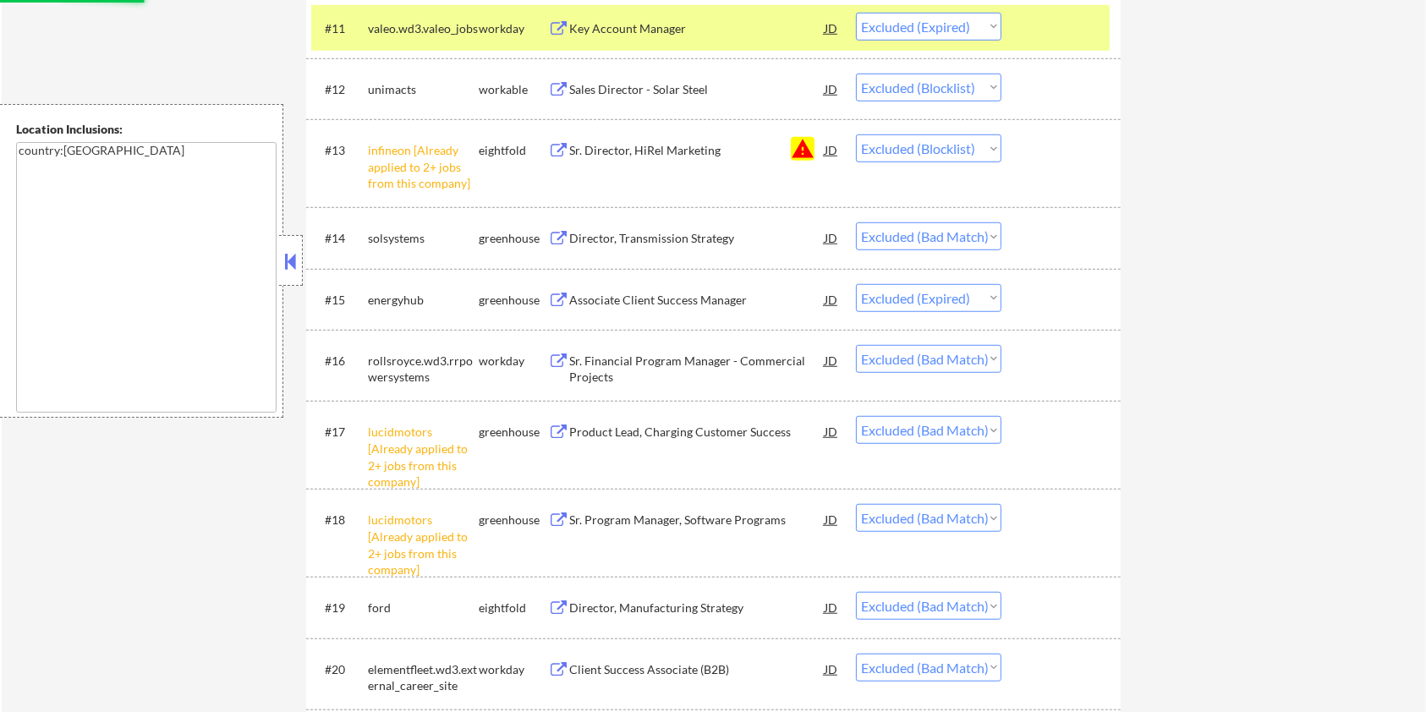
select select ""excluded__bad_match_""
select select ""excluded__other_""
select select ""excluded__bad_match_""
select select ""excluded__expired_""
select select ""excluded__bad_match_""
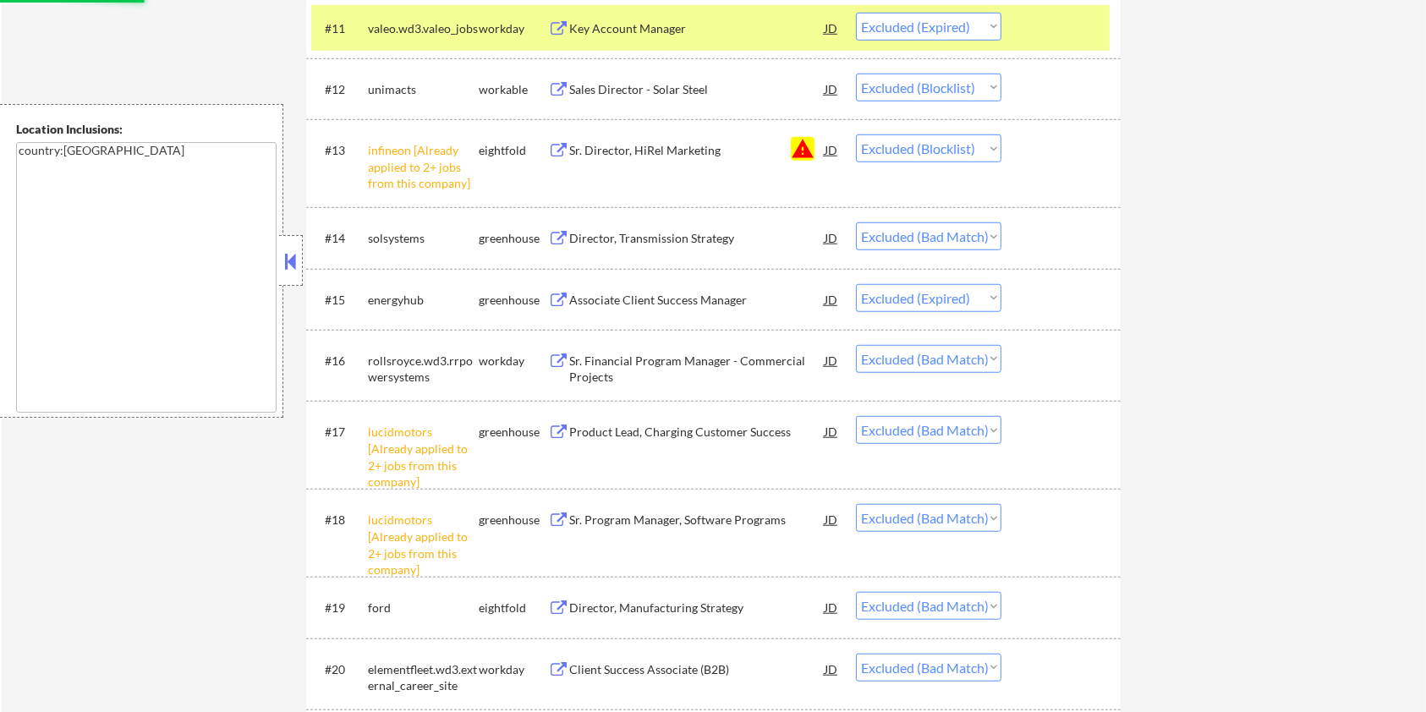
select select ""excluded__expired_""
select select ""excluded__bad_match_""
select select ""excluded__expired_""
select select ""excluded__bad_match_""
select select ""excluded__expired_""
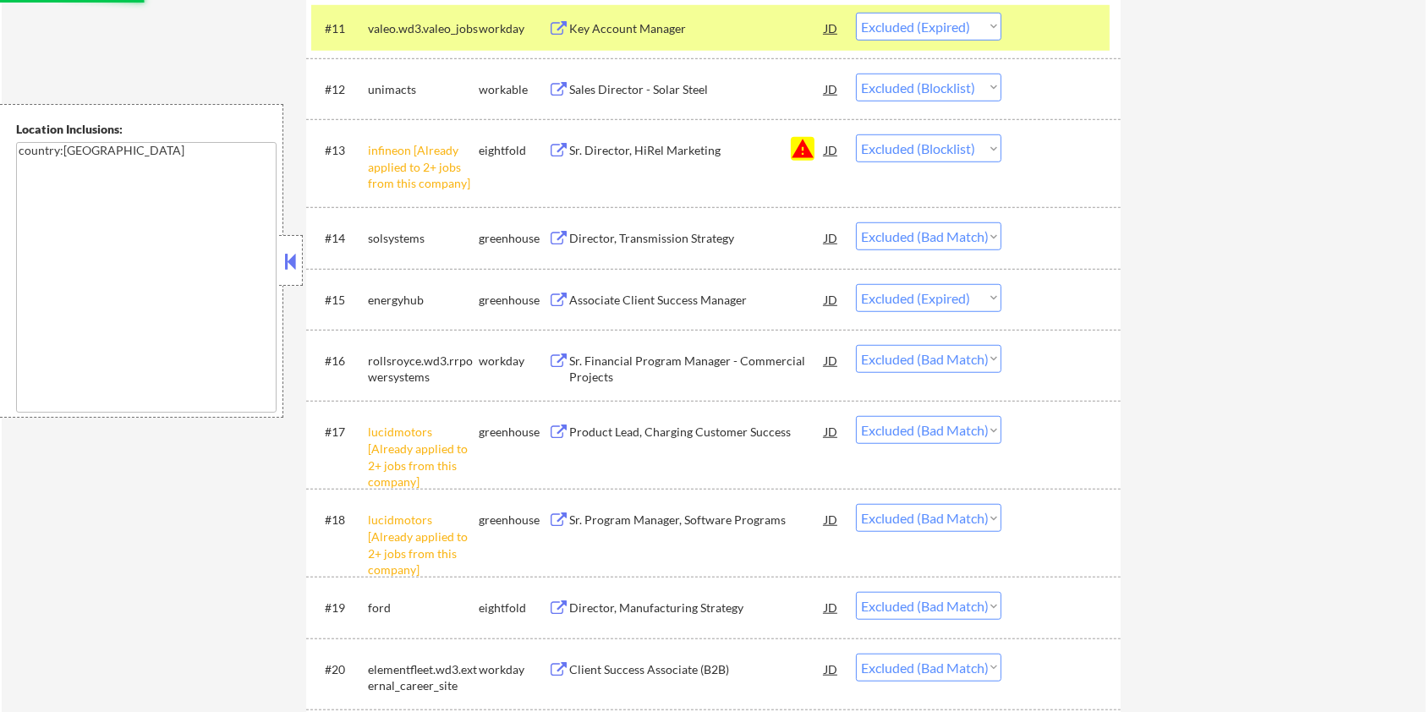
select select ""excluded__bad_match_""
select select ""excluded__expired_""
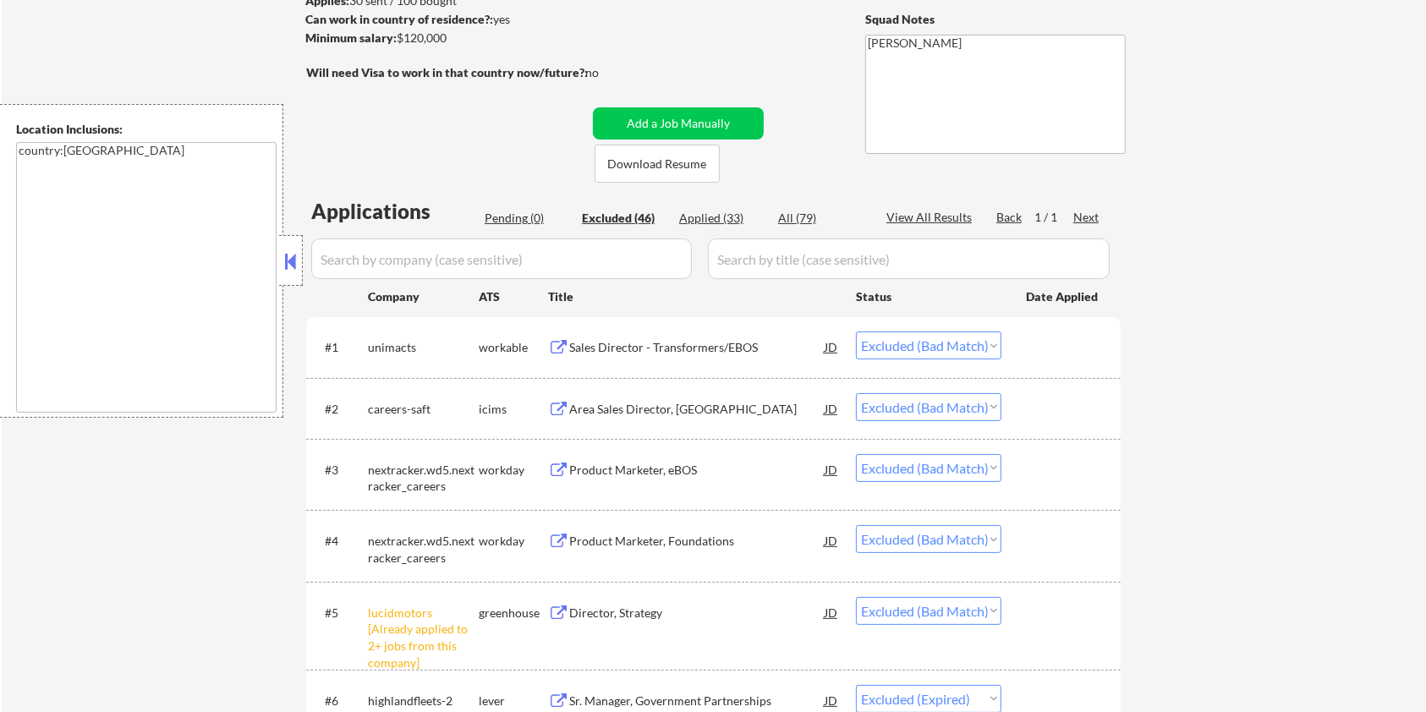
scroll to position [178, 0]
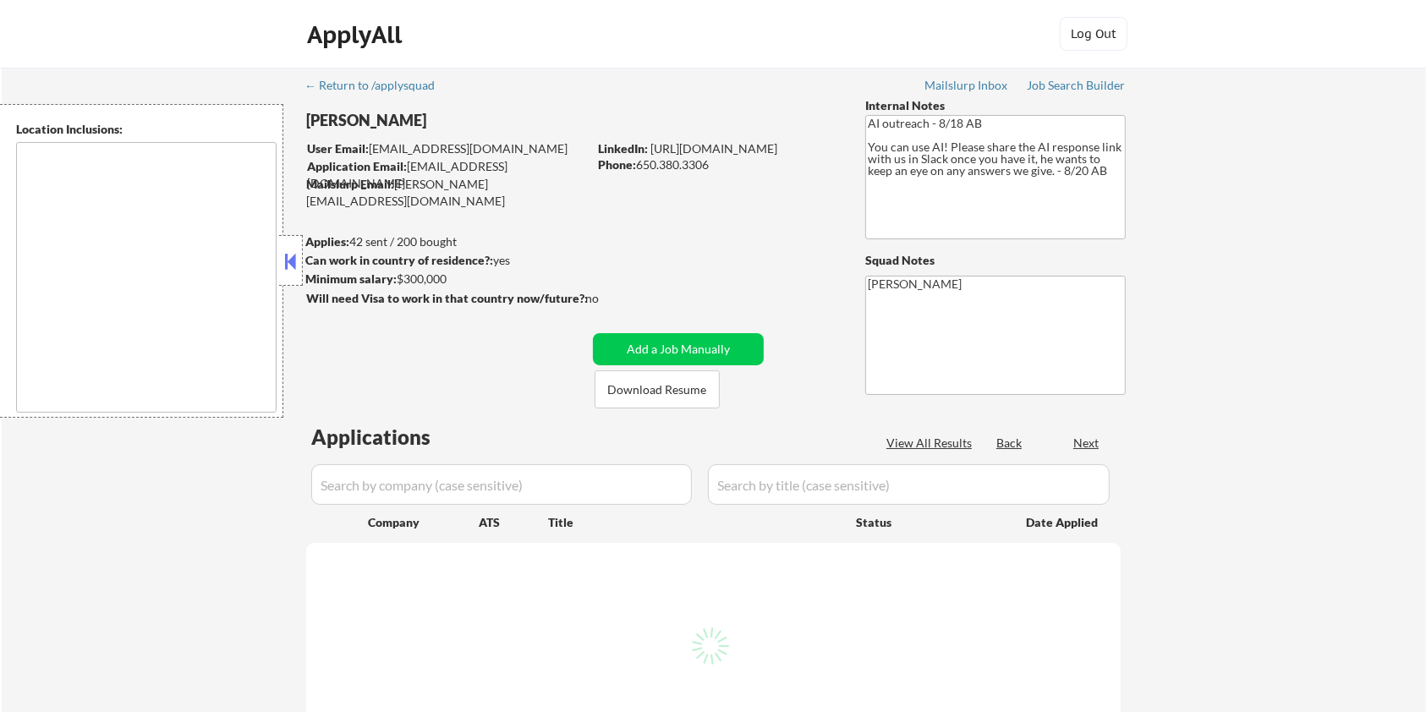
type textarea "San Francisco, CA Daly City, CA South San Francisco, CA Brisbane, CA Colma, CA …"
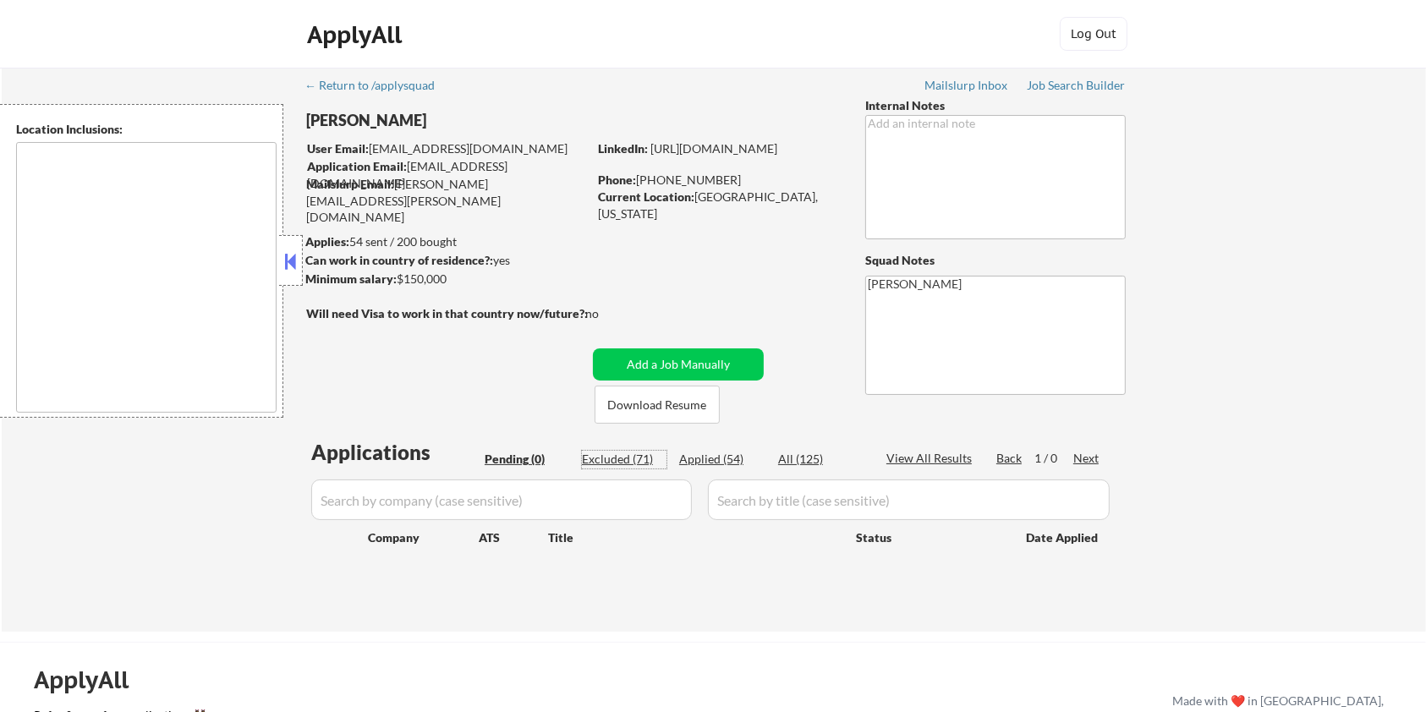
click at [613, 458] on div "Excluded (71)" at bounding box center [624, 459] width 85 height 17
select select ""excluded__location_""
select select ""excluded__expired_""
select select ""excluded""
select select ""excluded__location_""
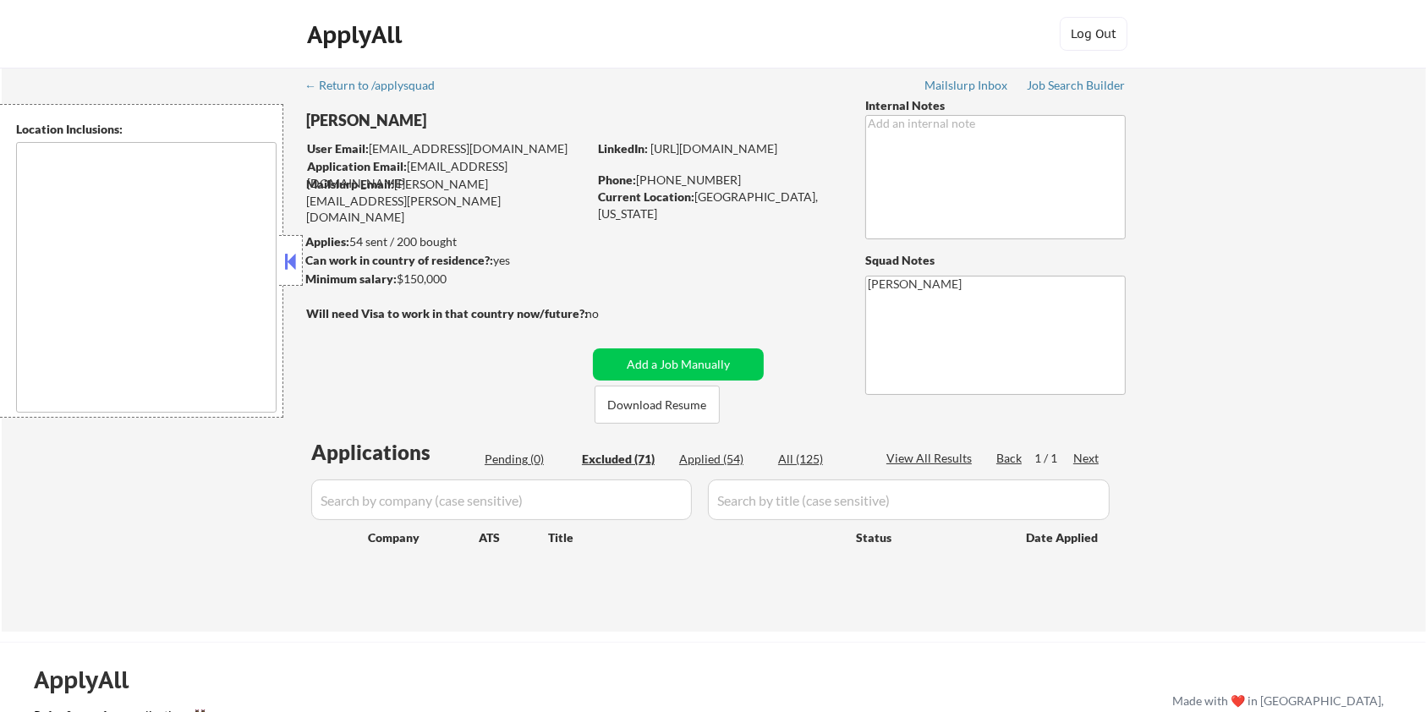
select select ""excluded__expired_""
select select ""excluded""
select select ""excluded__location_""
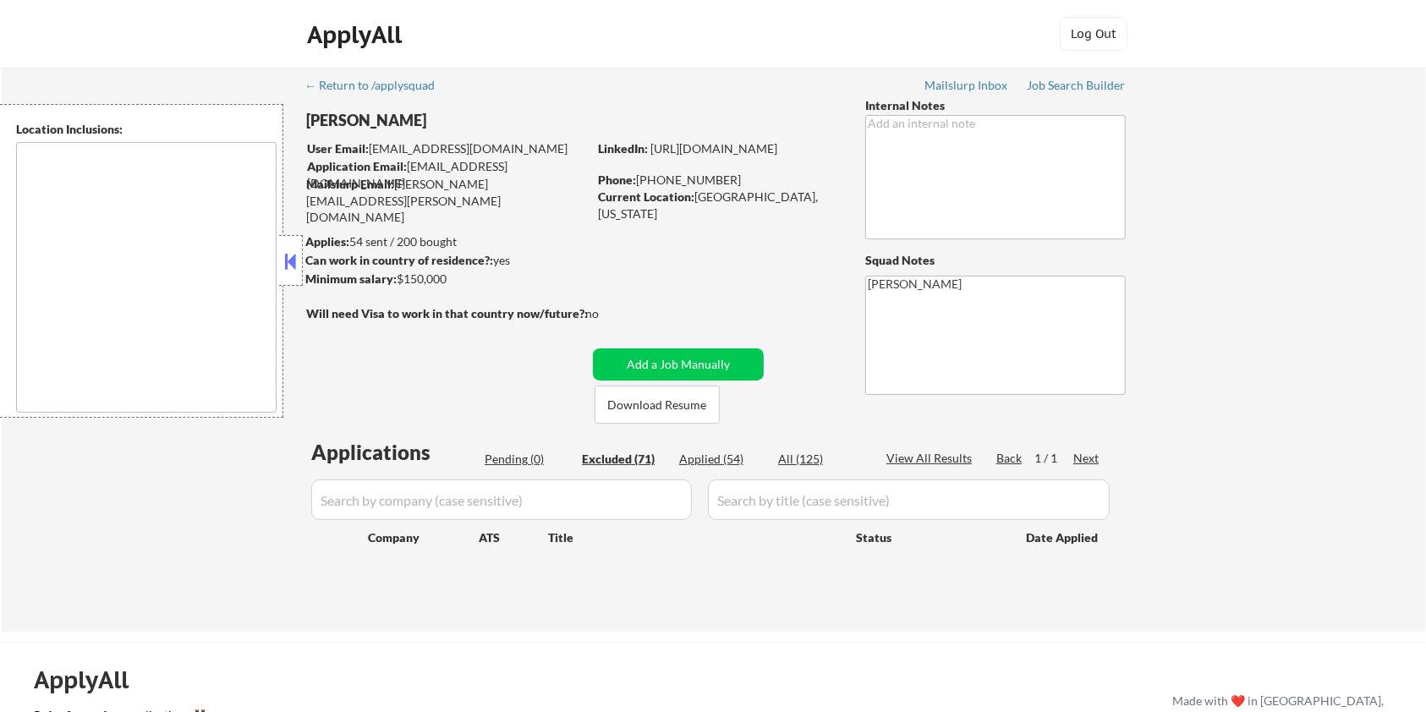
select select ""excluded__expired_""
select select ""excluded__location_""
select select ""excluded__expired_""
select select ""excluded__bad_match_""
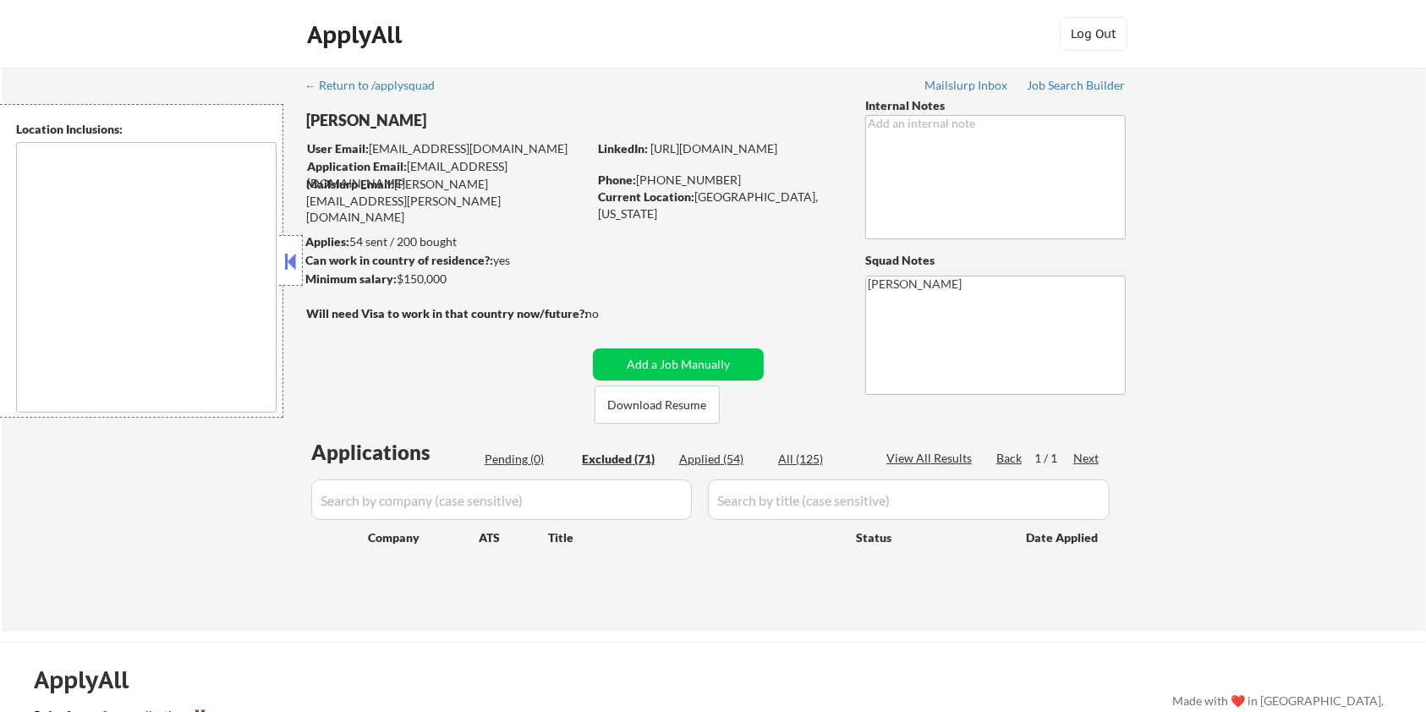
select select ""excluded__location_""
select select ""excluded""
select select ""excluded__expired_""
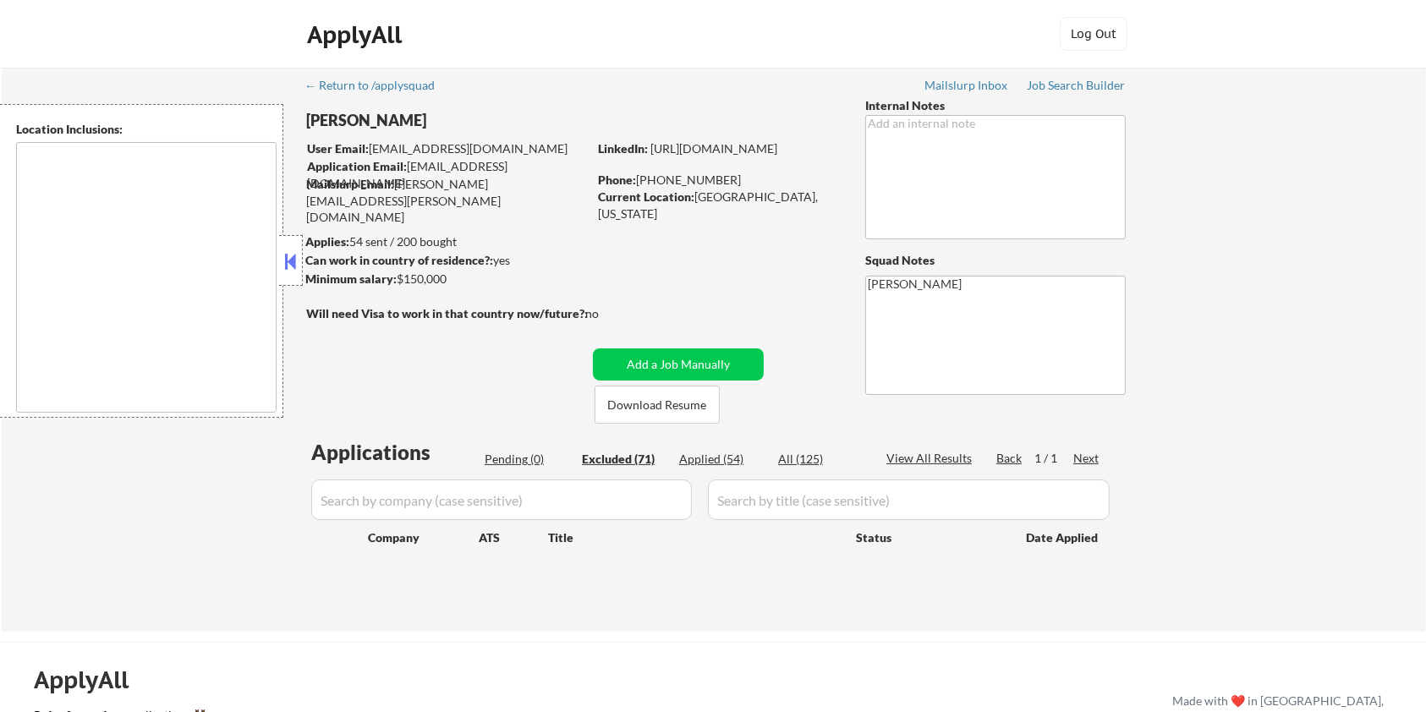
select select ""excluded__location_""
select select ""excluded__expired_""
select select ""excluded__salary_""
select select ""excluded__expired_""
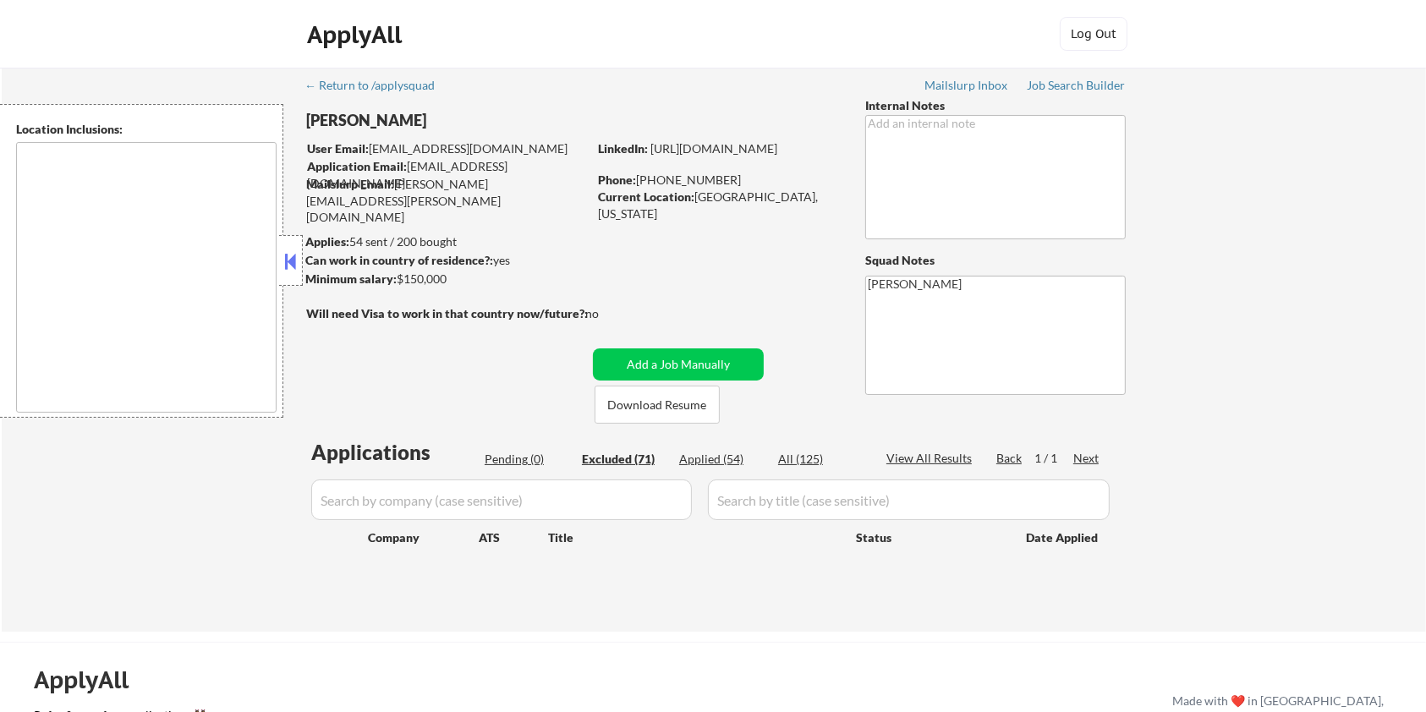
select select ""excluded__location_""
select select ""excluded__expired_""
select select ""excluded__location_""
select select ""excluded__salary_""
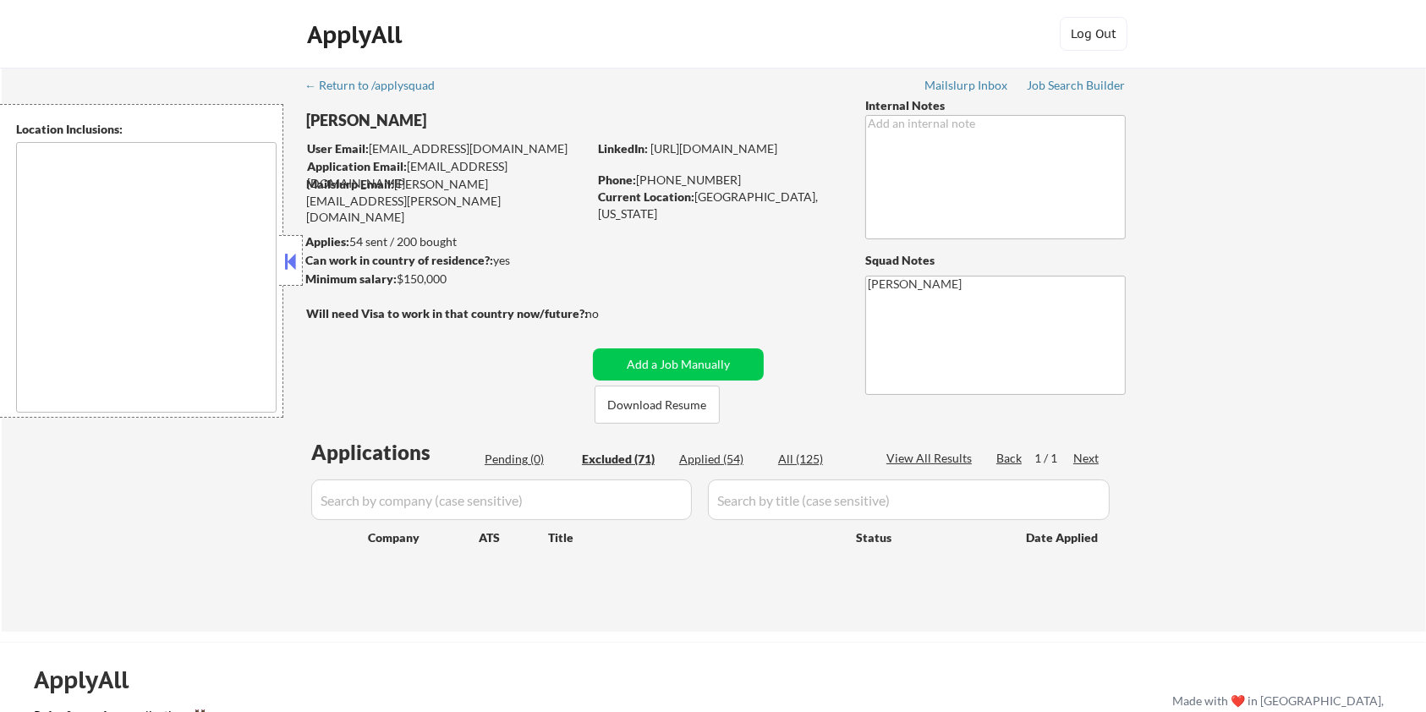
select select ""excluded__location_""
select select ""excluded__expired_""
select select ""excluded__location_""
select select ""excluded""
select select ""excluded__expired_""
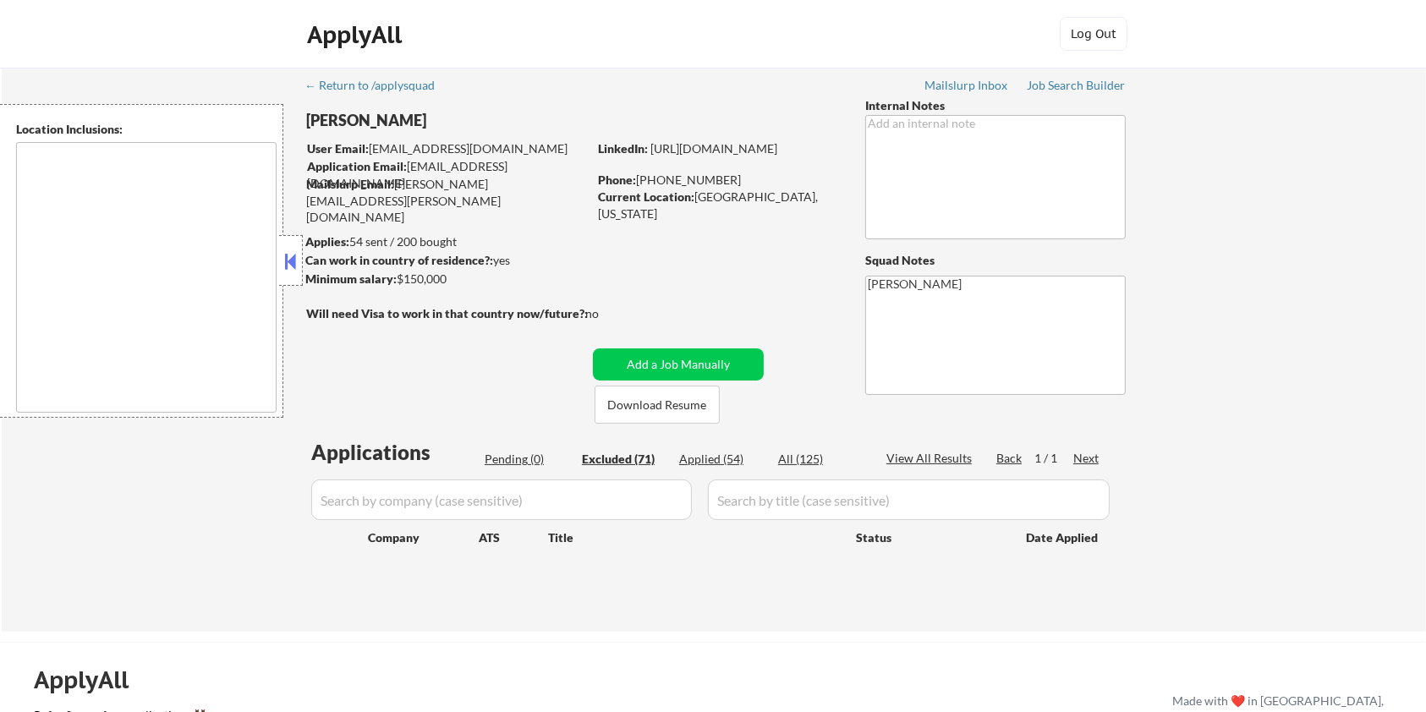
select select ""excluded""
select select ""excluded__expired_""
select select ""excluded__bad_match_""
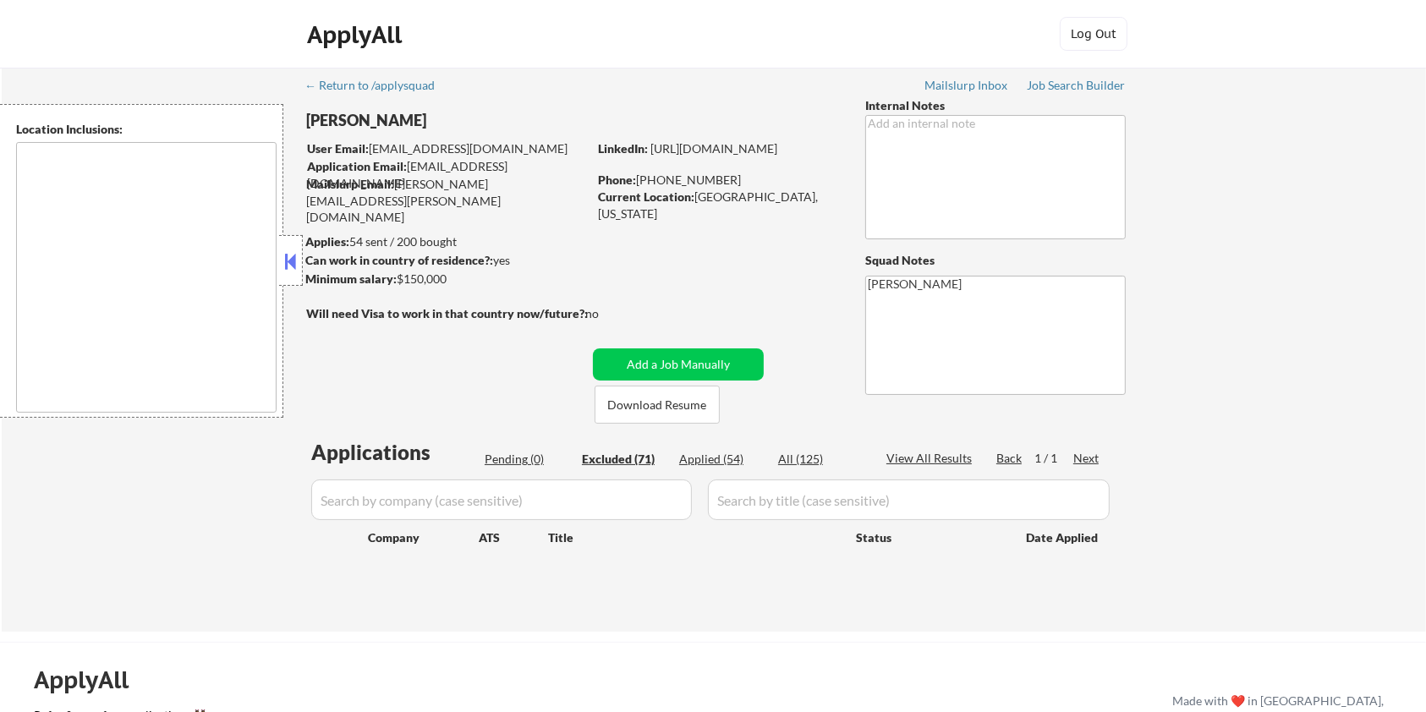
select select ""excluded__expired_""
select select ""excluded__bad_match_""
select select ""excluded__location_""
select select ""excluded__bad_match_""
select select ""excluded__expired_""
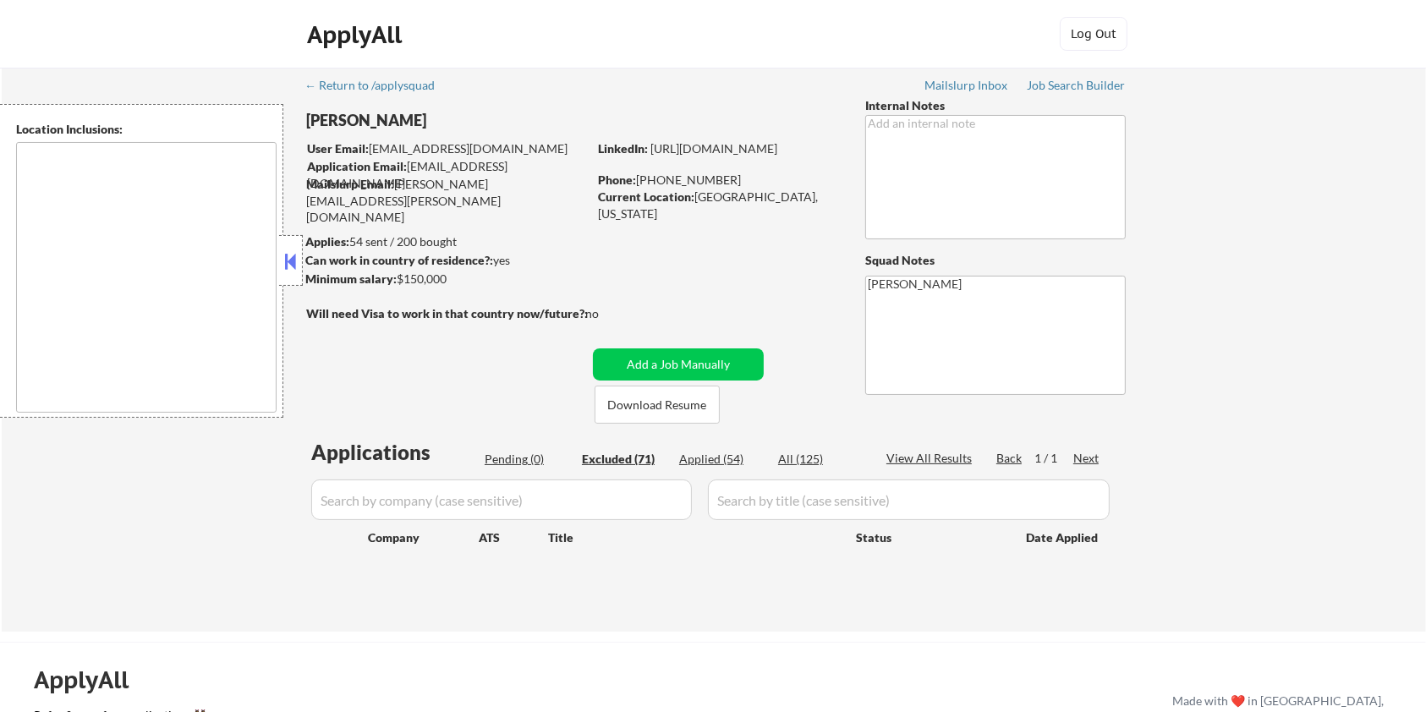
select select ""excluded__expired_""
select select ""excluded__bad_match_""
select select ""excluded__salary_""
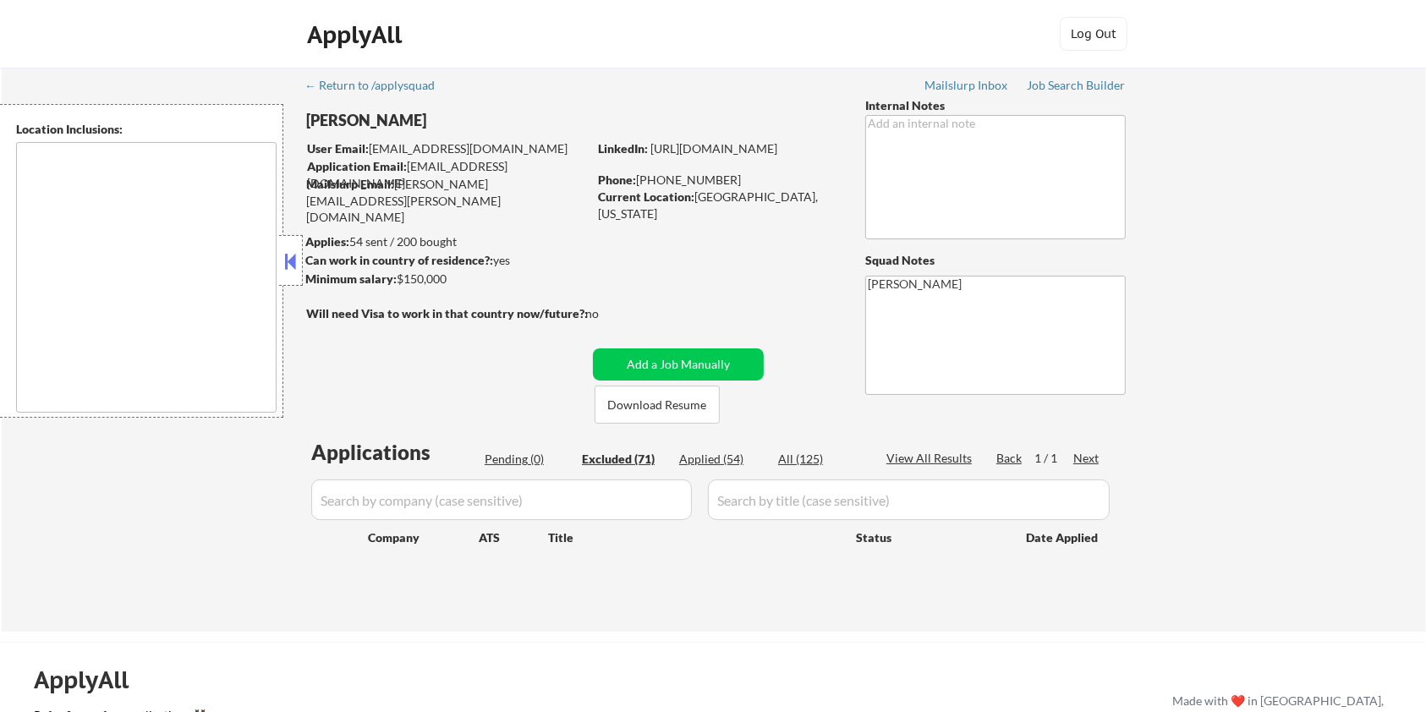
select select ""excluded__expired_""
select select ""excluded__bad_match_""
select select ""excluded__expired_""
select select ""excluded__location_""
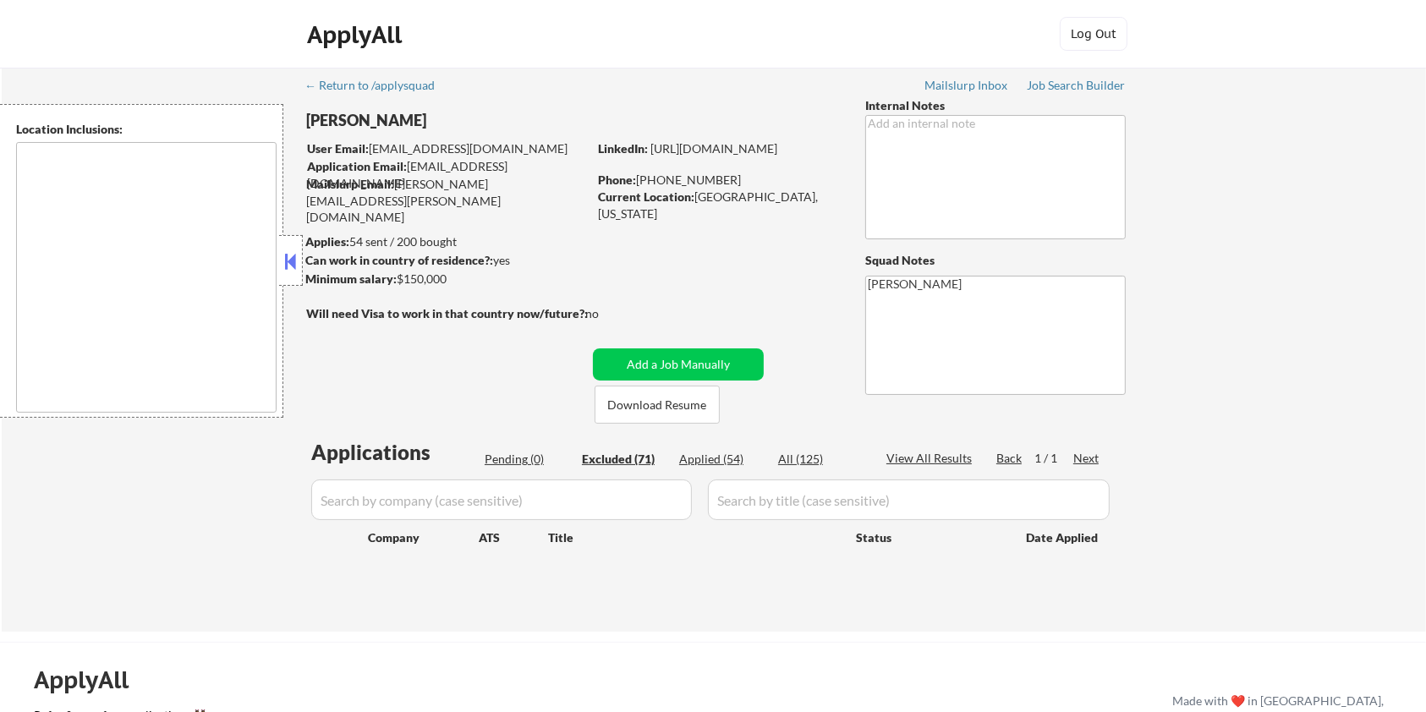
select select ""excluded__expired_""
select select ""excluded__location_""
select select ""excluded__expired_""
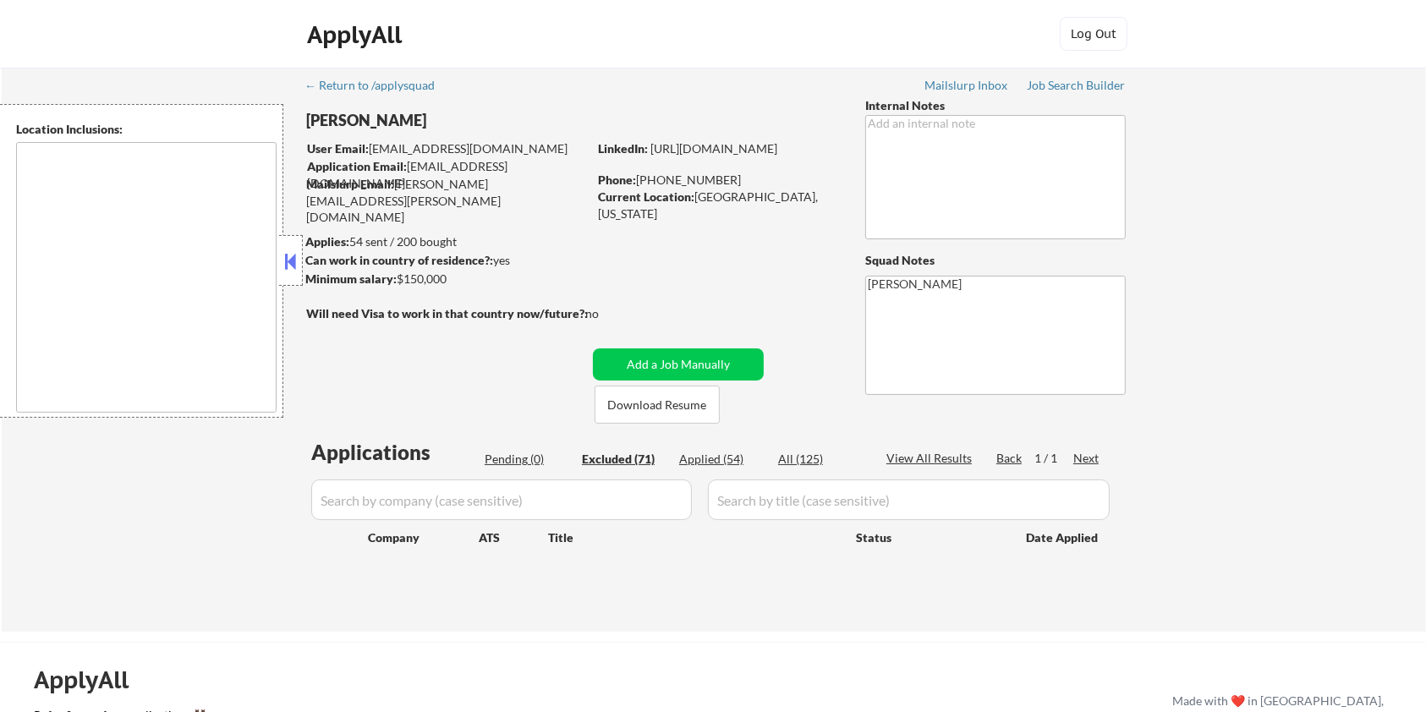
select select ""excluded__bad_match_""
select select ""excluded__location_""
select select ""excluded""
select select ""excluded__location_""
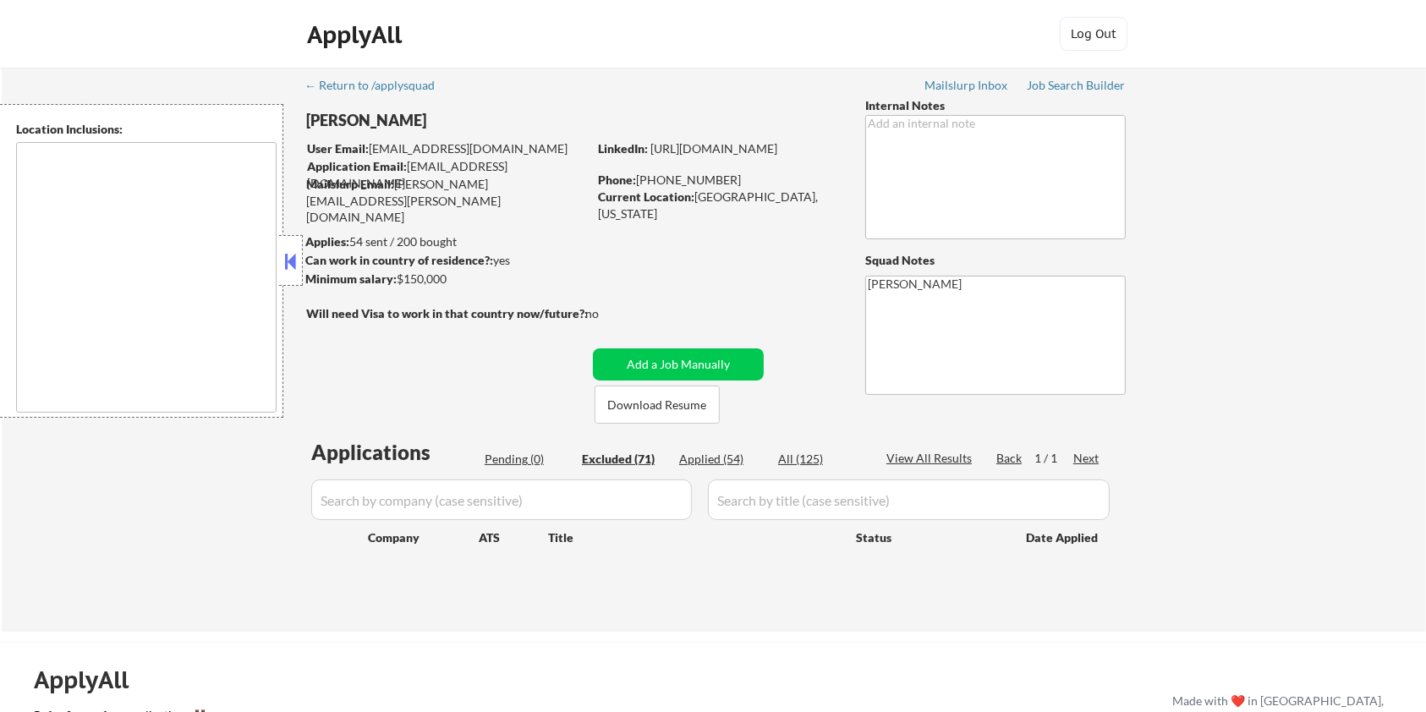
select select ""excluded__salary_""
select select ""excluded__expired_""
select select ""excluded__other_""
select select ""excluded__expired_""
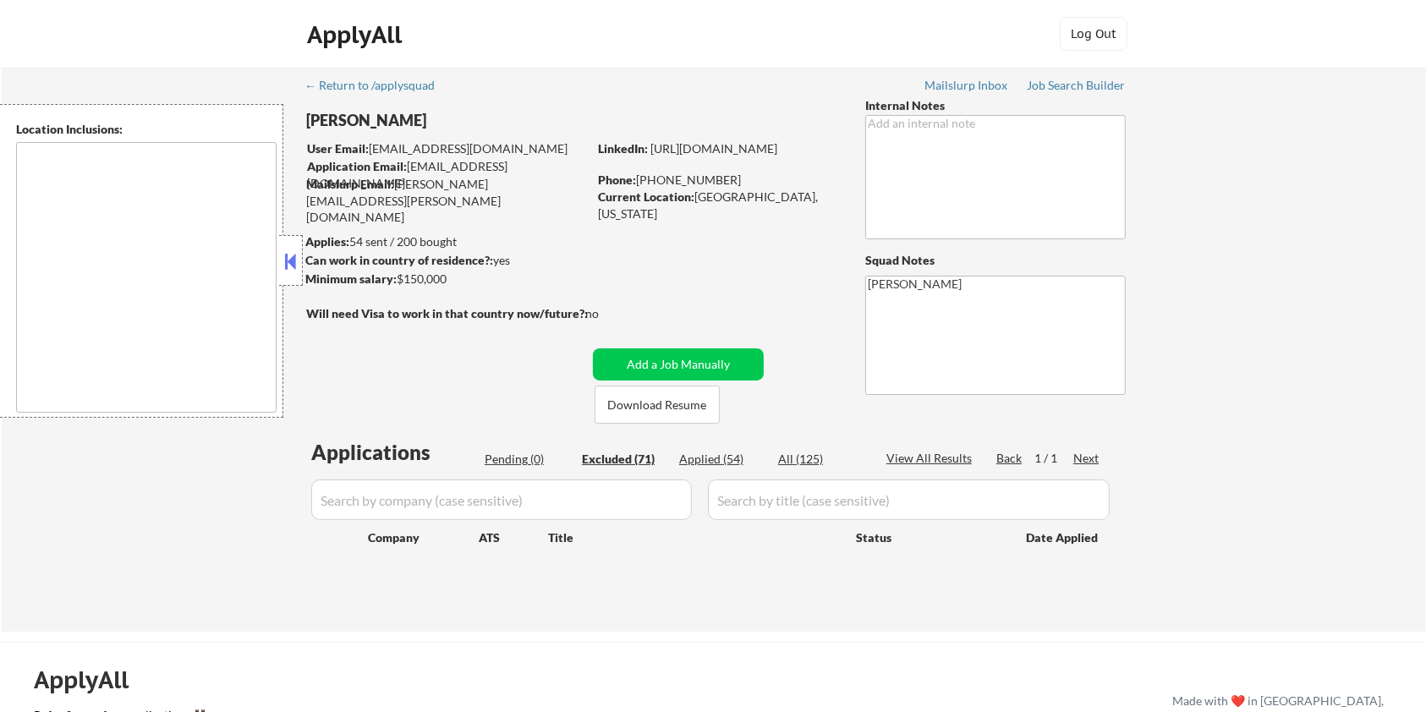
select select ""excluded__other_""
select select ""excluded__bad_match_""
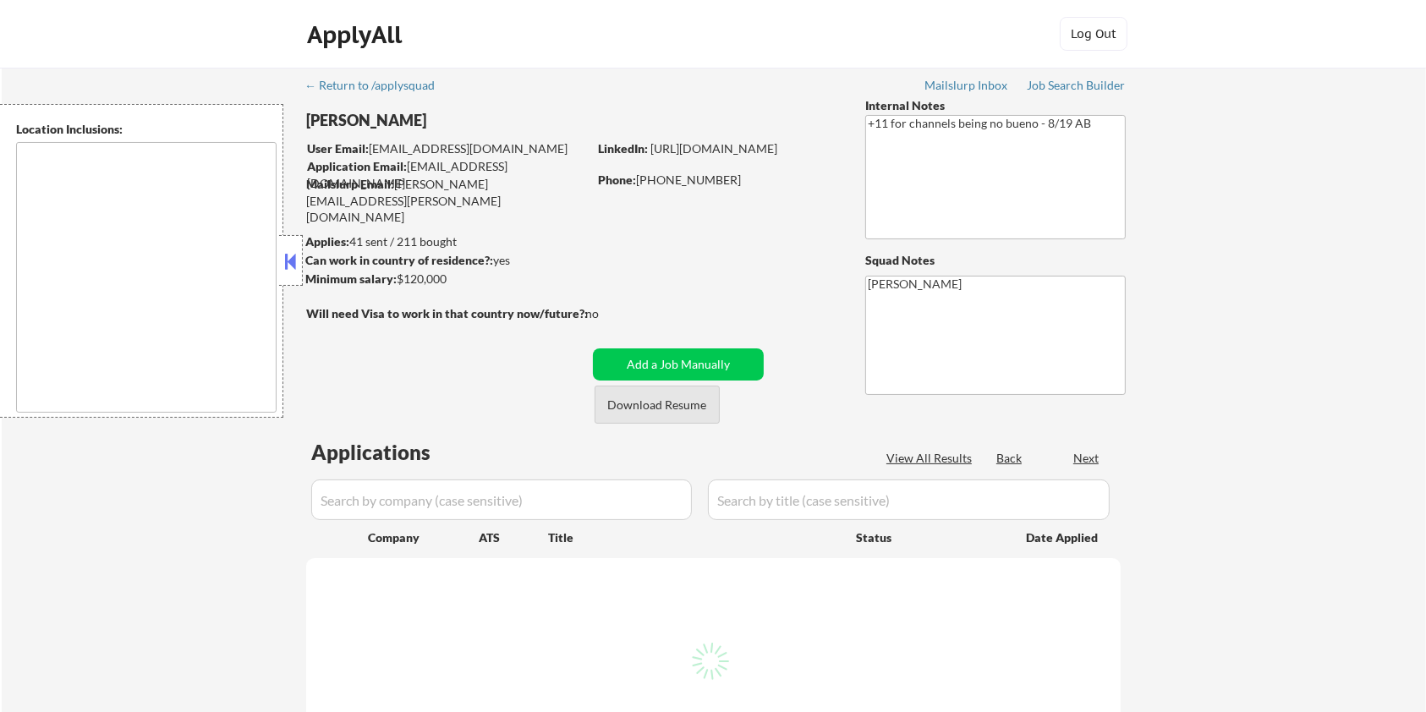
type textarea "remote"
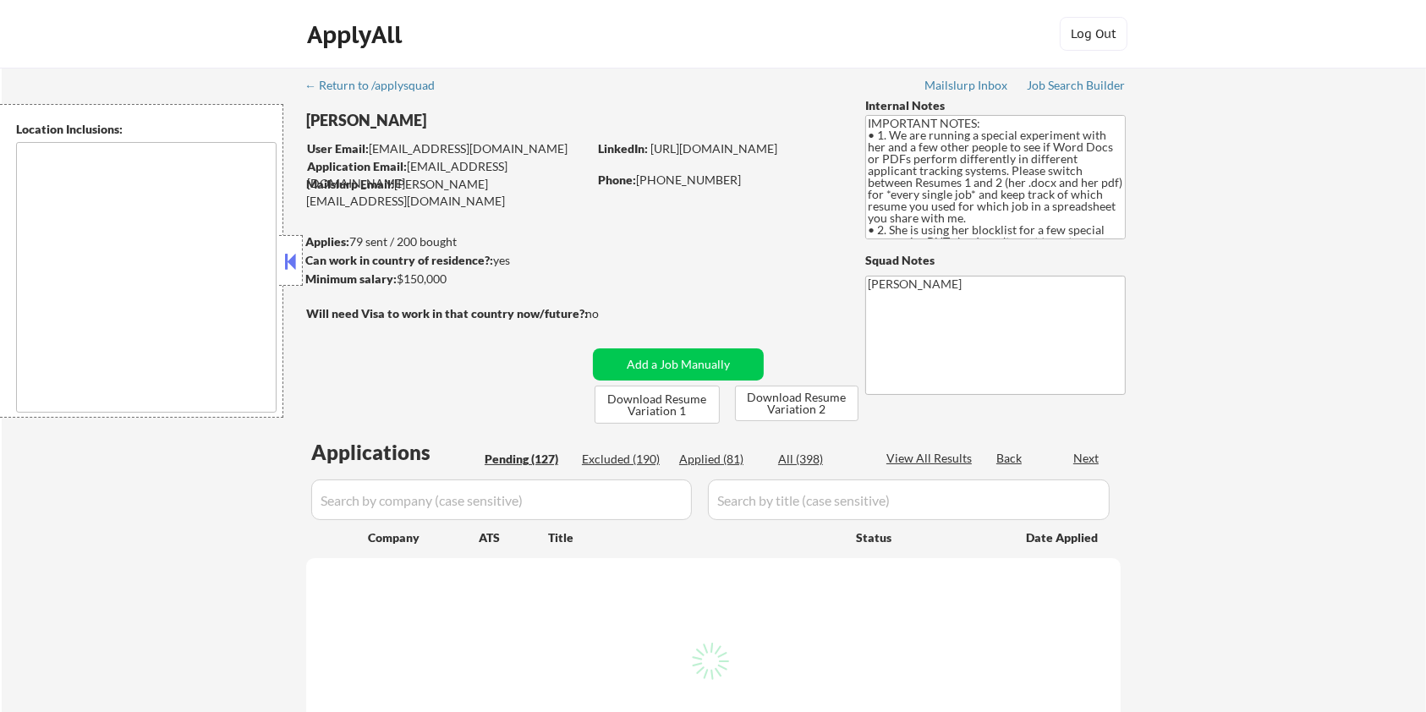
type textarea "[GEOGRAPHIC_DATA], [GEOGRAPHIC_DATA] [GEOGRAPHIC_DATA], [GEOGRAPHIC_DATA] [GEOG…"
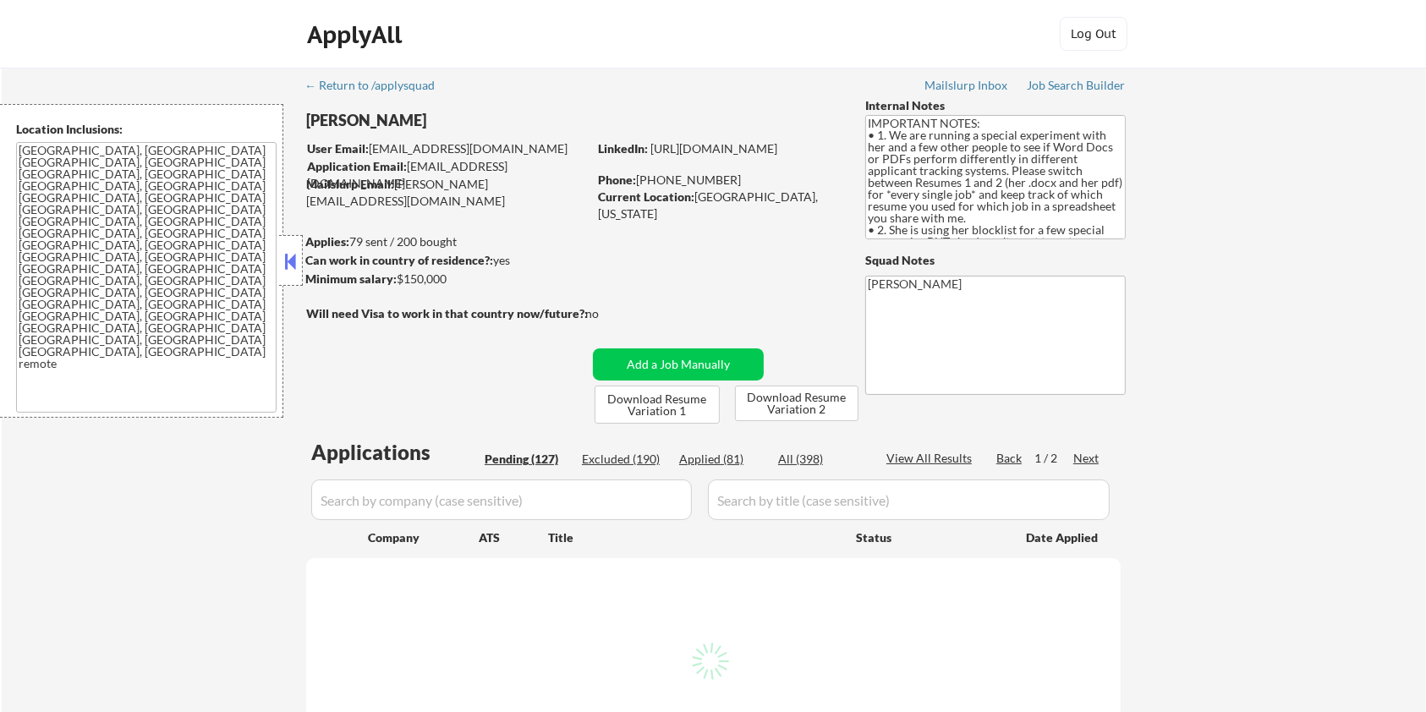
select select ""pending""
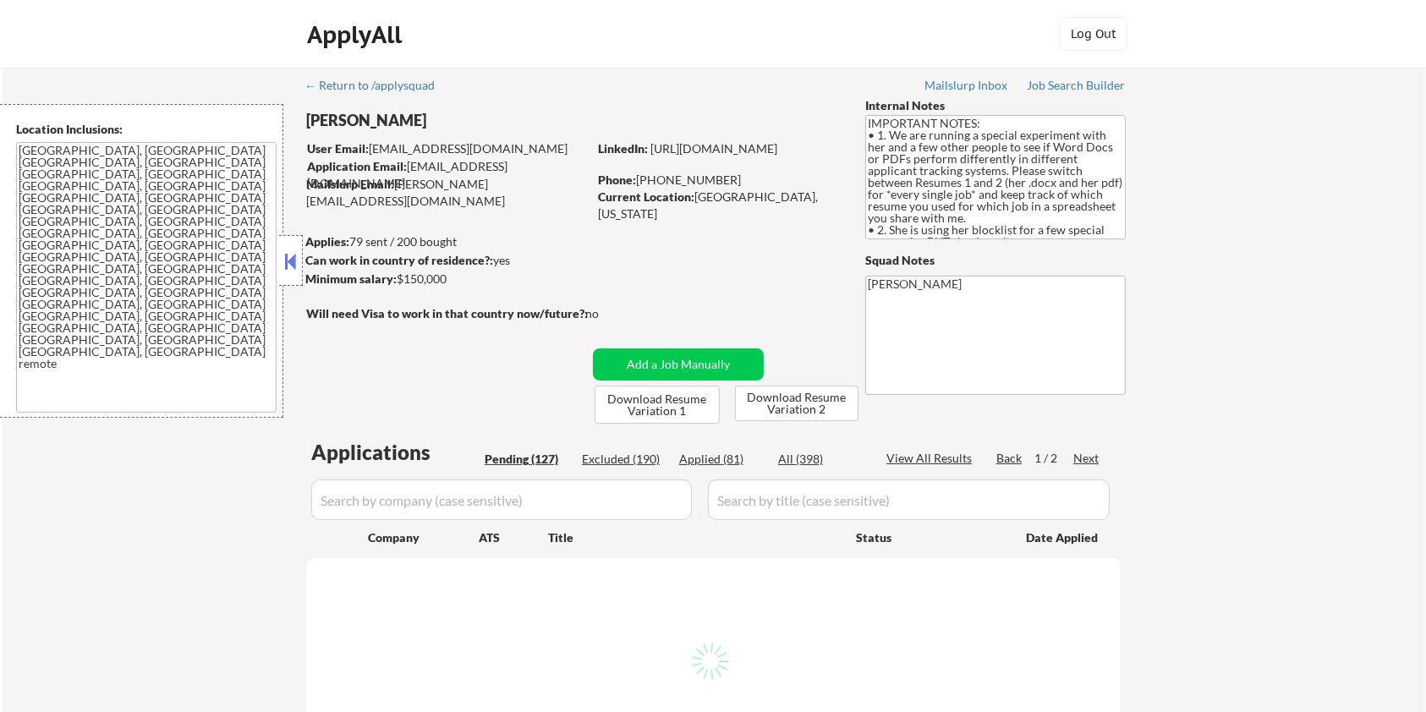
select select ""pending""
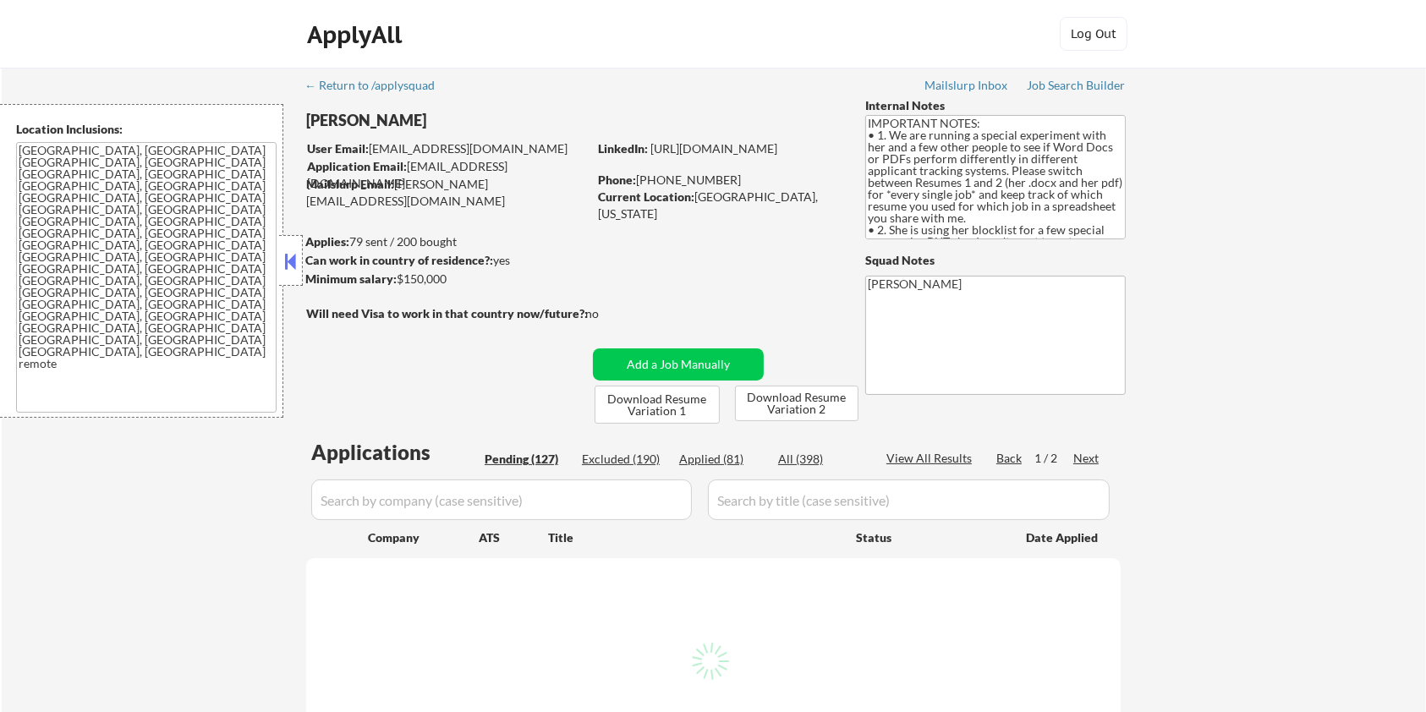
select select ""pending""
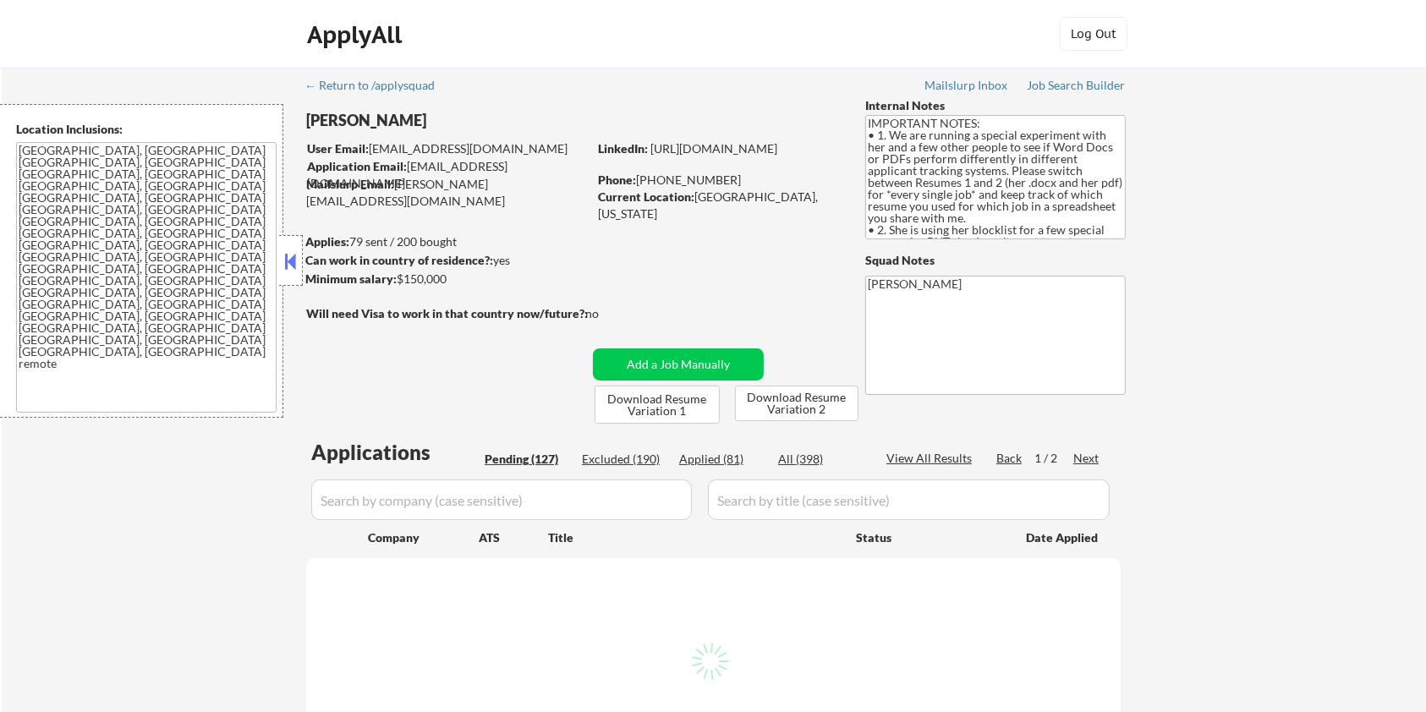
select select ""pending""
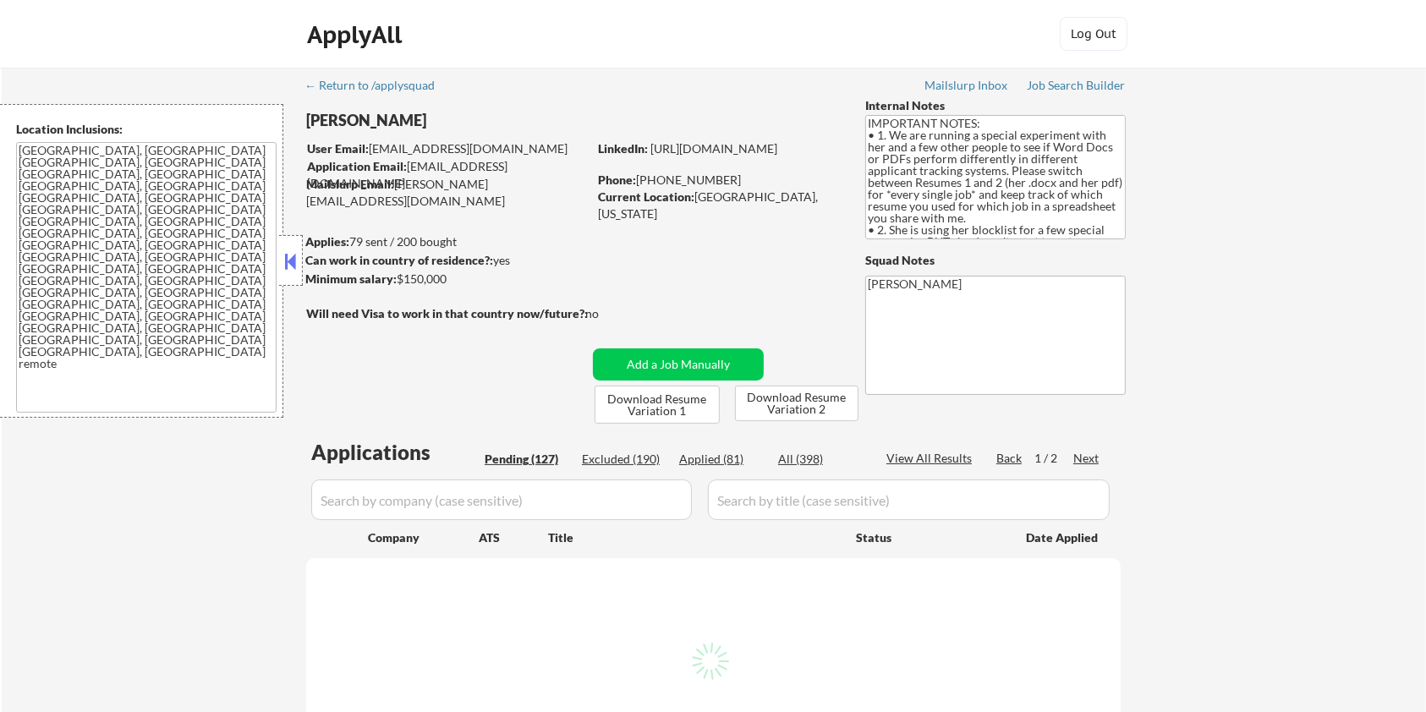
select select ""pending""
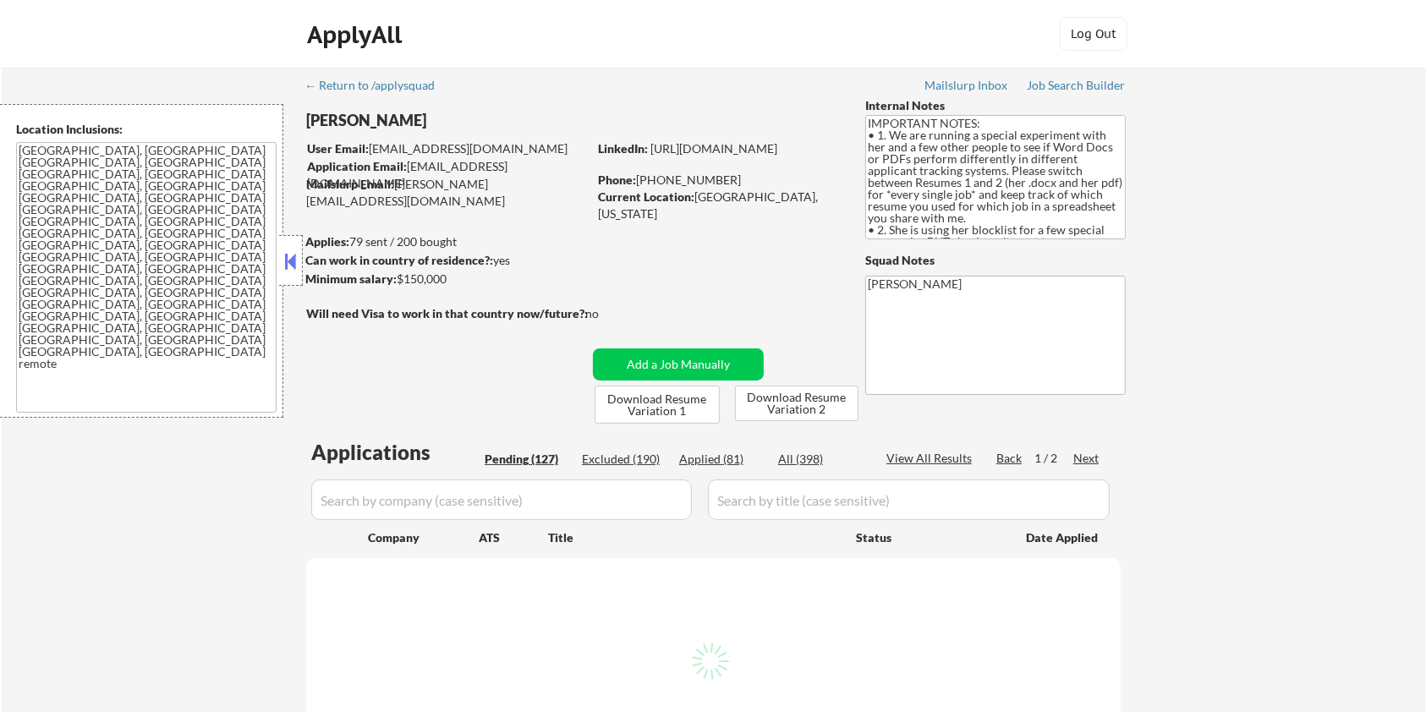
select select ""pending""
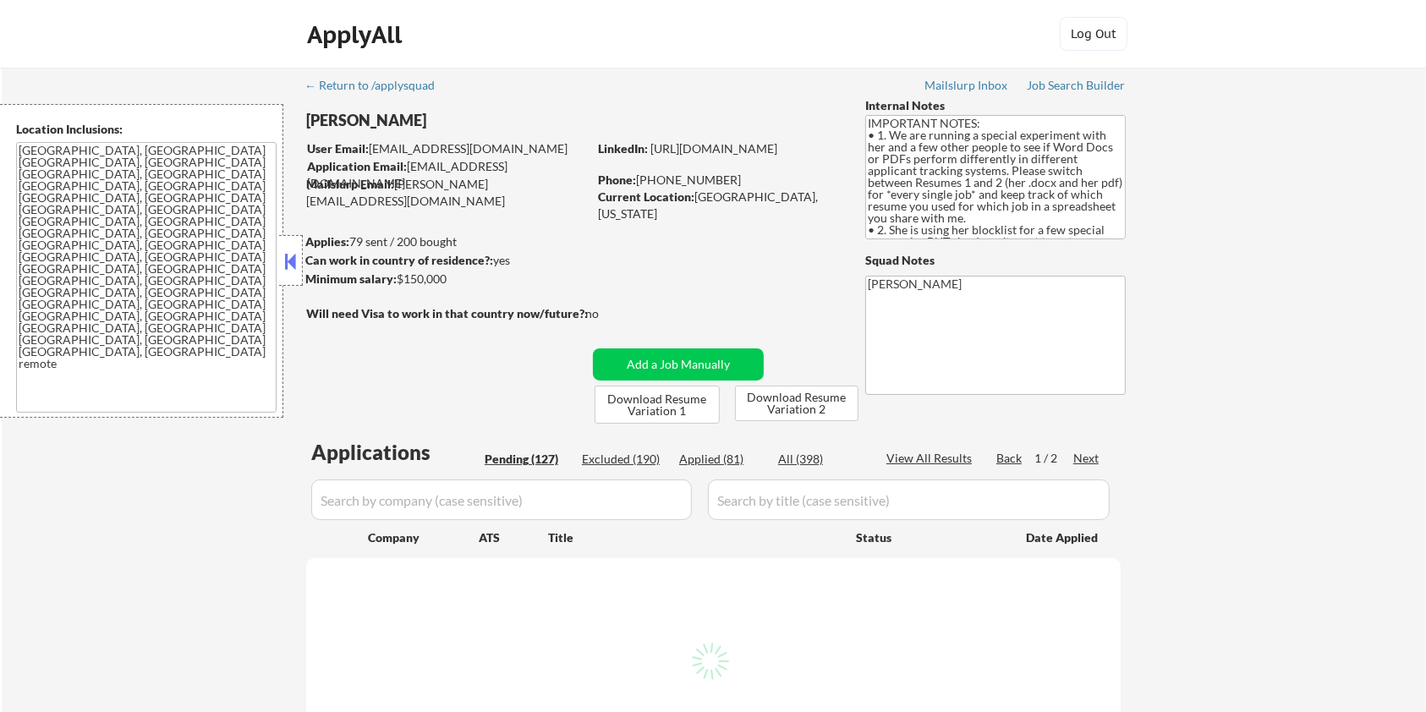
select select ""pending""
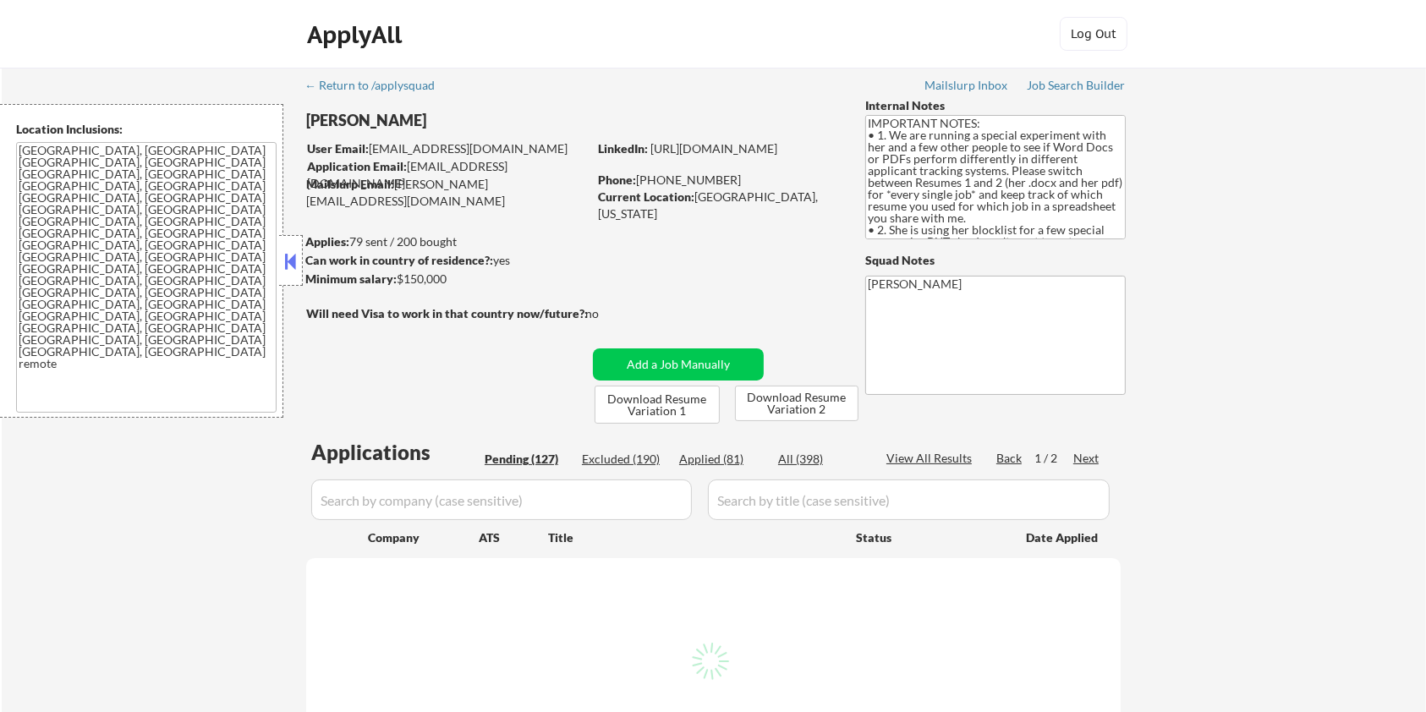
select select ""pending""
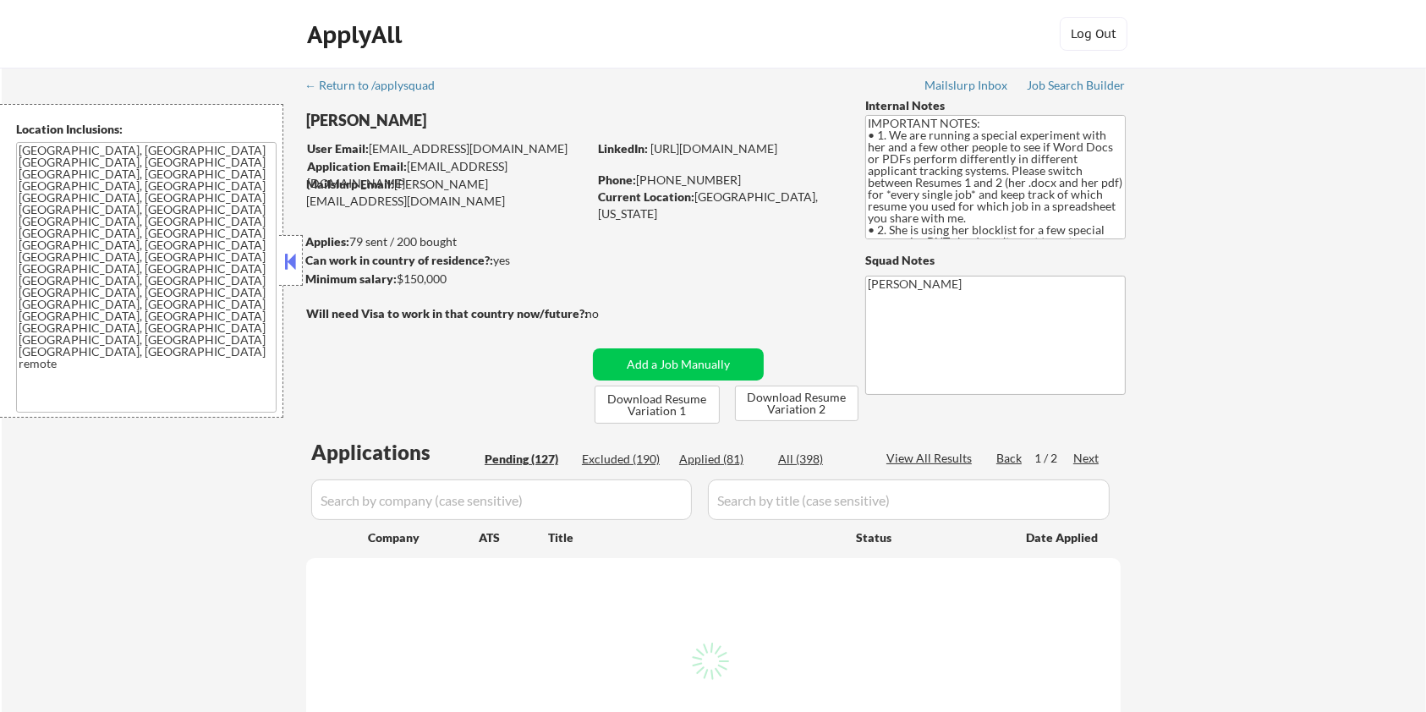
select select ""pending""
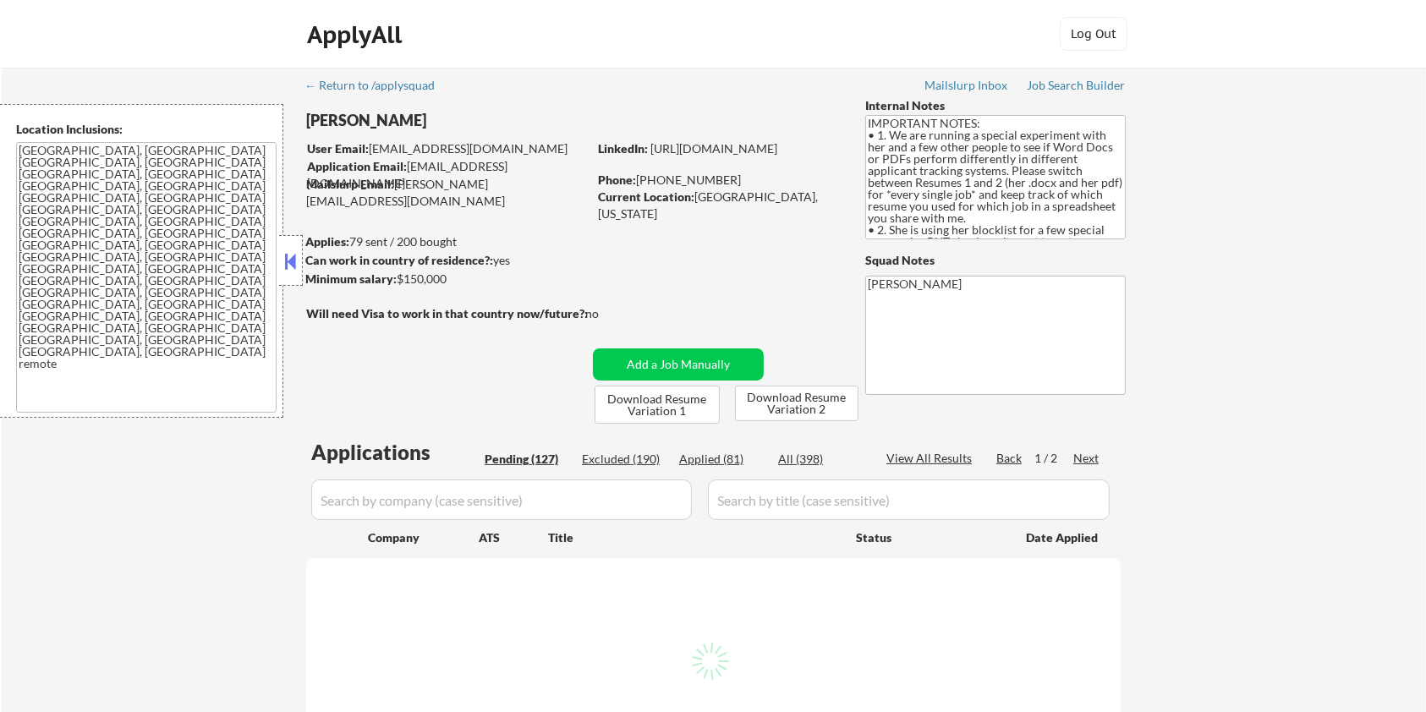
select select ""pending""
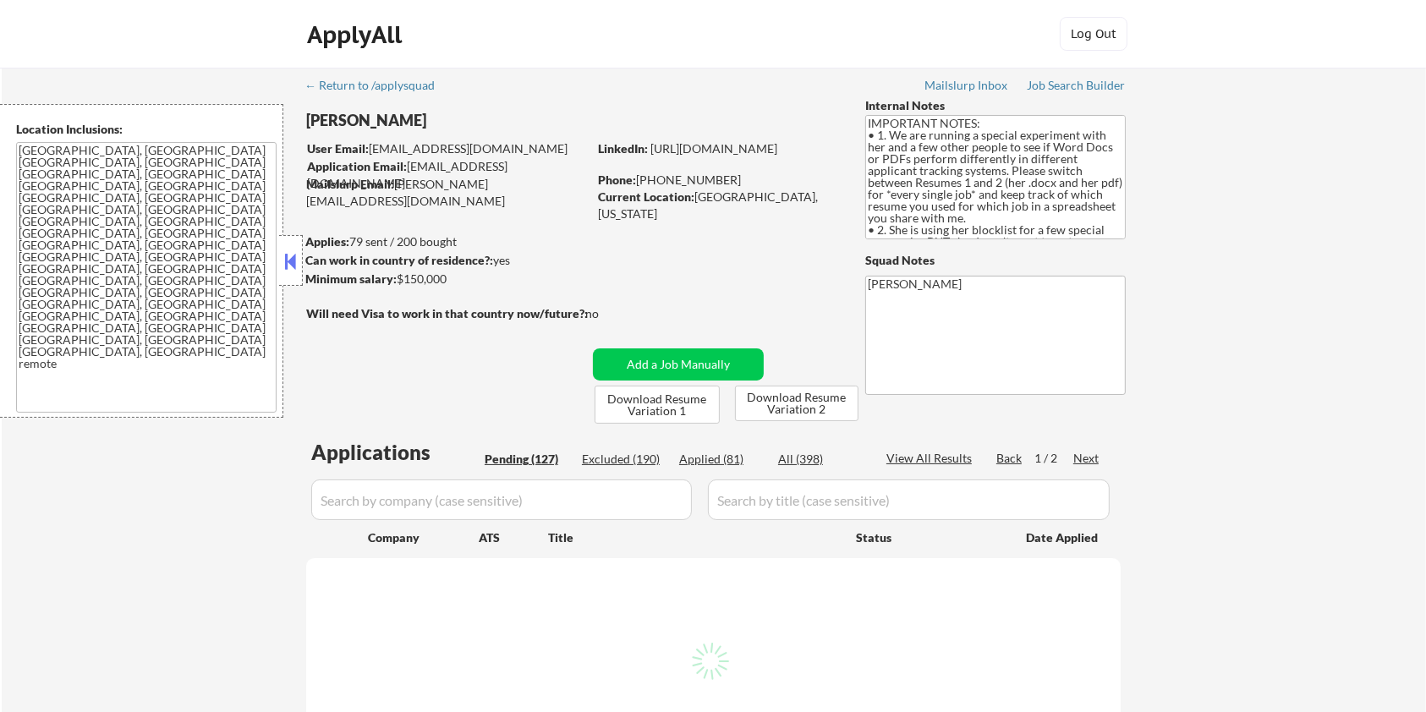
select select ""pending""
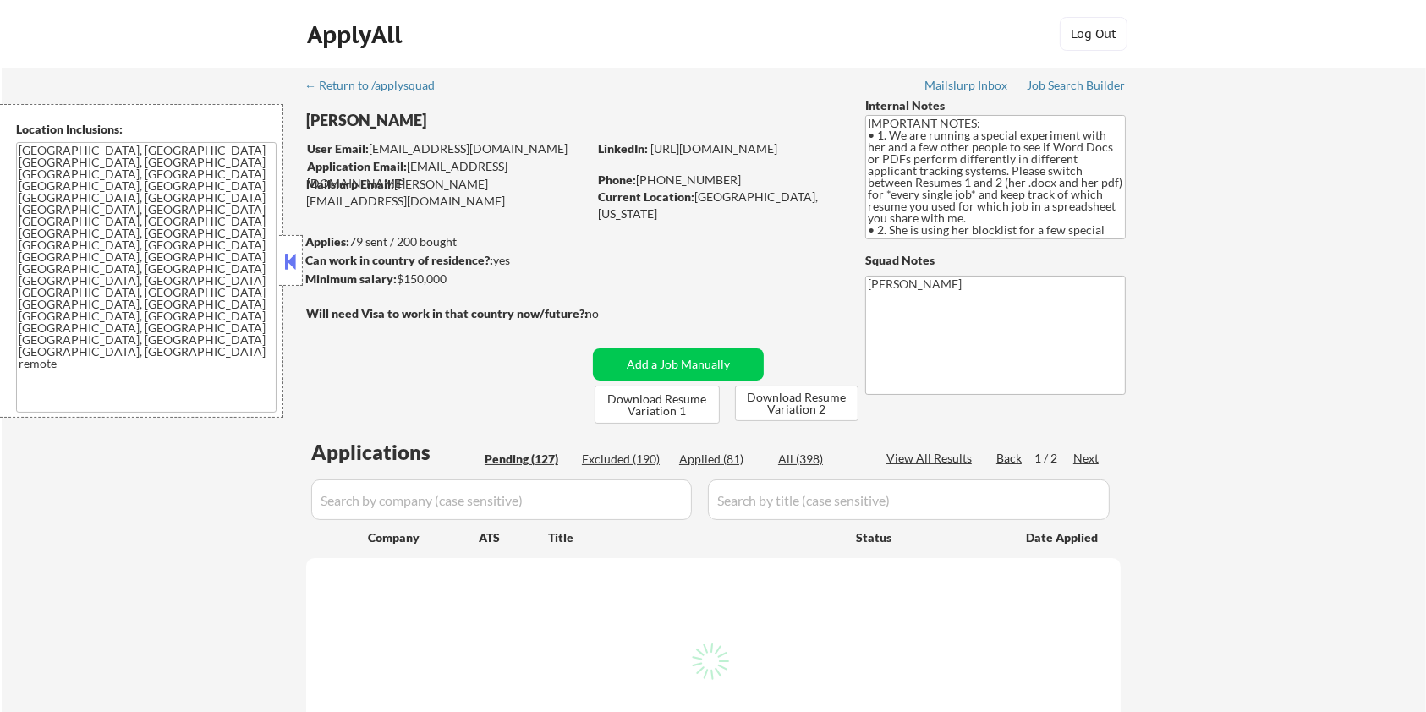
select select ""pending""
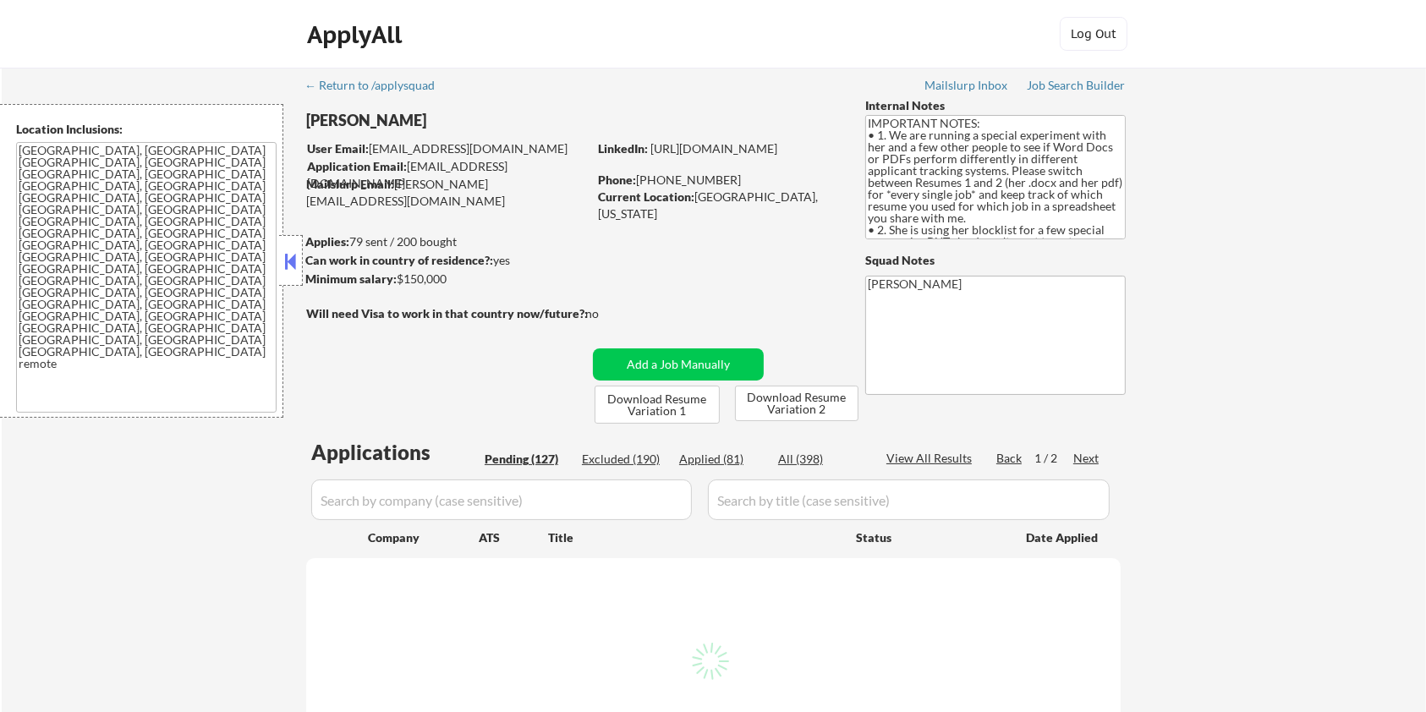
select select ""pending""
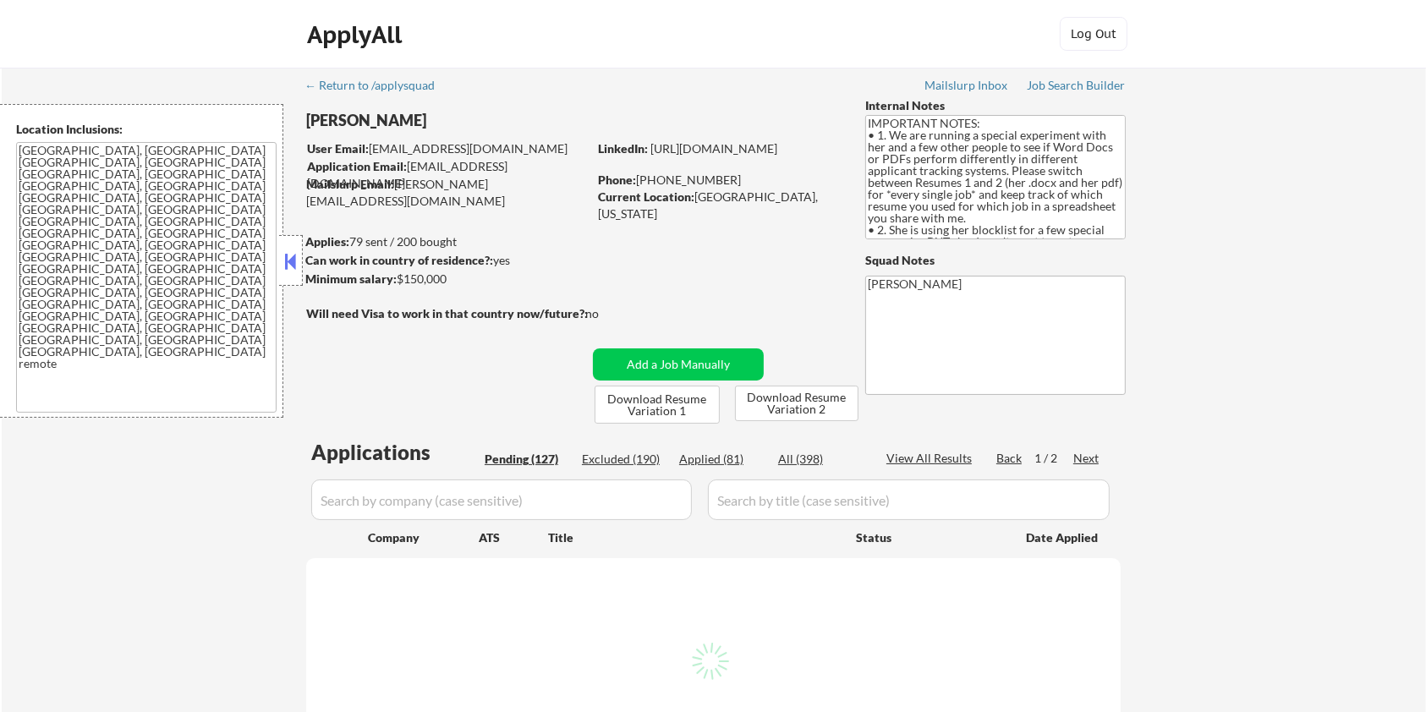
select select ""pending""
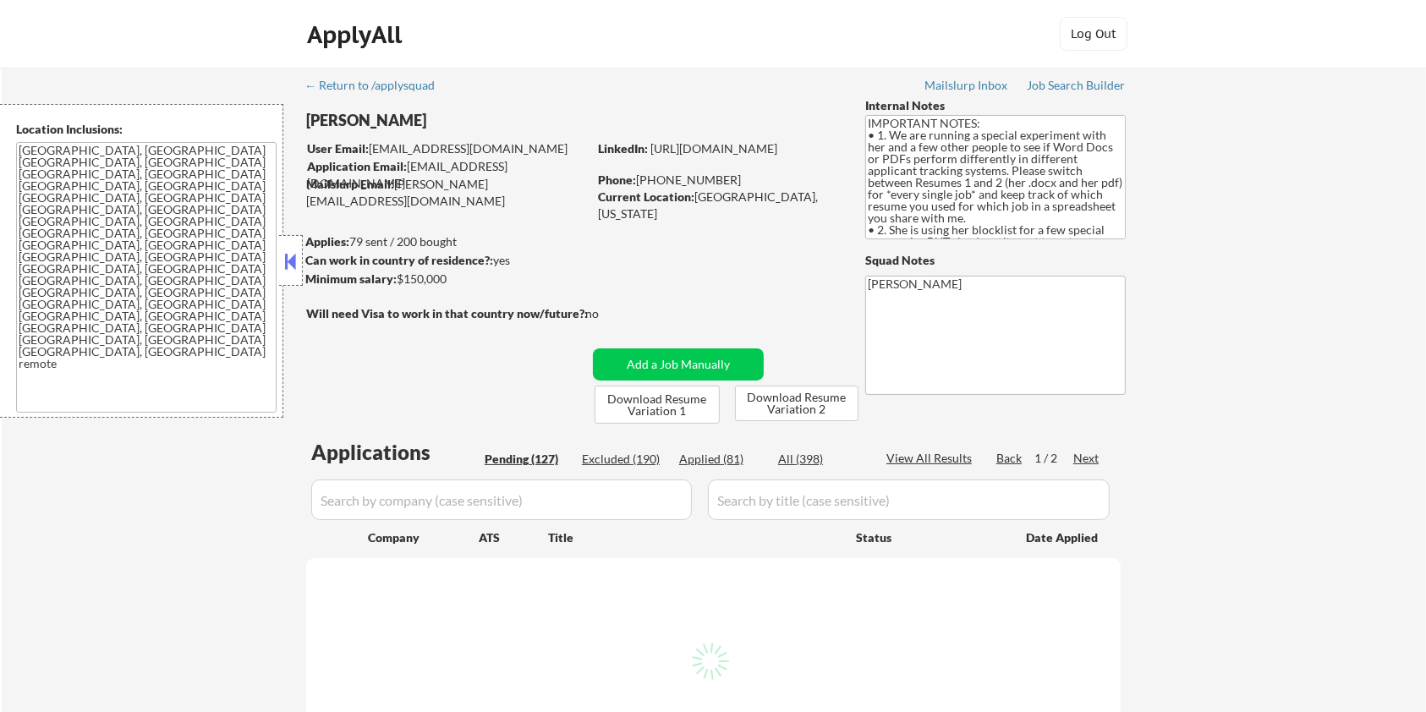
select select ""pending""
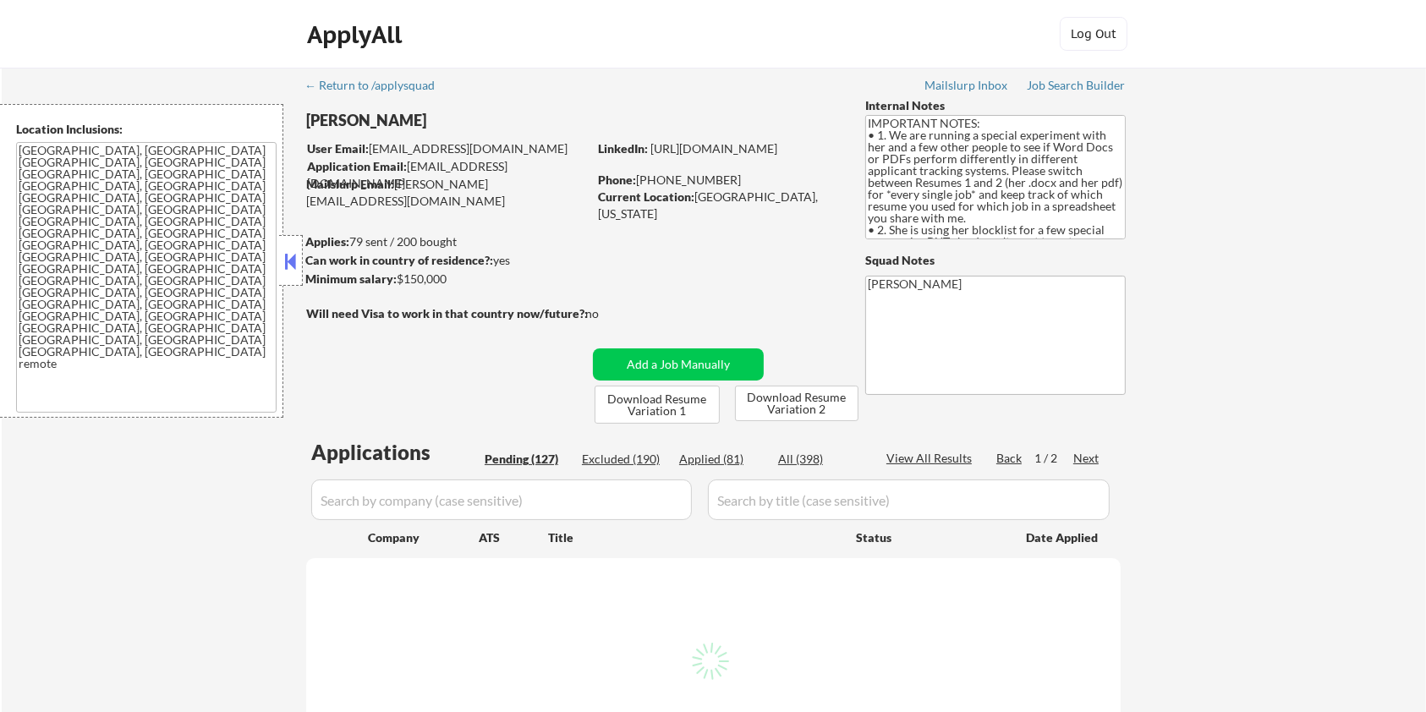
select select ""pending""
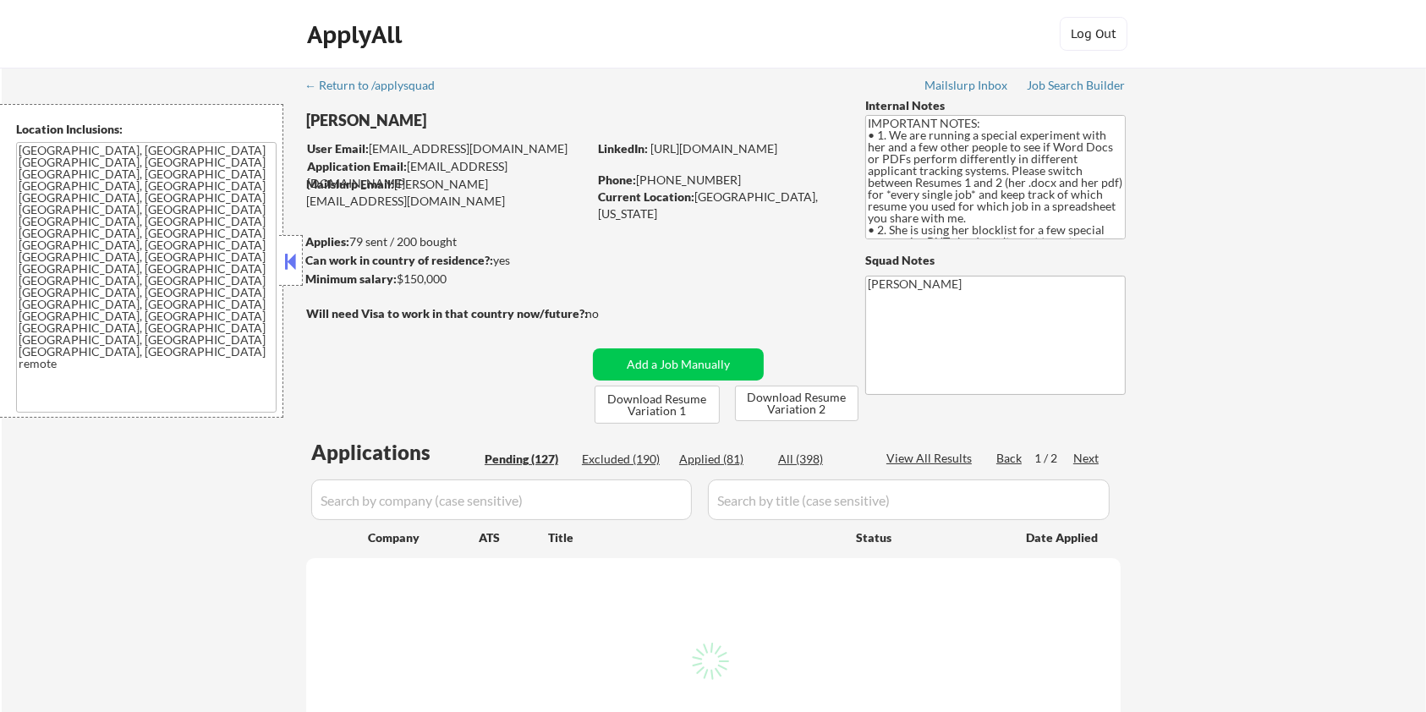
select select ""pending""
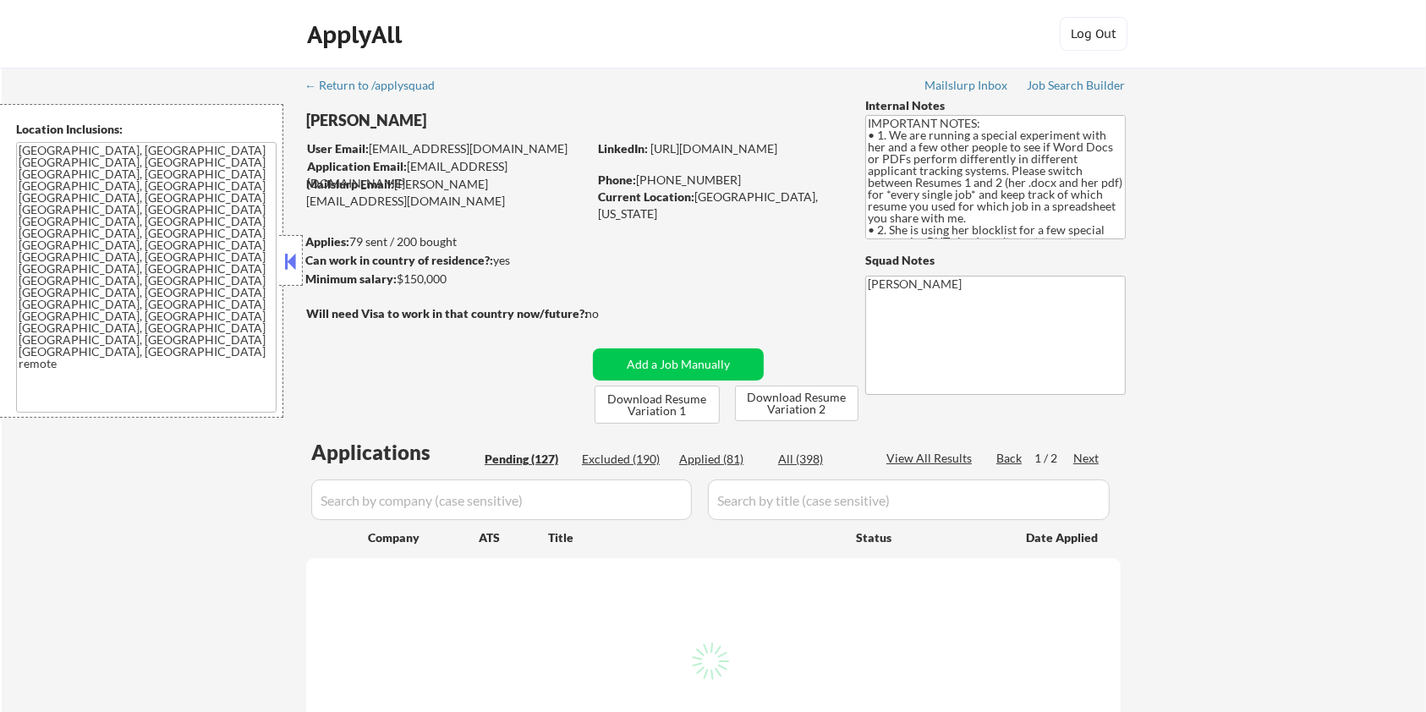
select select ""pending""
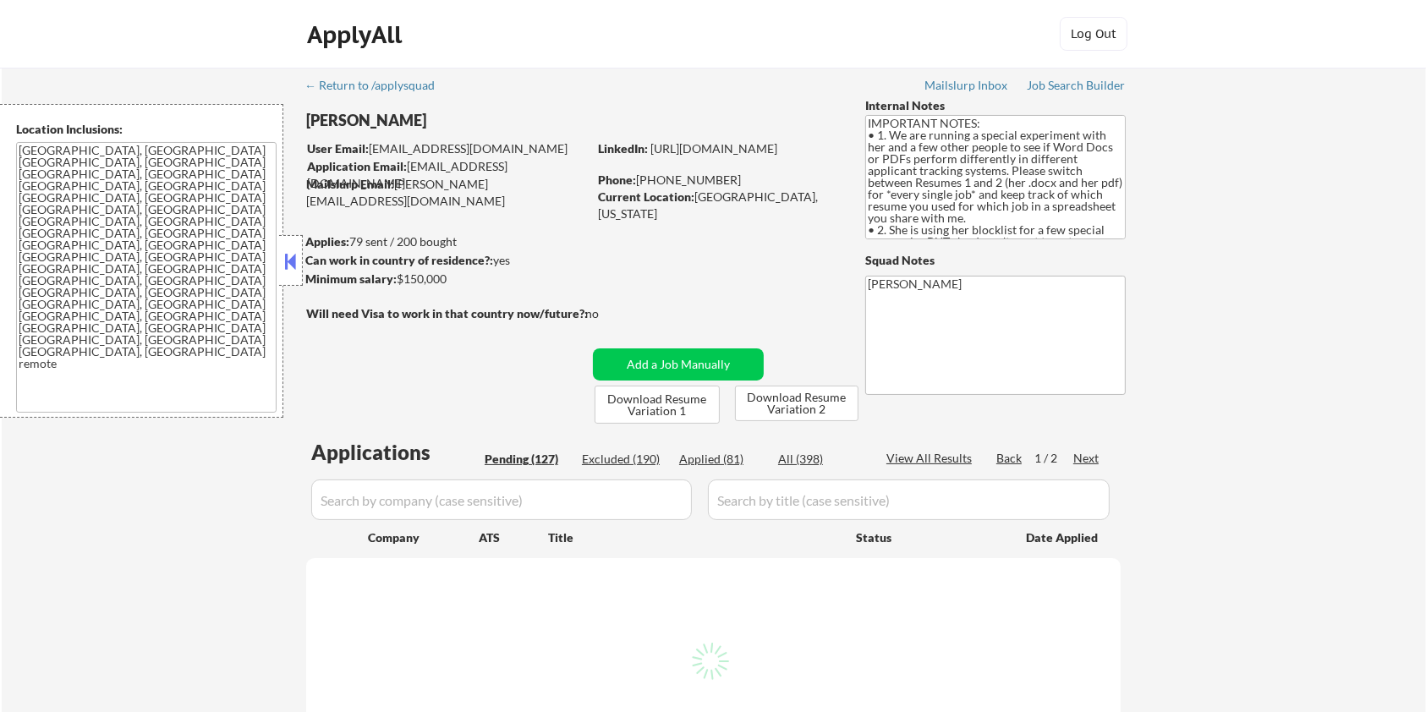
select select ""pending""
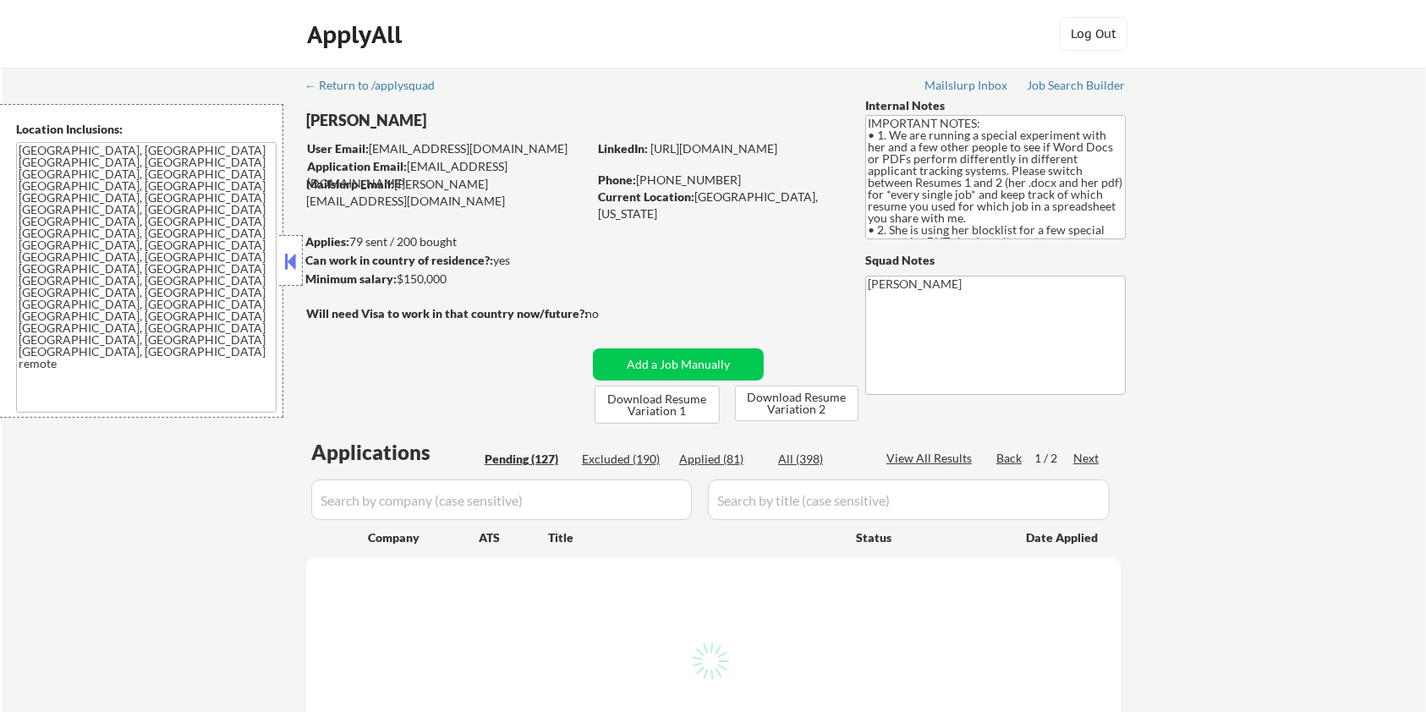
select select ""pending""
